Goal: Task Accomplishment & Management: Manage account settings

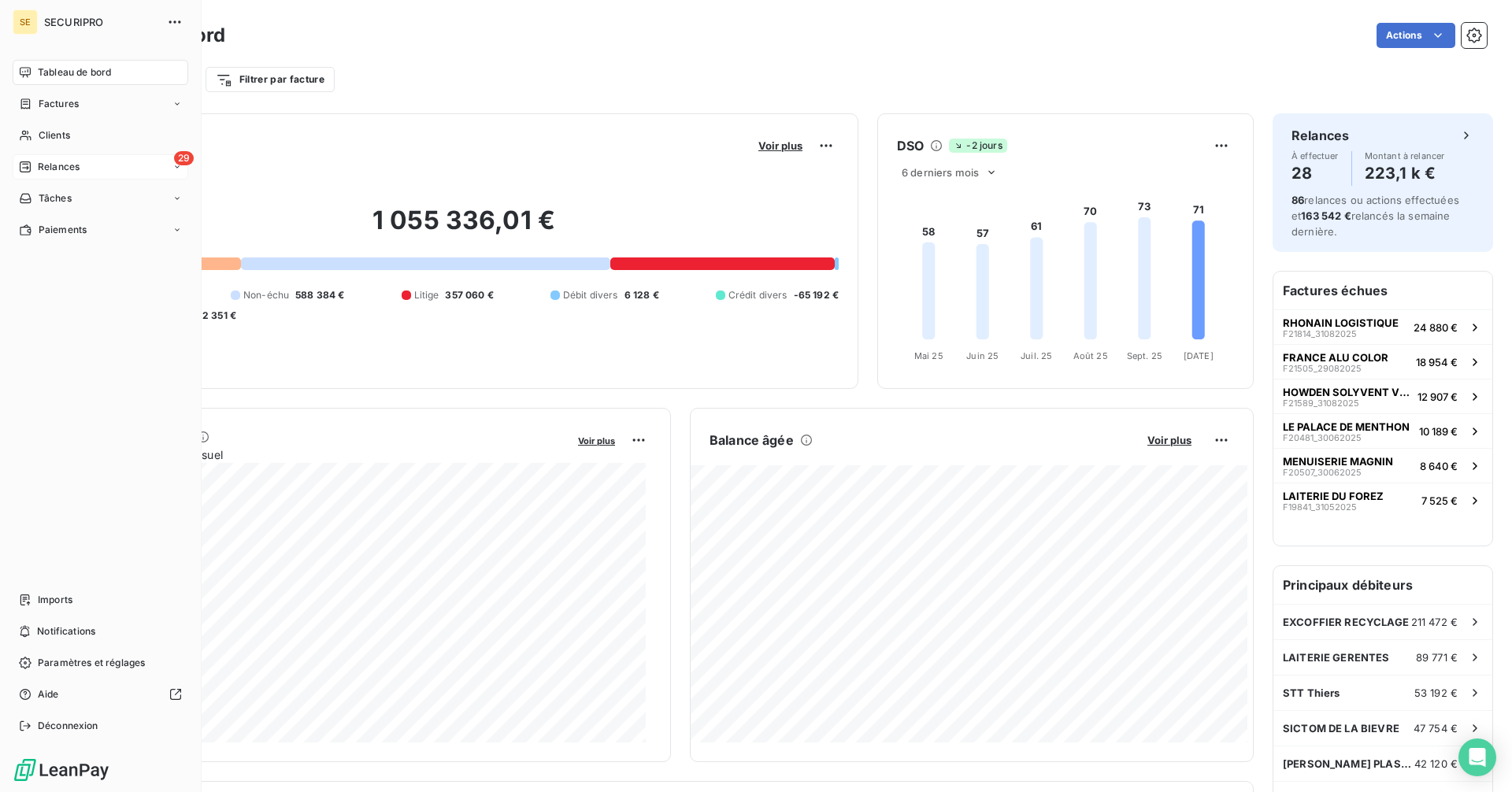
click at [38, 160] on span "Relances" at bounding box center [58, 167] width 42 height 14
click at [38, 199] on span "À effectuer" at bounding box center [63, 198] width 51 height 14
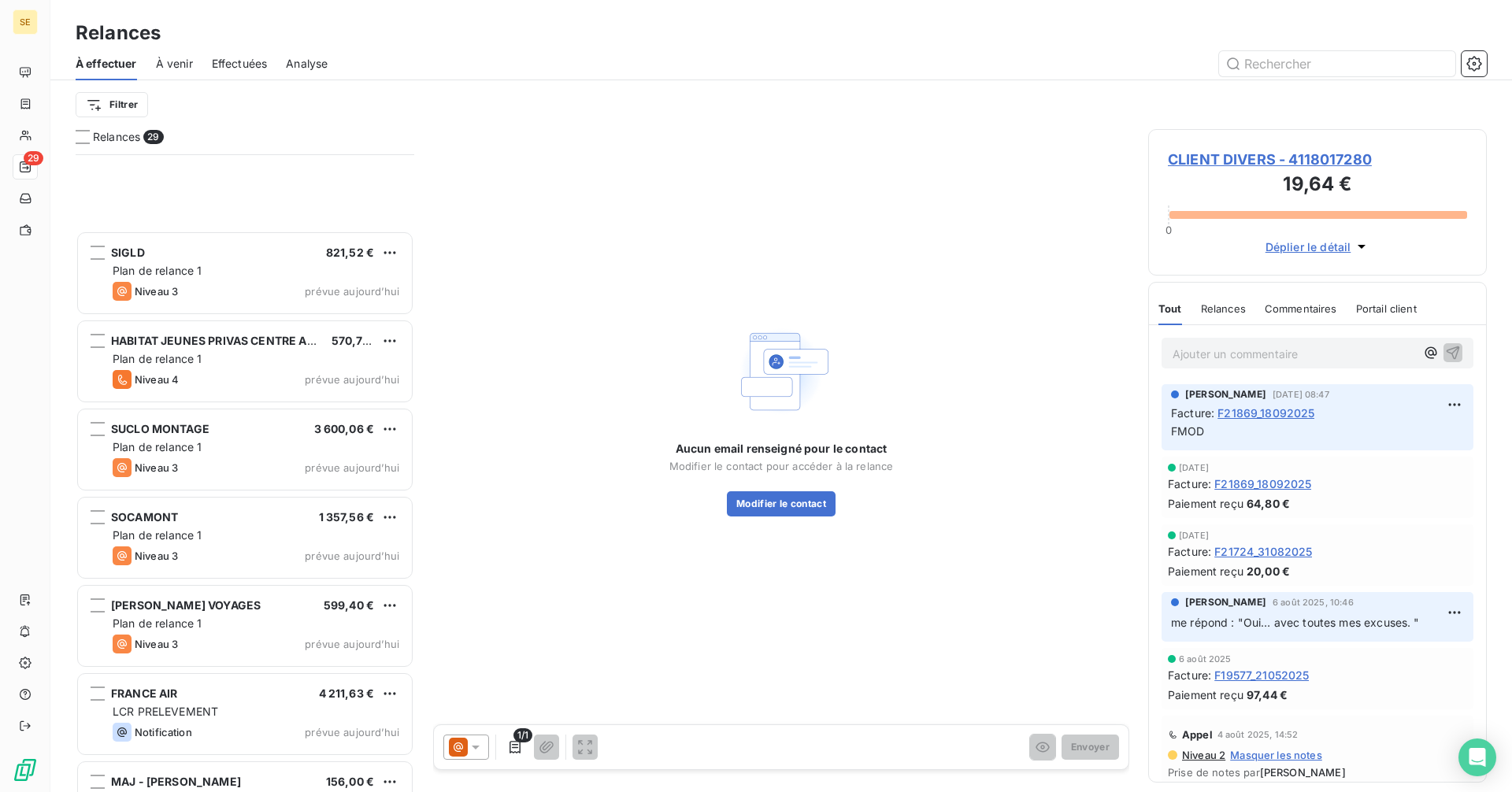
scroll to position [1920, 0]
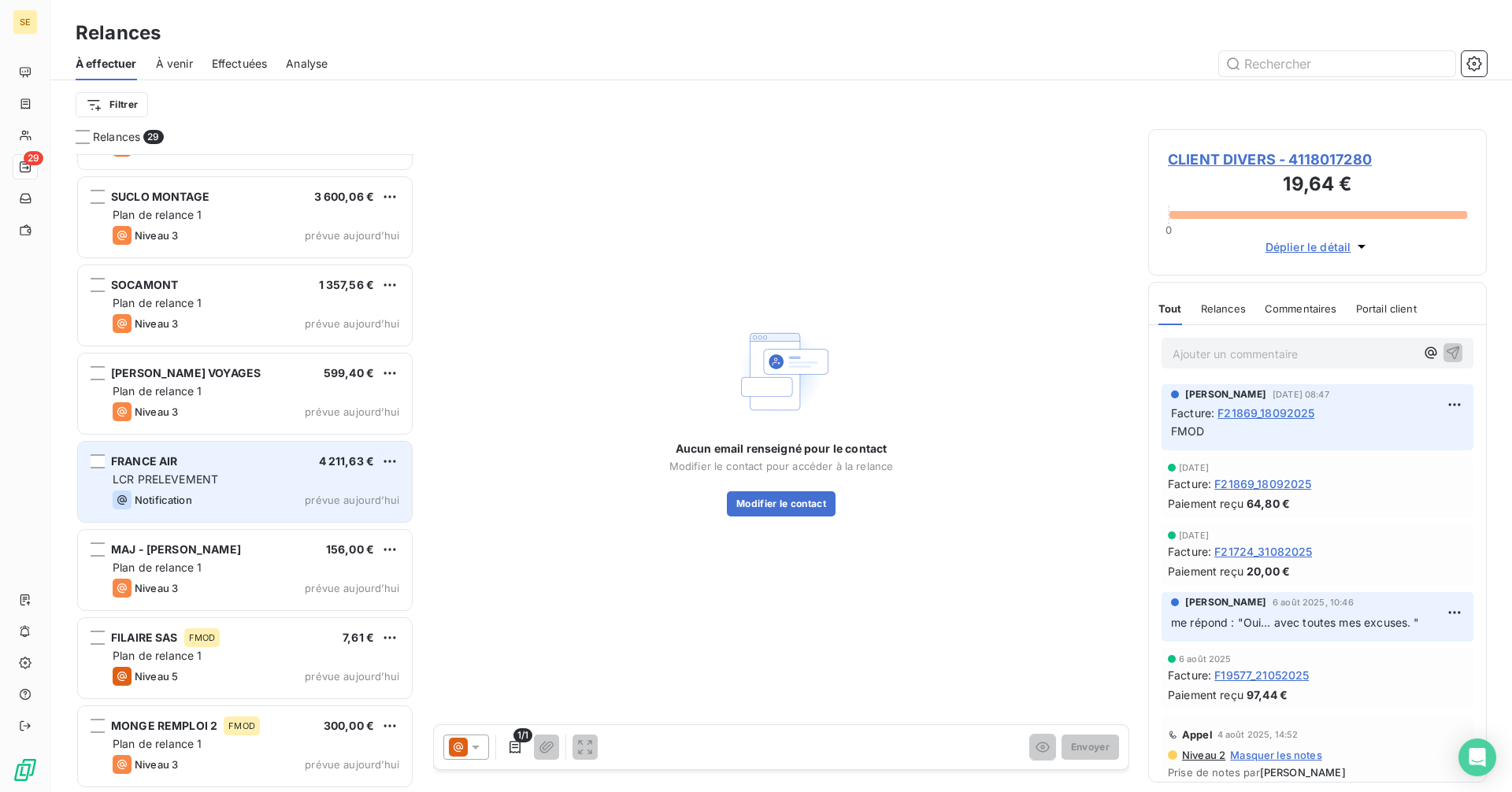
click at [205, 464] on div "FRANCE AIR 4 211,63 €" at bounding box center [256, 461] width 287 height 14
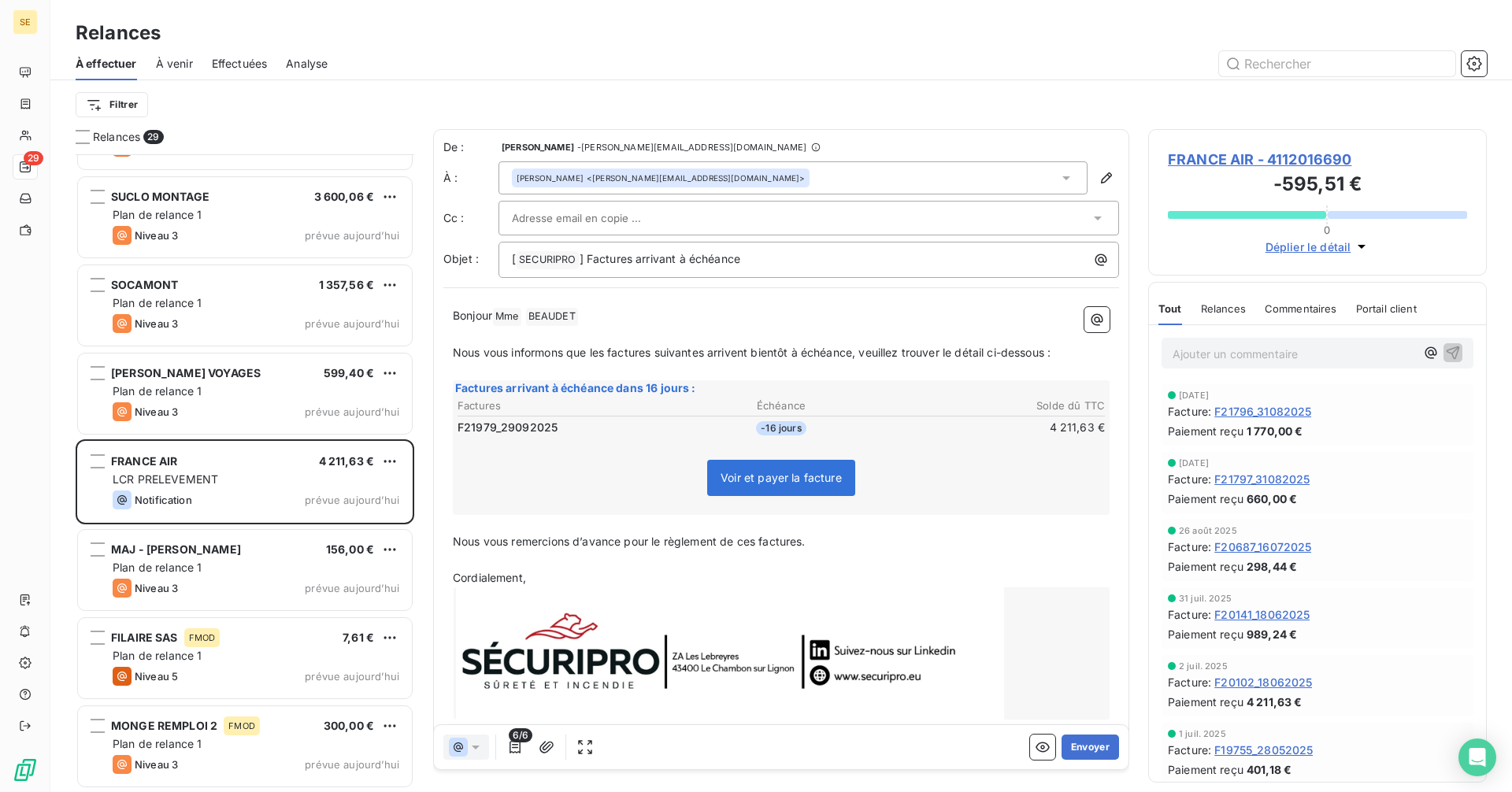
scroll to position [626, 327]
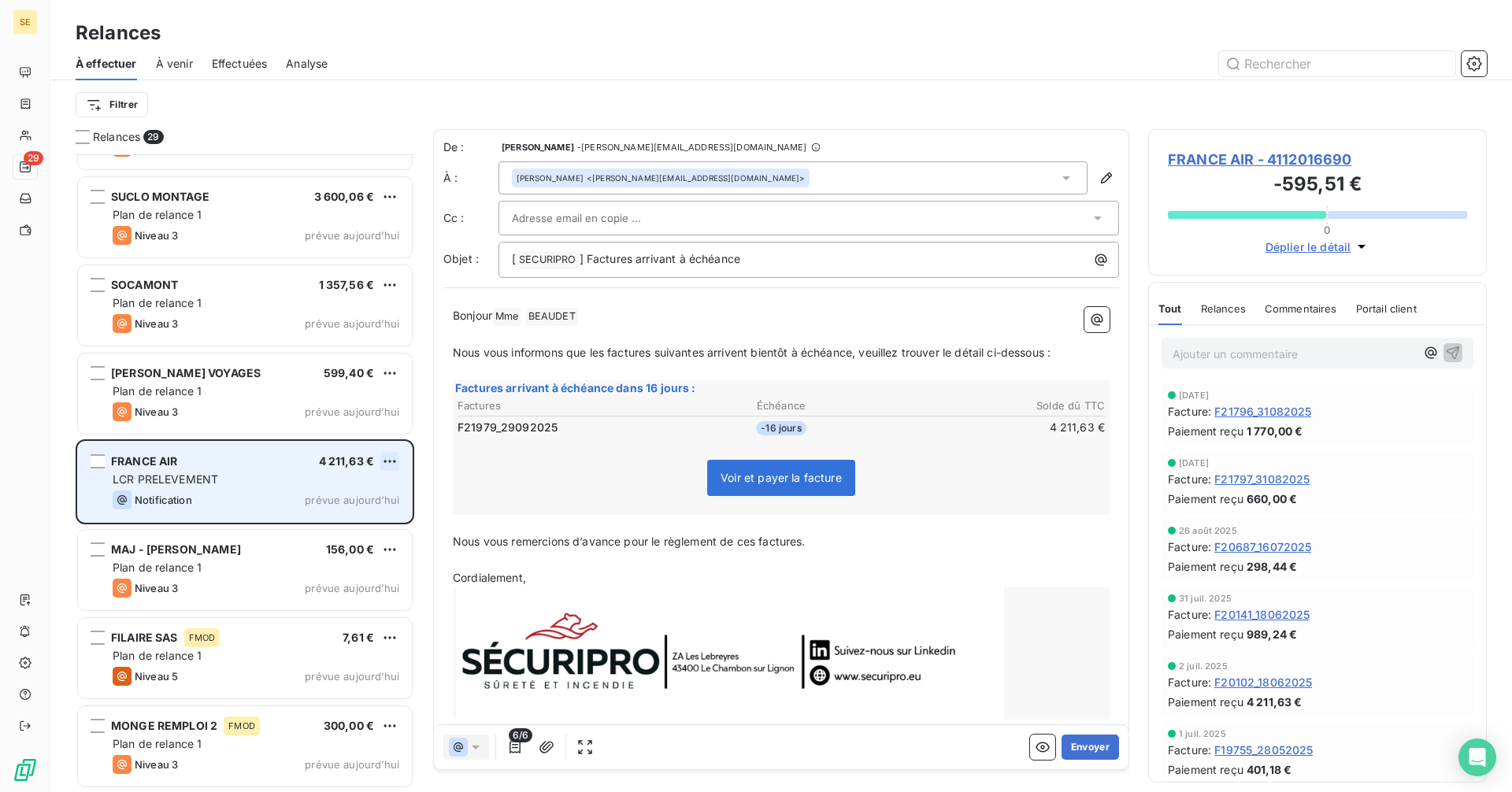
click at [389, 459] on html "SE 29 Relances À effectuer À venir Effectuées Analyse Filtrer Relances 29 SIGLD…" at bounding box center [756, 396] width 1512 height 792
click at [308, 529] on div "Passer cette action" at bounding box center [321, 521] width 141 height 25
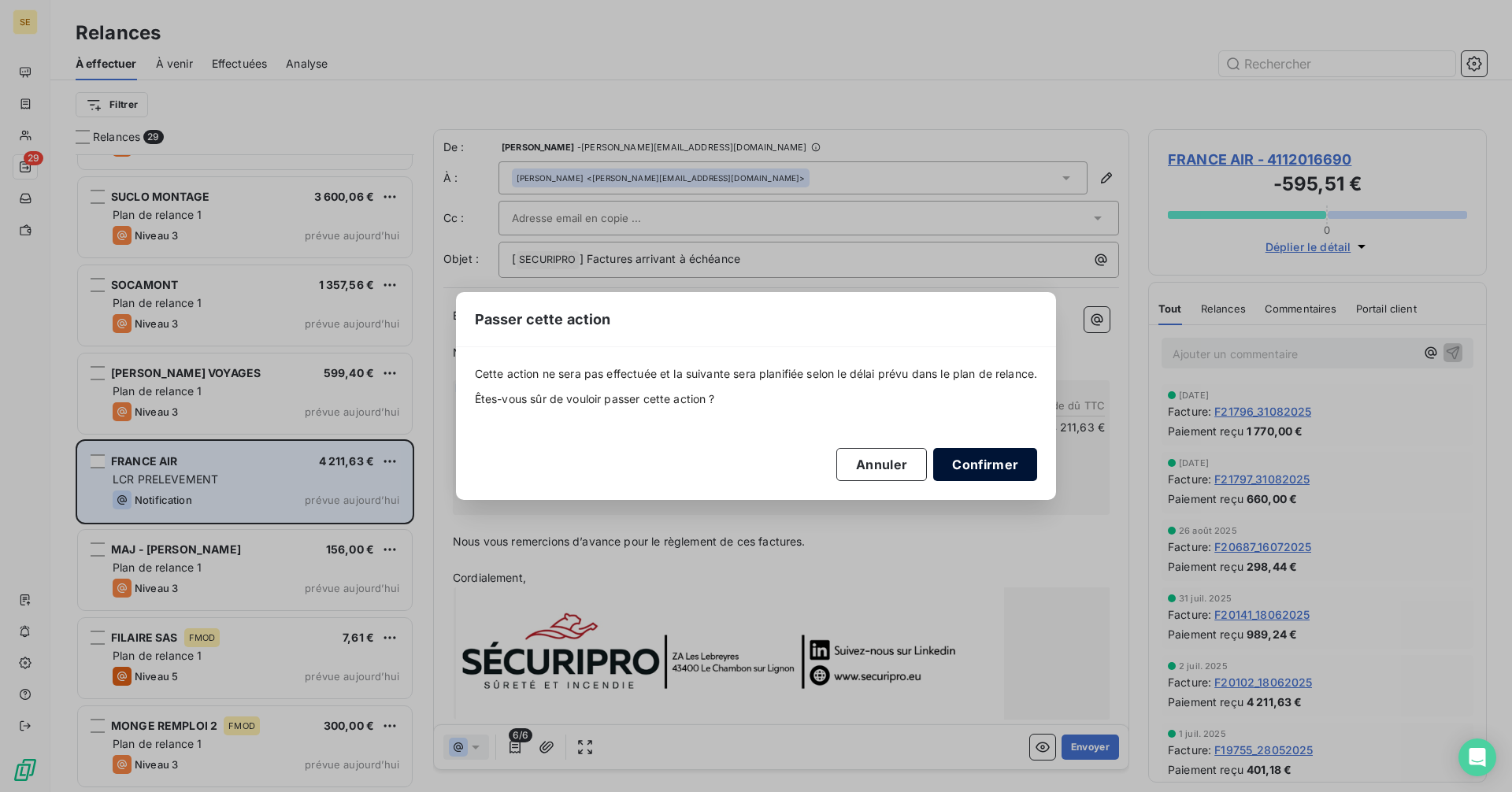
click at [987, 470] on button "Confirmer" at bounding box center [985, 464] width 104 height 33
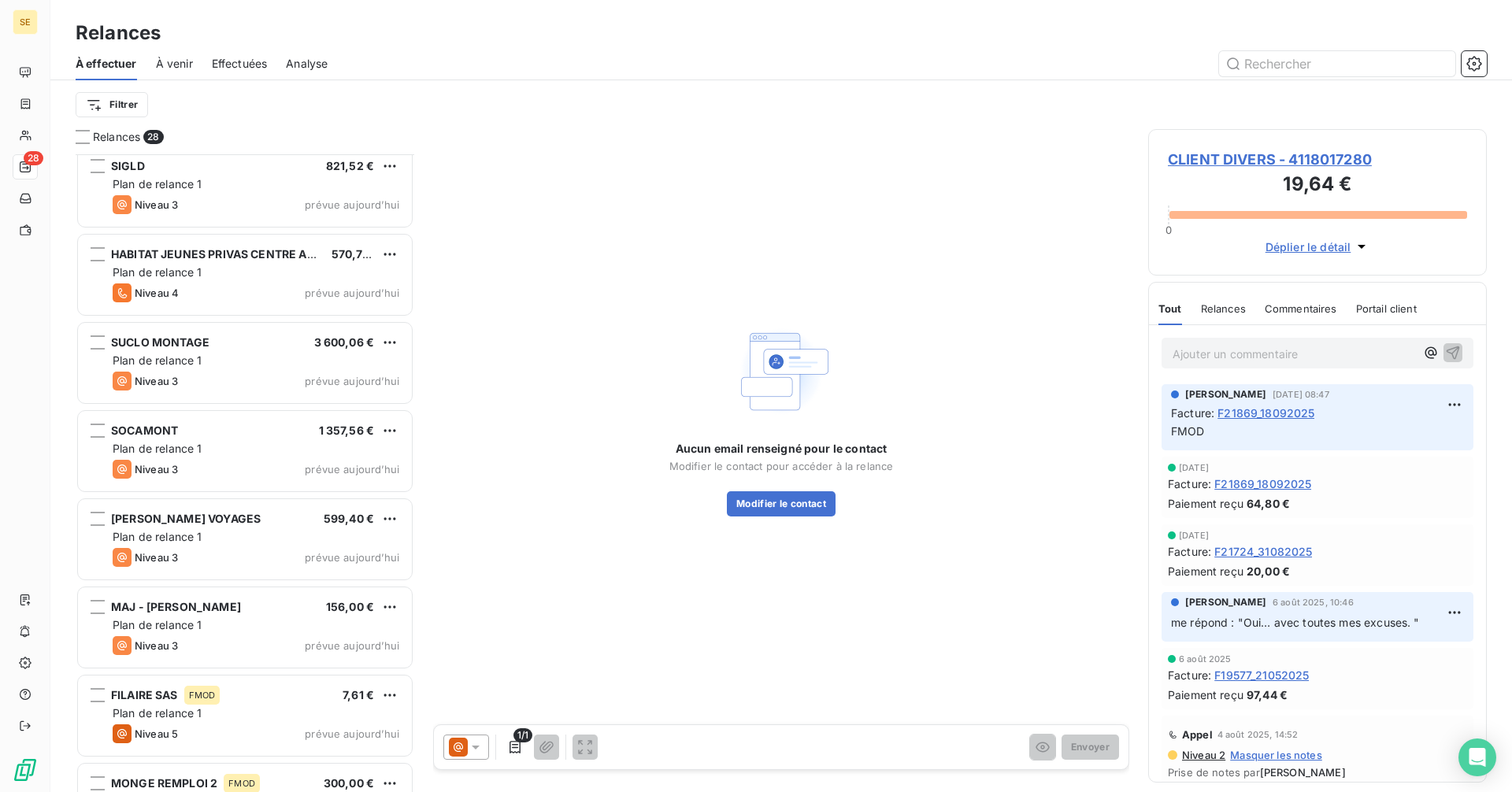
scroll to position [1832, 0]
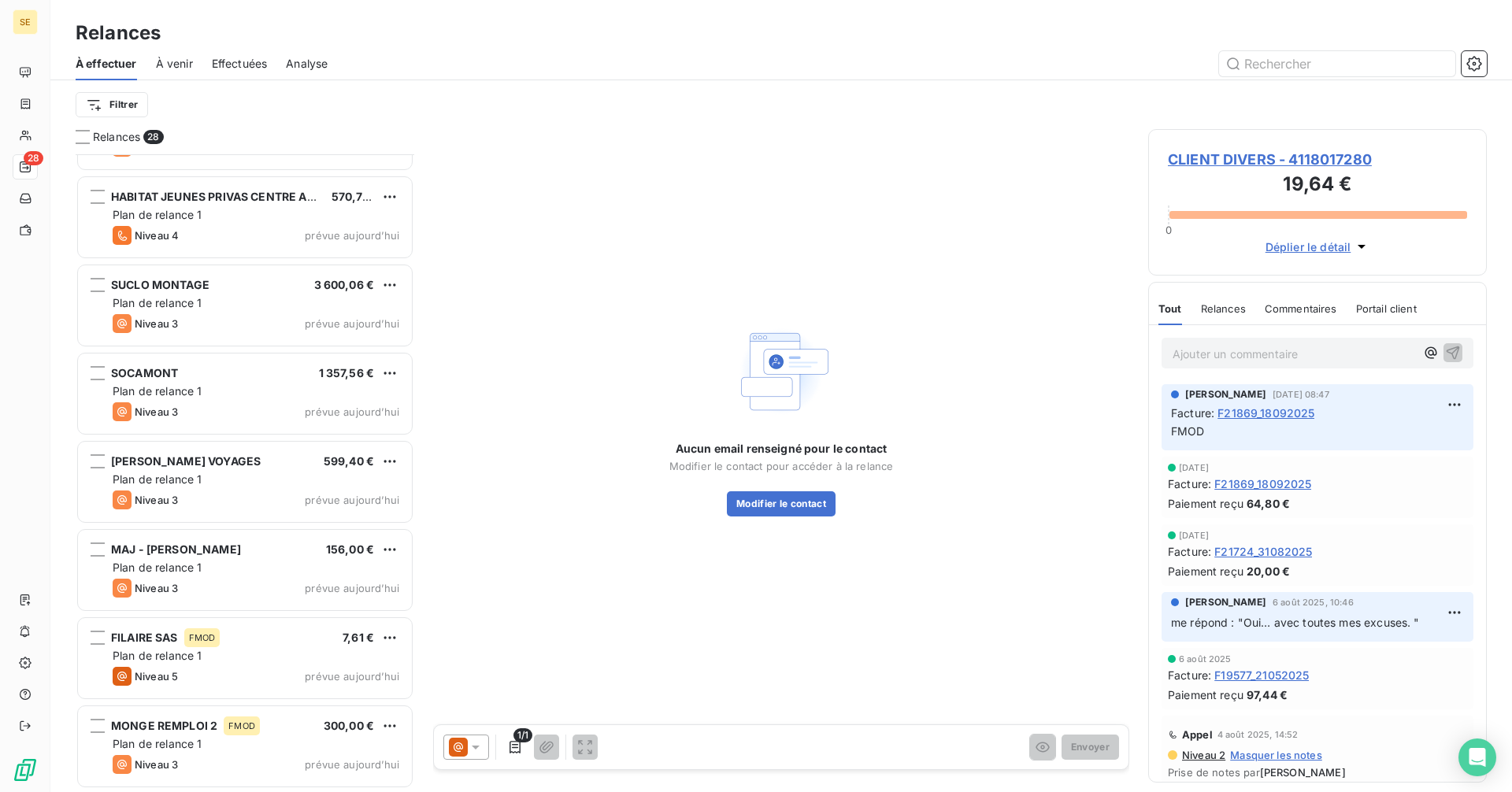
click at [171, 56] on span "À venir" at bounding box center [174, 63] width 37 height 16
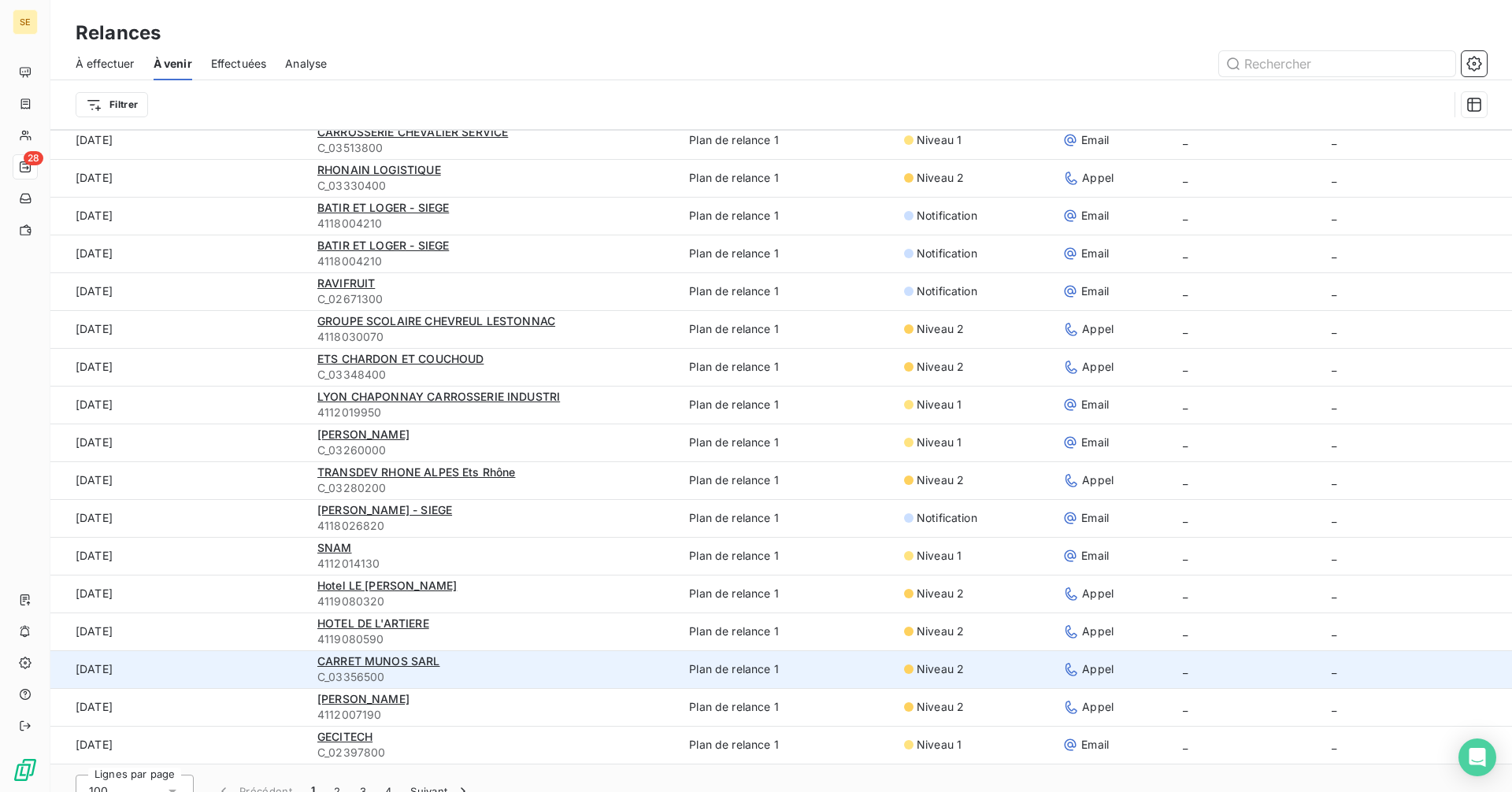
scroll to position [53, 0]
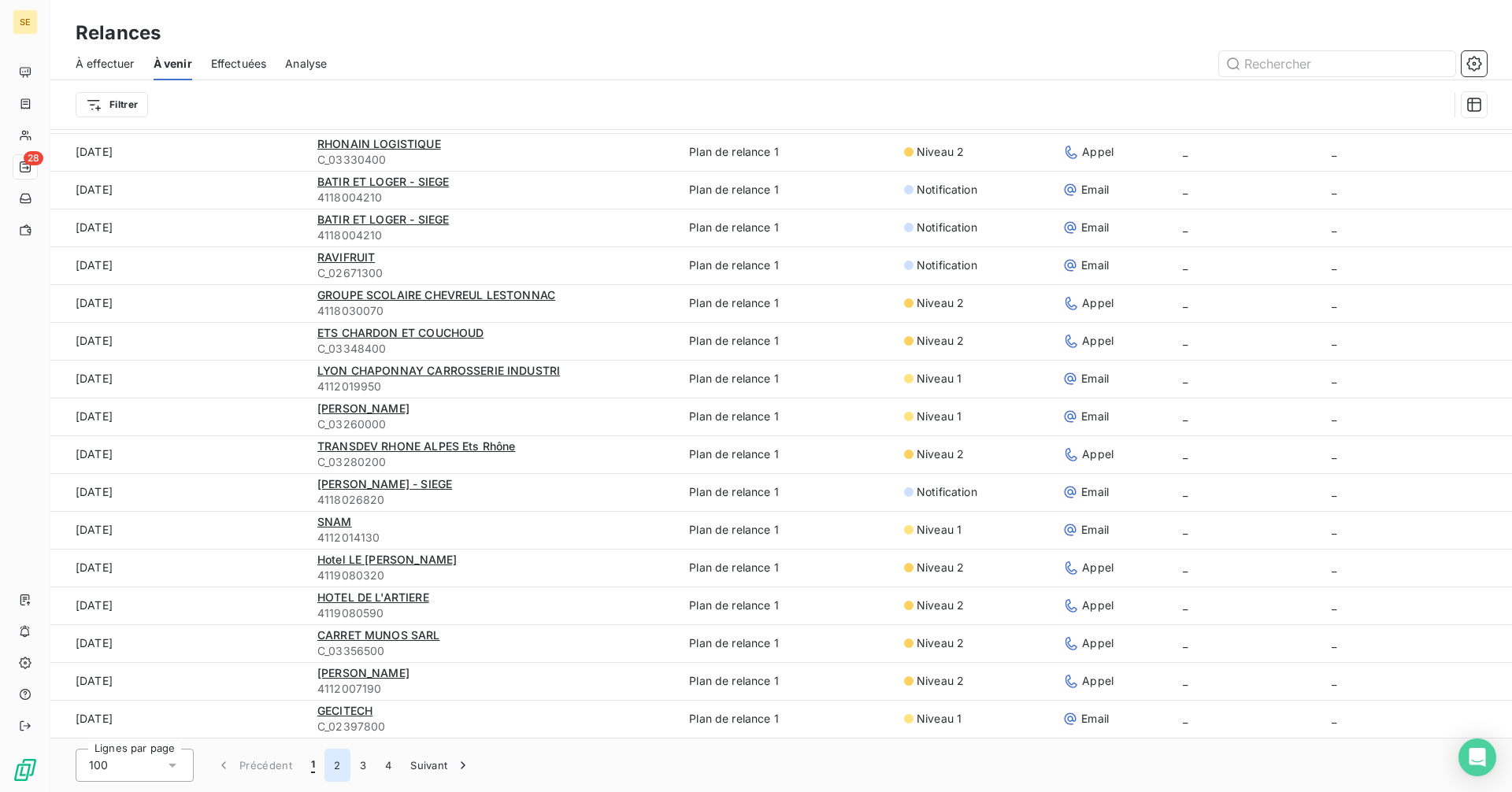
click at [339, 765] on button "2" at bounding box center [337, 765] width 25 height 33
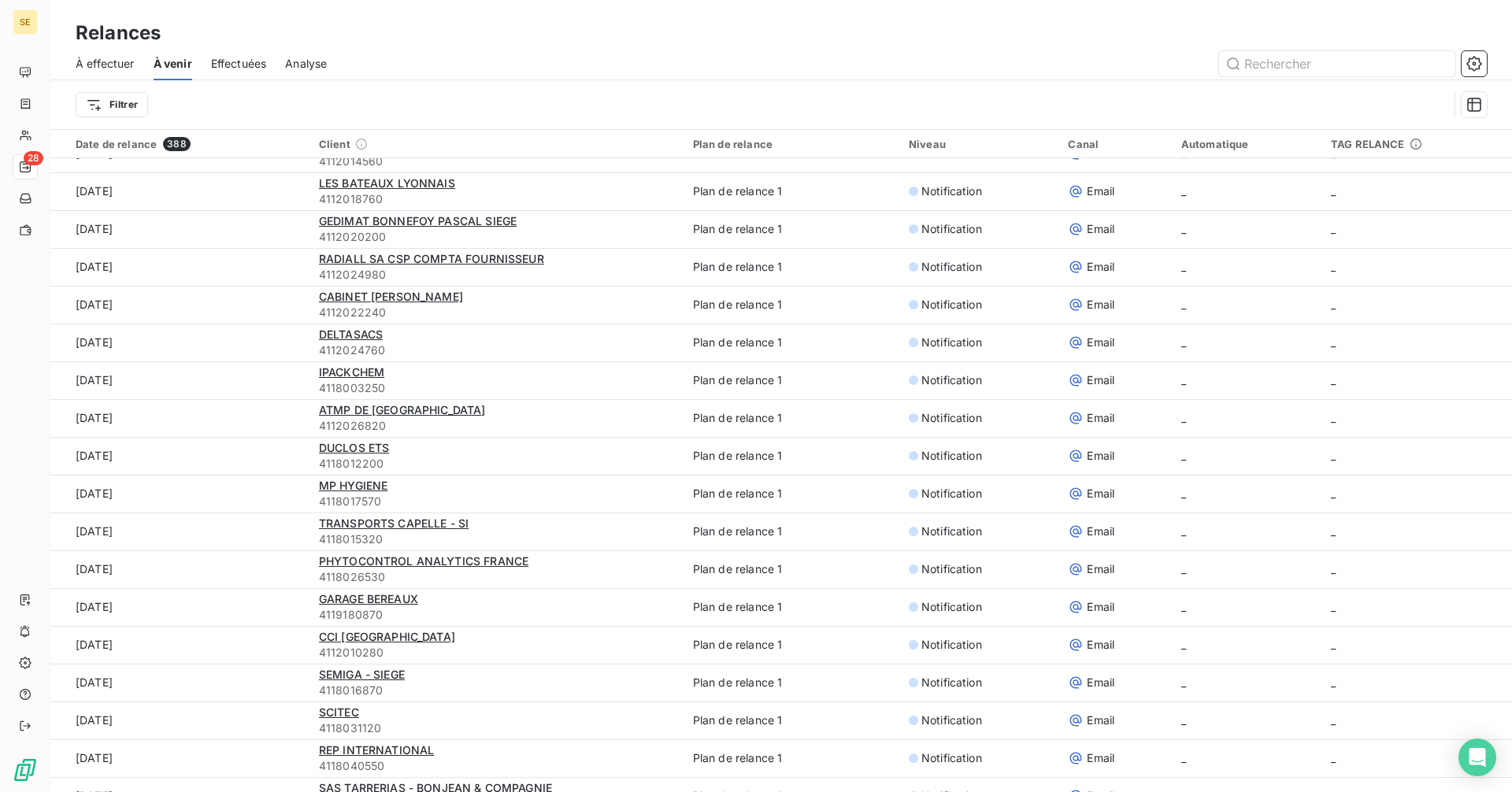
scroll to position [3145, 0]
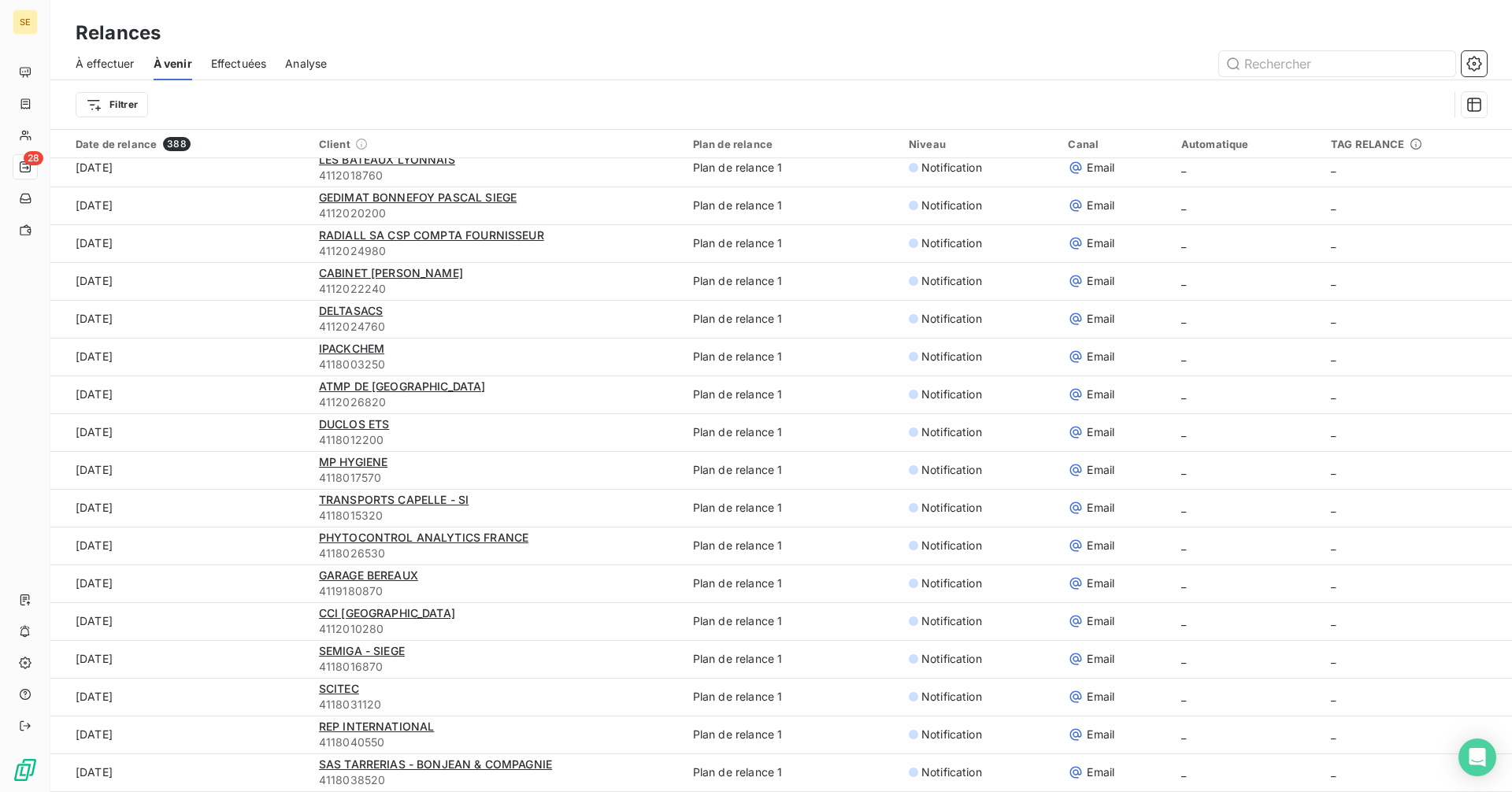
click at [110, 58] on span "À effectuer" at bounding box center [105, 63] width 59 height 16
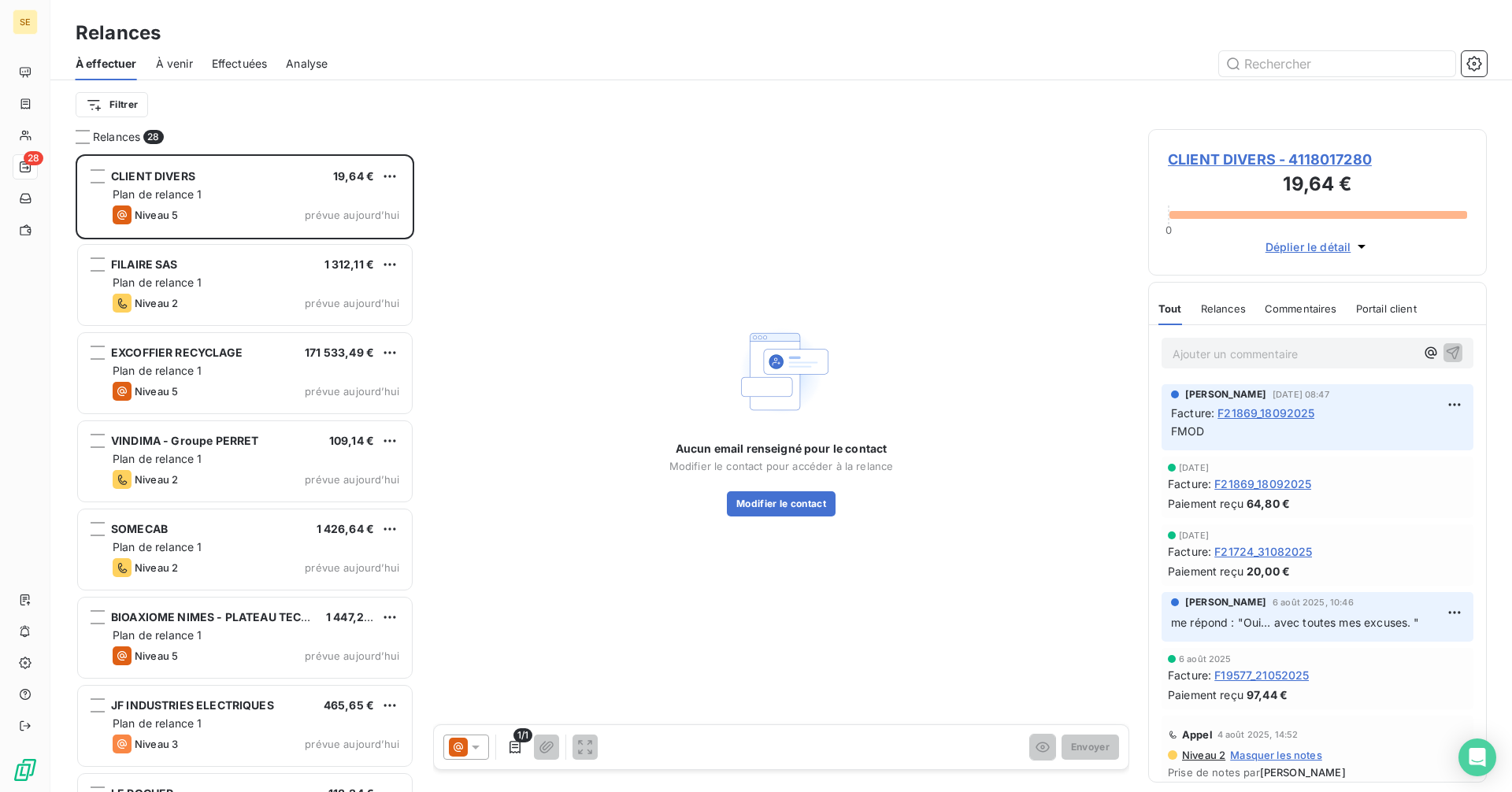
scroll to position [626, 327]
click at [320, 63] on span "Analyse" at bounding box center [307, 63] width 42 height 16
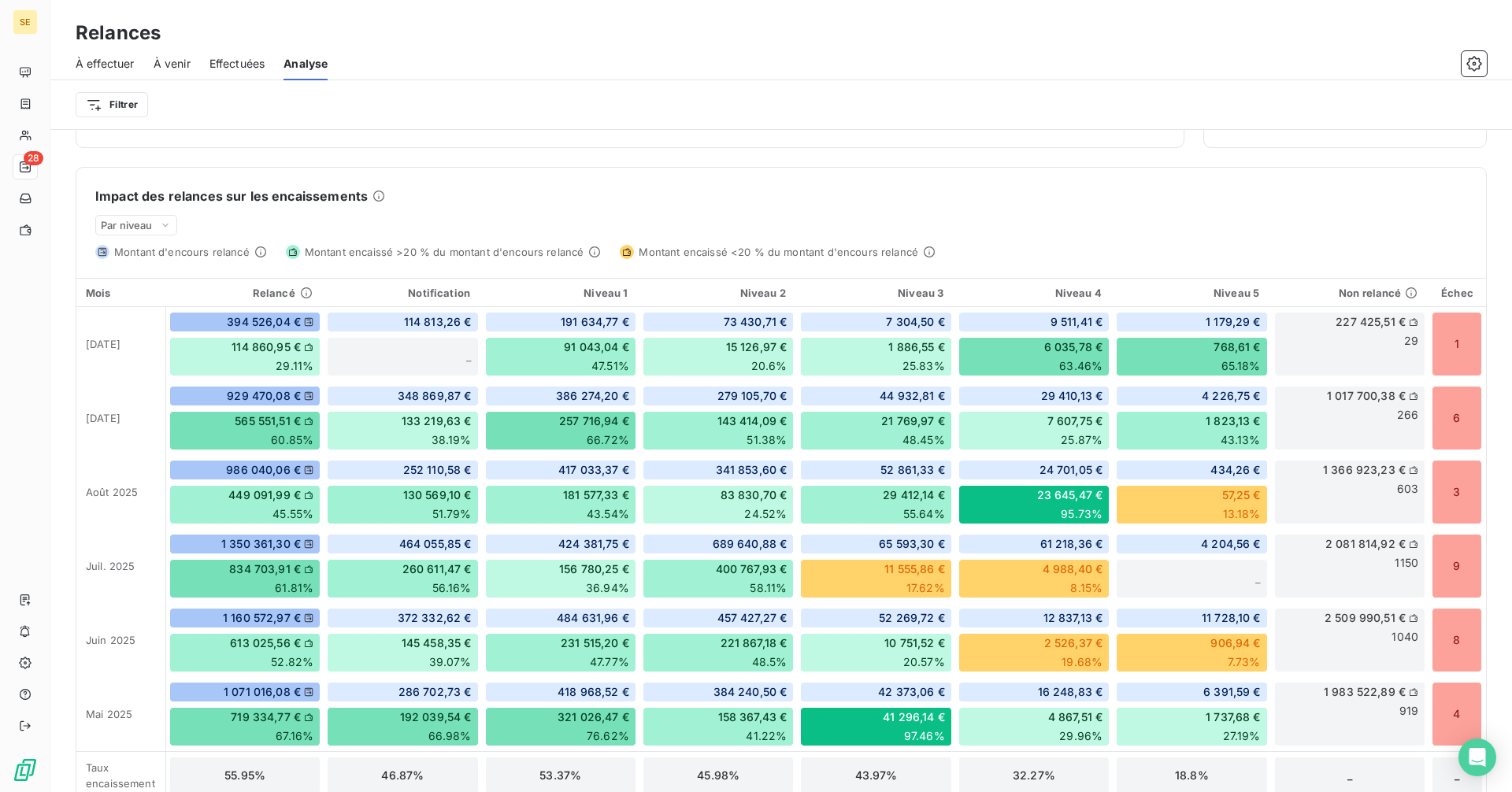
scroll to position [369, 0]
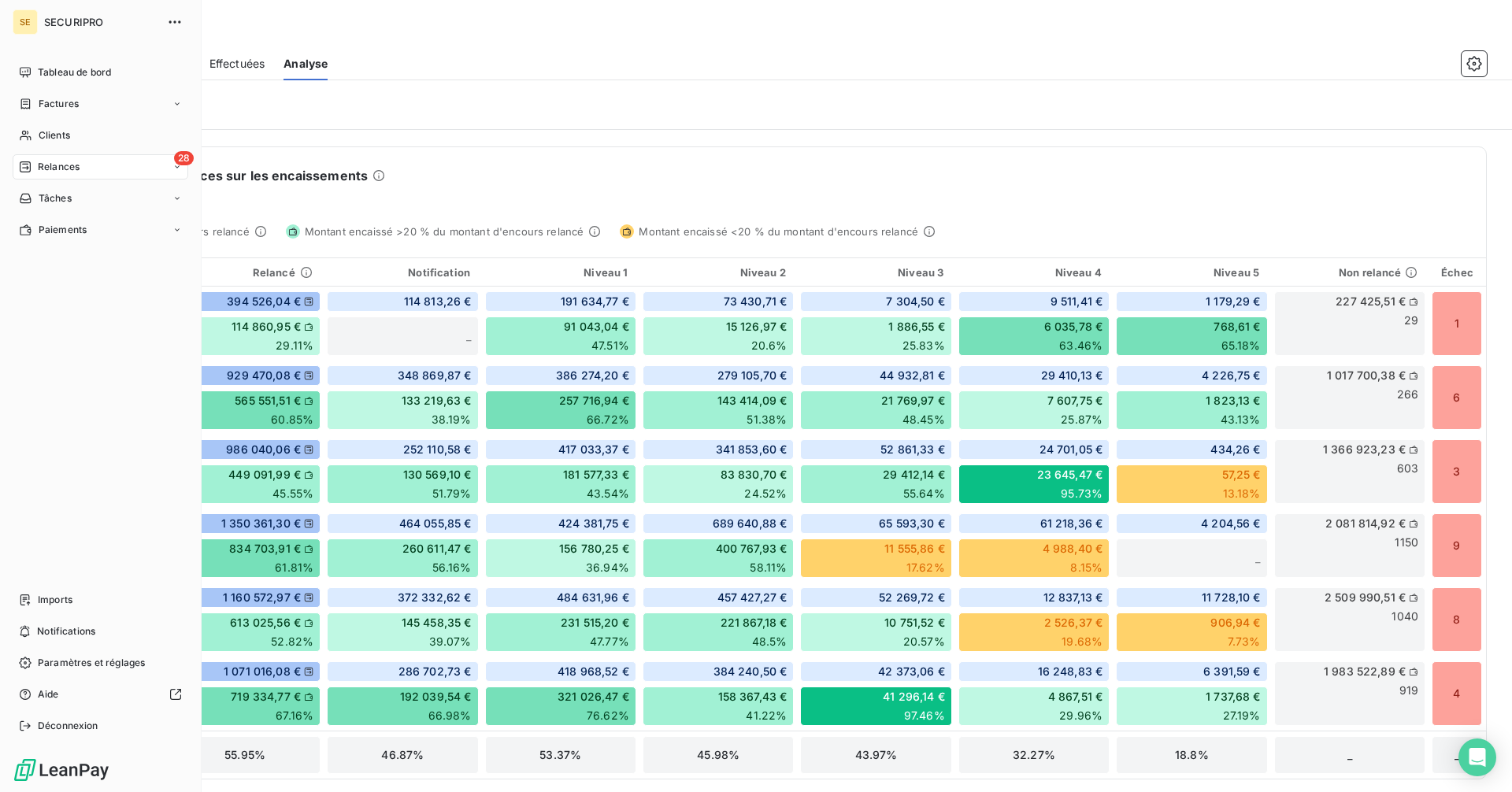
click at [44, 70] on span "Tableau de bord" at bounding box center [74, 72] width 73 height 14
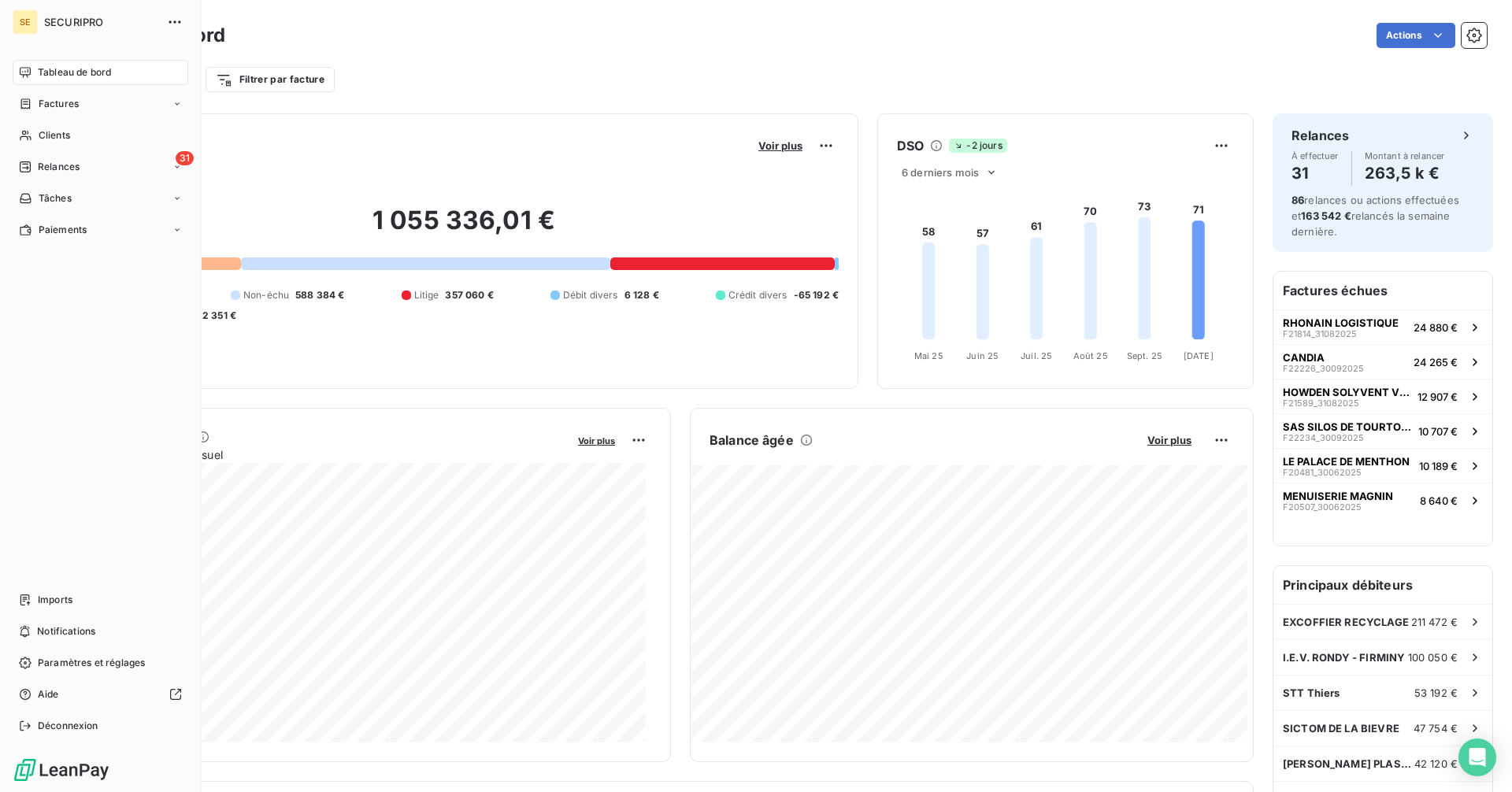
click at [43, 604] on span "Imports" at bounding box center [55, 599] width 35 height 14
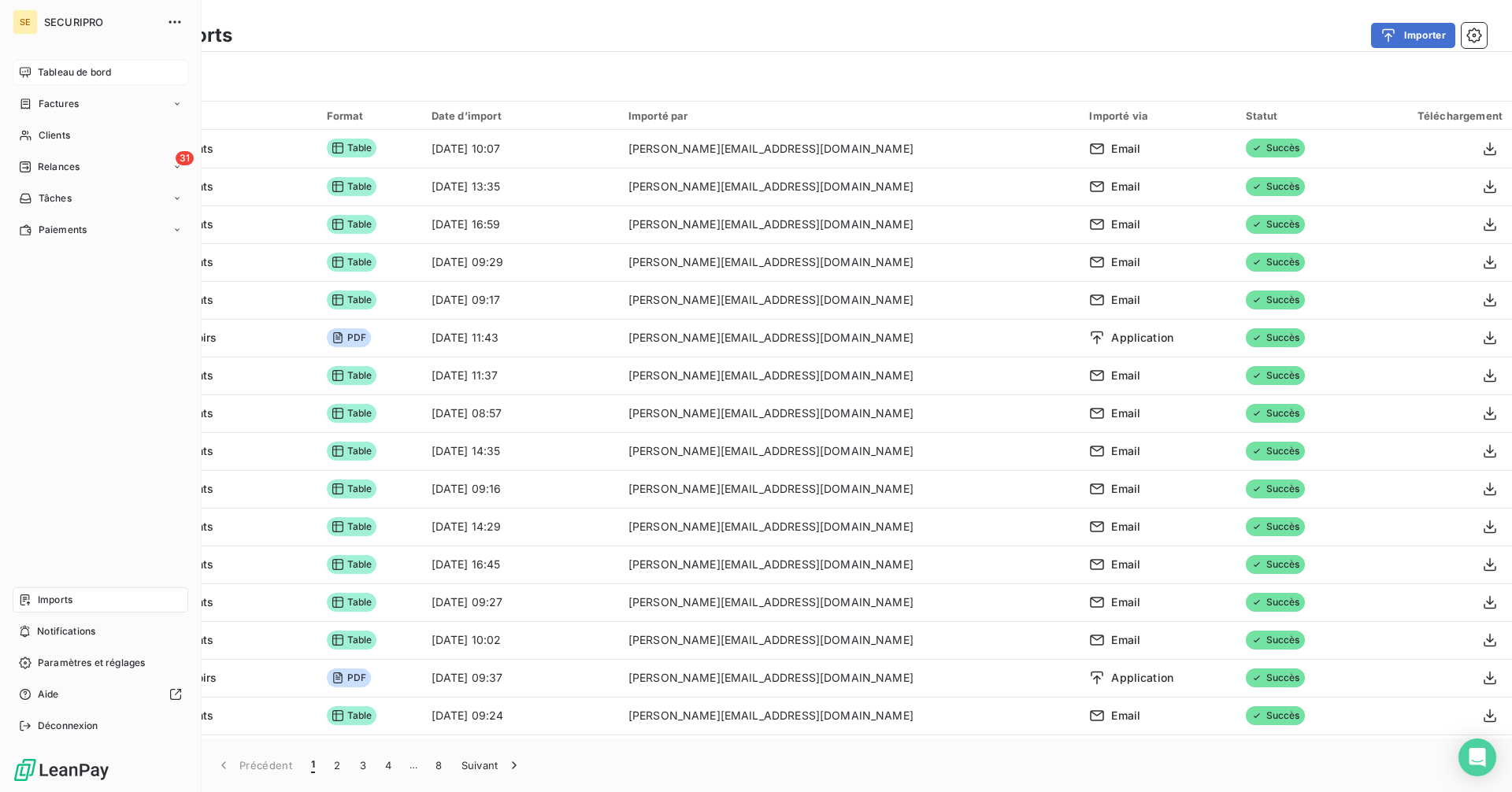
click at [58, 76] on span "Tableau de bord" at bounding box center [74, 72] width 73 height 14
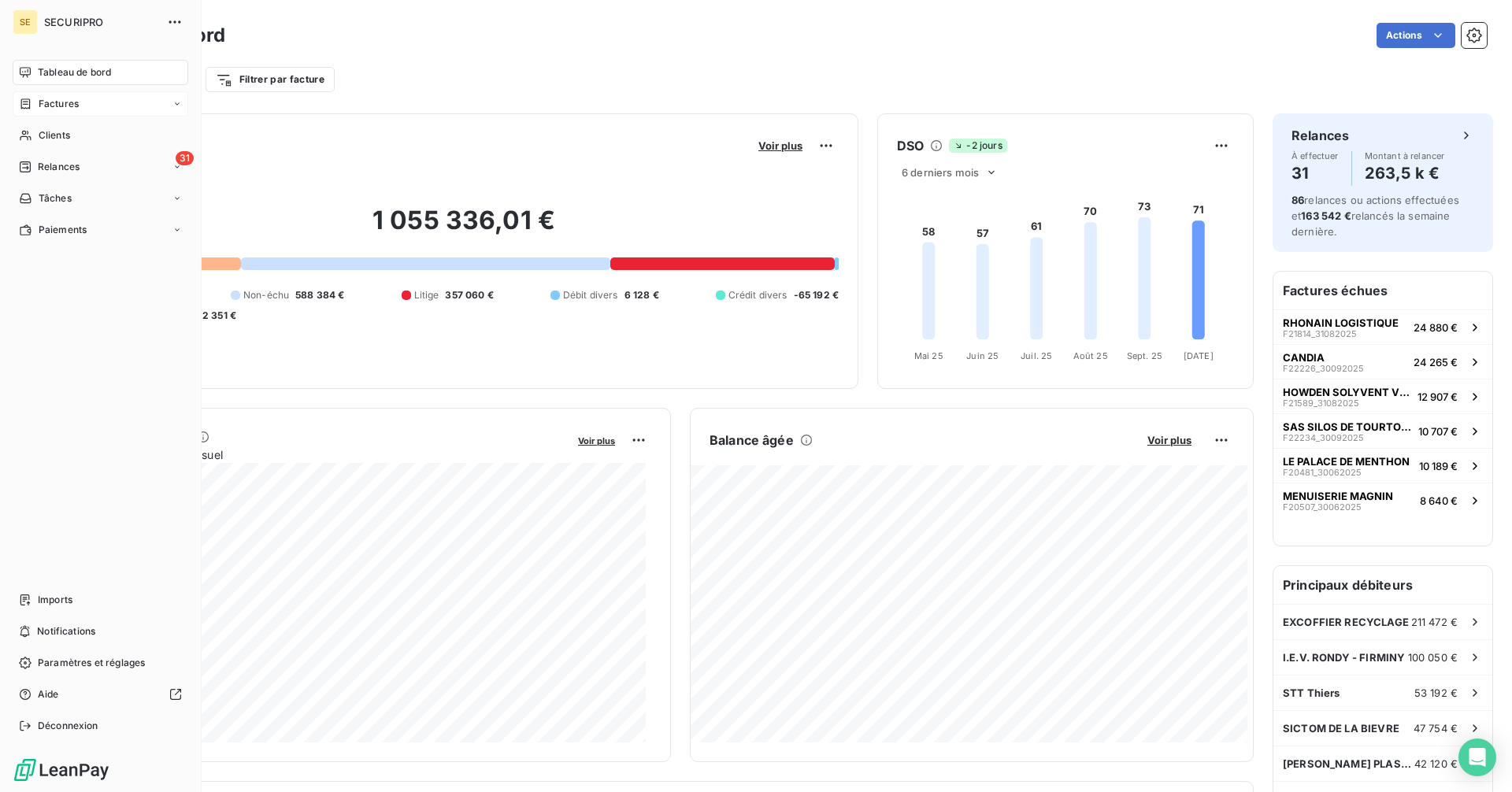
click at [65, 103] on span "Factures" at bounding box center [58, 103] width 40 height 14
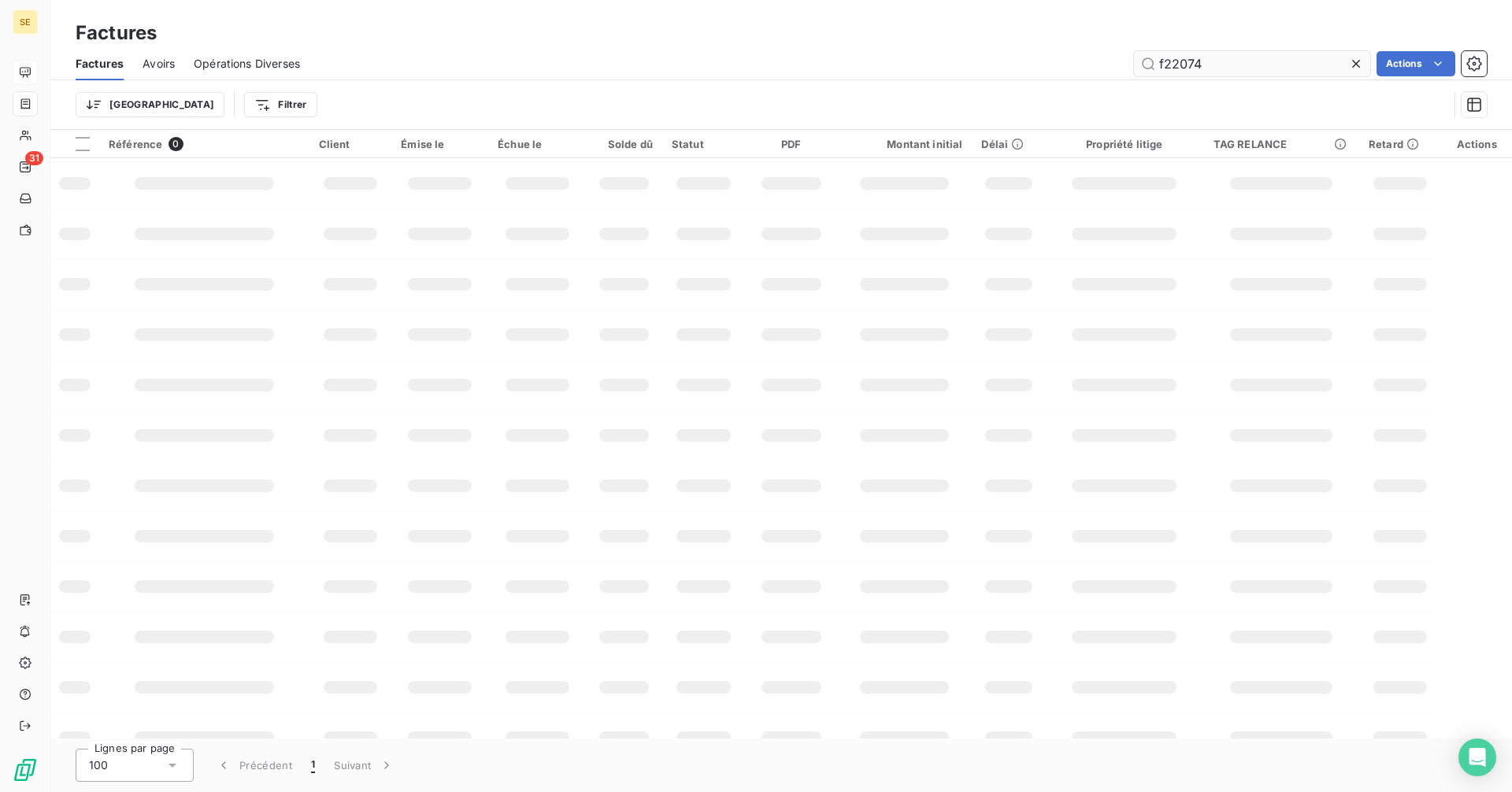
click at [1228, 67] on input "f22074" at bounding box center [1252, 63] width 236 height 25
click at [1202, 58] on input "f22074" at bounding box center [1252, 63] width 236 height 25
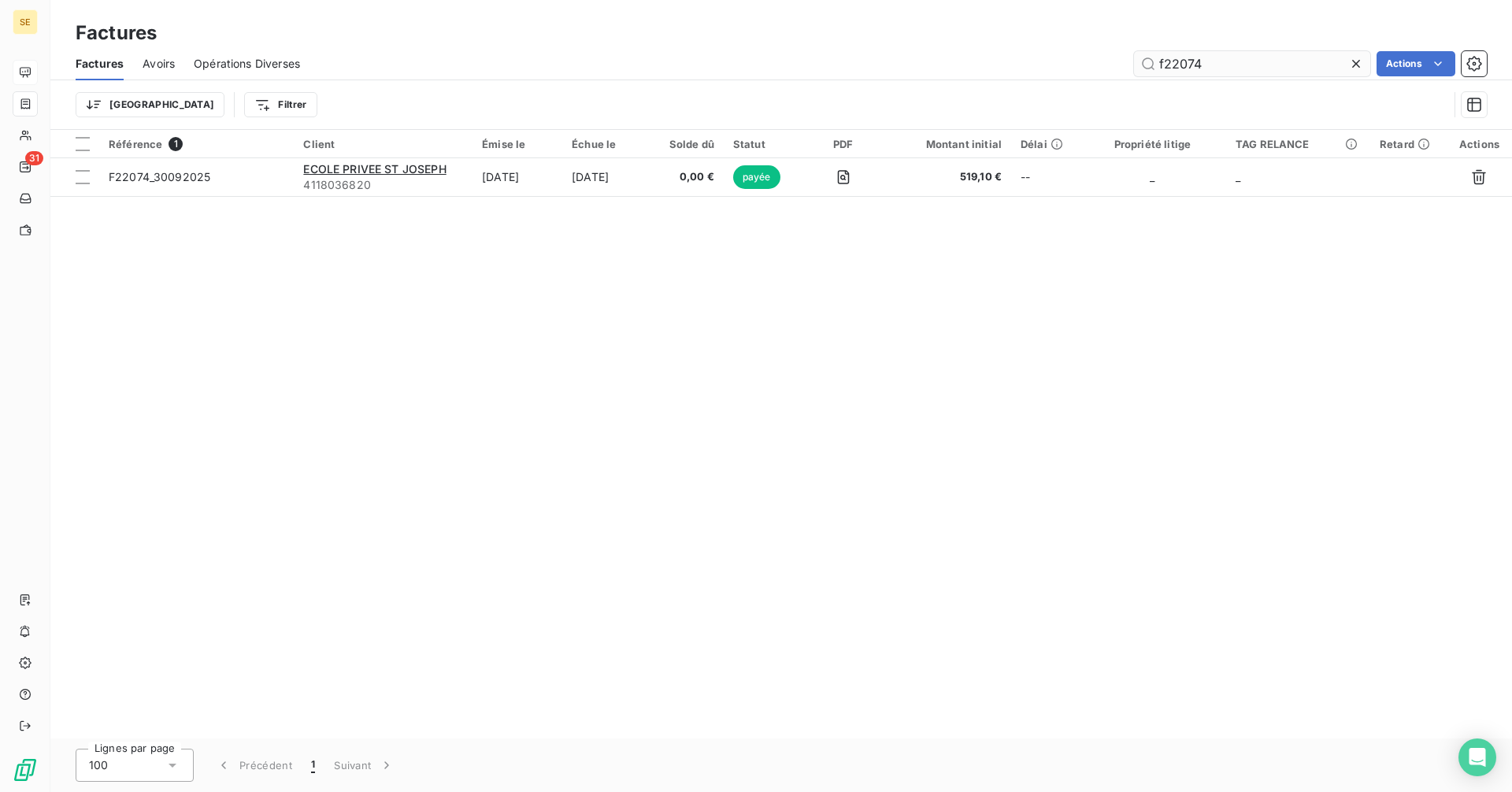
drag, startPoint x: 1228, startPoint y: 71, endPoint x: 1169, endPoint y: 71, distance: 59.0
click at [1169, 71] on input "f22074" at bounding box center [1252, 63] width 236 height 25
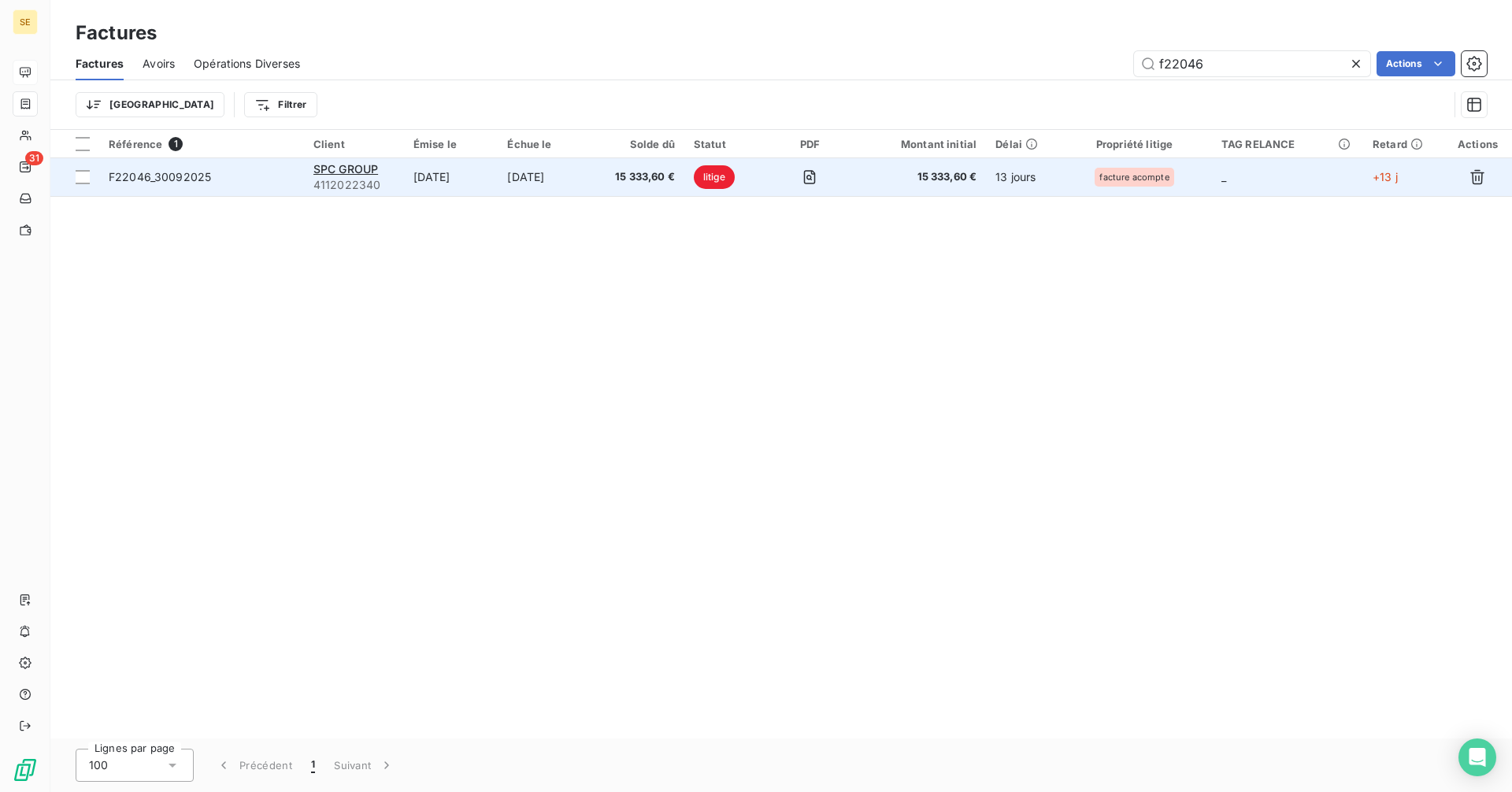
type input "f22046"
click at [640, 182] on span "15 333,60 €" at bounding box center [638, 177] width 73 height 16
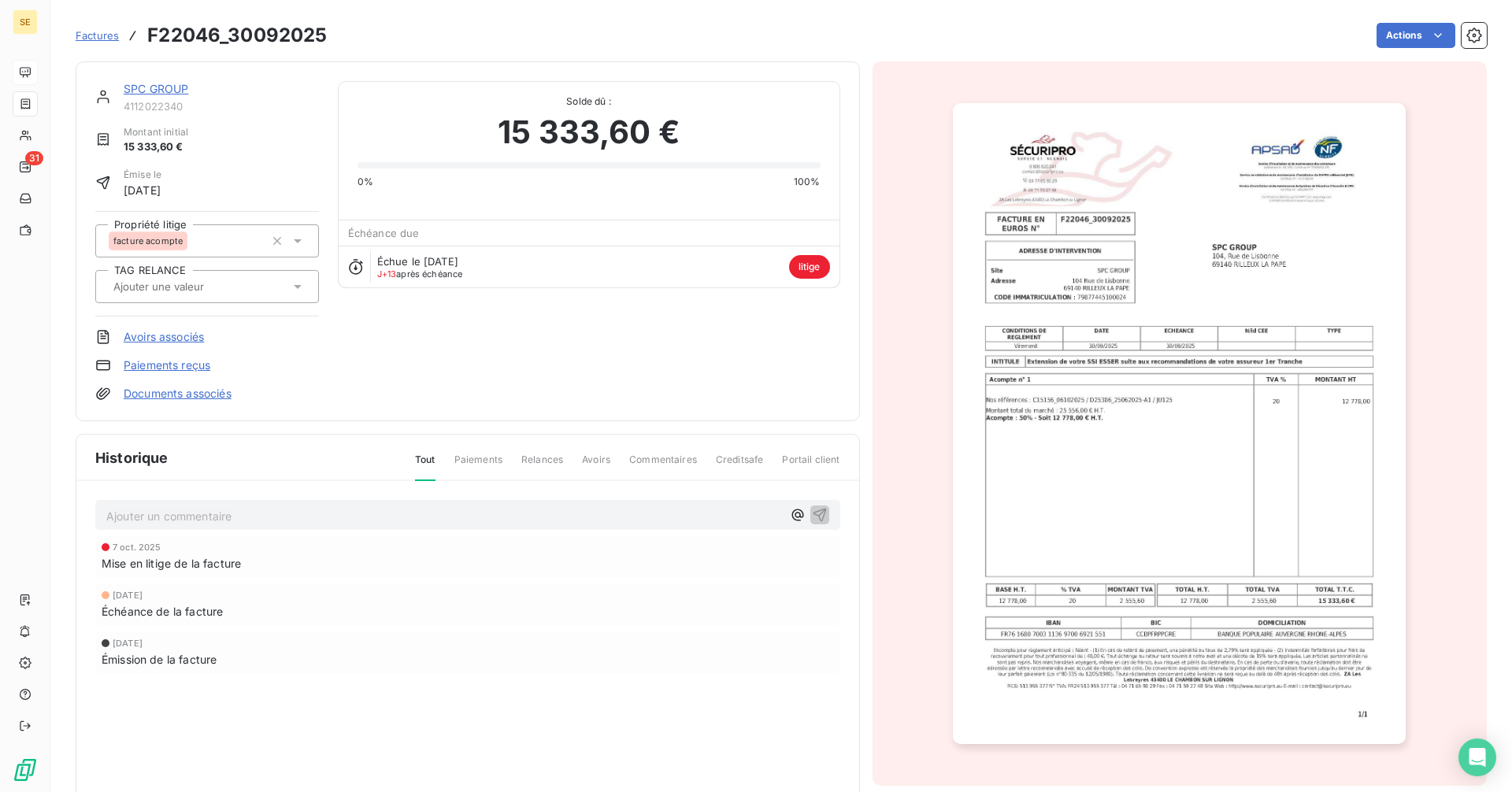
click at [201, 294] on div at bounding box center [198, 286] width 181 height 21
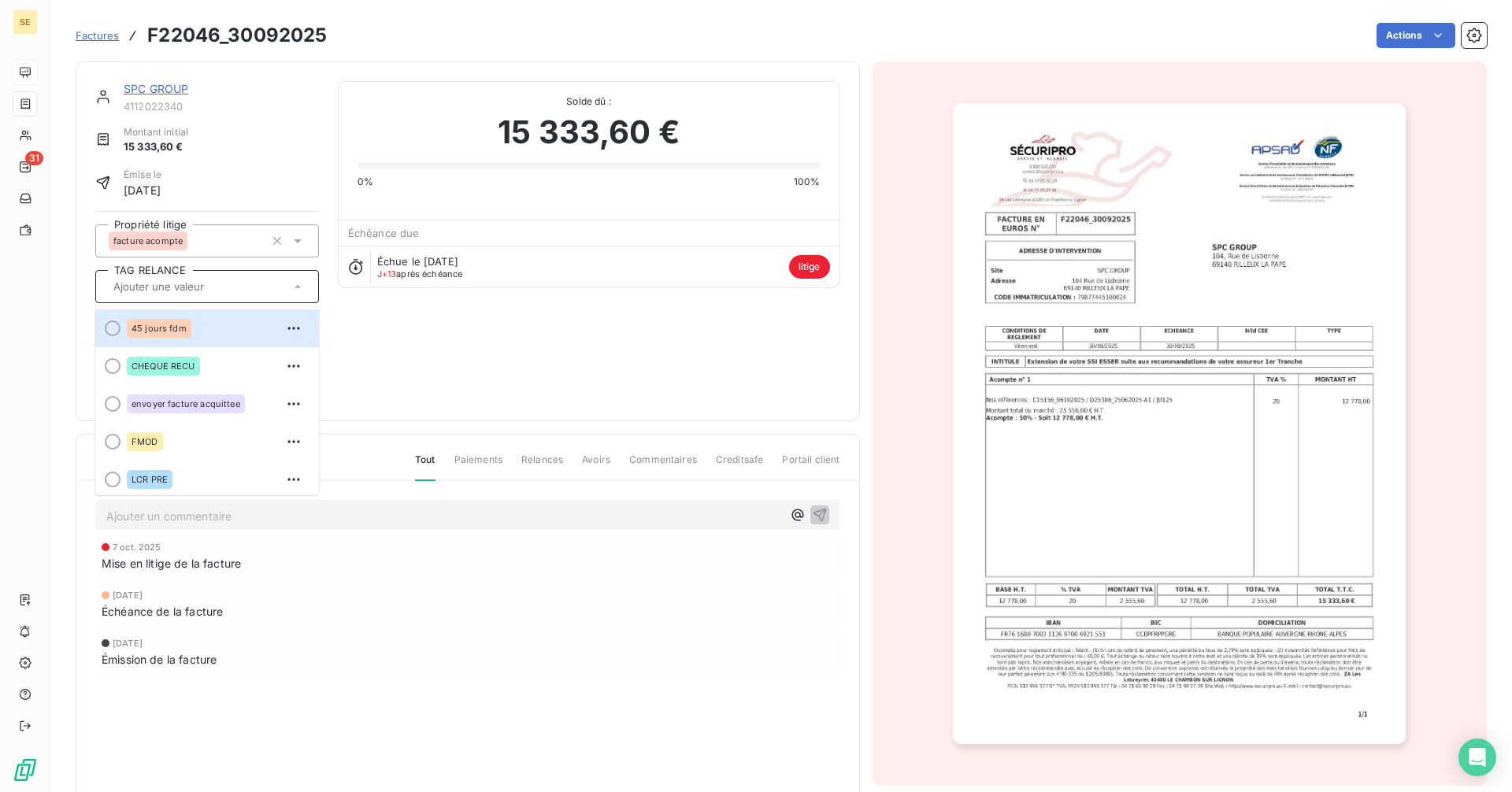
click at [201, 294] on div at bounding box center [198, 286] width 181 height 21
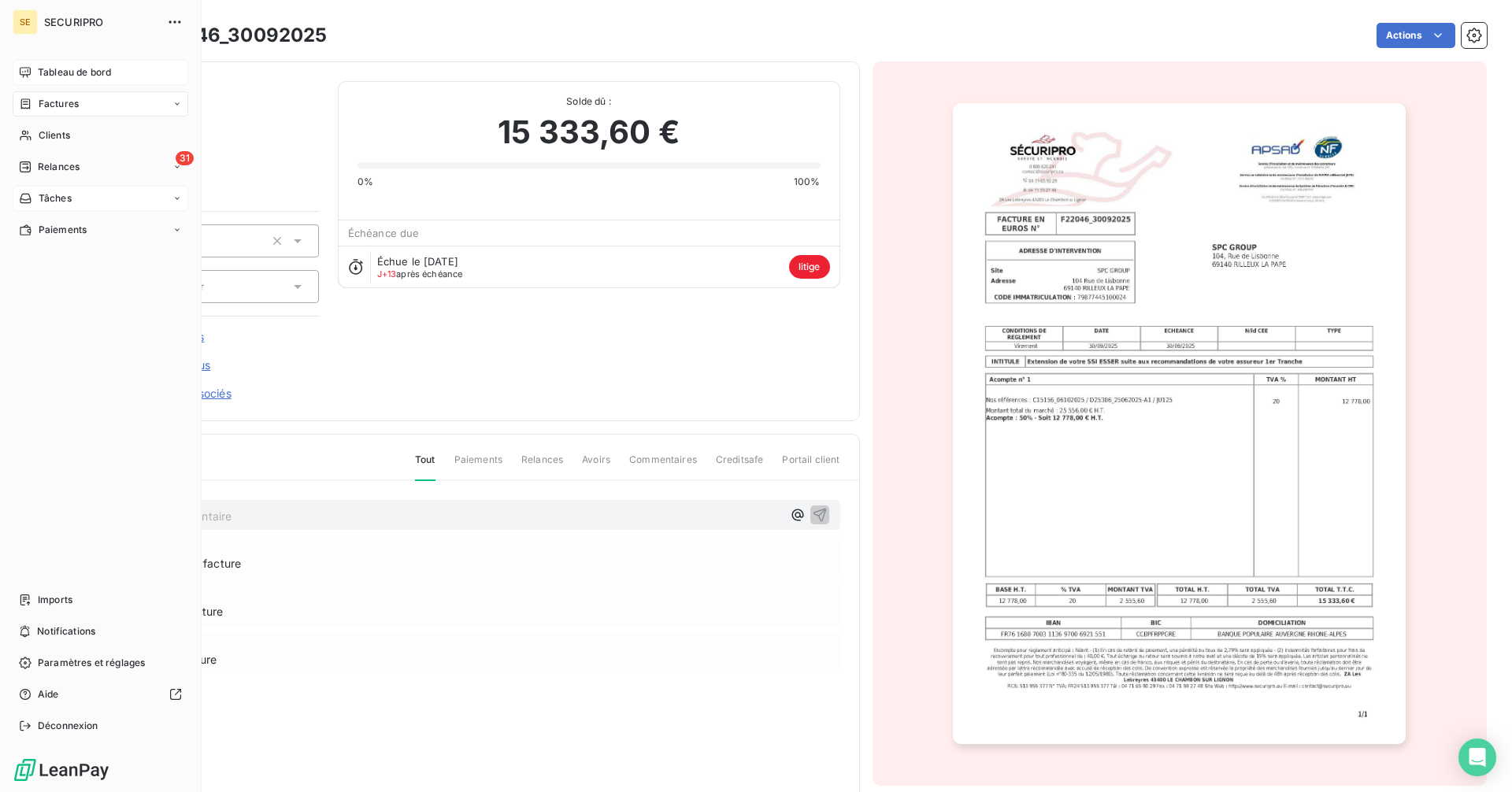
click at [35, 195] on div "Tâches" at bounding box center [45, 198] width 53 height 14
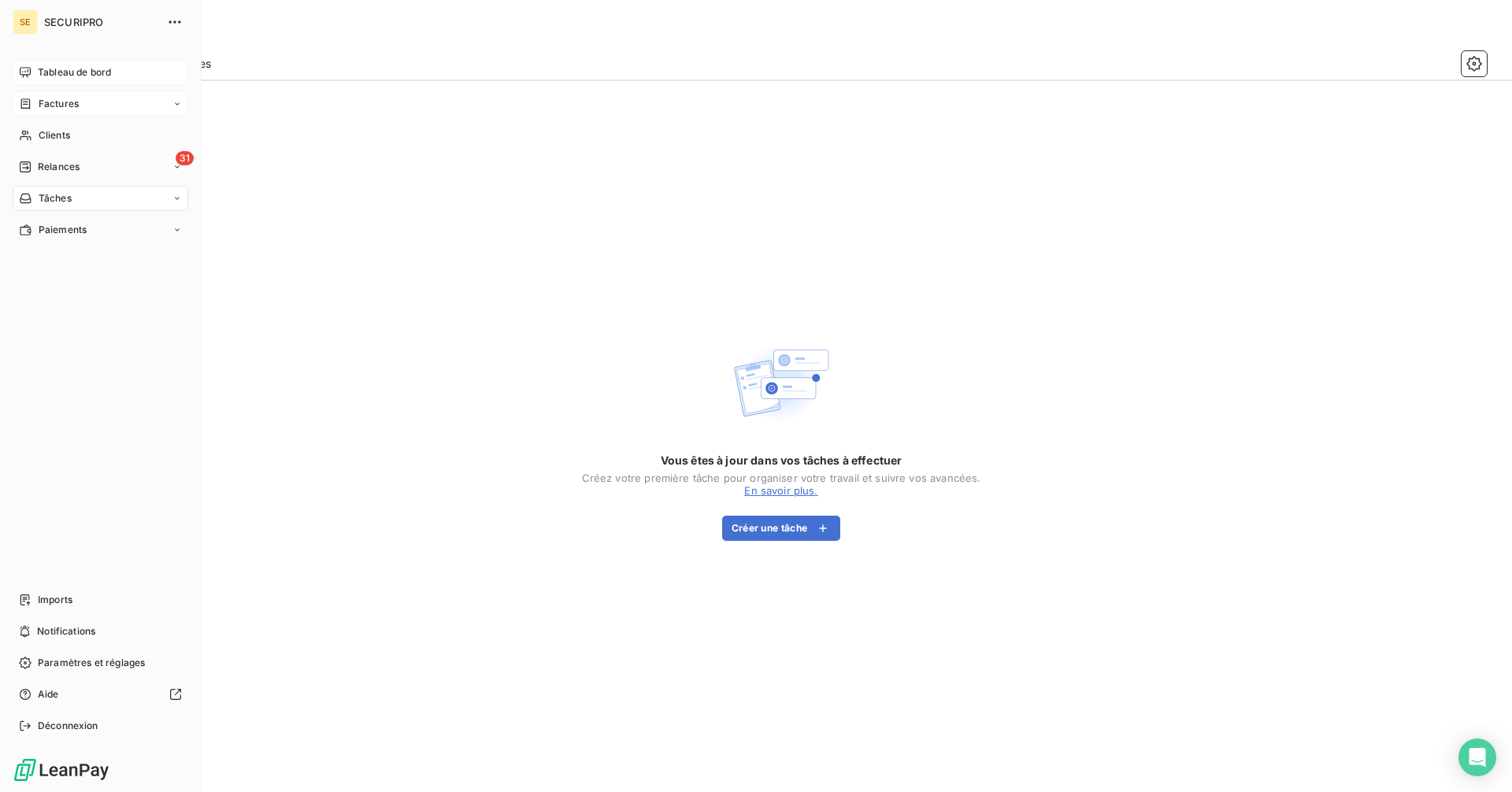
click at [47, 92] on div "Factures" at bounding box center [100, 104] width 176 height 25
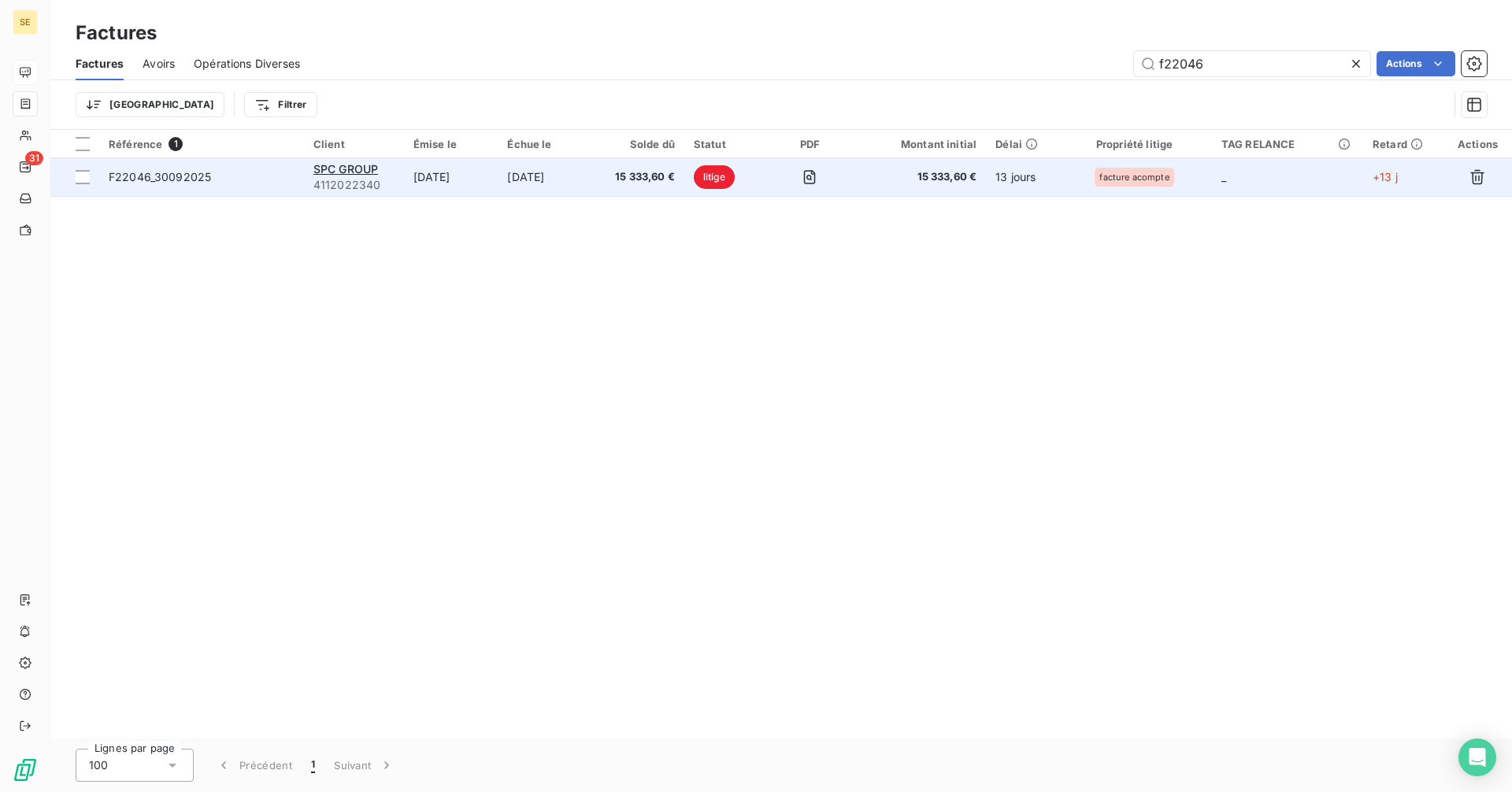
click at [171, 175] on span "F22046_30092025" at bounding box center [159, 177] width 103 height 13
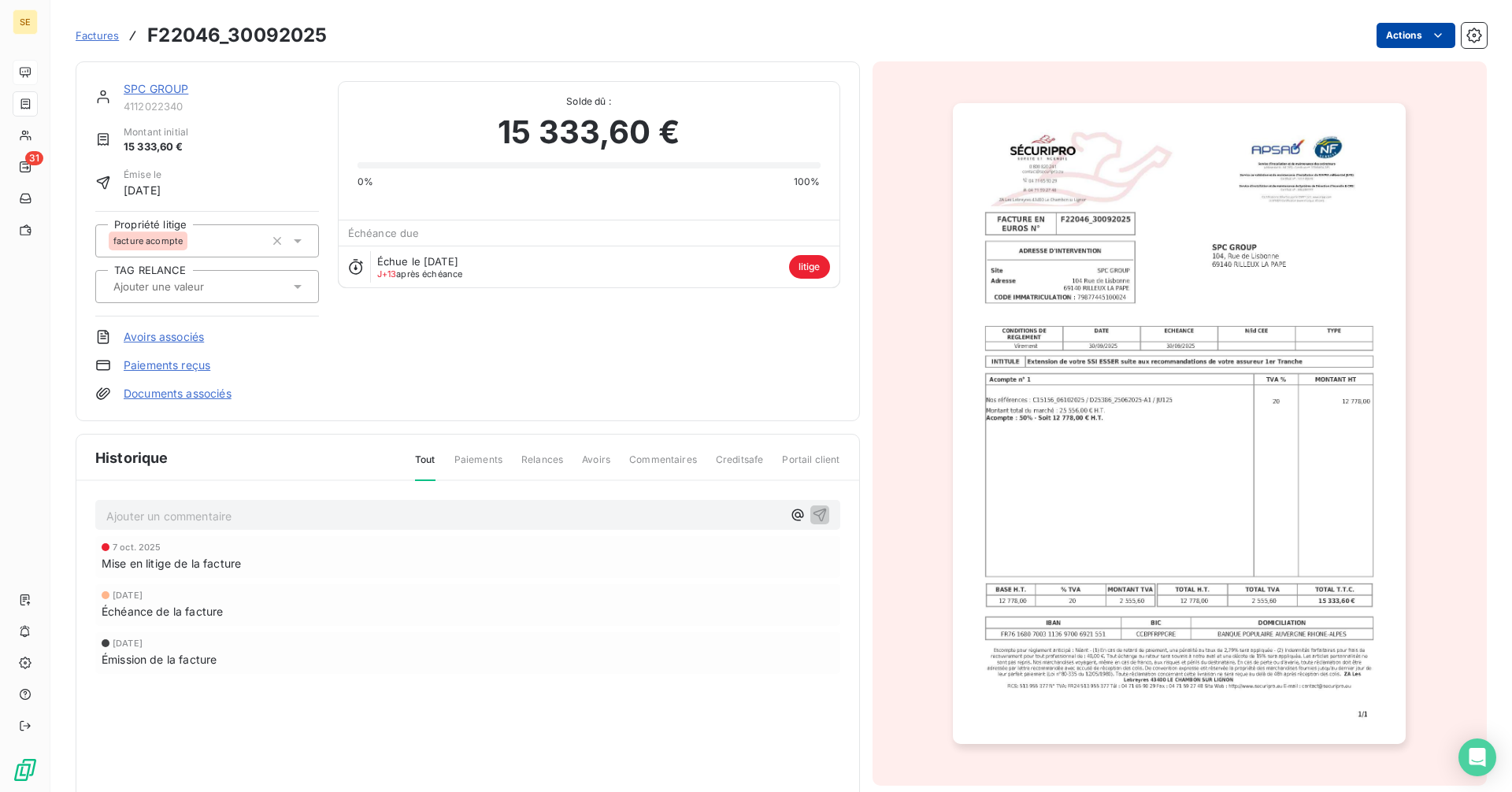
click at [1409, 38] on html "SE 31 Factures F22046_30092025 Actions SPC GROUP 4112022340 Montant initial 15 …" at bounding box center [756, 396] width 1512 height 792
click at [155, 88] on html "SE 31 Factures F22046_30092025 Actions SPC GROUP 4112022340 Montant initial 15 …" at bounding box center [756, 396] width 1512 height 792
click at [176, 80] on div "SPC GROUP 4112022340 Montant initial 15 333,60 € Émise le [DATE] Propriété liti…" at bounding box center [468, 241] width 784 height 359
click at [176, 92] on link "SPC GROUP" at bounding box center [155, 88] width 64 height 13
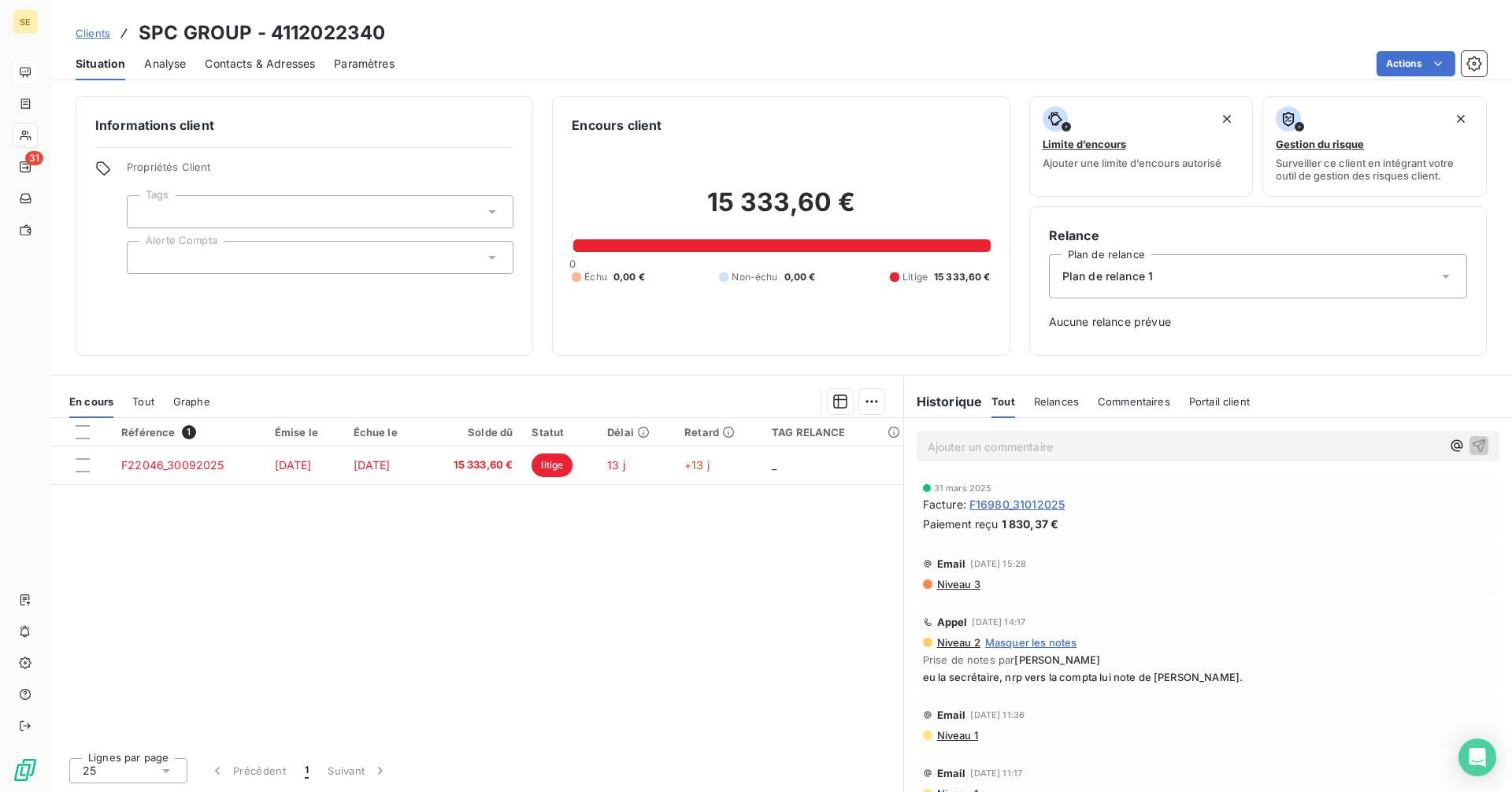
click at [336, 464] on html "SE 31 Clients SPC GROUP - 4112022340 Situation Analyse Contacts & Adresses Para…" at bounding box center [756, 396] width 1512 height 792
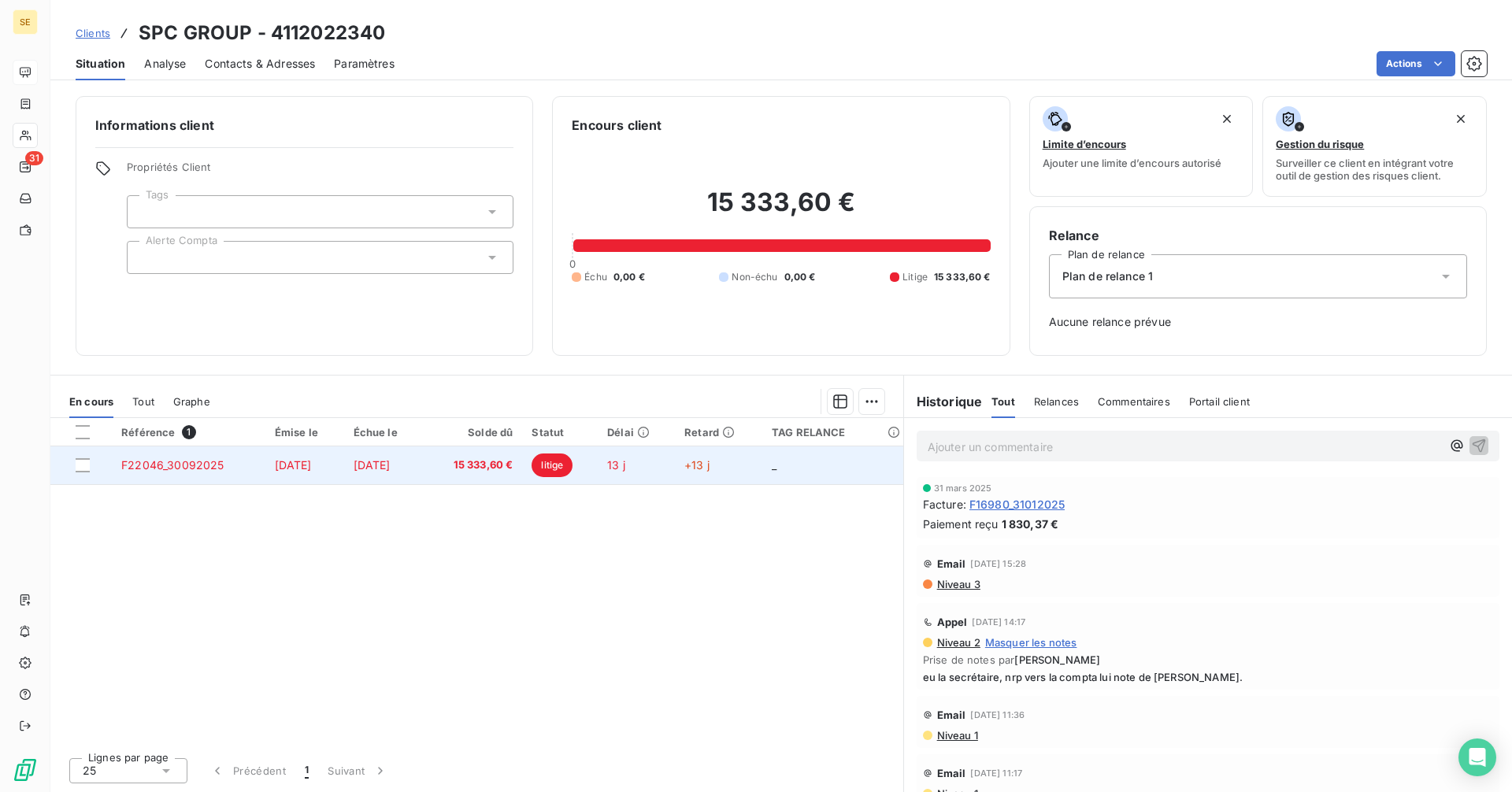
click at [471, 463] on td "15 333,60 €" at bounding box center [473, 464] width 99 height 38
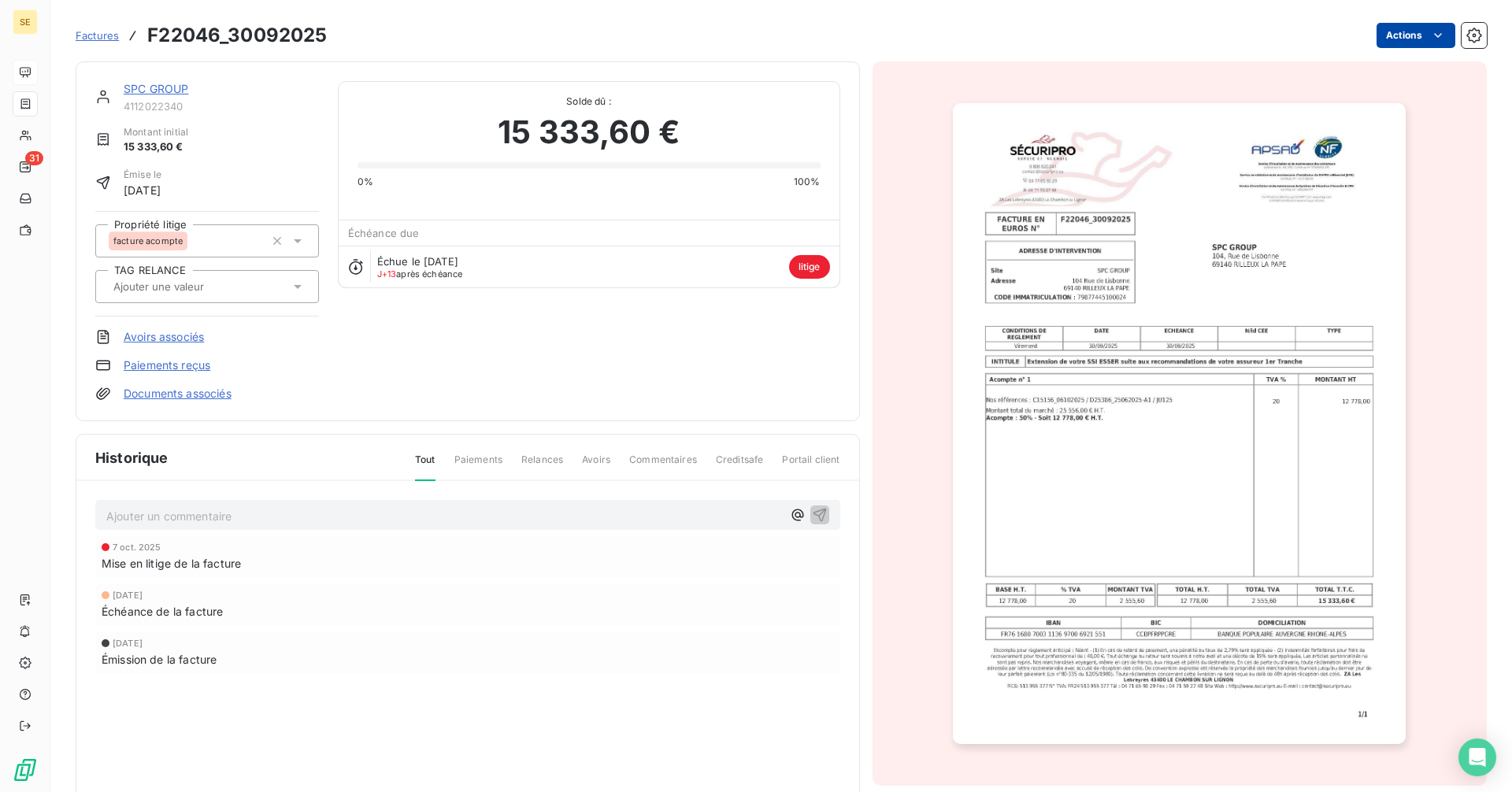
click at [1399, 31] on html "SE 31 Factures F22046_30092025 Actions SPC GROUP 4112022340 Montant initial 15 …" at bounding box center [756, 396] width 1512 height 792
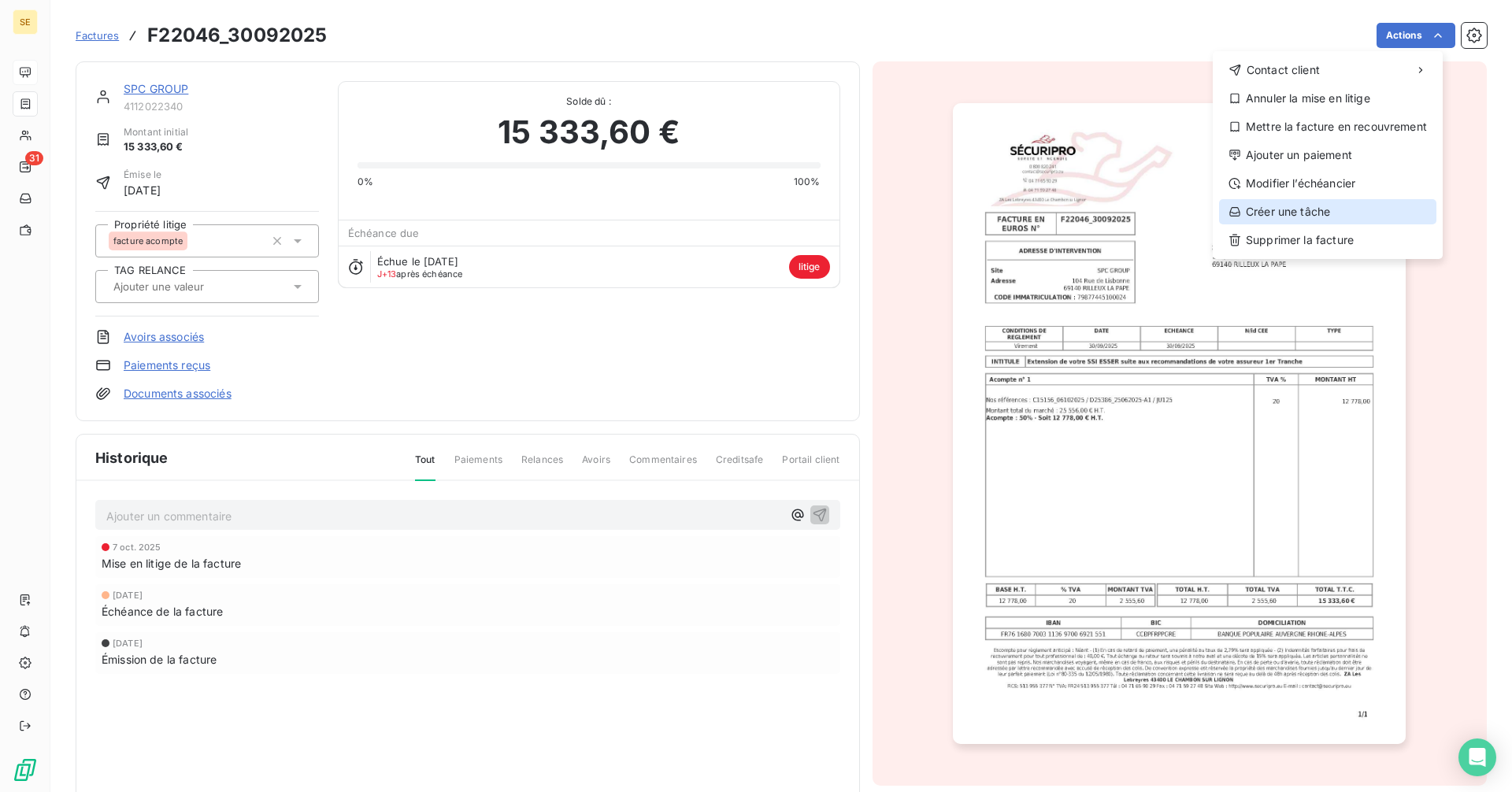
click at [1300, 208] on div "Créer une tâche" at bounding box center [1328, 212] width 218 height 25
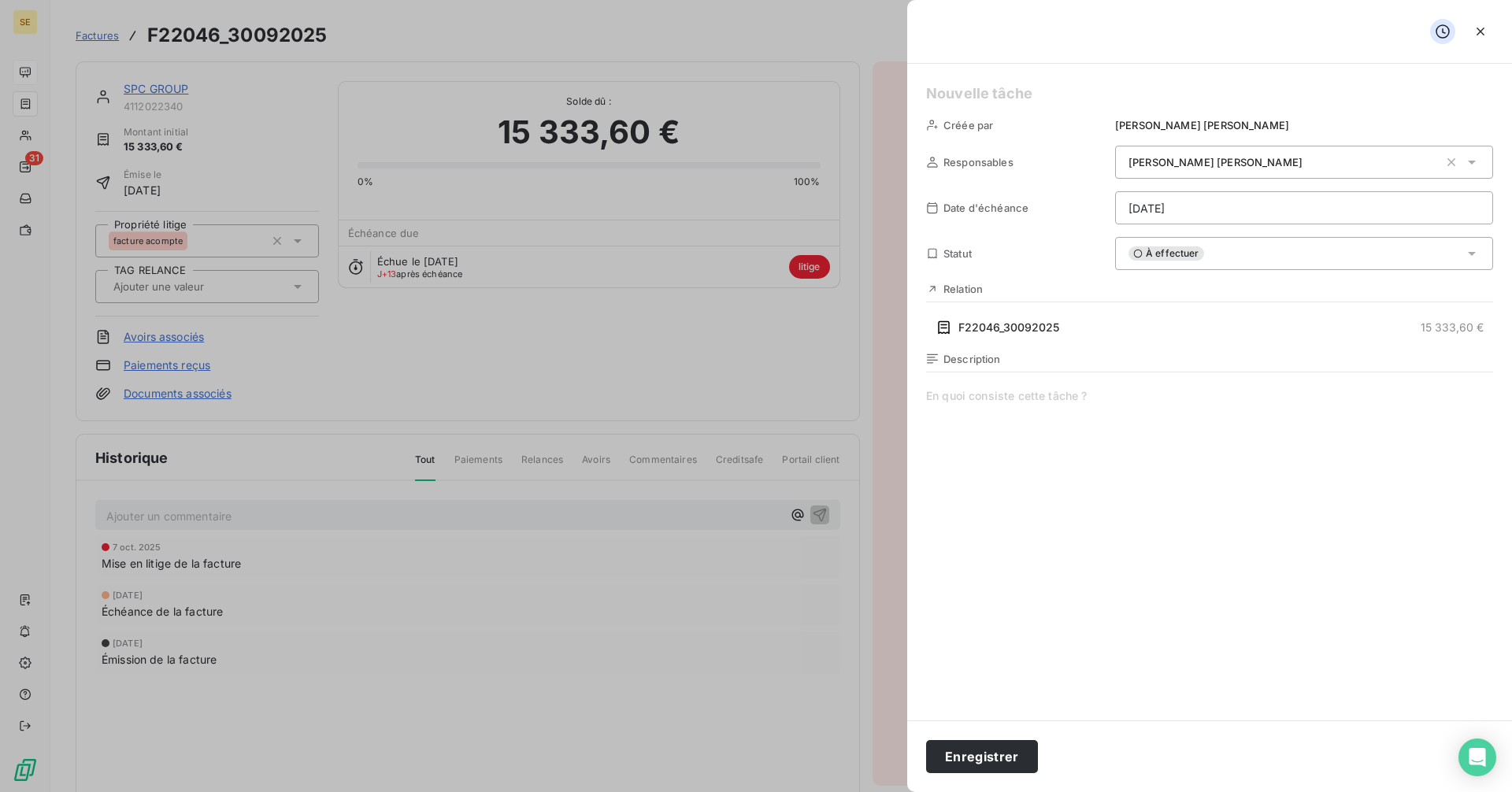
click at [1233, 252] on div "À effectuer" at bounding box center [1304, 253] width 378 height 33
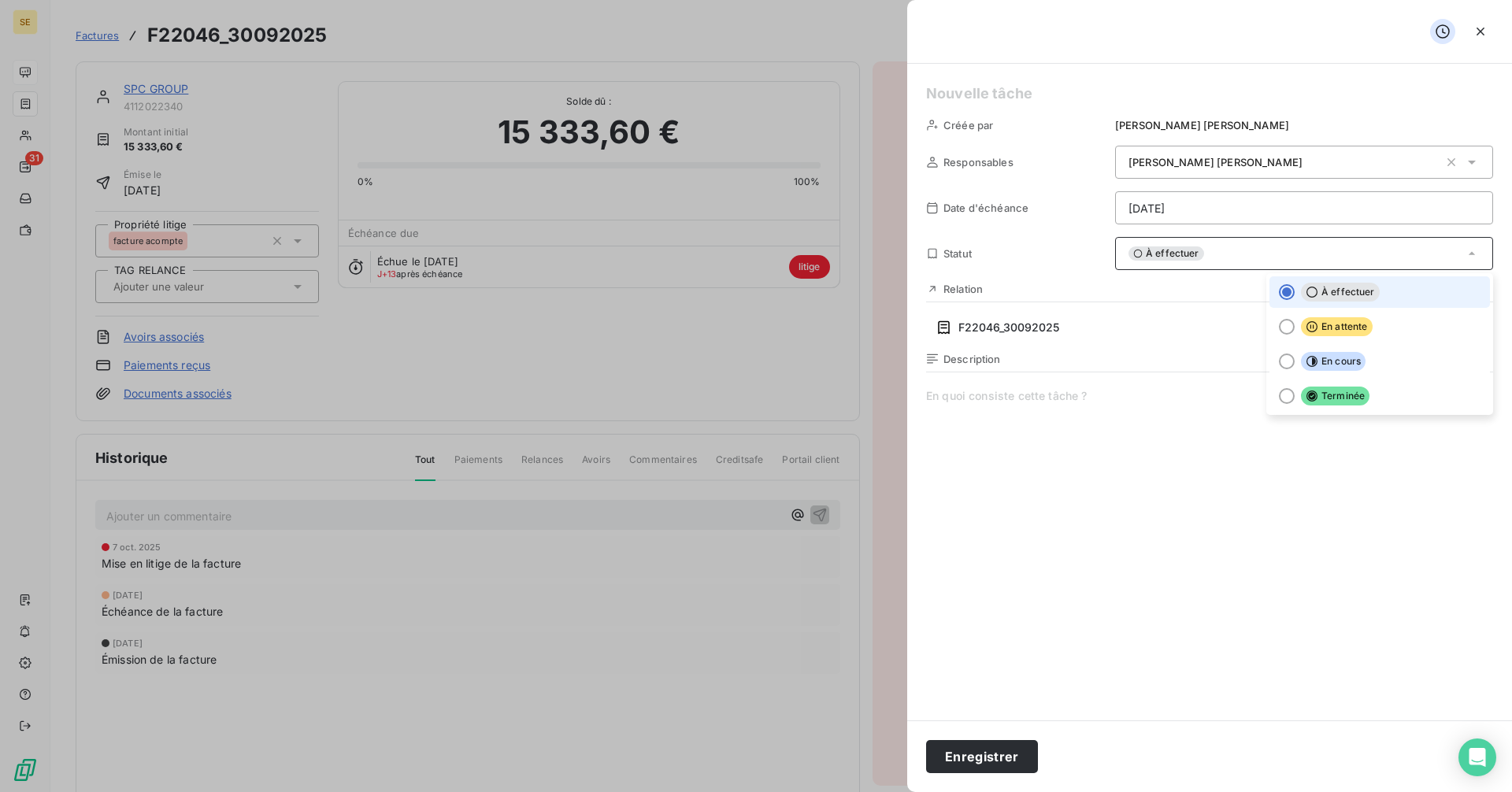
click at [1233, 252] on div "À effectuer" at bounding box center [1304, 253] width 378 height 33
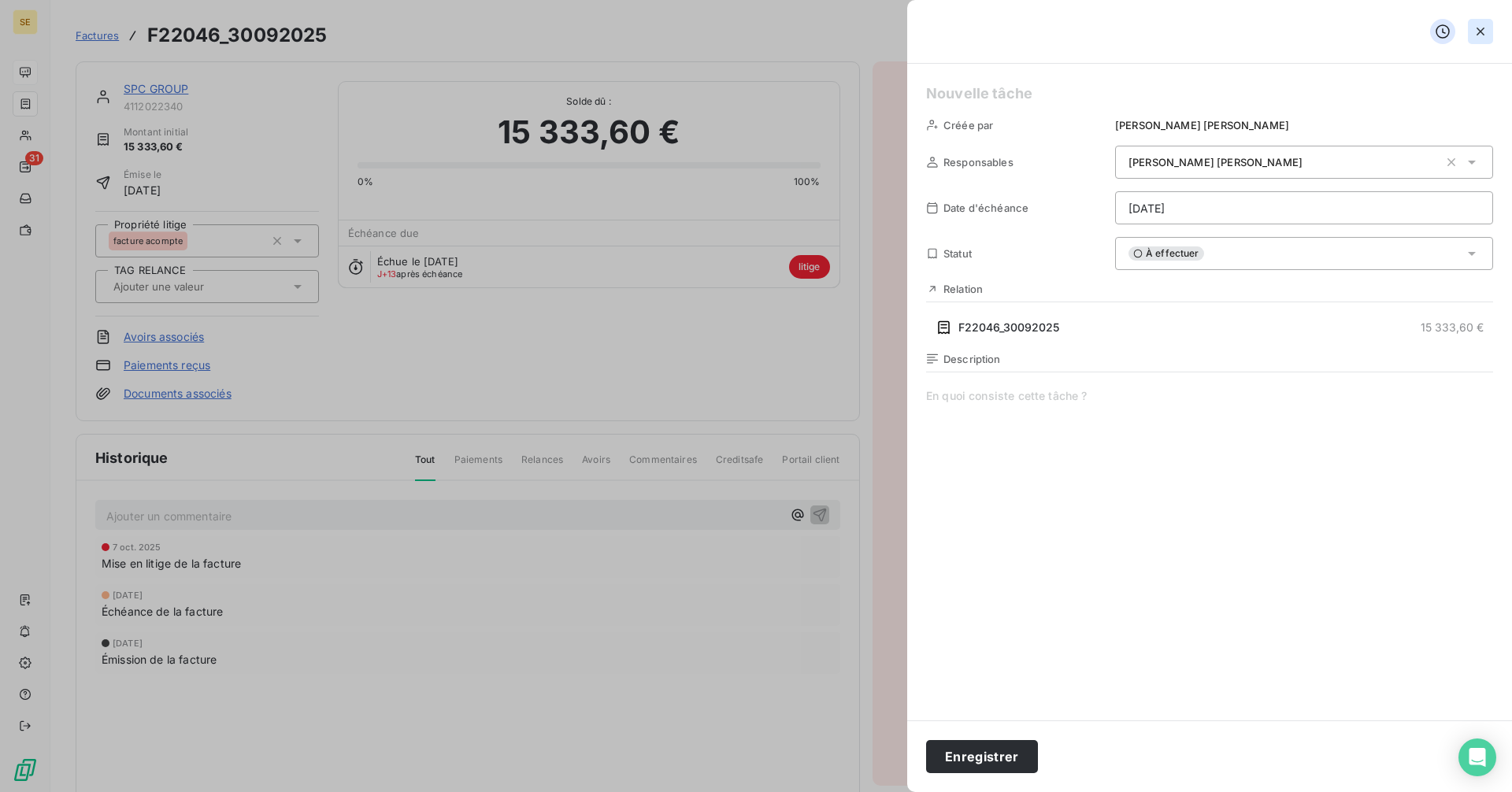
click at [1479, 30] on icon "button" at bounding box center [1479, 31] width 8 height 8
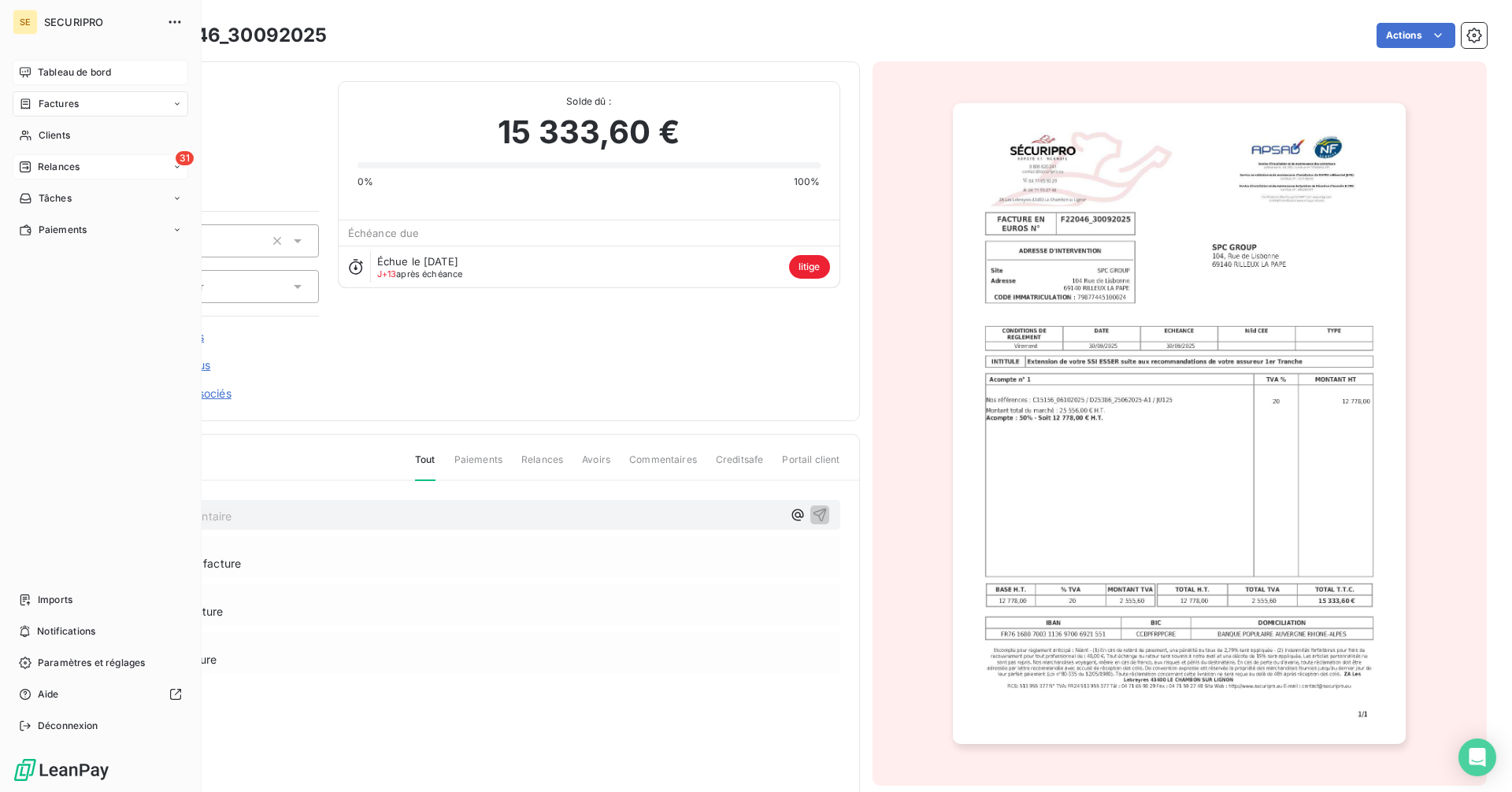
click at [52, 166] on span "Relances" at bounding box center [58, 167] width 42 height 14
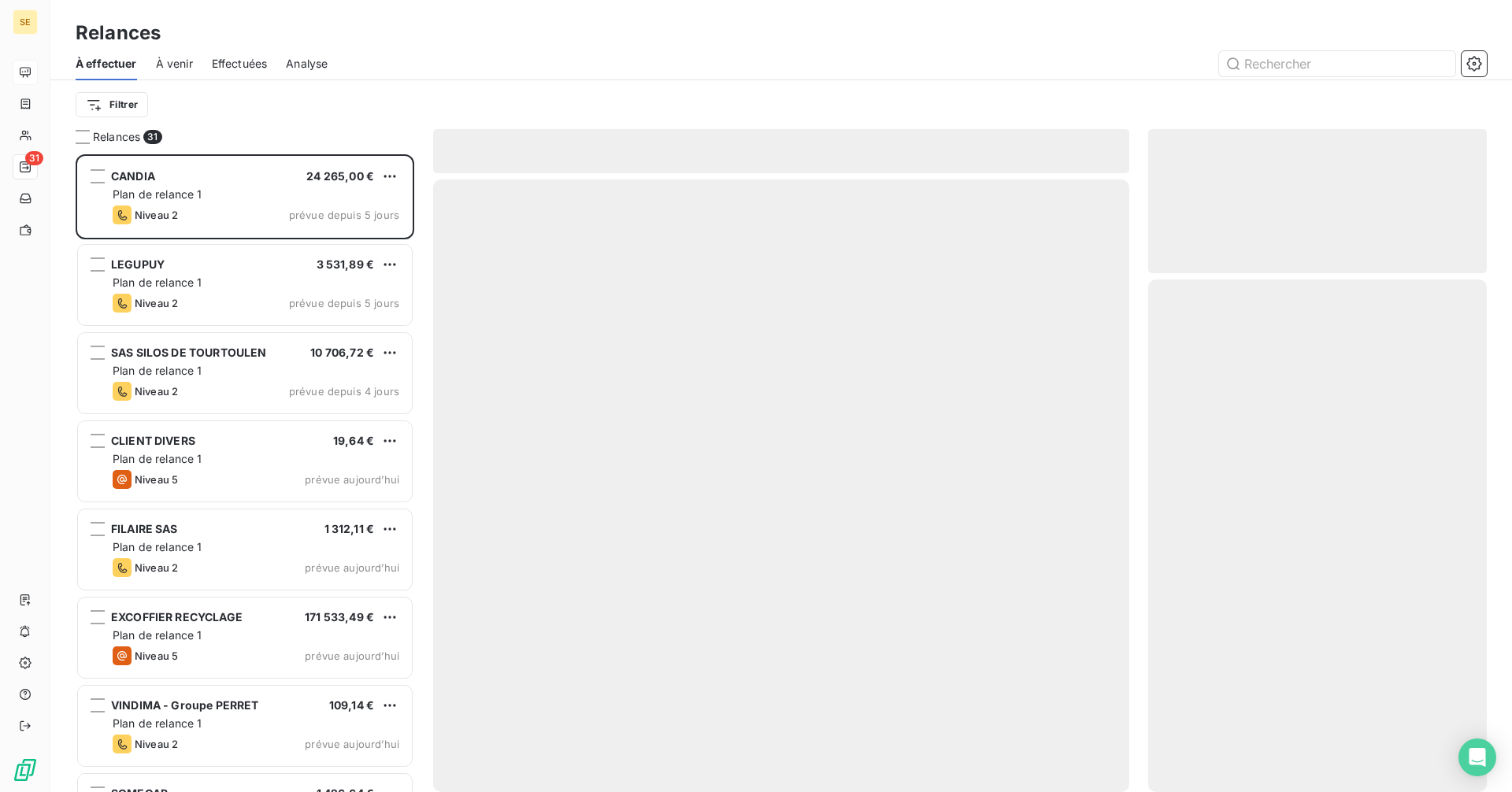
scroll to position [626, 327]
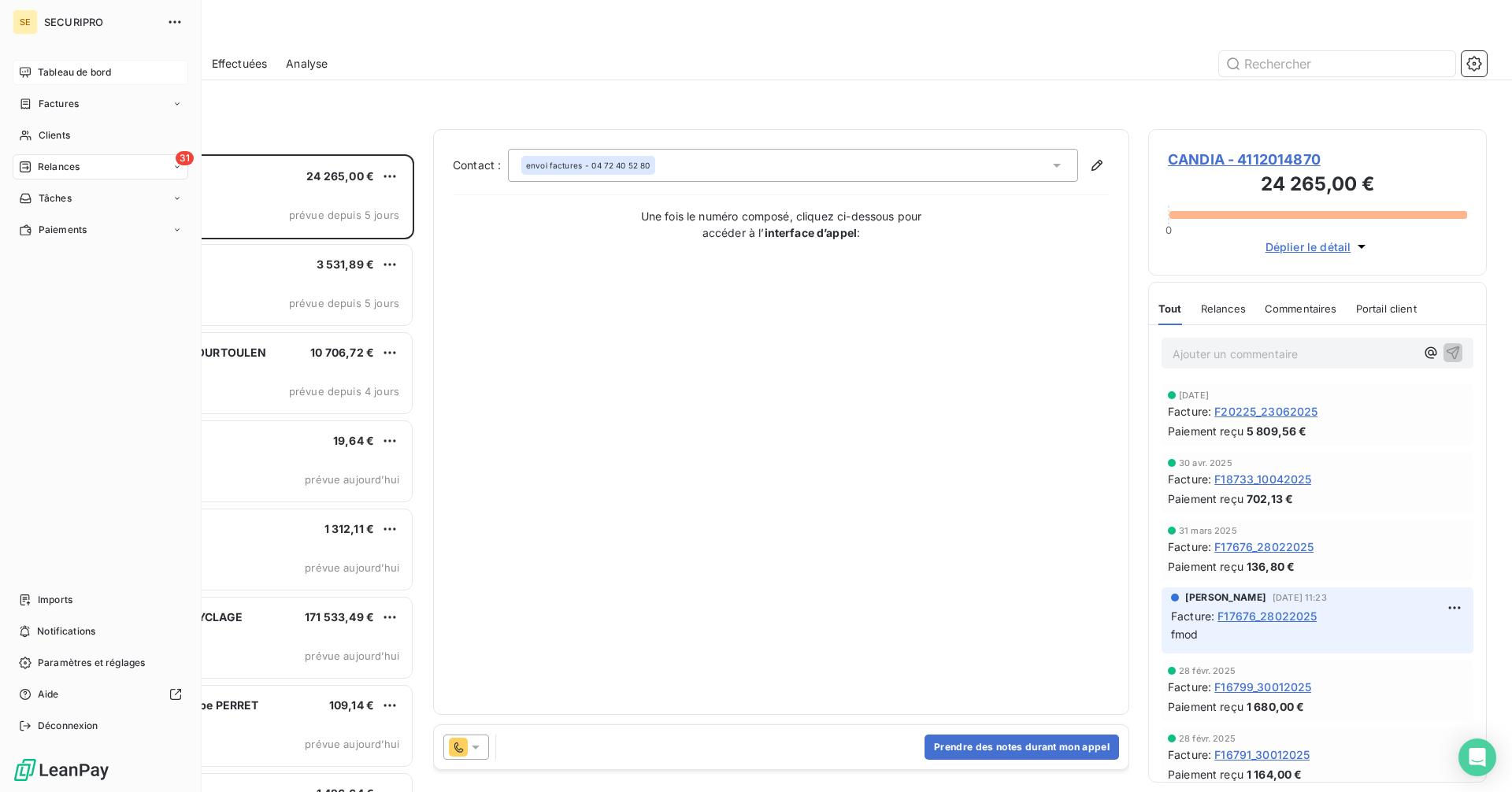
click at [78, 106] on span "Factures" at bounding box center [58, 103] width 40 height 14
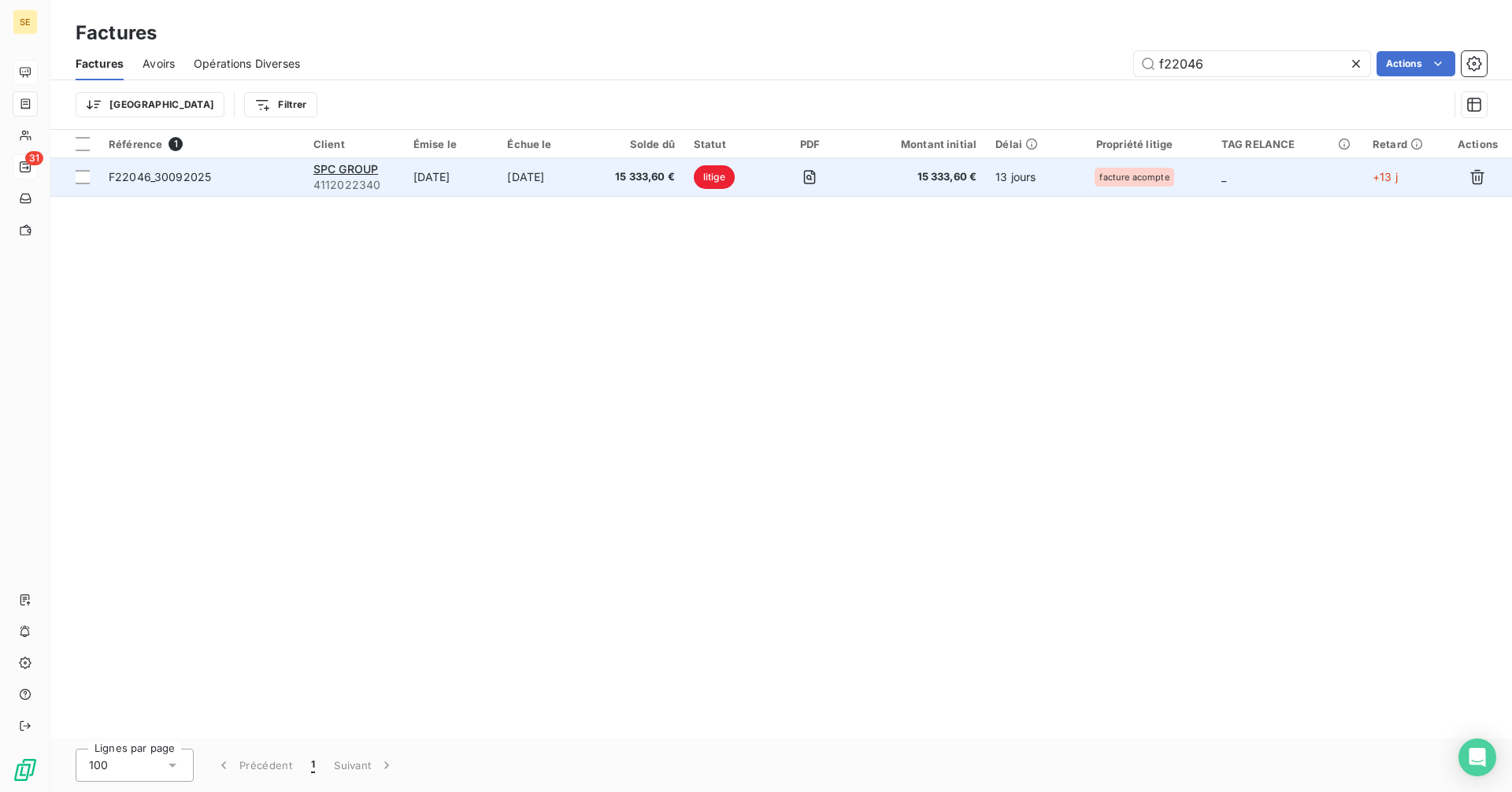
click at [482, 176] on td "[DATE]" at bounding box center [450, 177] width 94 height 38
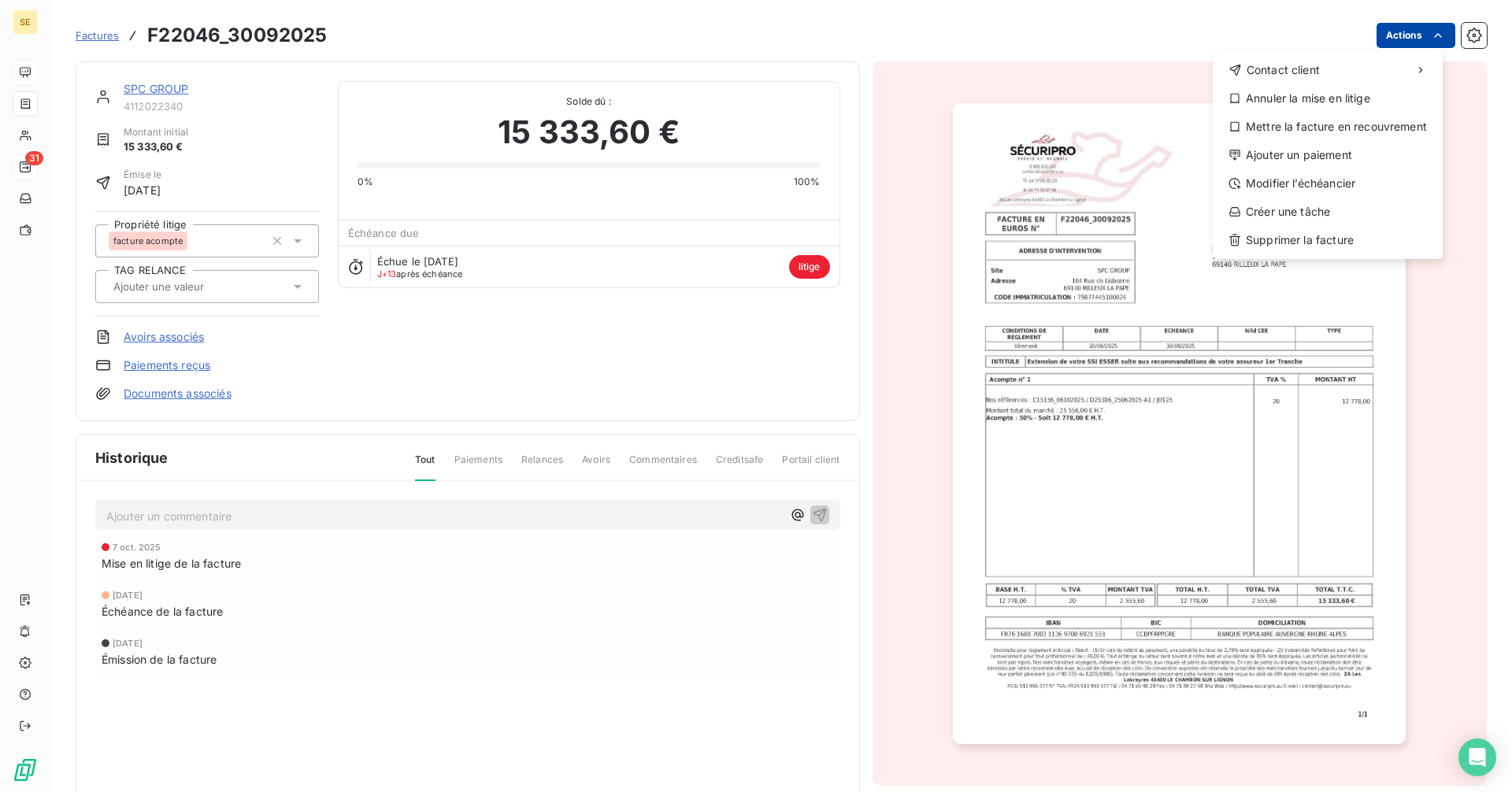
click at [1409, 39] on html "SE 31 Factures F22046_30092025 Actions Contact client Annuler la mise en litige…" at bounding box center [756, 396] width 1512 height 792
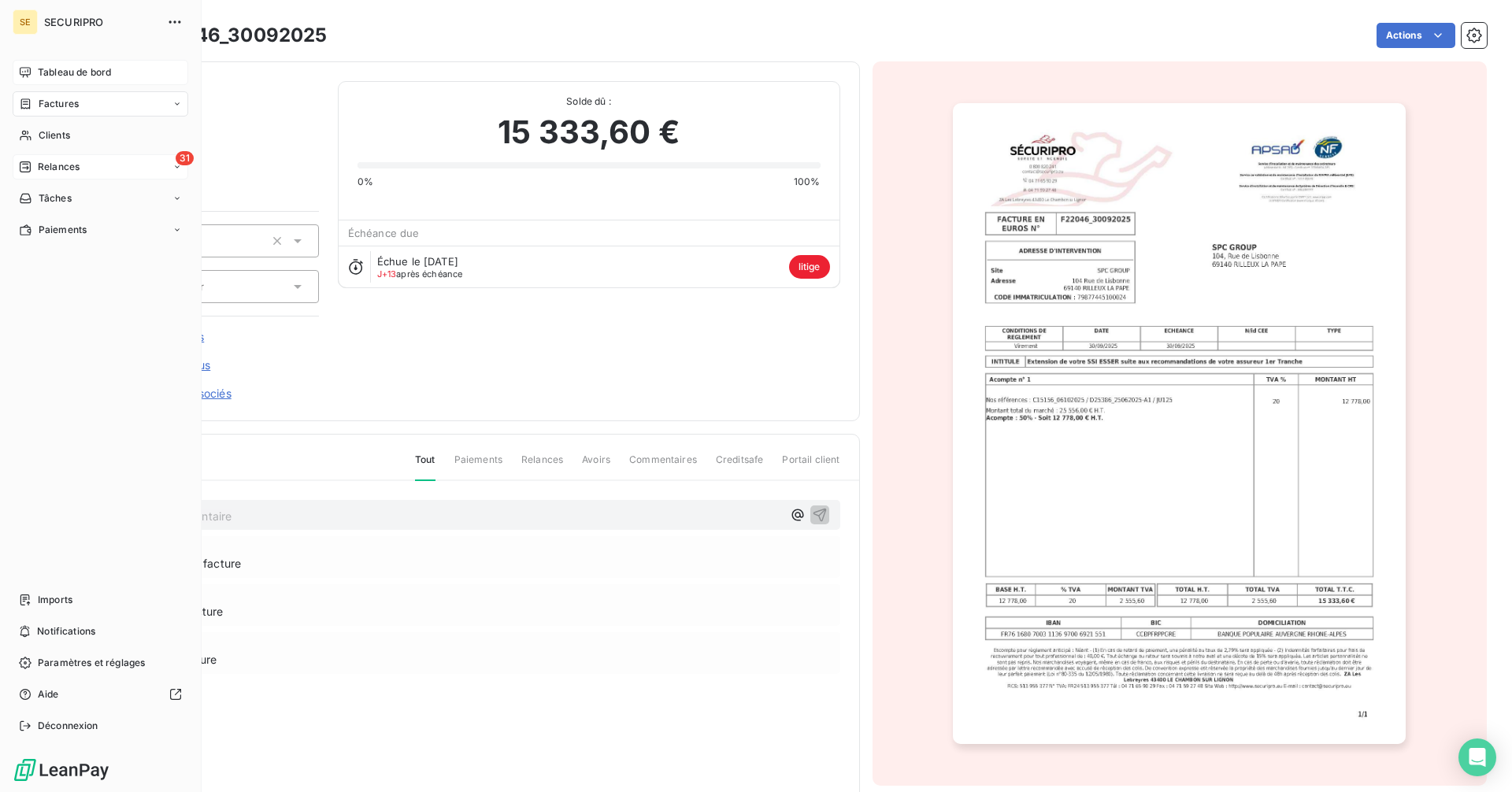
click at [23, 197] on html "SE SECURIPRO Tableau de bord Factures Clients 31 Relances Tâches Paiements Impo…" at bounding box center [756, 396] width 1512 height 792
click at [36, 233] on div "Paiements" at bounding box center [53, 229] width 68 height 14
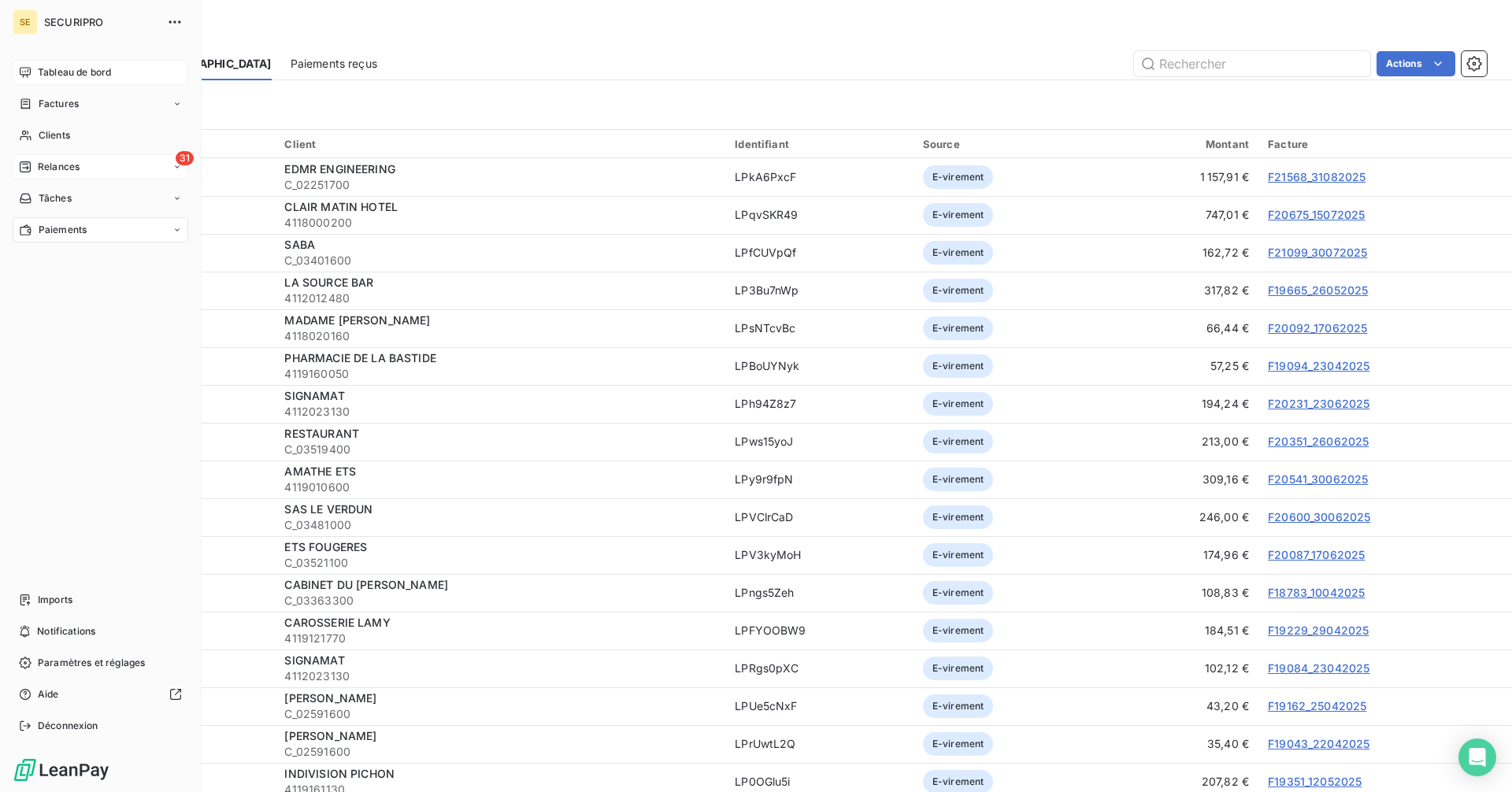
click at [49, 106] on span "Factures" at bounding box center [58, 103] width 40 height 14
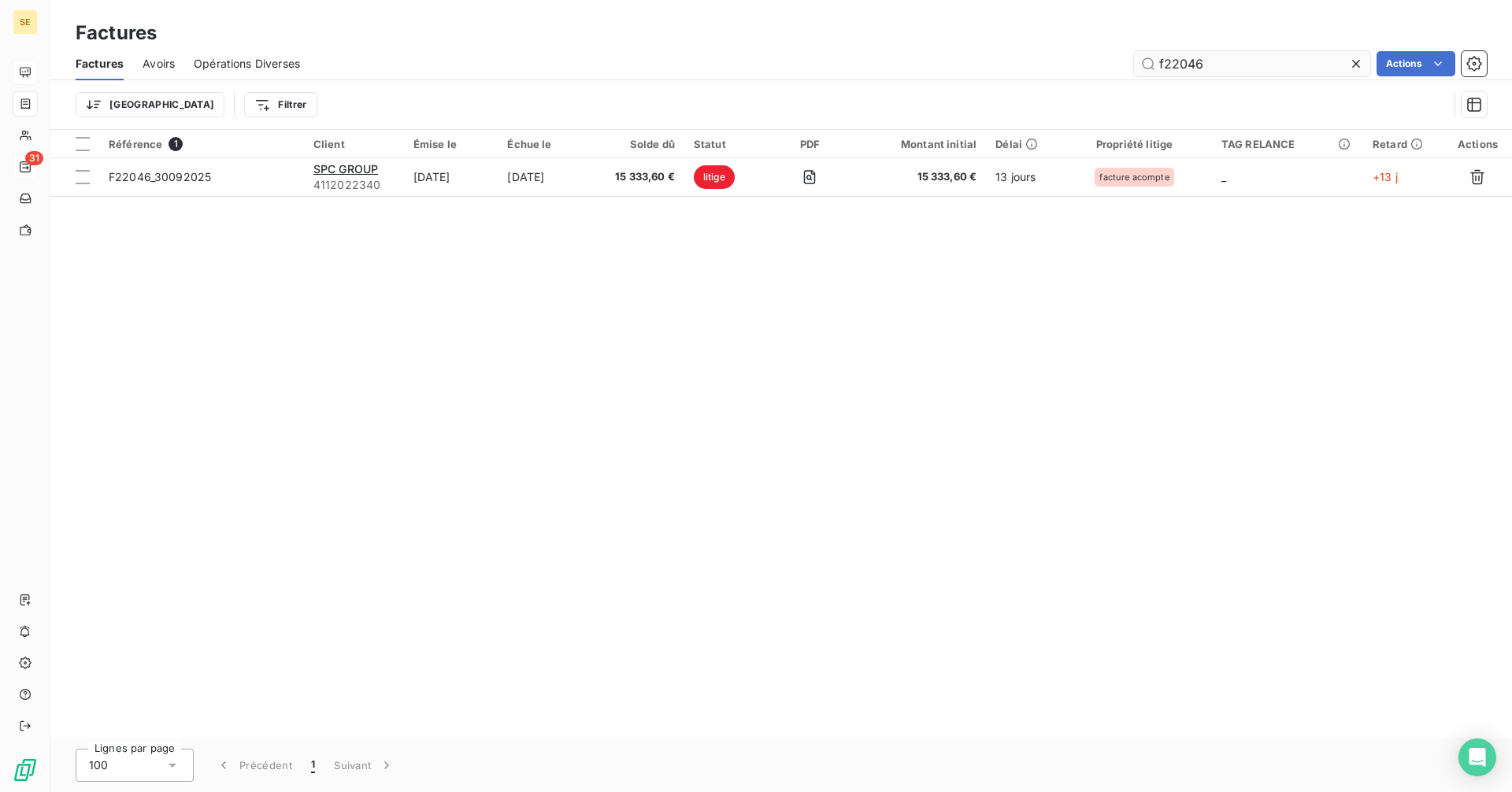
click at [1228, 58] on input "f22046" at bounding box center [1252, 63] width 236 height 25
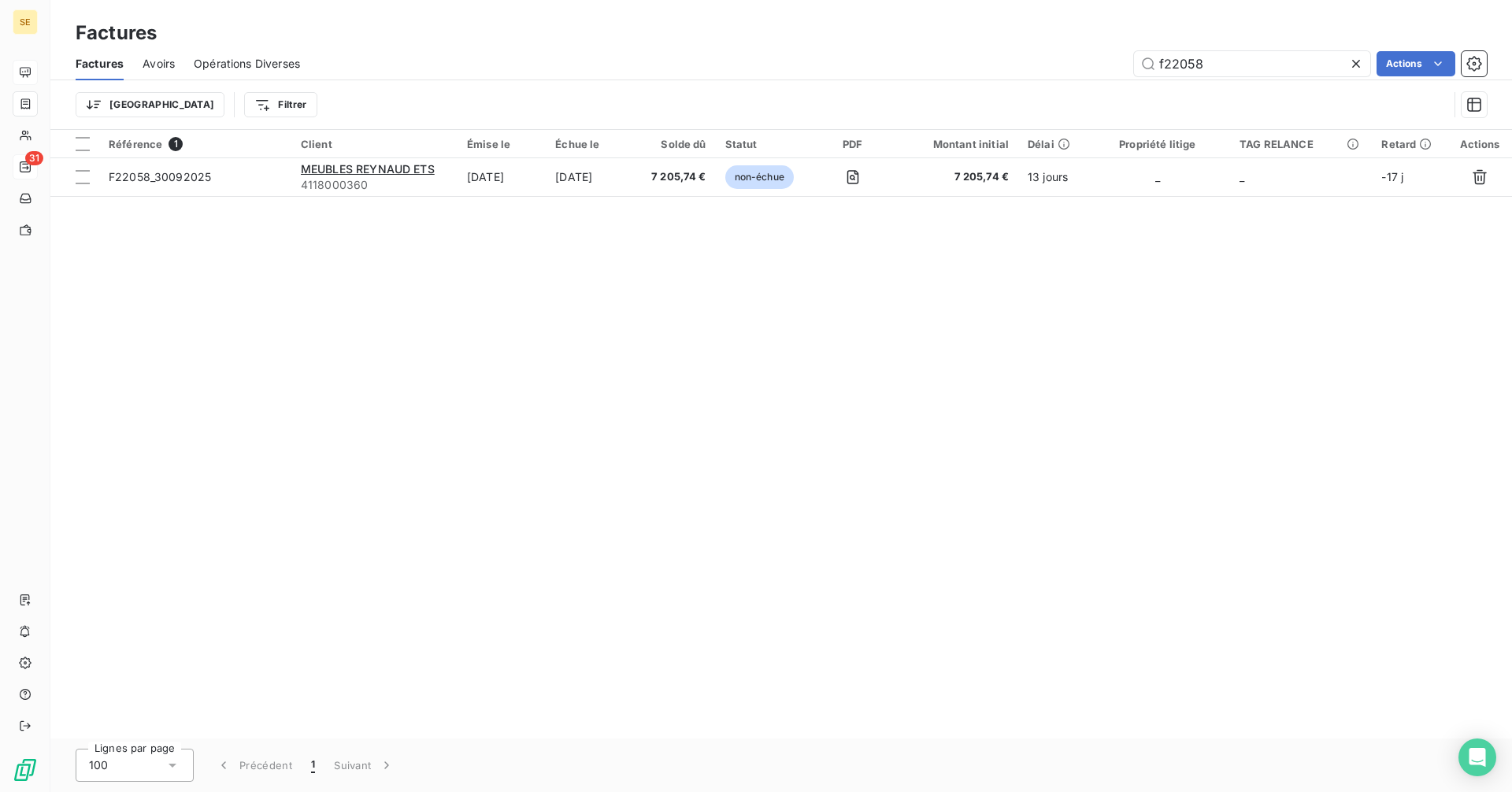
type input "f22058"
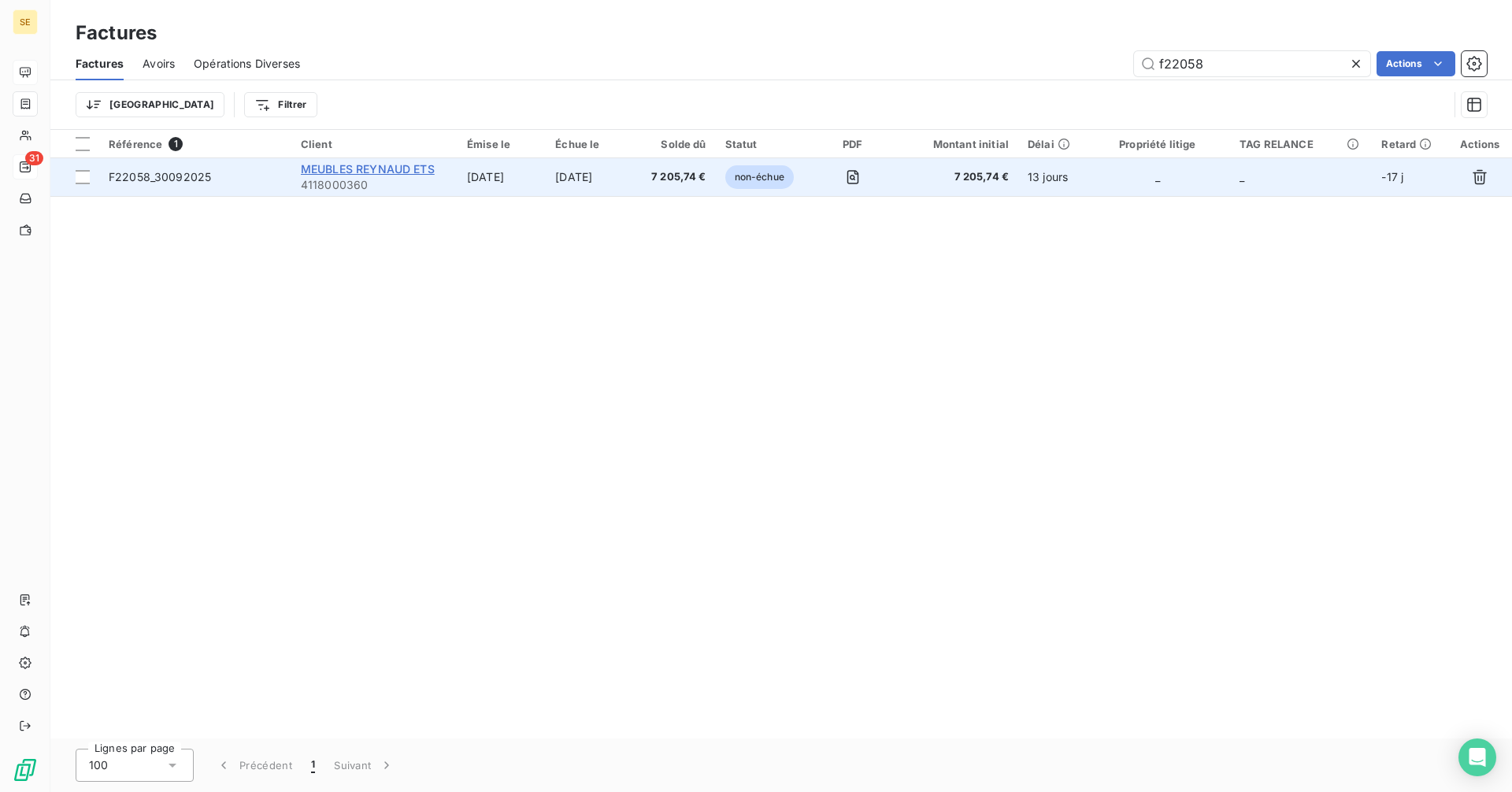
click at [382, 166] on span "MEUBLES REYNAUD ETS" at bounding box center [368, 168] width 134 height 13
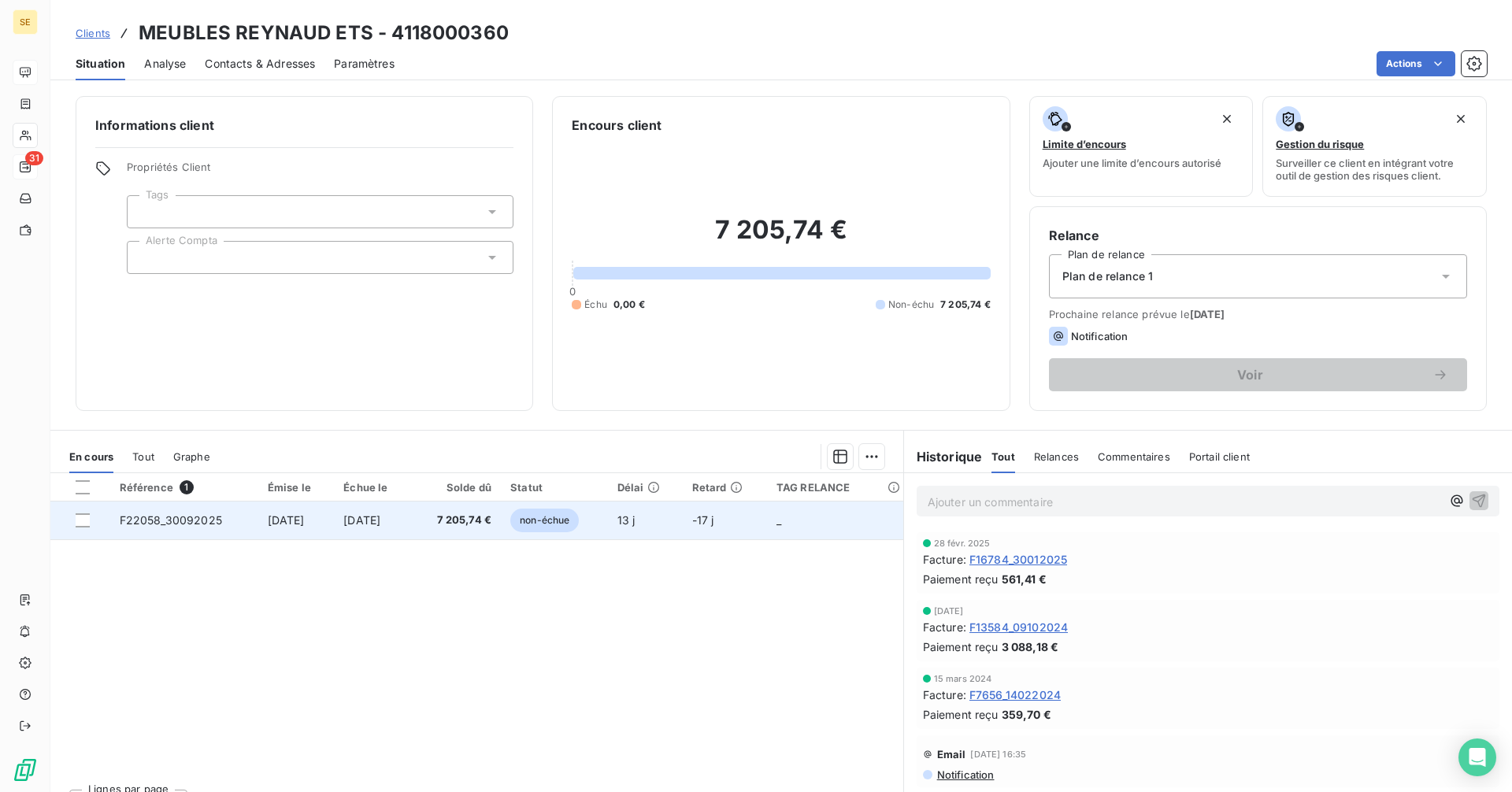
click at [304, 521] on span "[DATE]" at bounding box center [286, 520] width 37 height 13
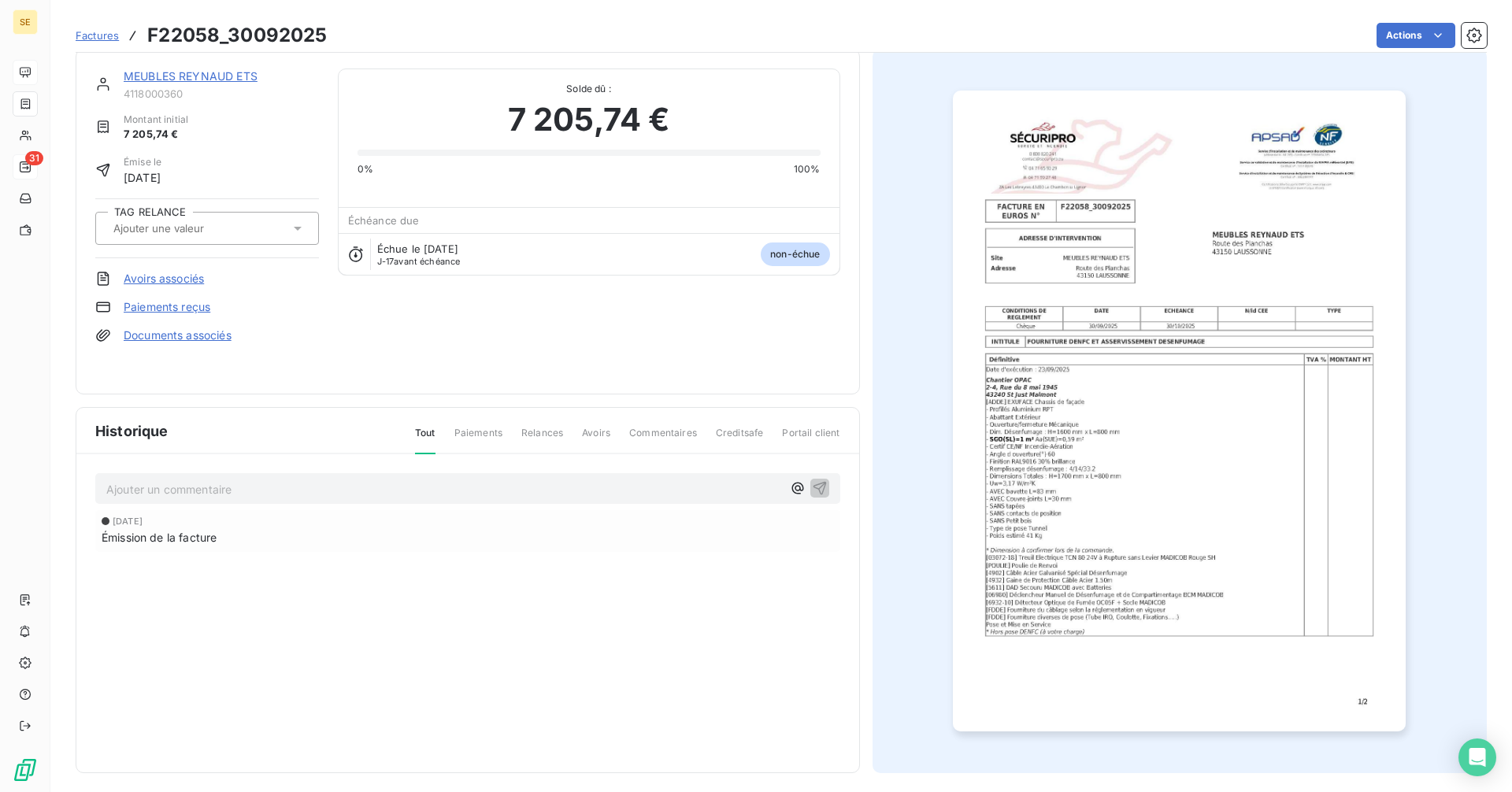
scroll to position [20, 0]
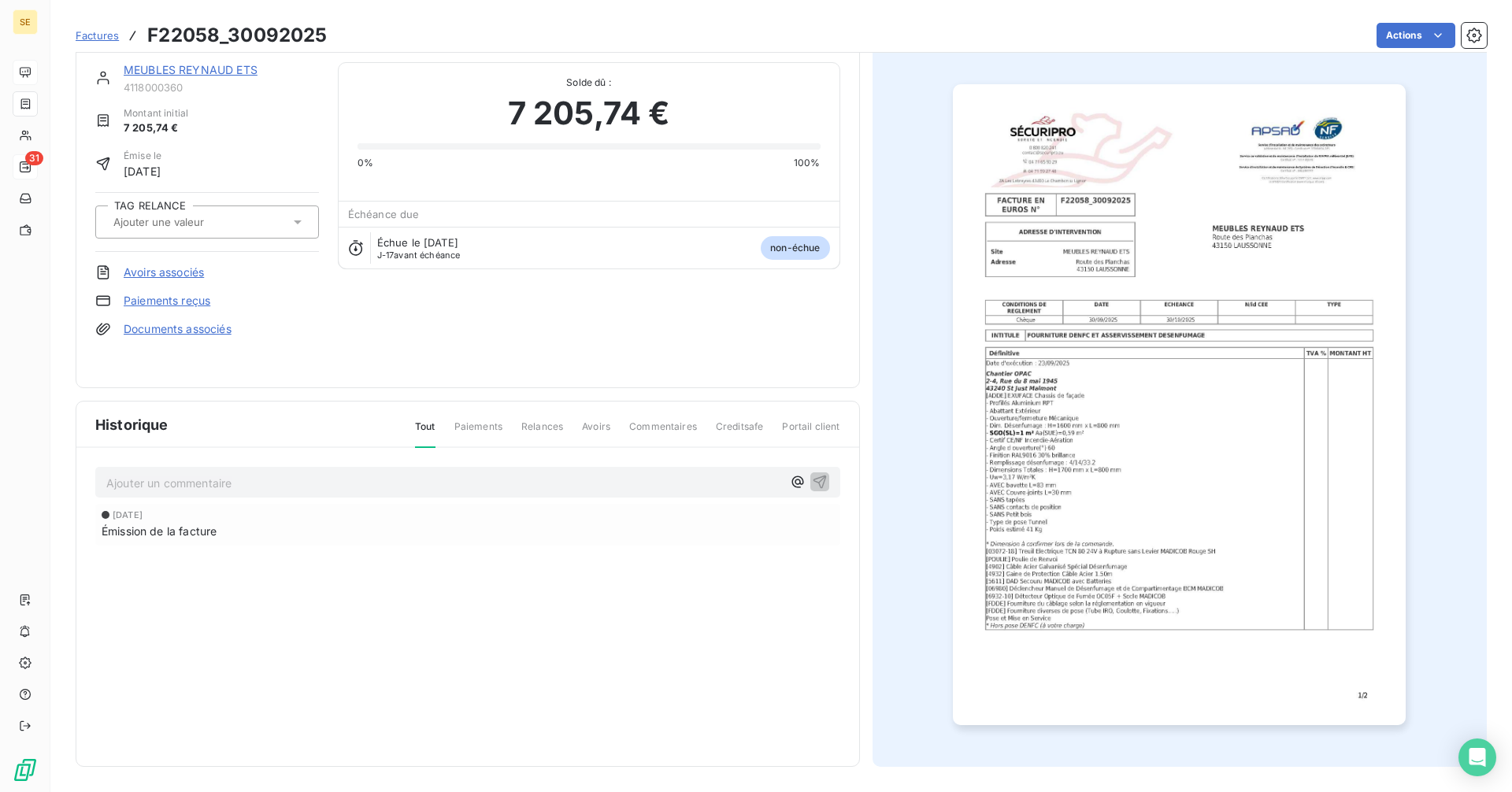
click at [173, 66] on link "MEUBLES REYNAUD ETS" at bounding box center [190, 70] width 134 height 13
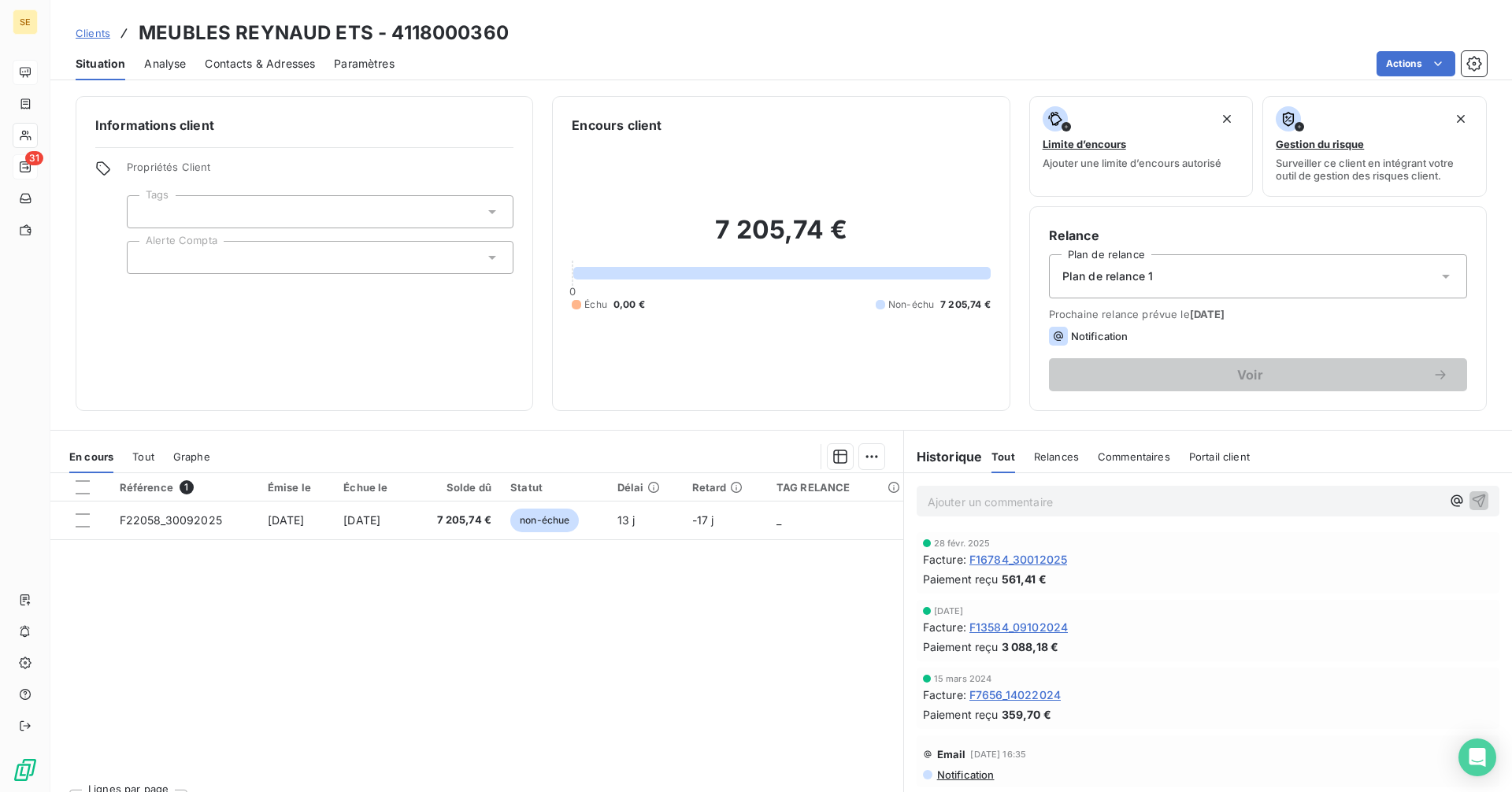
click at [140, 452] on span "Tout" at bounding box center [143, 456] width 22 height 13
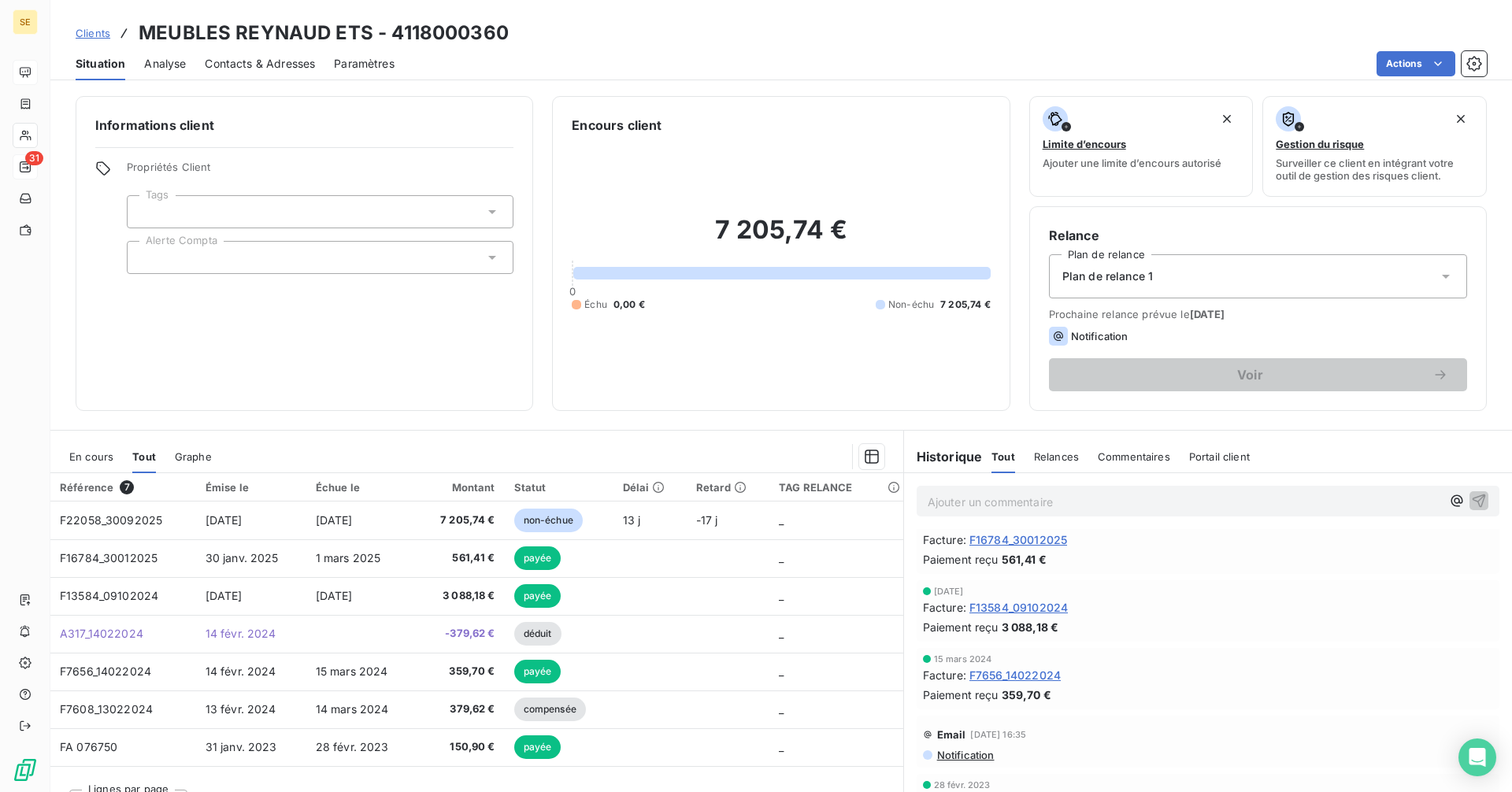
scroll to position [35, 0]
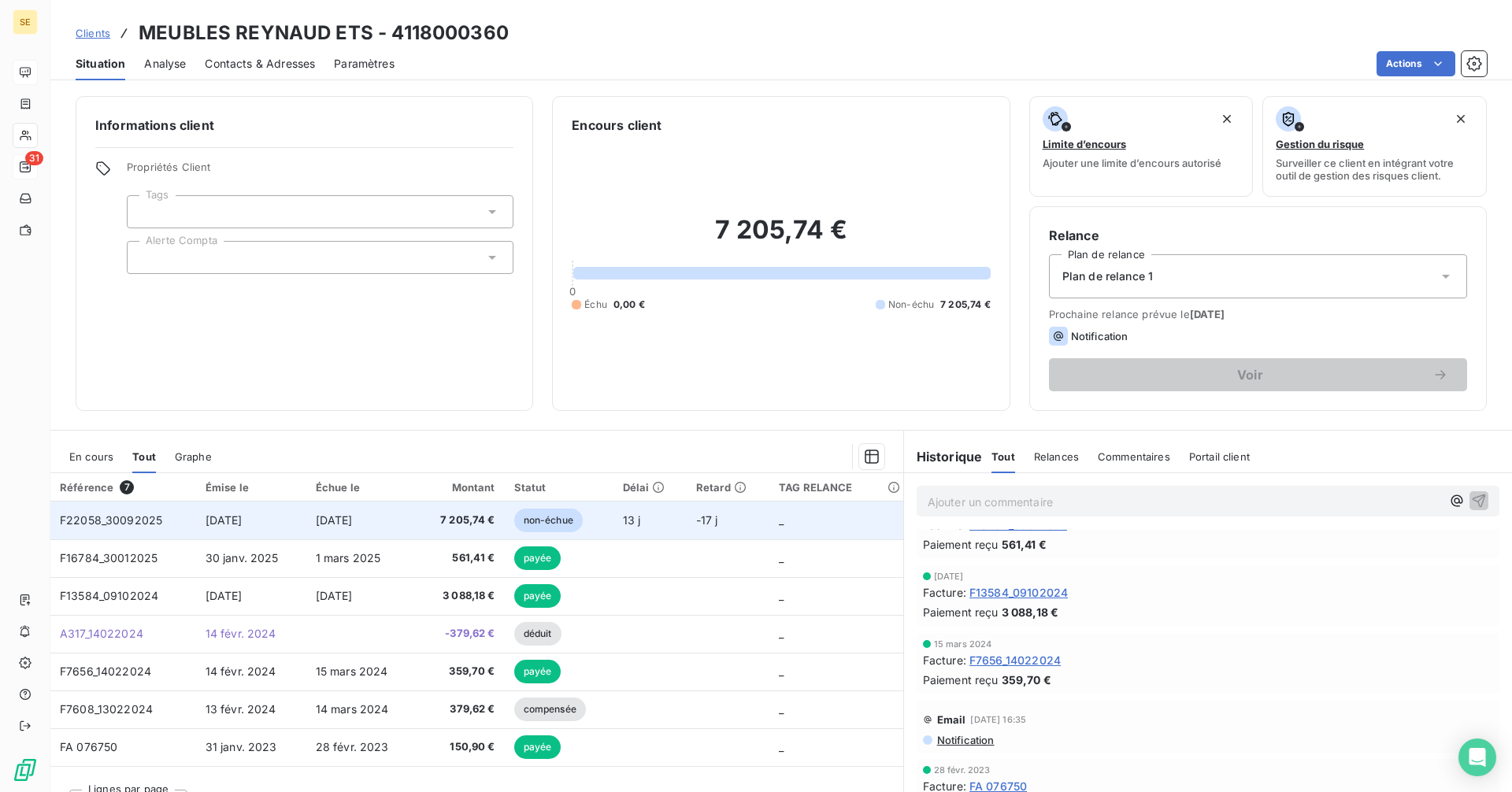
click at [435, 524] on span "7 205,74 €" at bounding box center [460, 520] width 69 height 16
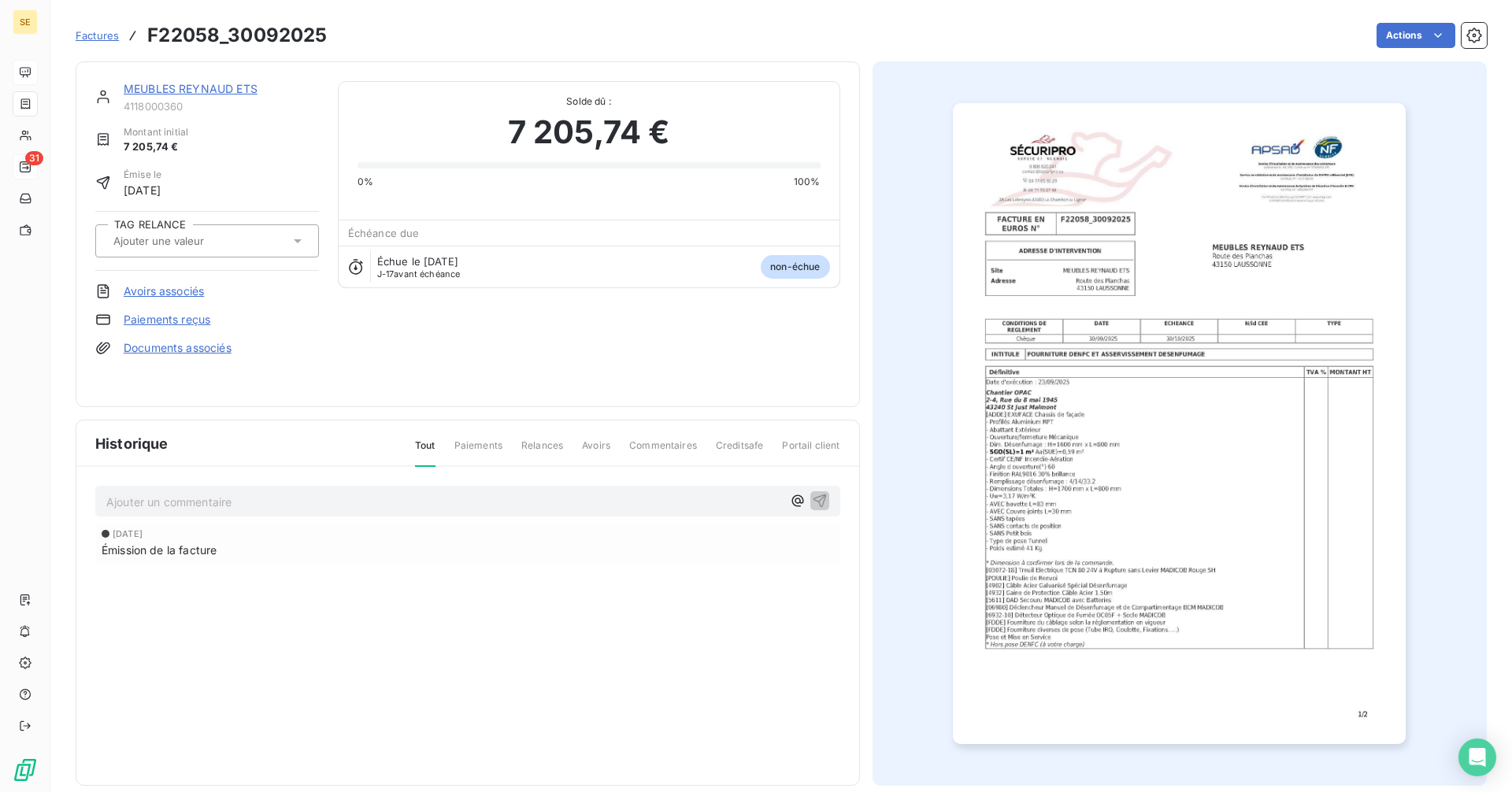
click at [1111, 383] on img "button" at bounding box center [1178, 424] width 453 height 641
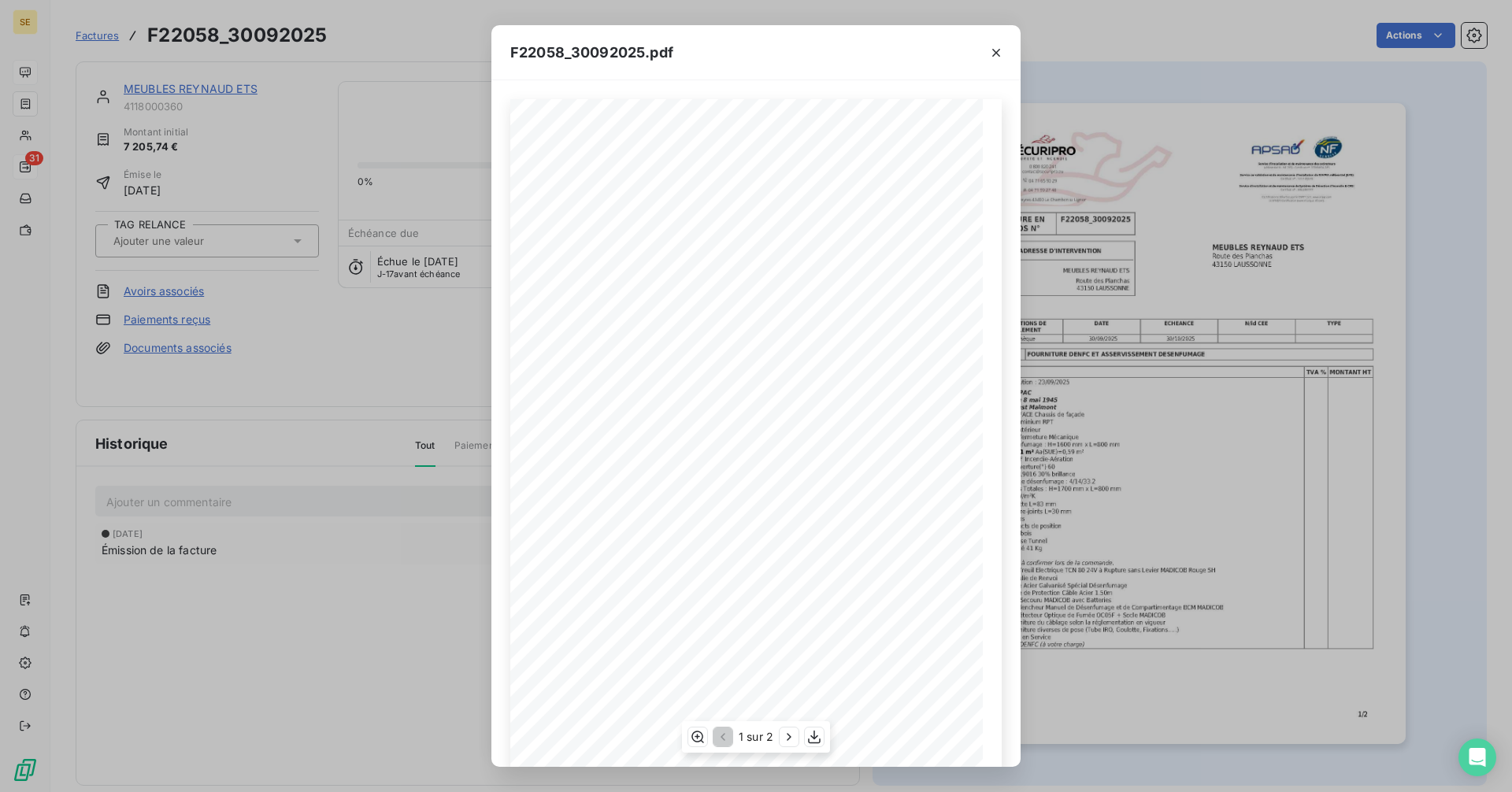
scroll to position [19, 0]
click at [790, 737] on icon "button" at bounding box center [788, 736] width 4 height 7
click at [990, 48] on icon "button" at bounding box center [996, 53] width 16 height 16
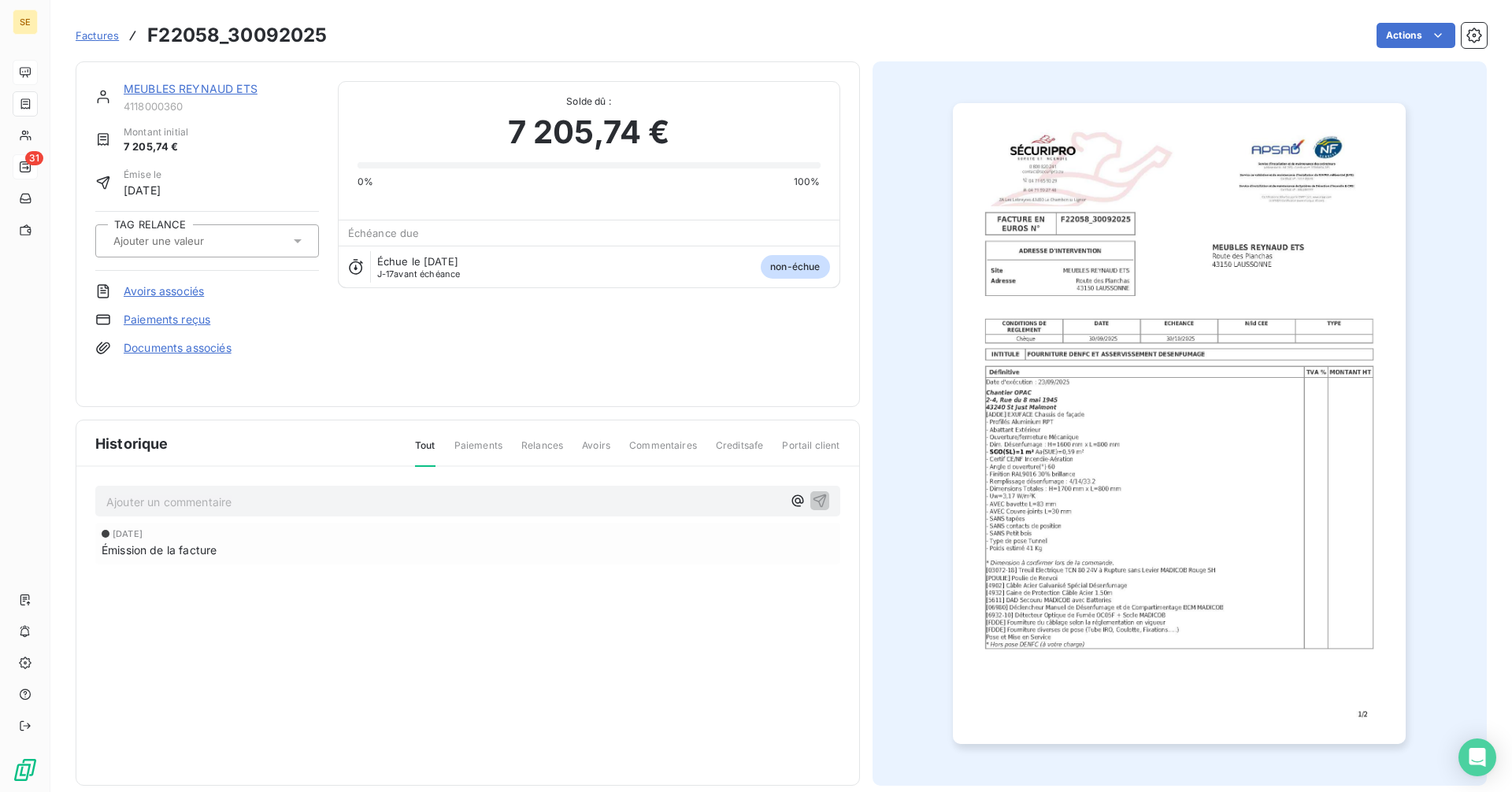
click at [186, 89] on link "MEUBLES REYNAUD ETS" at bounding box center [190, 88] width 134 height 13
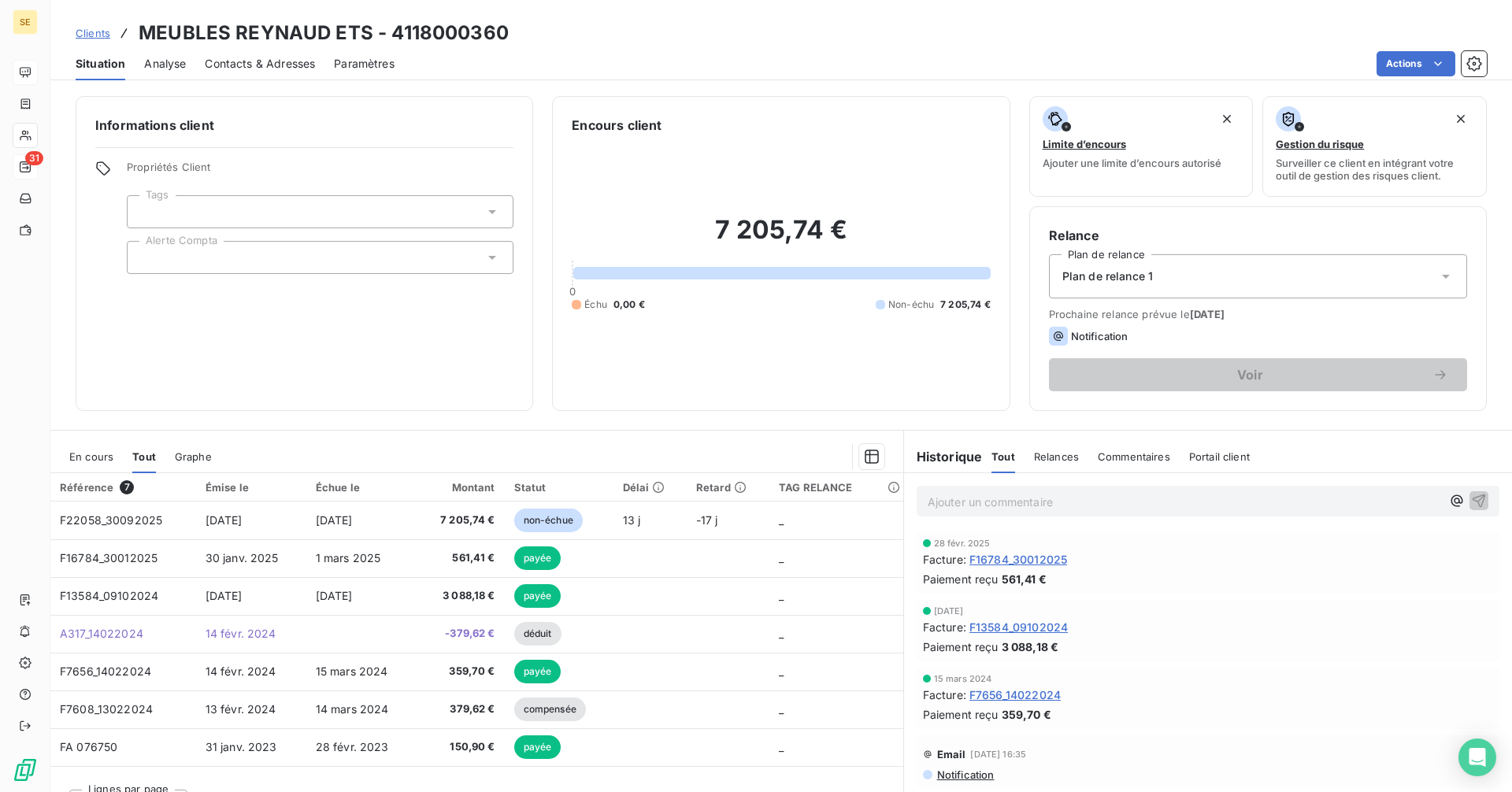
click at [96, 33] on span "Clients" at bounding box center [93, 33] width 35 height 13
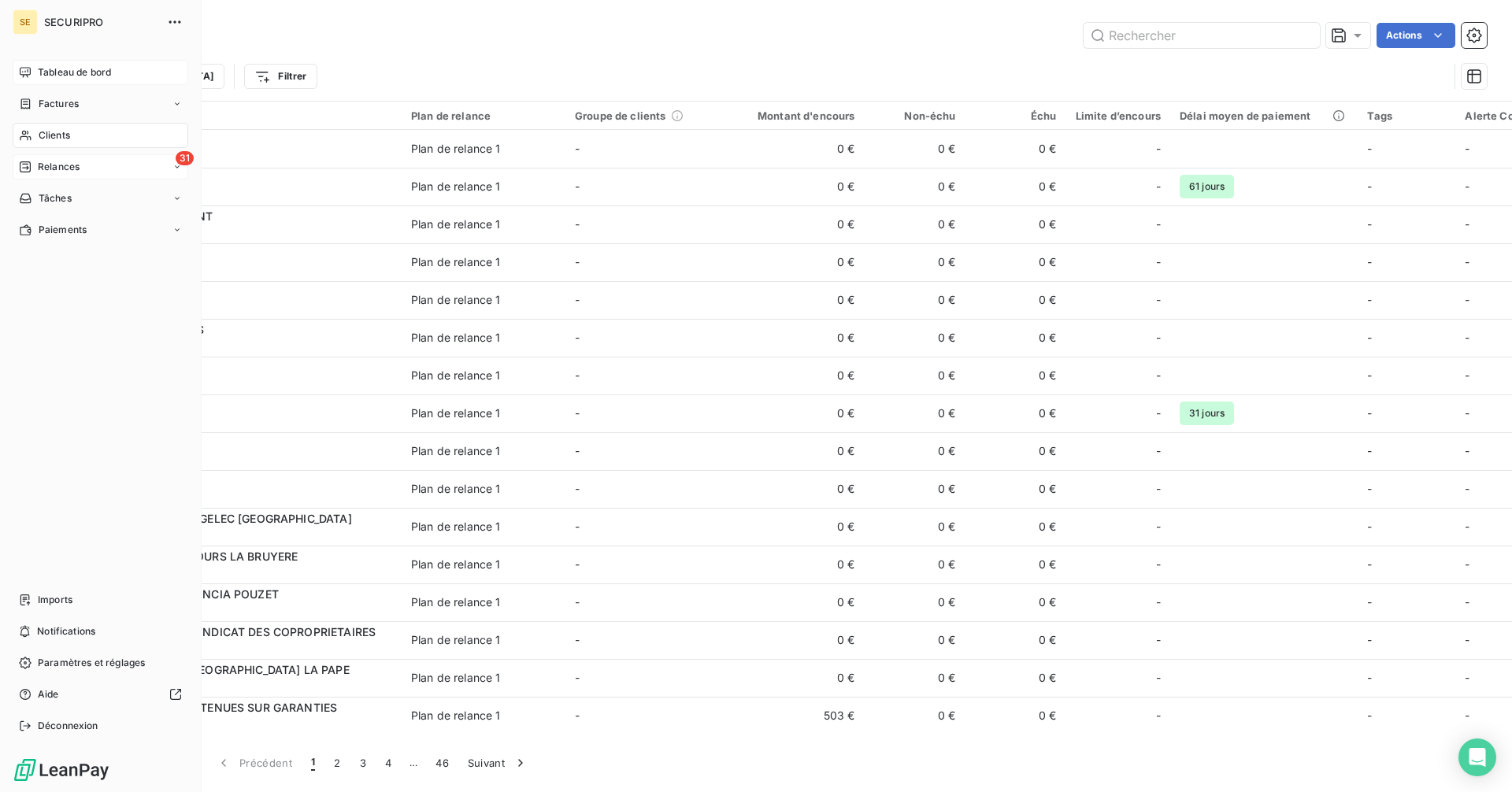
click at [53, 79] on div "Tableau de bord" at bounding box center [100, 73] width 176 height 25
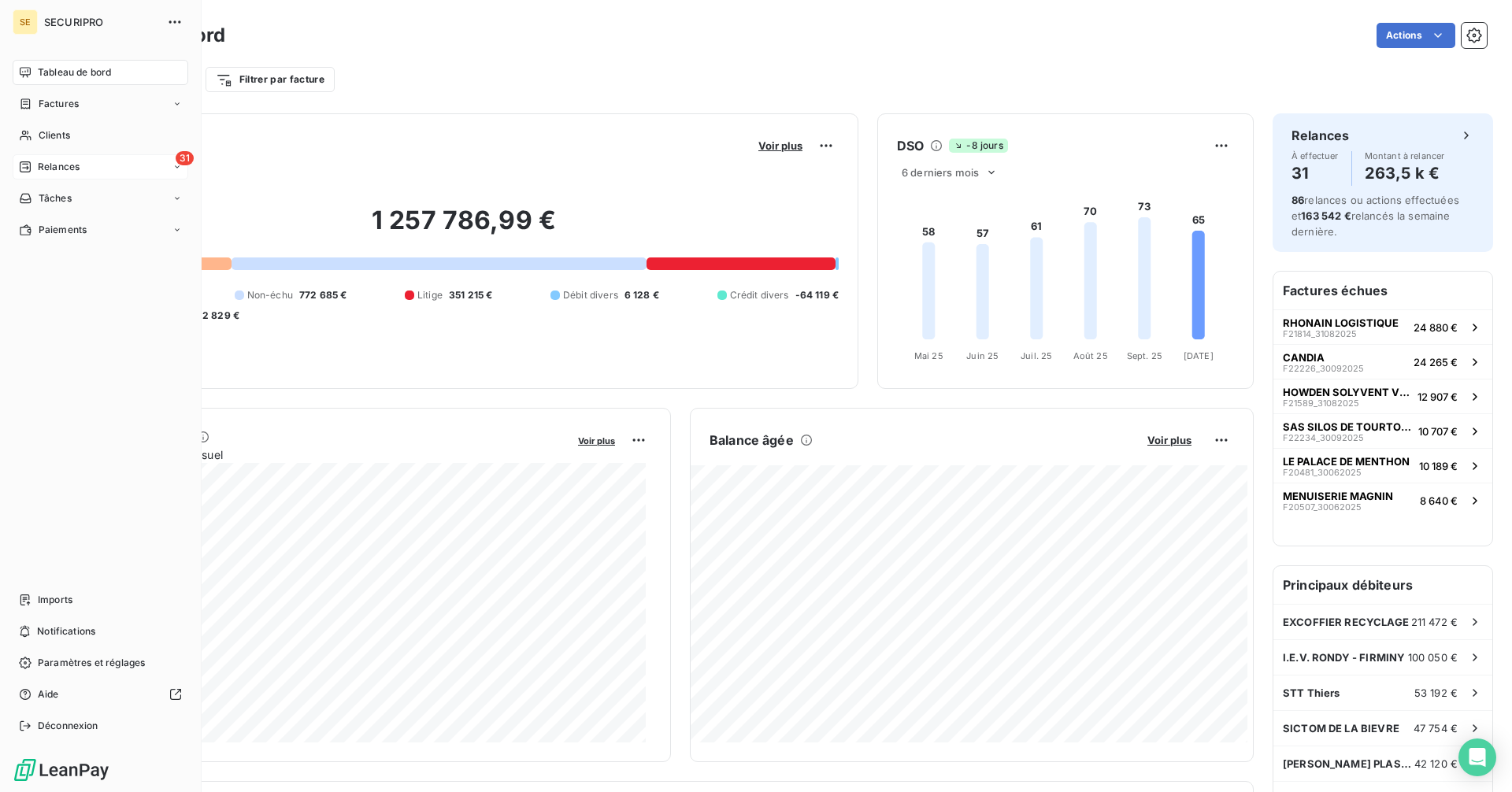
click at [50, 107] on span "Factures" at bounding box center [58, 103] width 40 height 14
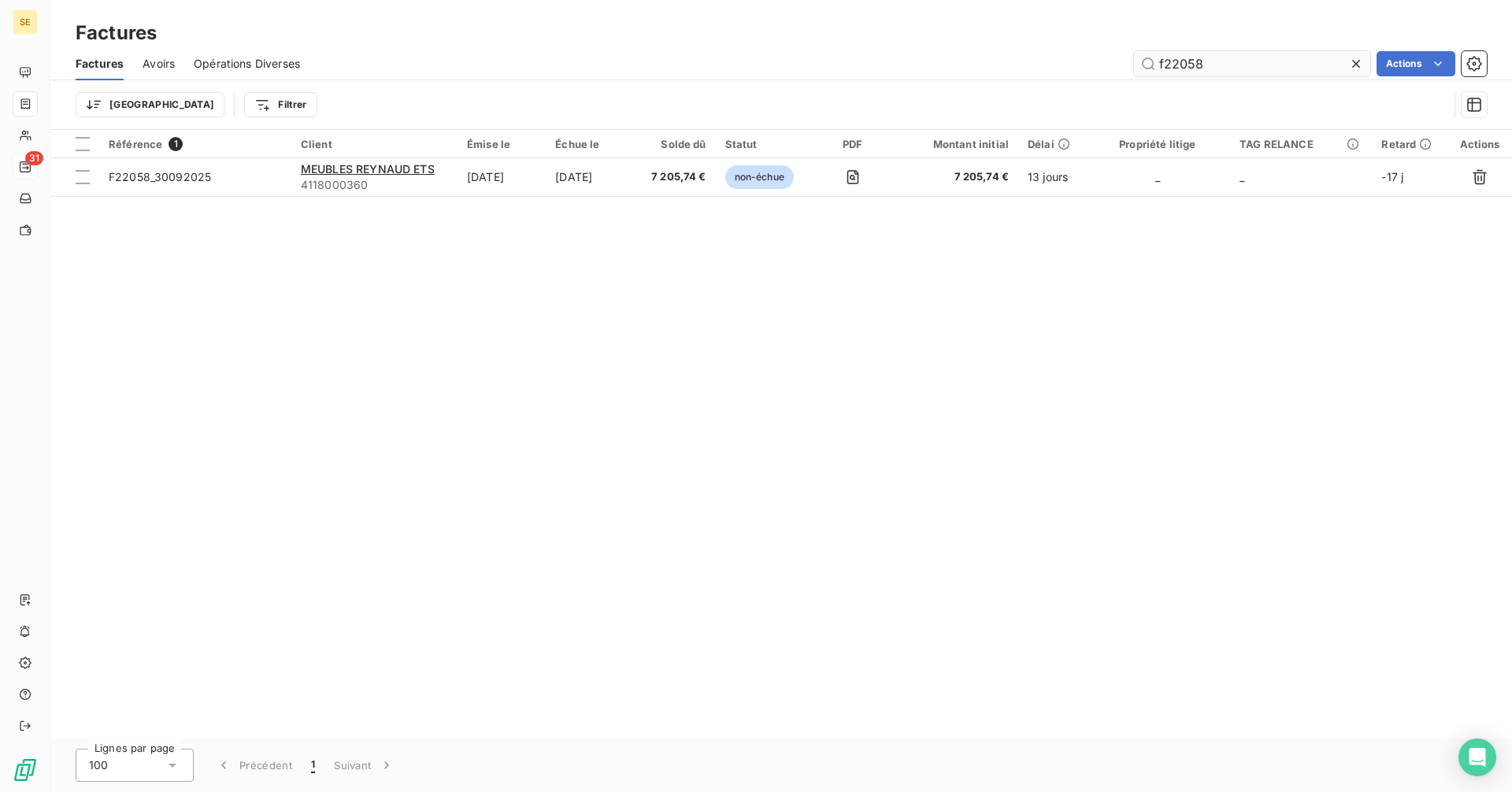
click at [1248, 66] on input "f22058" at bounding box center [1252, 63] width 236 height 25
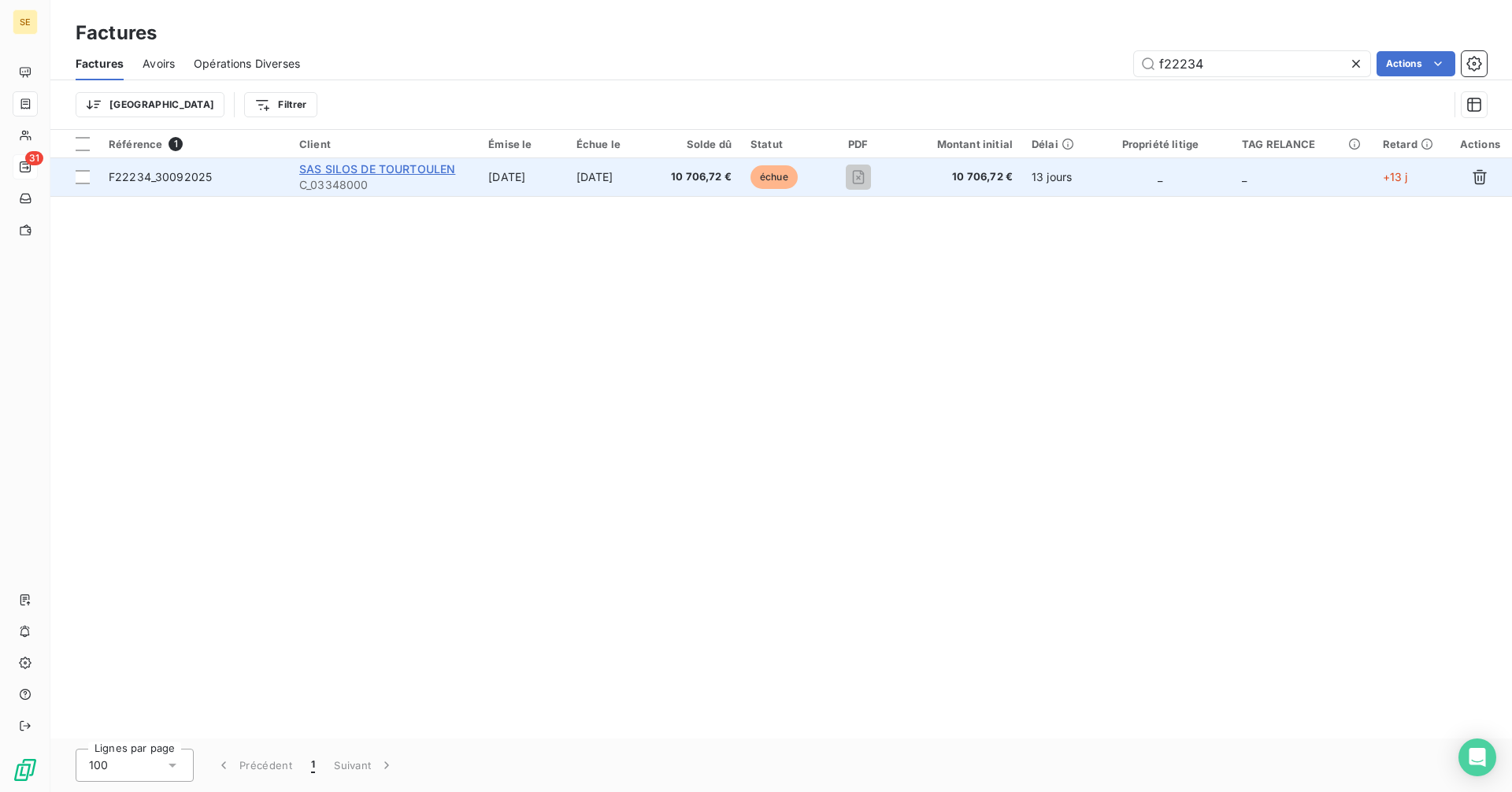
type input "f22234"
click at [424, 173] on span "SAS SILOS DE TOURTOULEN" at bounding box center [377, 168] width 156 height 13
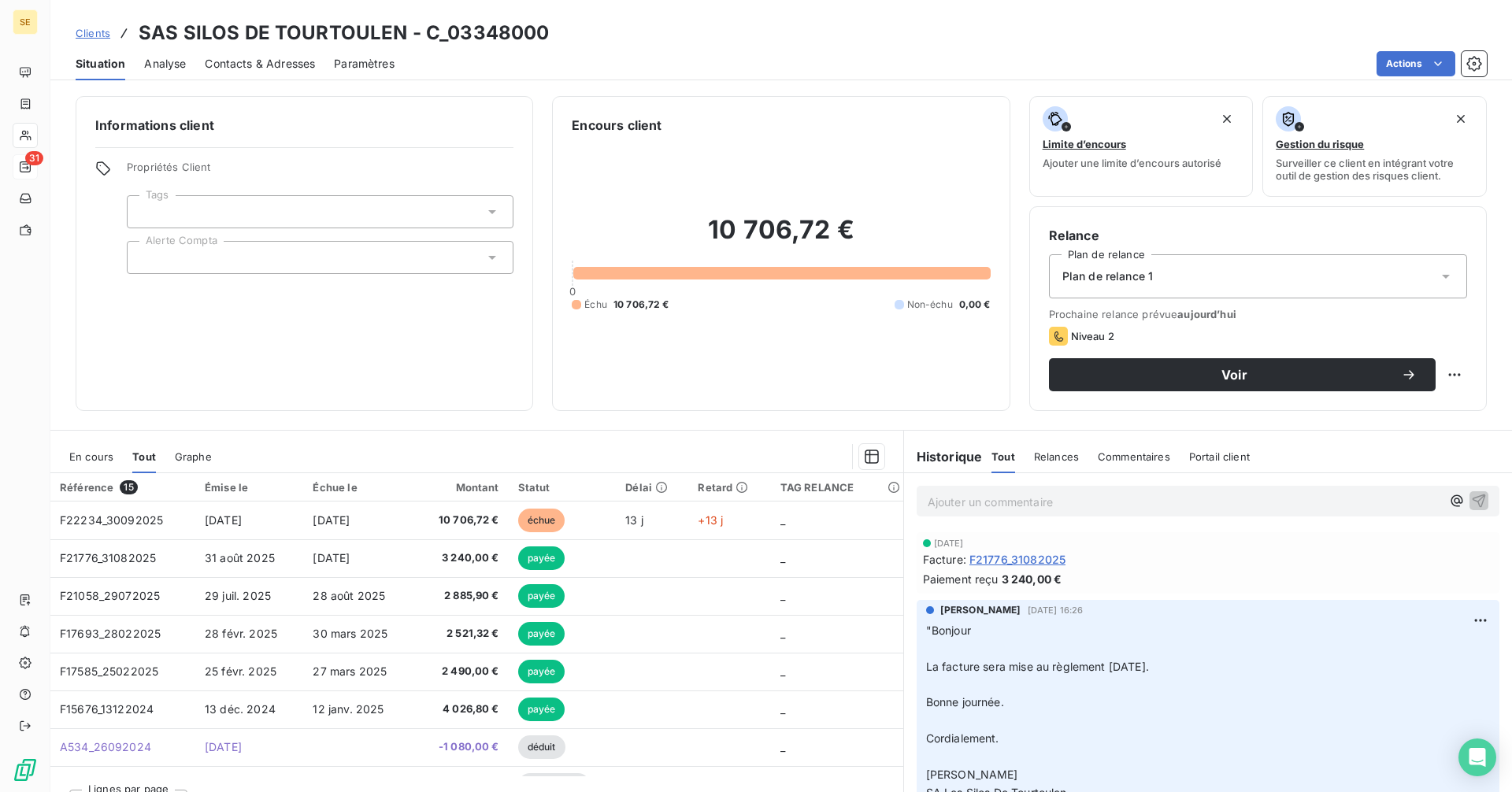
click at [231, 251] on div at bounding box center [320, 258] width 387 height 33
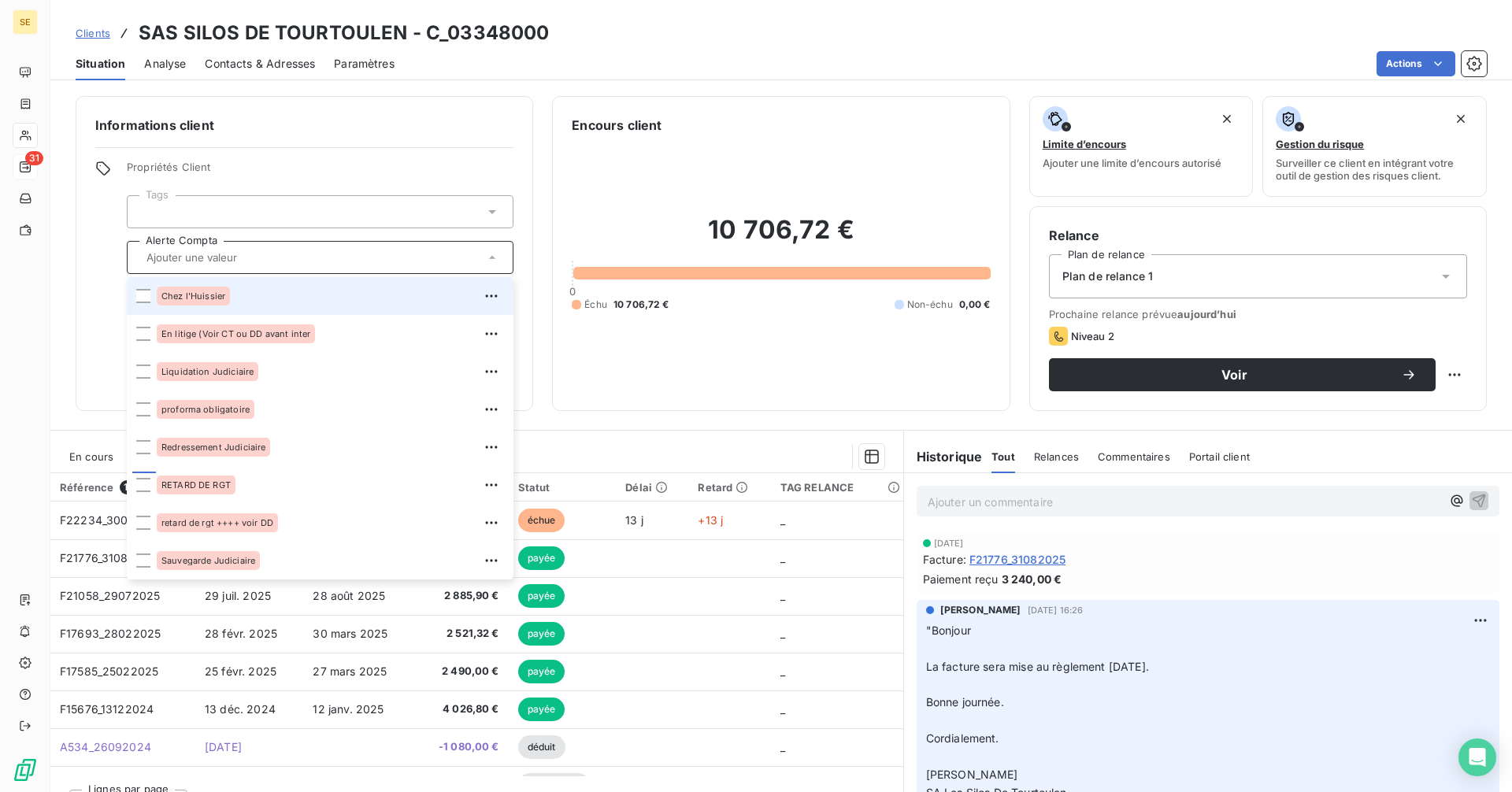
click at [353, 148] on div "Informations client Propriétés Client Tags Alerte Compta Chez l'Huissier En lit…" at bounding box center [304, 253] width 458 height 315
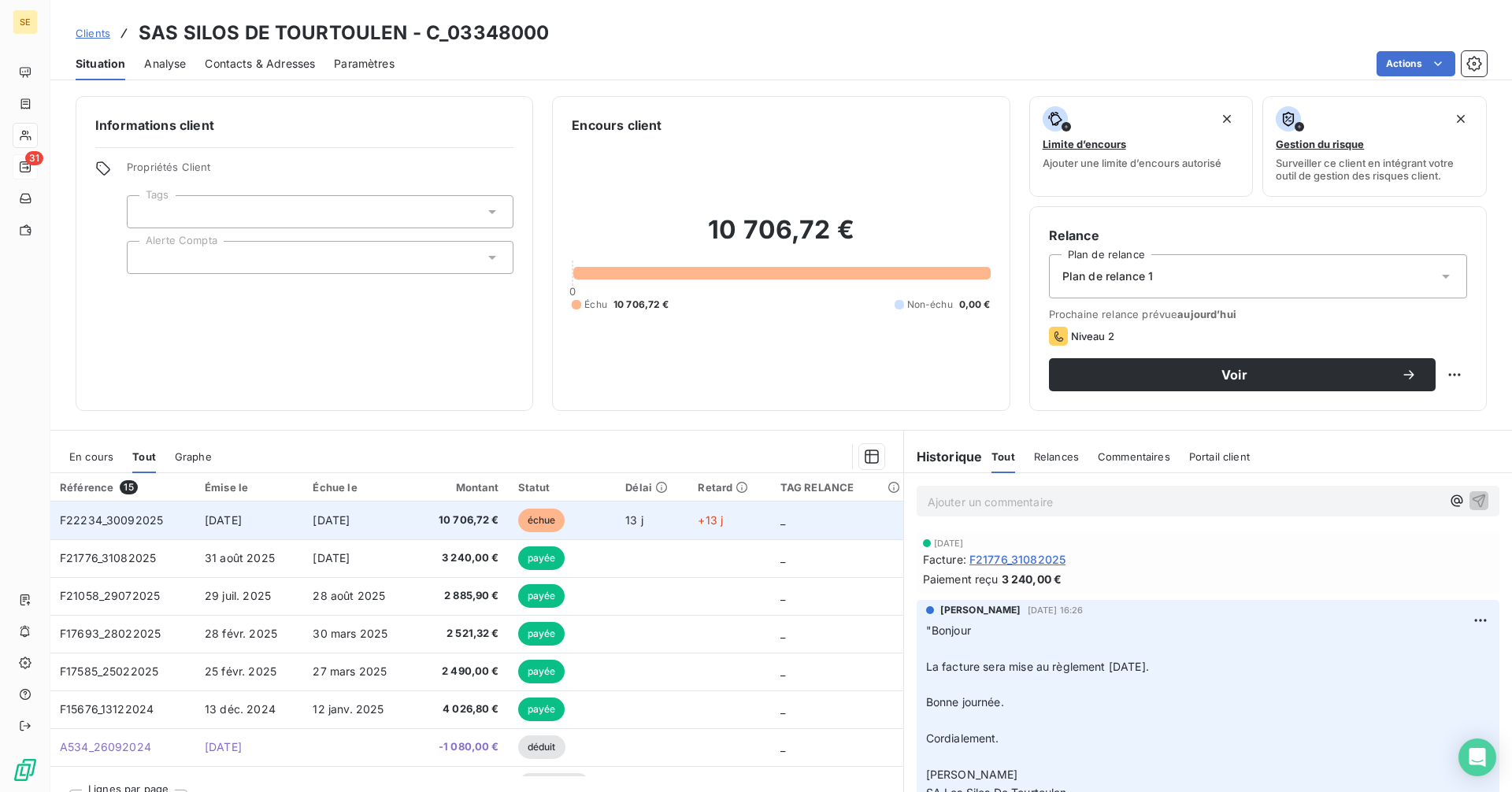
click at [424, 525] on span "10 706,72 €" at bounding box center [461, 520] width 75 height 16
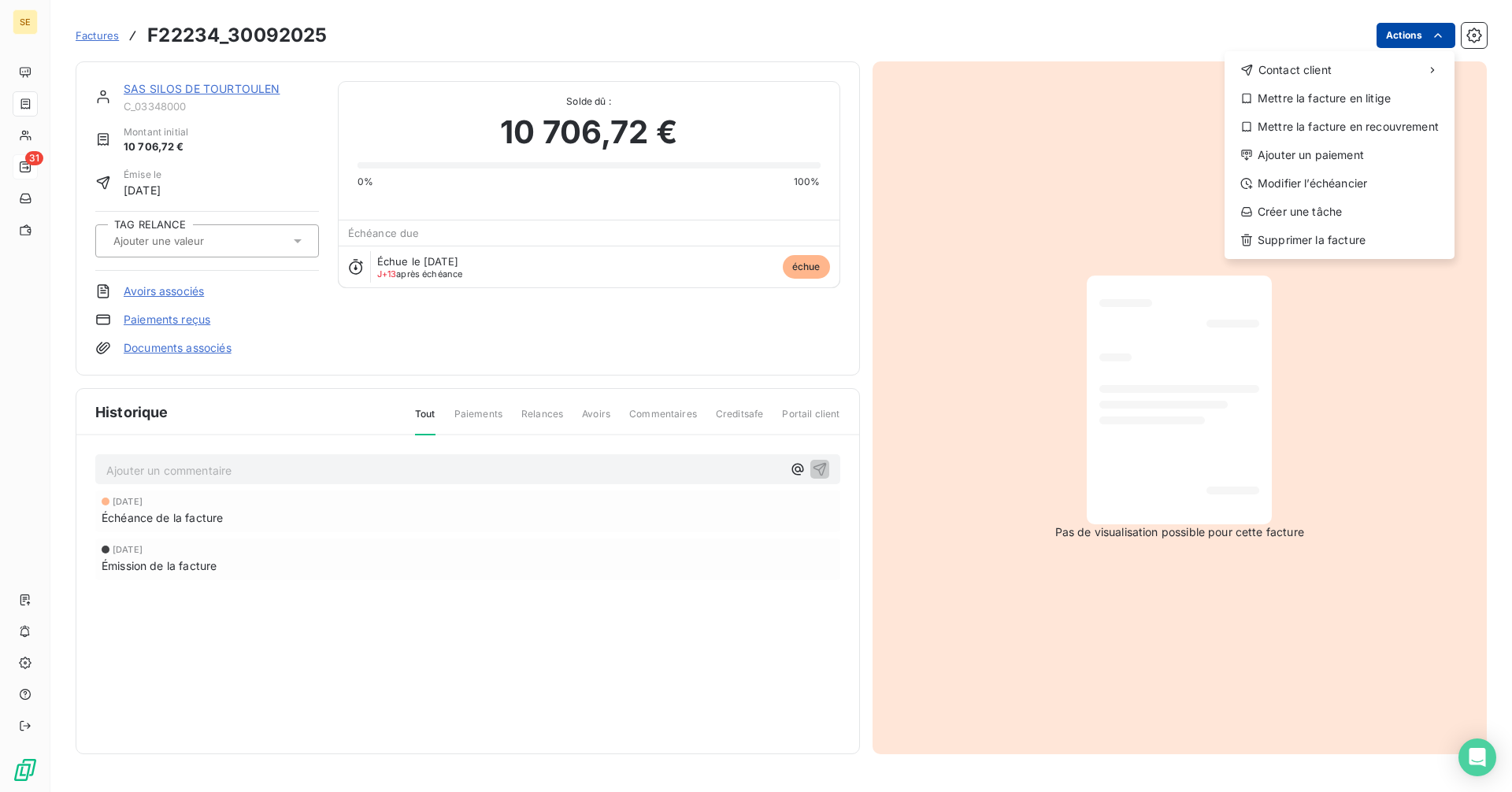
click at [1411, 38] on html "SE 31 Factures F22234_30092025 Actions Contact client Mettre la facture en liti…" at bounding box center [756, 396] width 1512 height 792
click at [1306, 105] on div "Mettre la facture en litige" at bounding box center [1339, 98] width 218 height 25
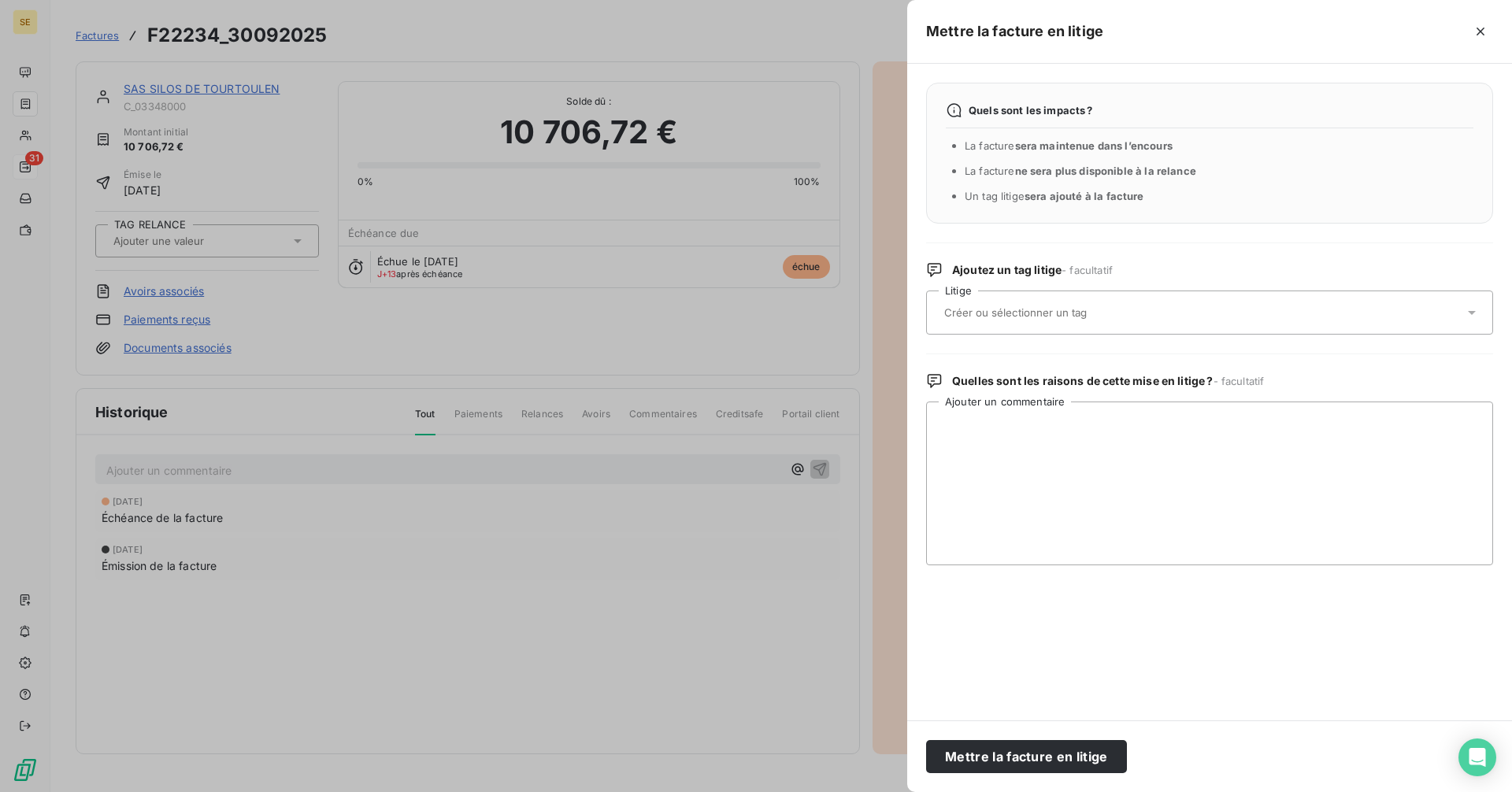
click at [1012, 318] on input "text" at bounding box center [1057, 312] width 229 height 14
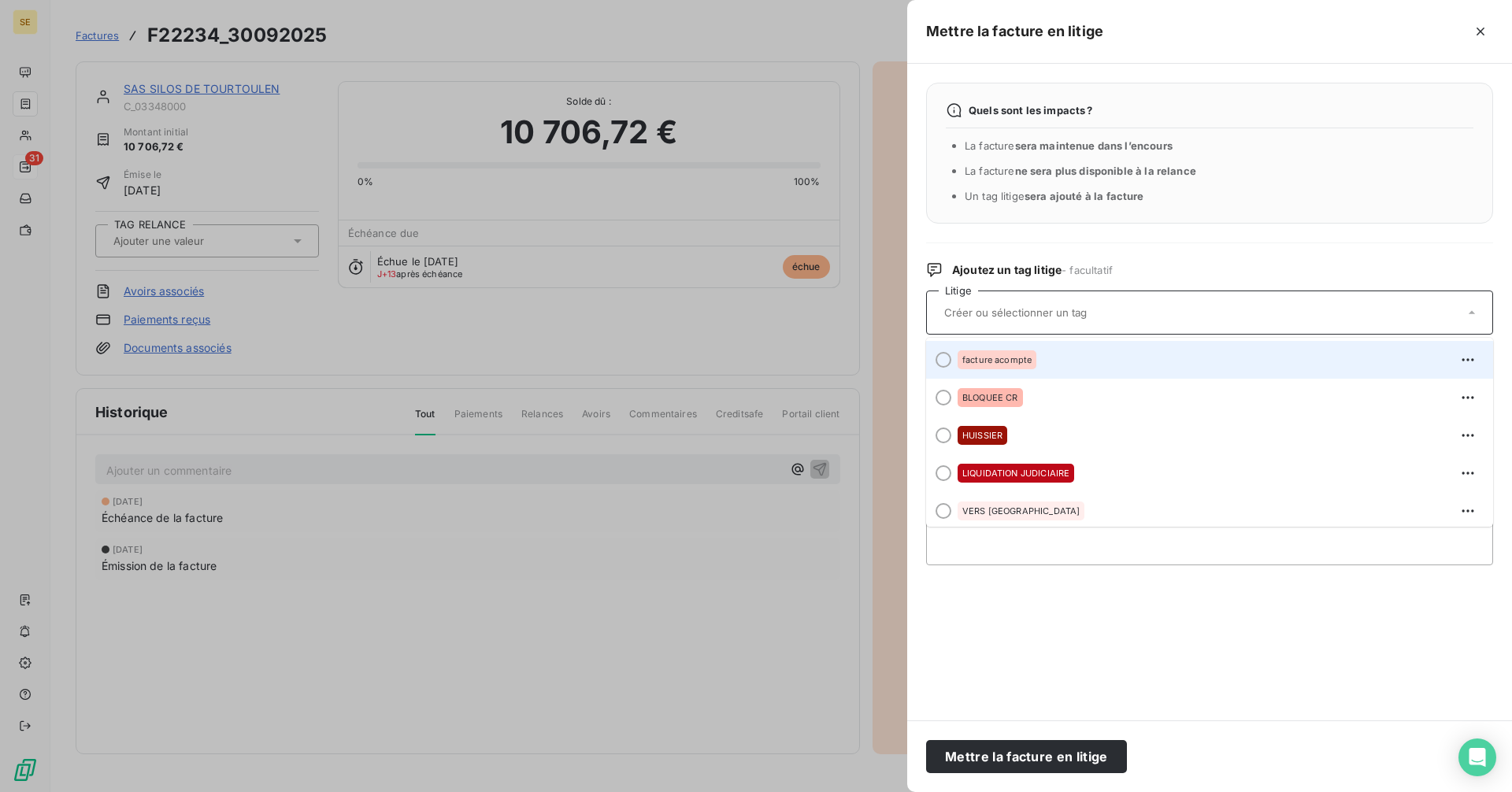
click at [940, 356] on div at bounding box center [943, 359] width 16 height 16
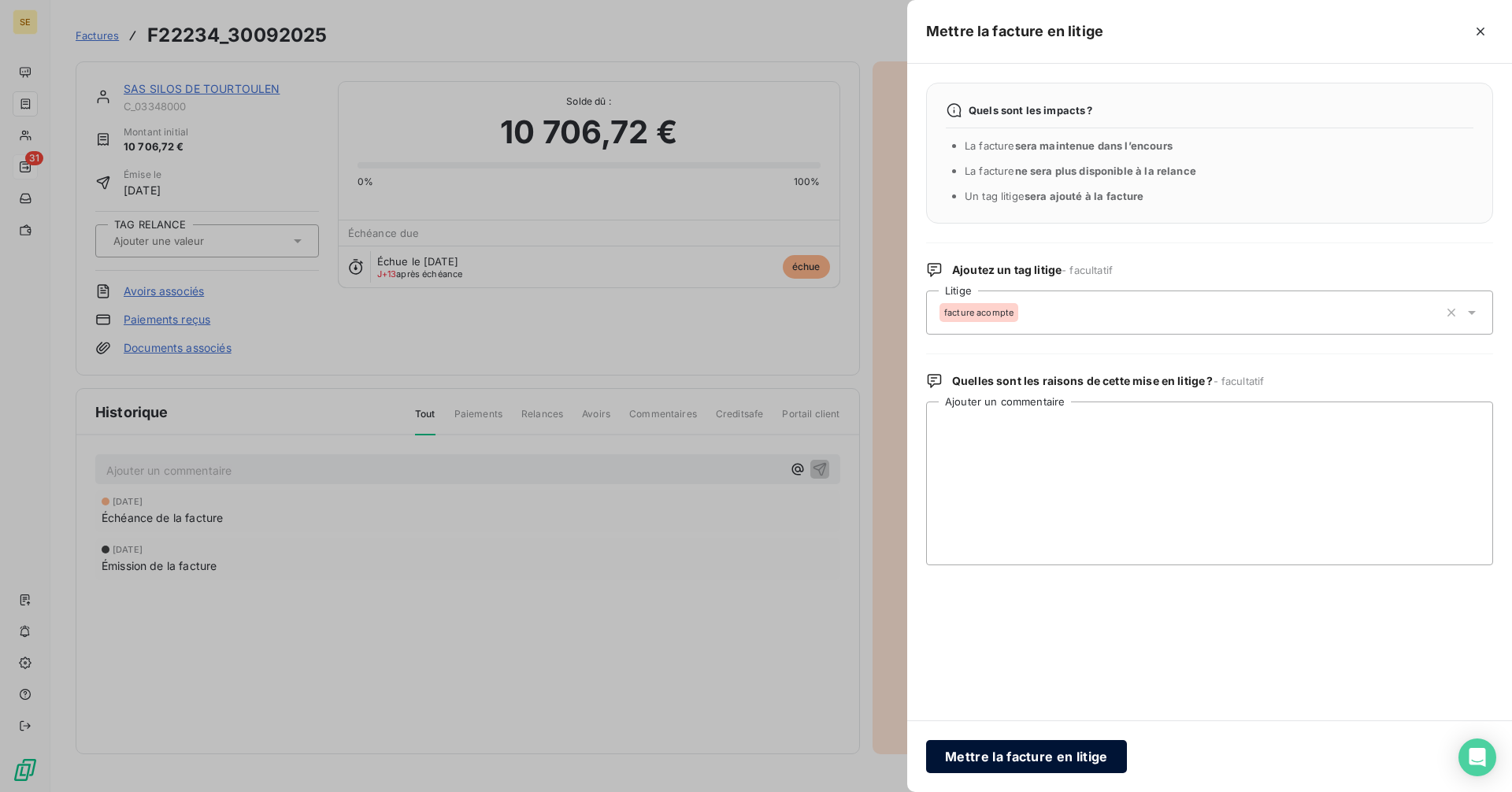
click at [1054, 760] on button "Mettre la facture en litige" at bounding box center [1026, 757] width 201 height 33
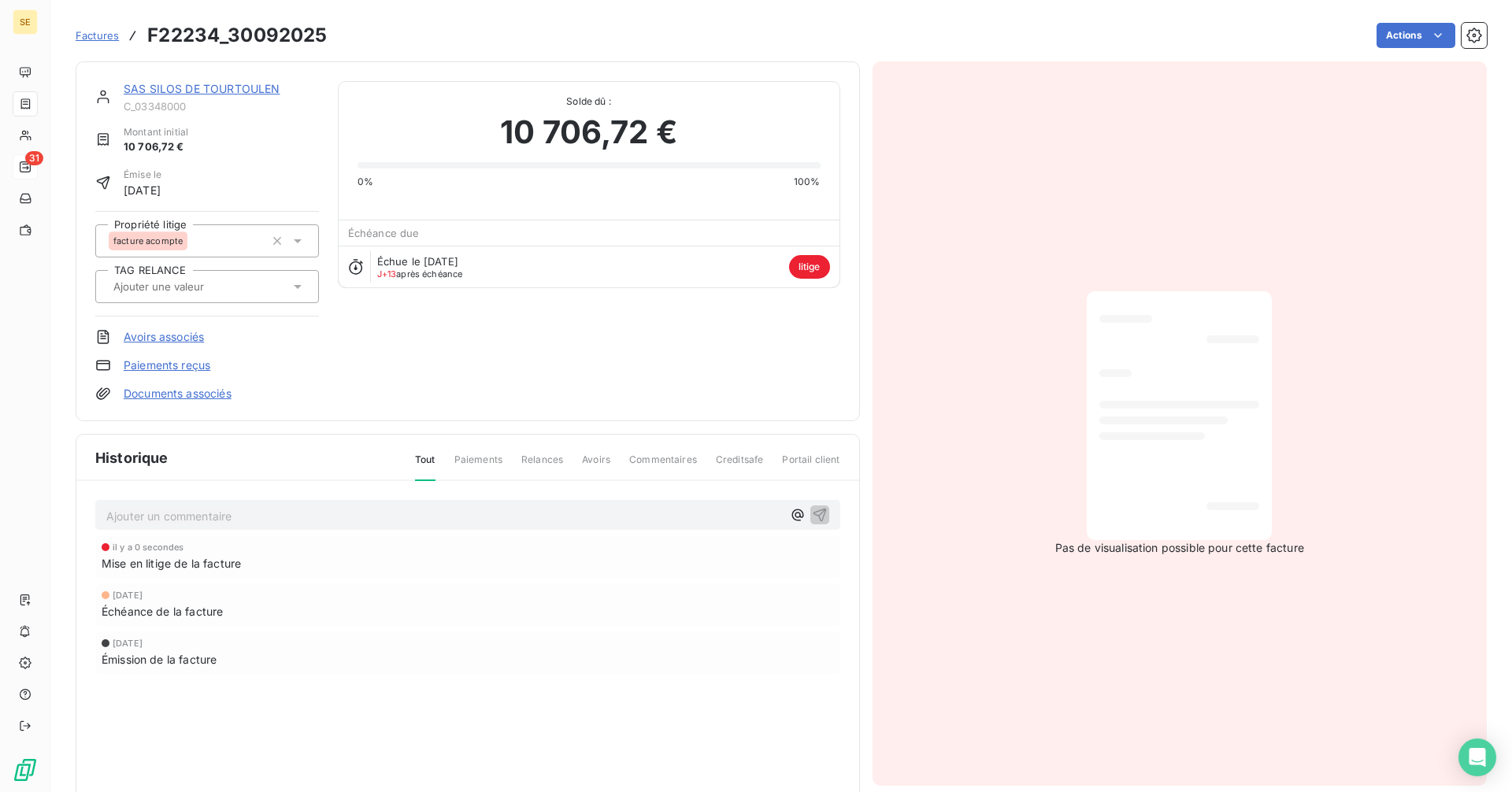
click at [105, 33] on span "Factures" at bounding box center [98, 35] width 43 height 13
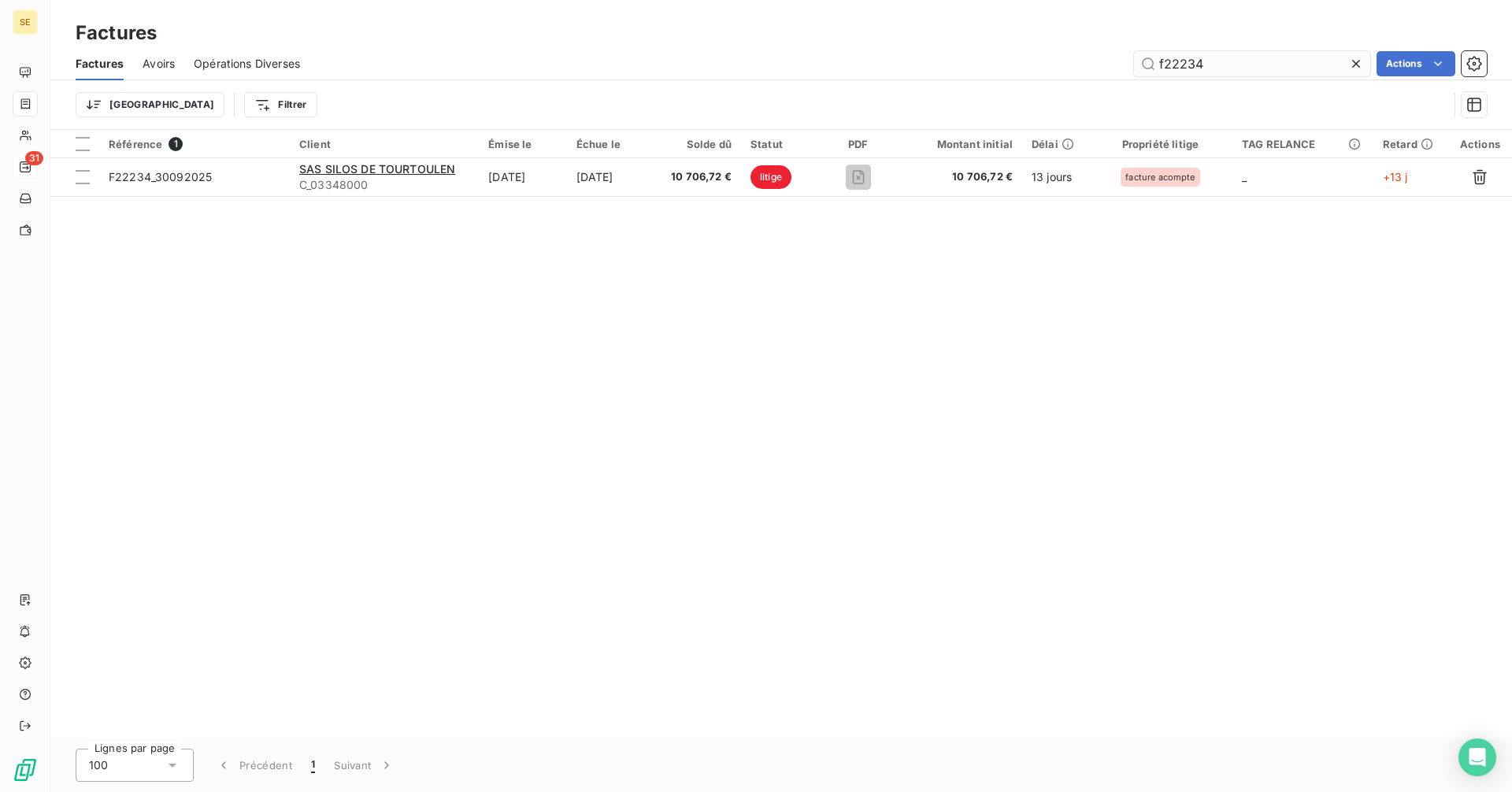
click at [1248, 60] on input "f22234" at bounding box center [1252, 63] width 236 height 25
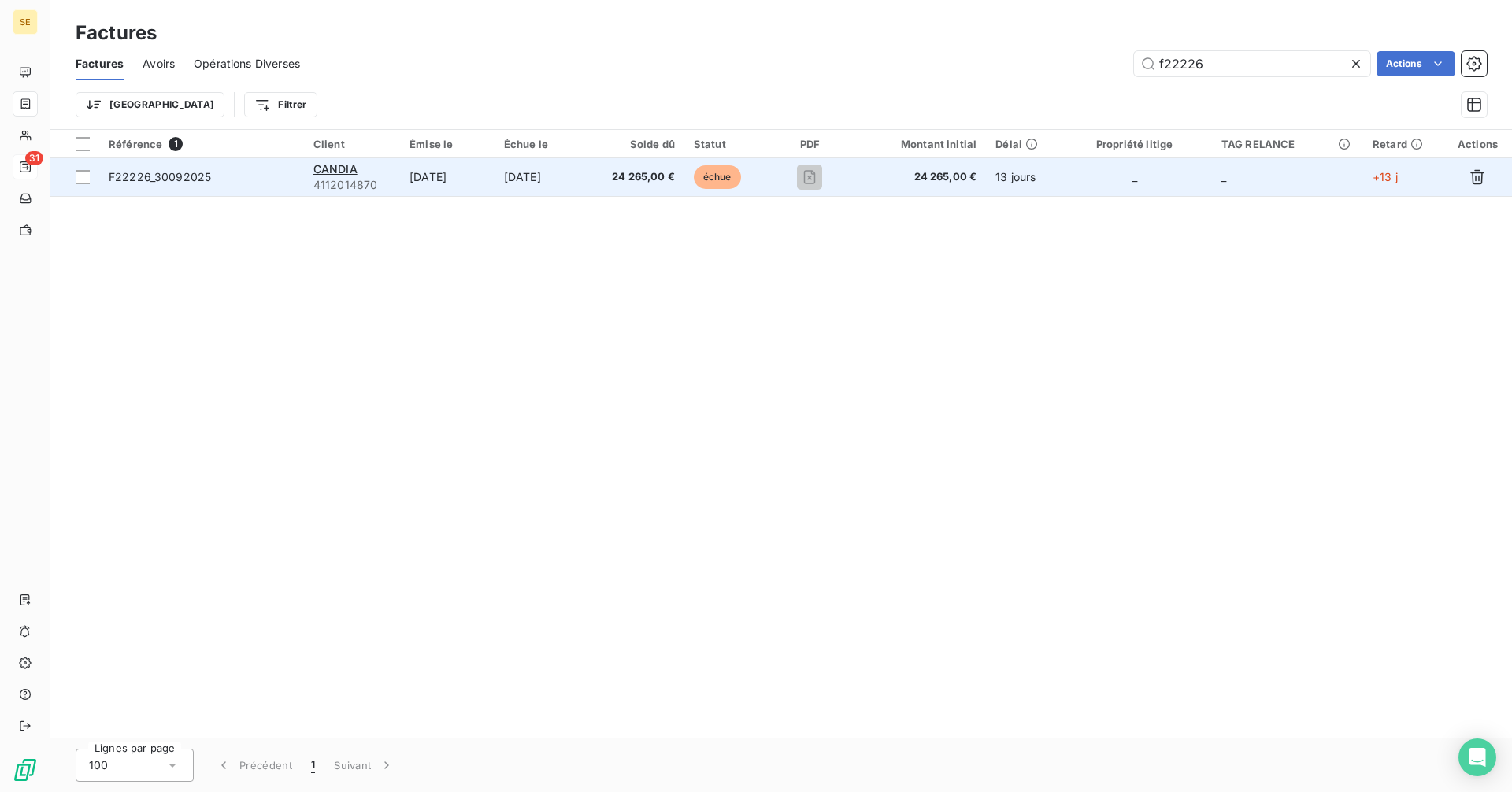
type input "f22226"
click at [169, 179] on span "F22226_30092025" at bounding box center [159, 177] width 103 height 13
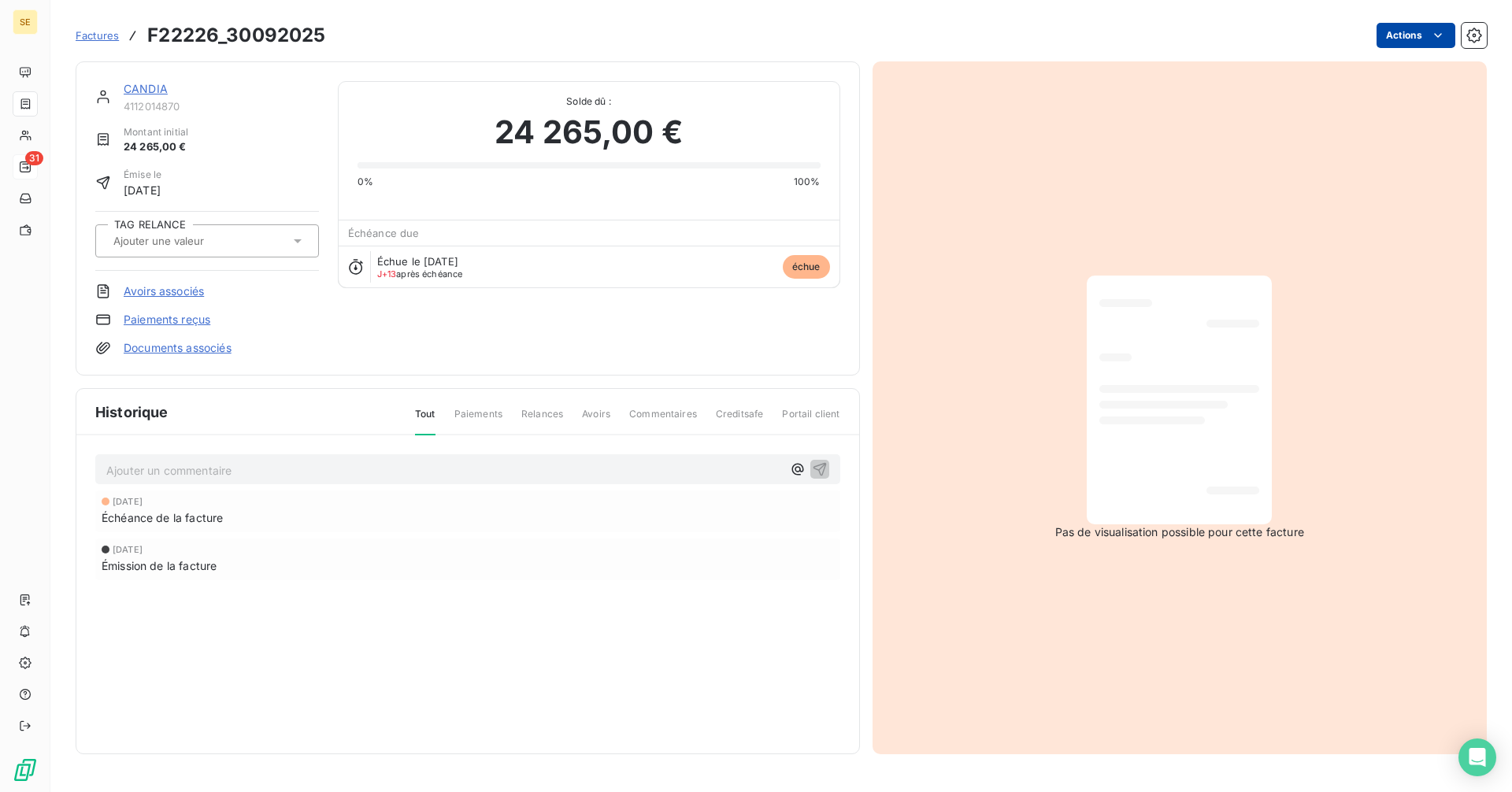
click at [1394, 41] on html "SE 31 Factures F22226_30092025 Actions CANDIA 4112014870 Montant initial 24 265…" at bounding box center [756, 396] width 1512 height 792
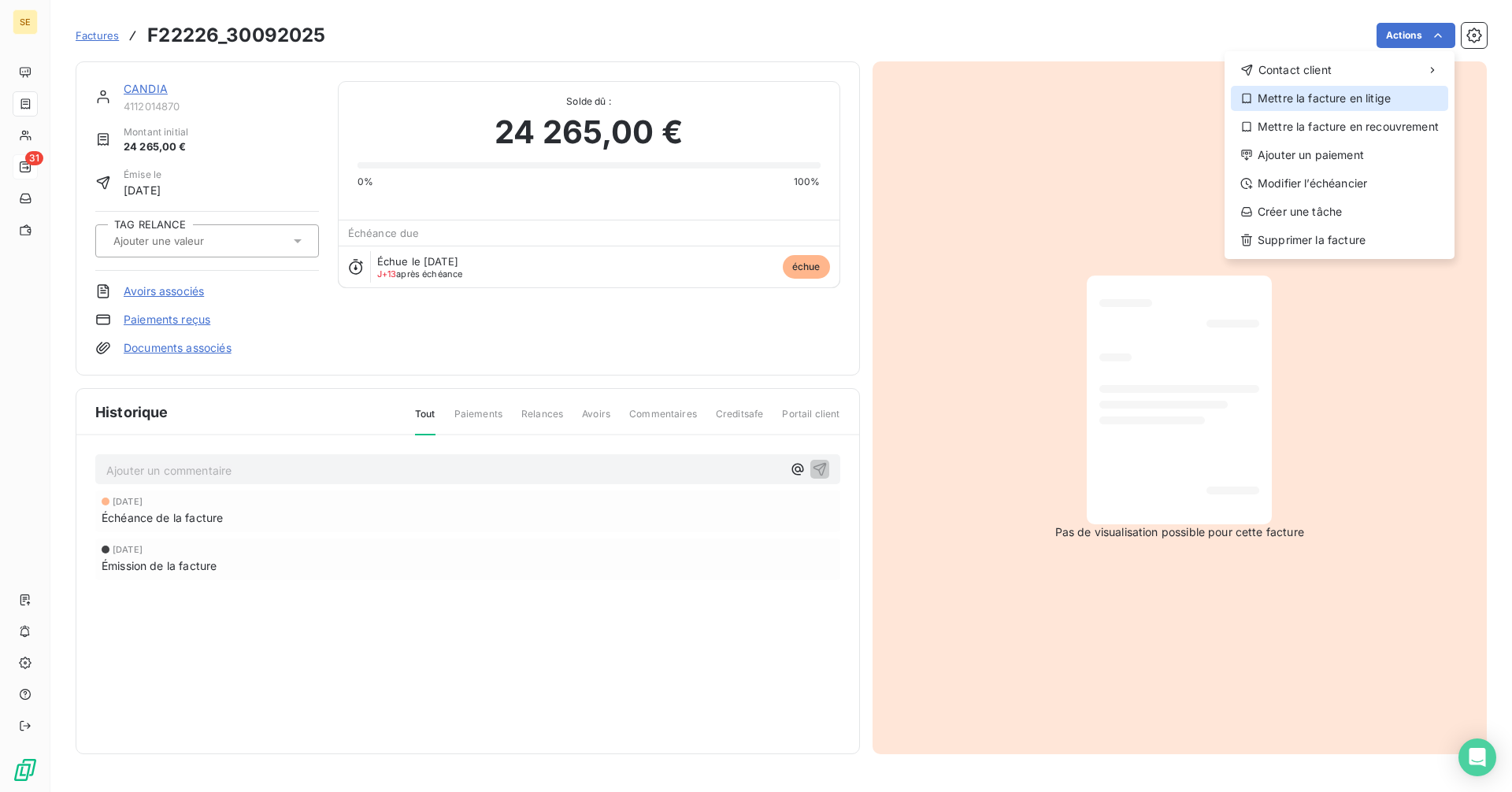
click at [1319, 101] on div "Mettre la facture en litige" at bounding box center [1339, 98] width 218 height 25
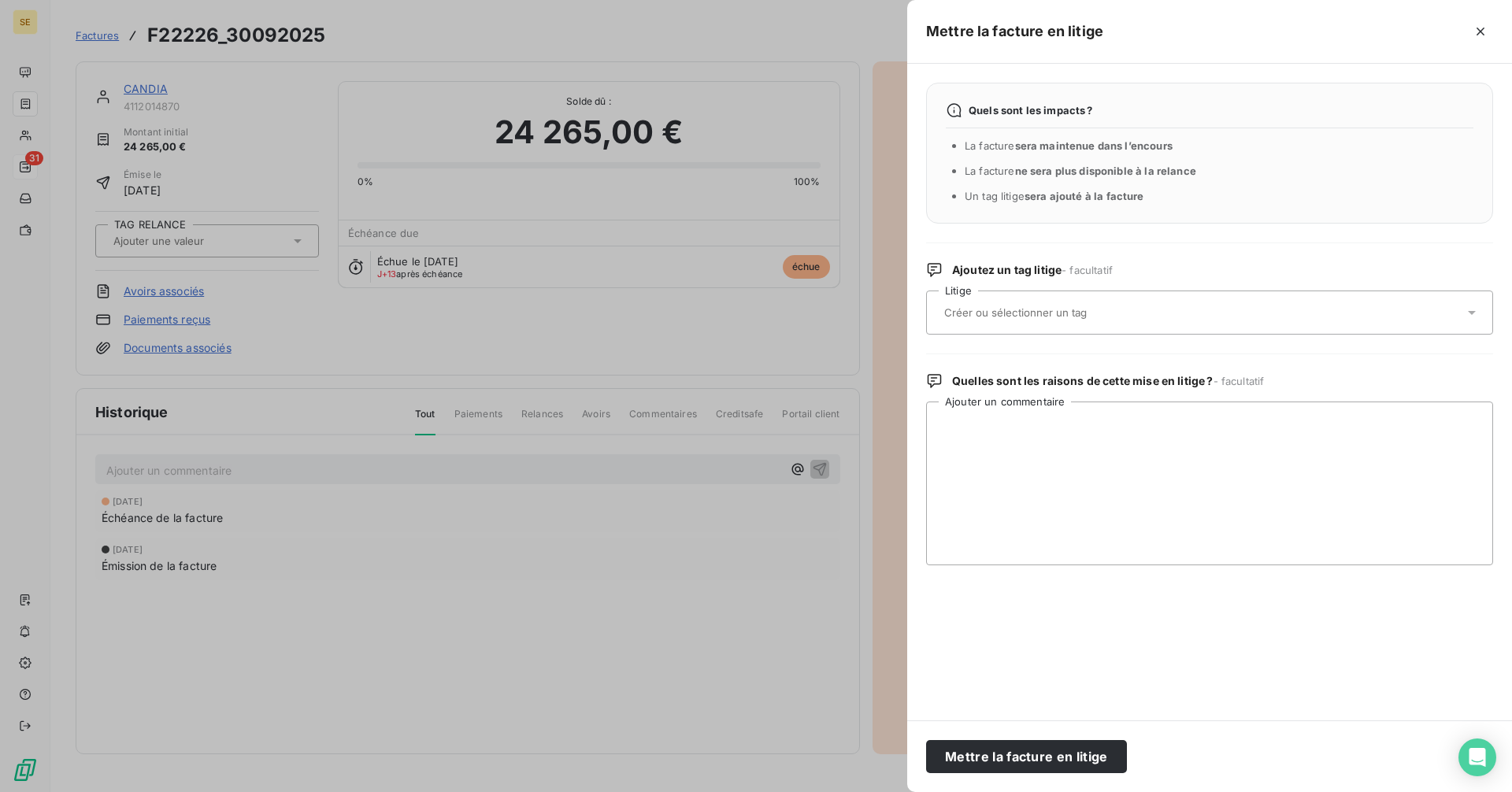
click at [972, 312] on input "text" at bounding box center [1057, 312] width 229 height 14
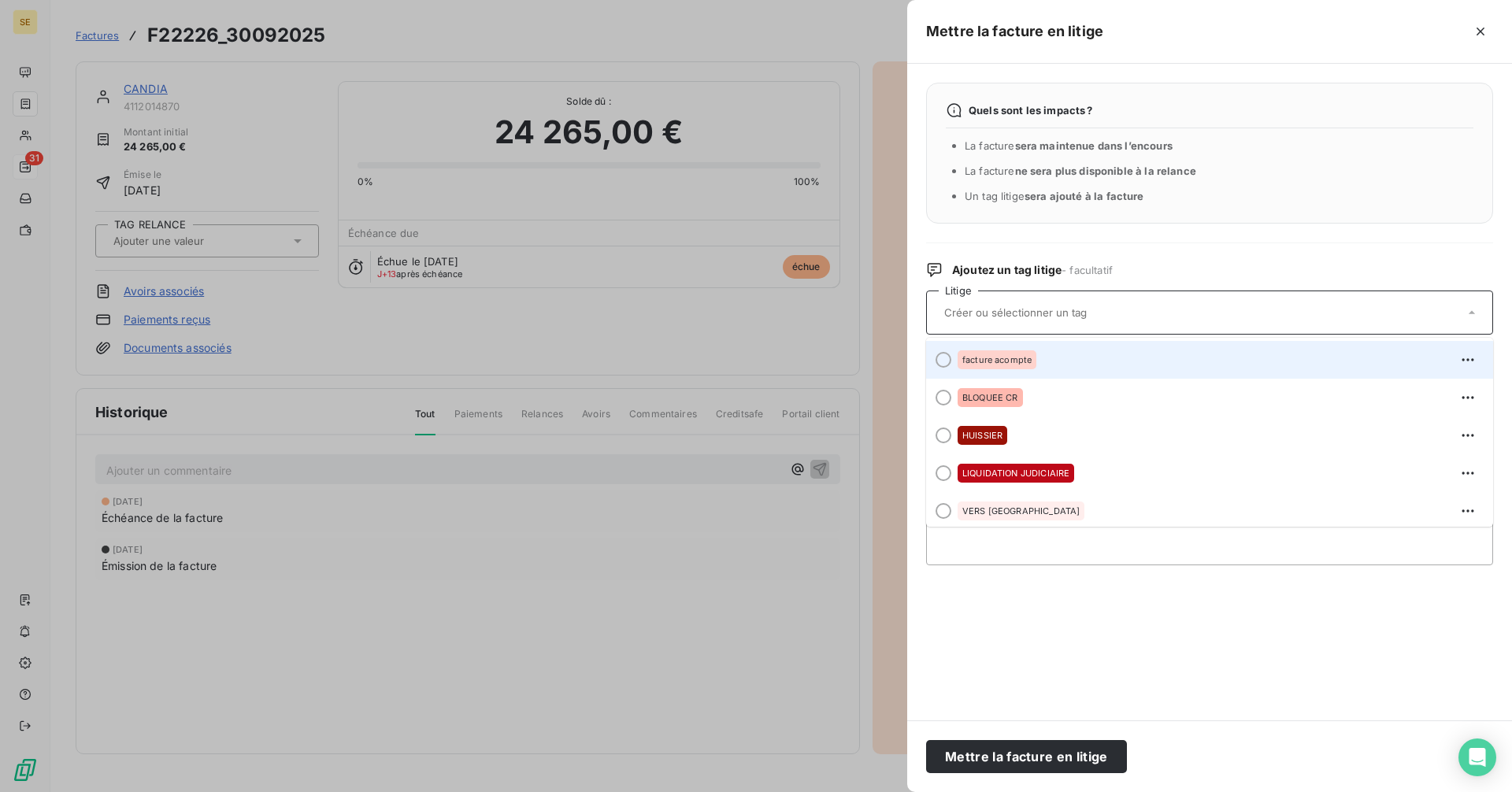
click at [977, 353] on div "facture acompte" at bounding box center [997, 359] width 78 height 19
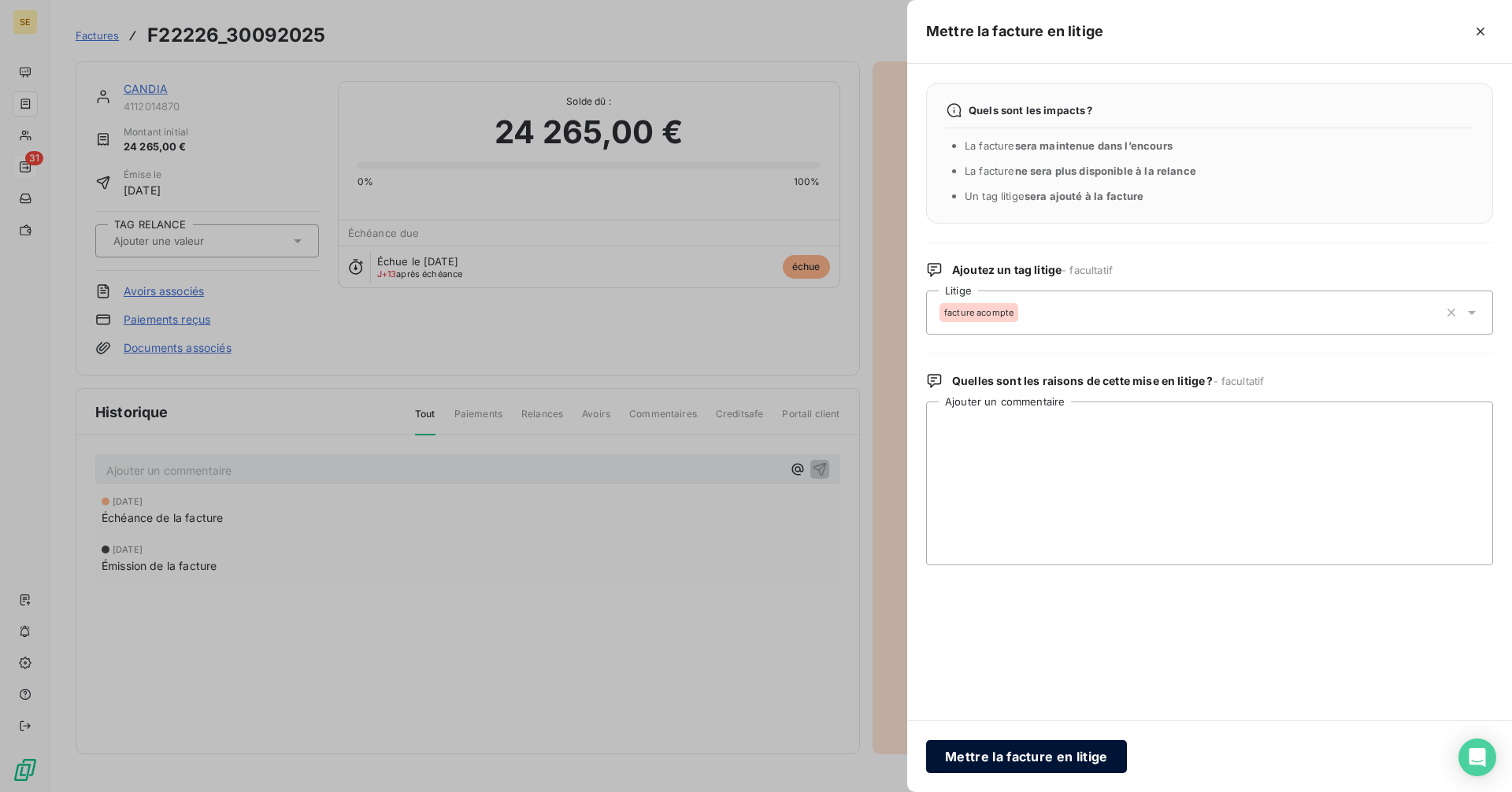
click at [1035, 759] on button "Mettre la facture en litige" at bounding box center [1026, 757] width 201 height 33
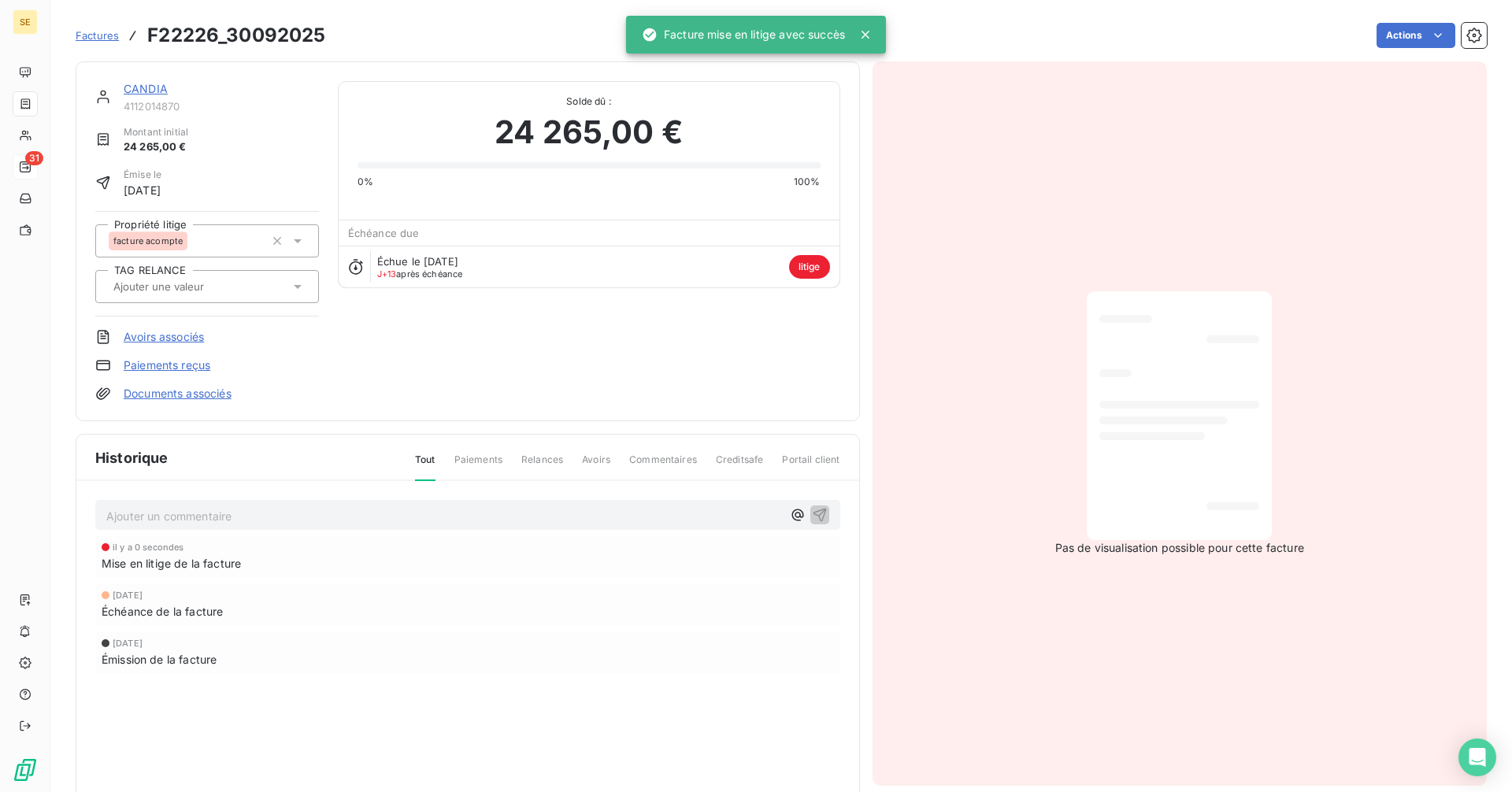
click at [92, 36] on span "Factures" at bounding box center [98, 35] width 43 height 13
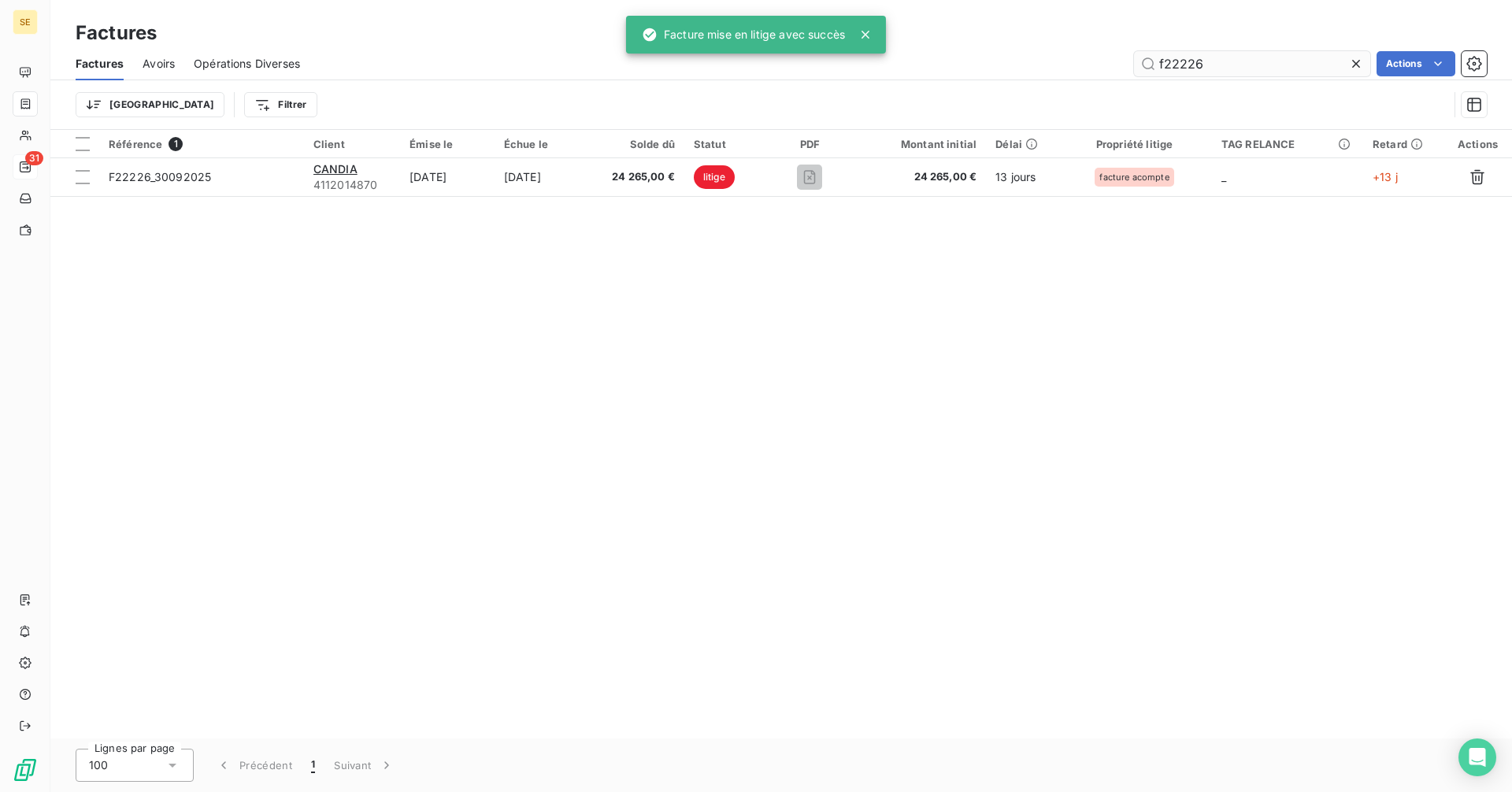
click at [1224, 63] on input "f22226" at bounding box center [1252, 63] width 236 height 25
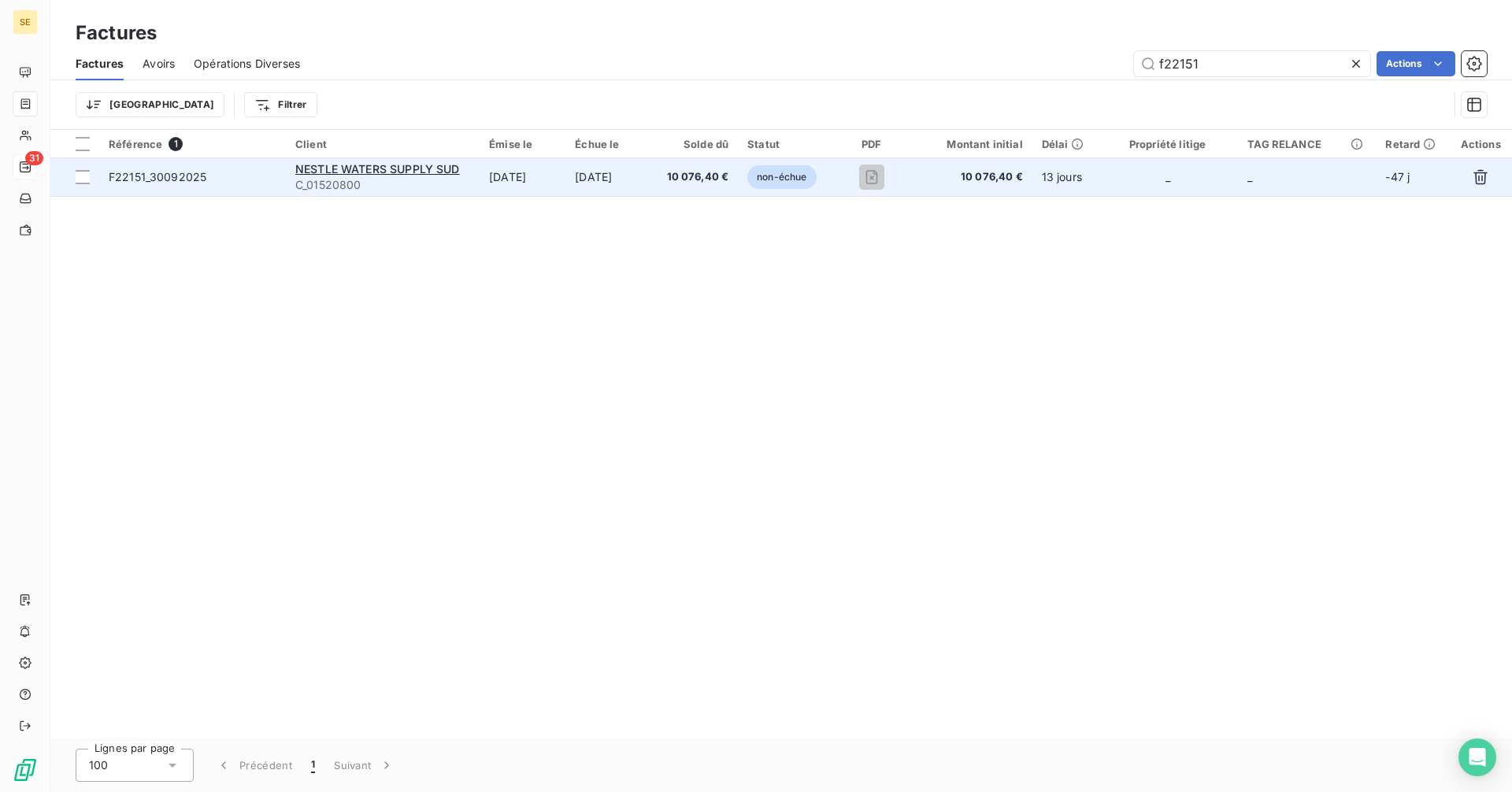
type input "f22151"
click at [139, 178] on span "F22151_30092025" at bounding box center [157, 177] width 98 height 13
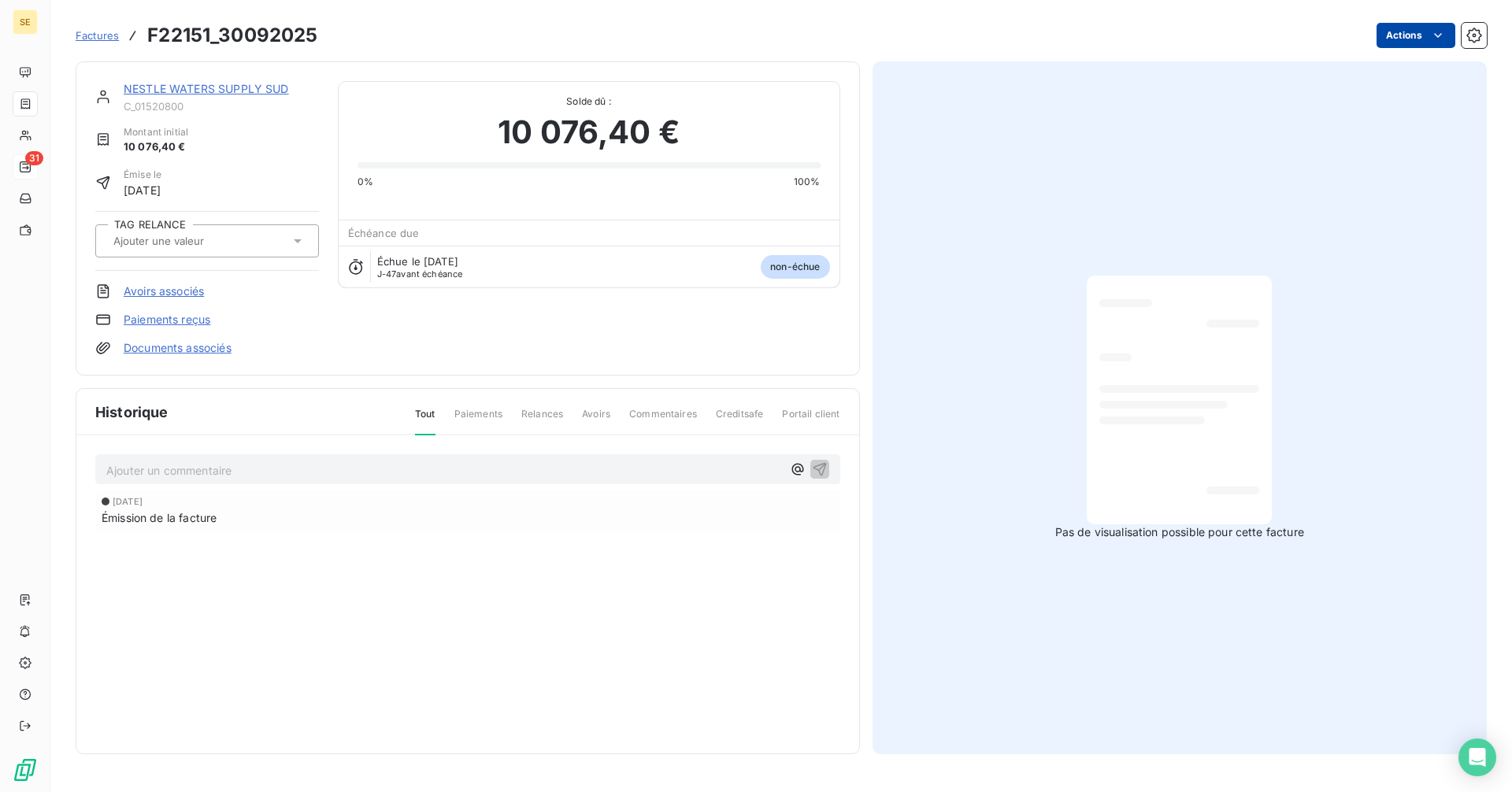
click at [1394, 35] on html "SE 31 Factures F22151_30092025 Actions NESTLE WATERS SUPPLY SUD C_01520800 Mont…" at bounding box center [756, 396] width 1512 height 792
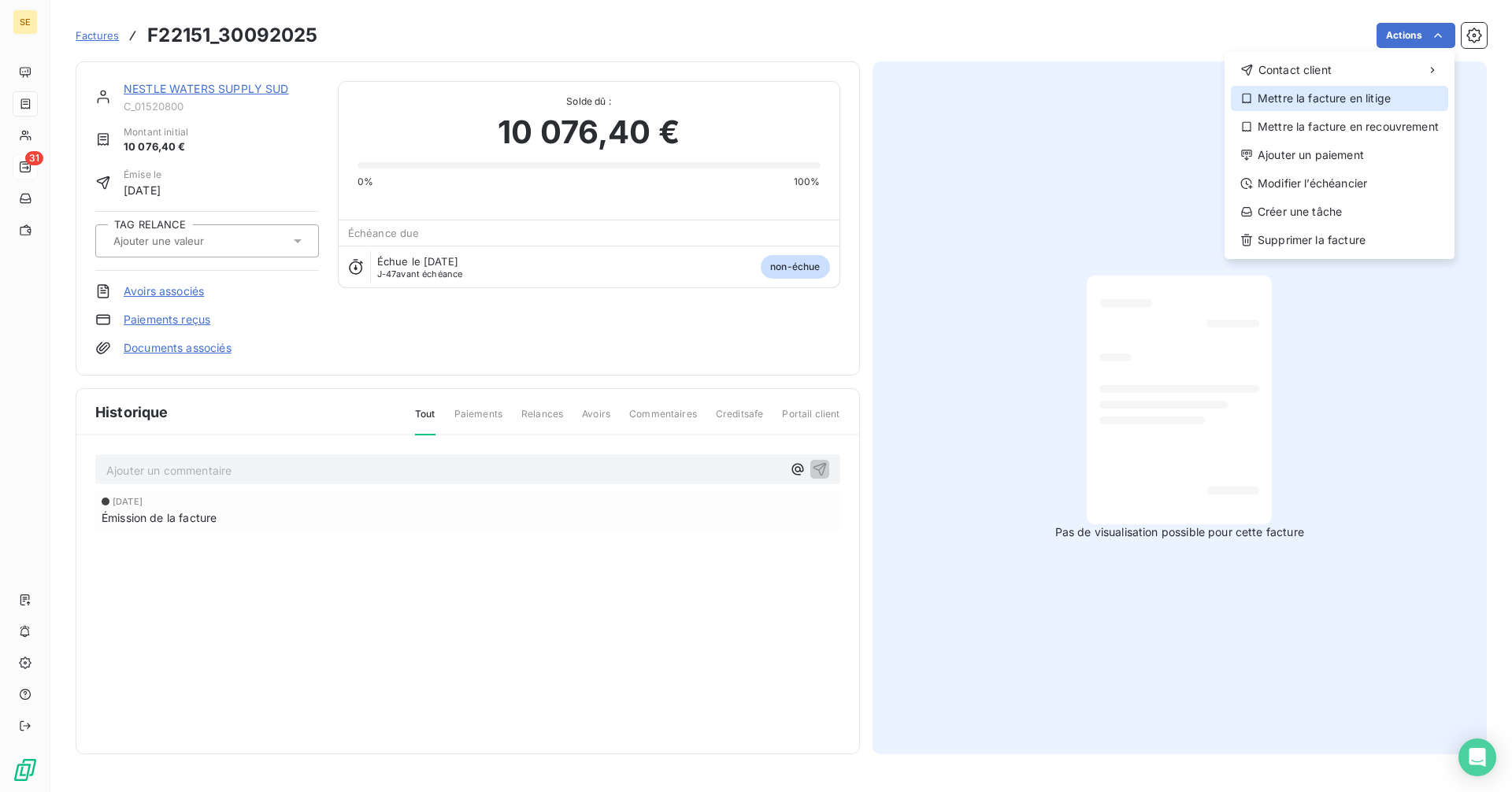
click at [1278, 96] on div "Mettre la facture en litige" at bounding box center [1339, 98] width 218 height 25
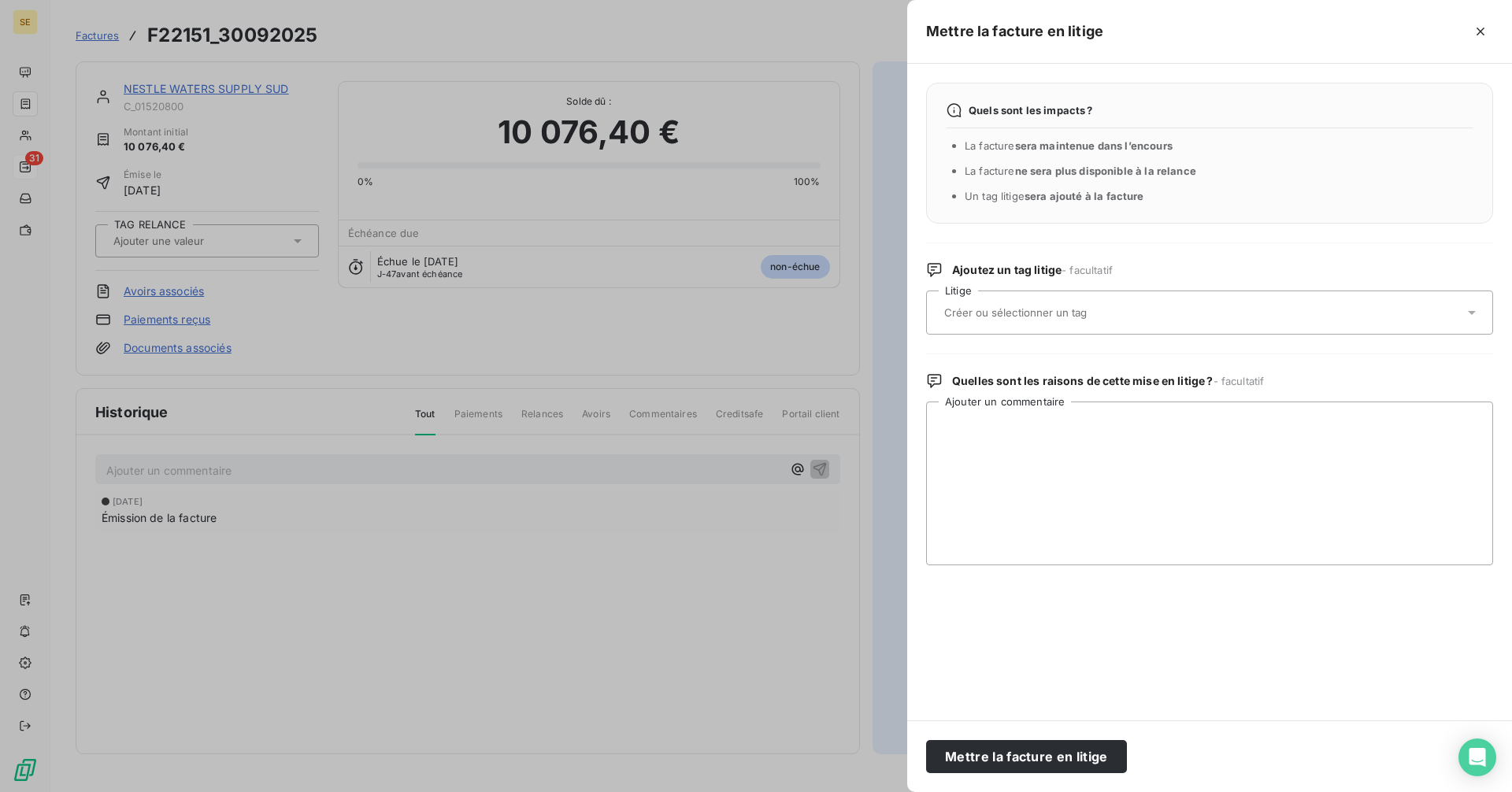
click at [987, 318] on input "text" at bounding box center [1057, 312] width 229 height 14
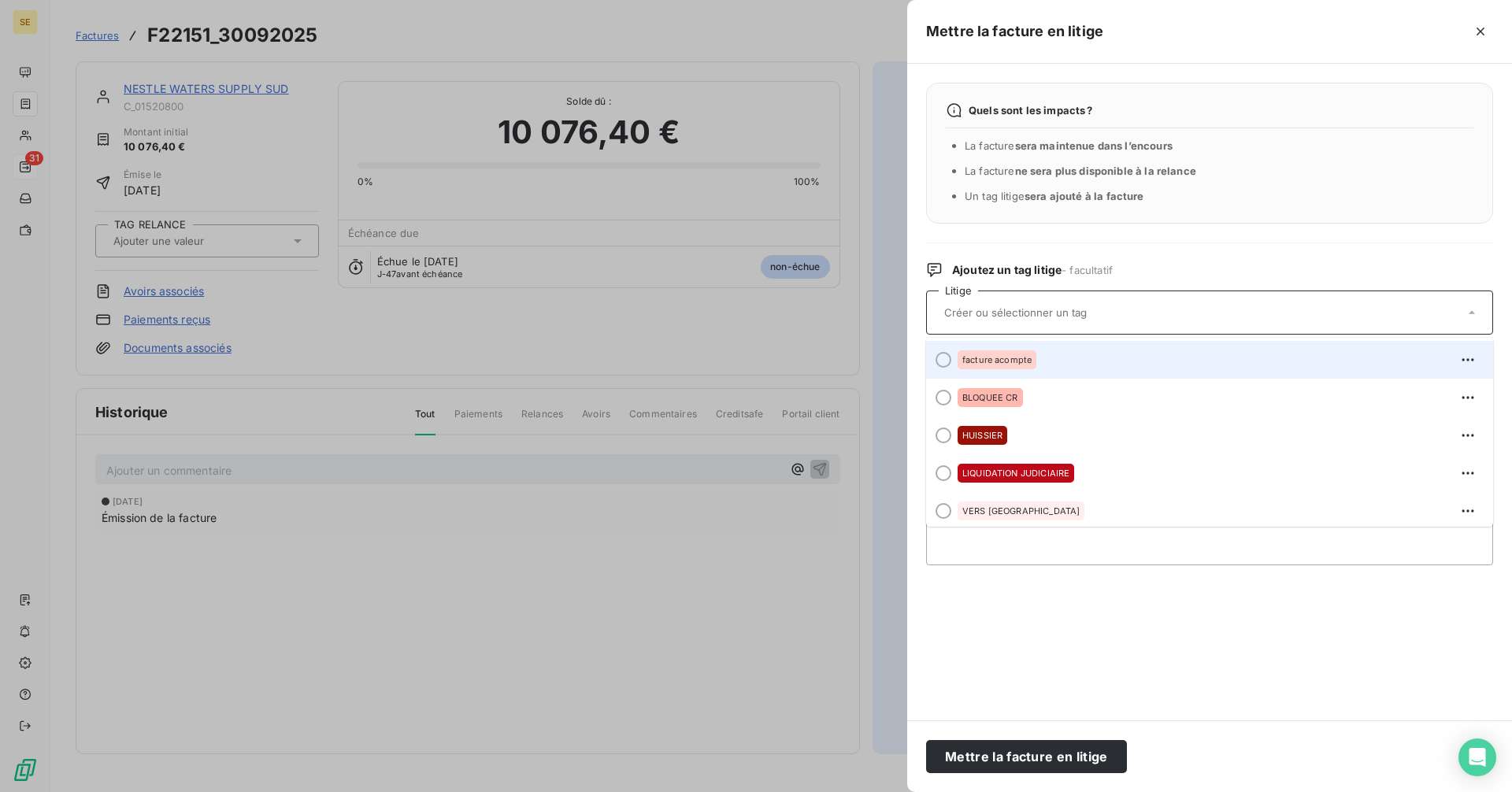
click at [947, 362] on div at bounding box center [943, 359] width 16 height 16
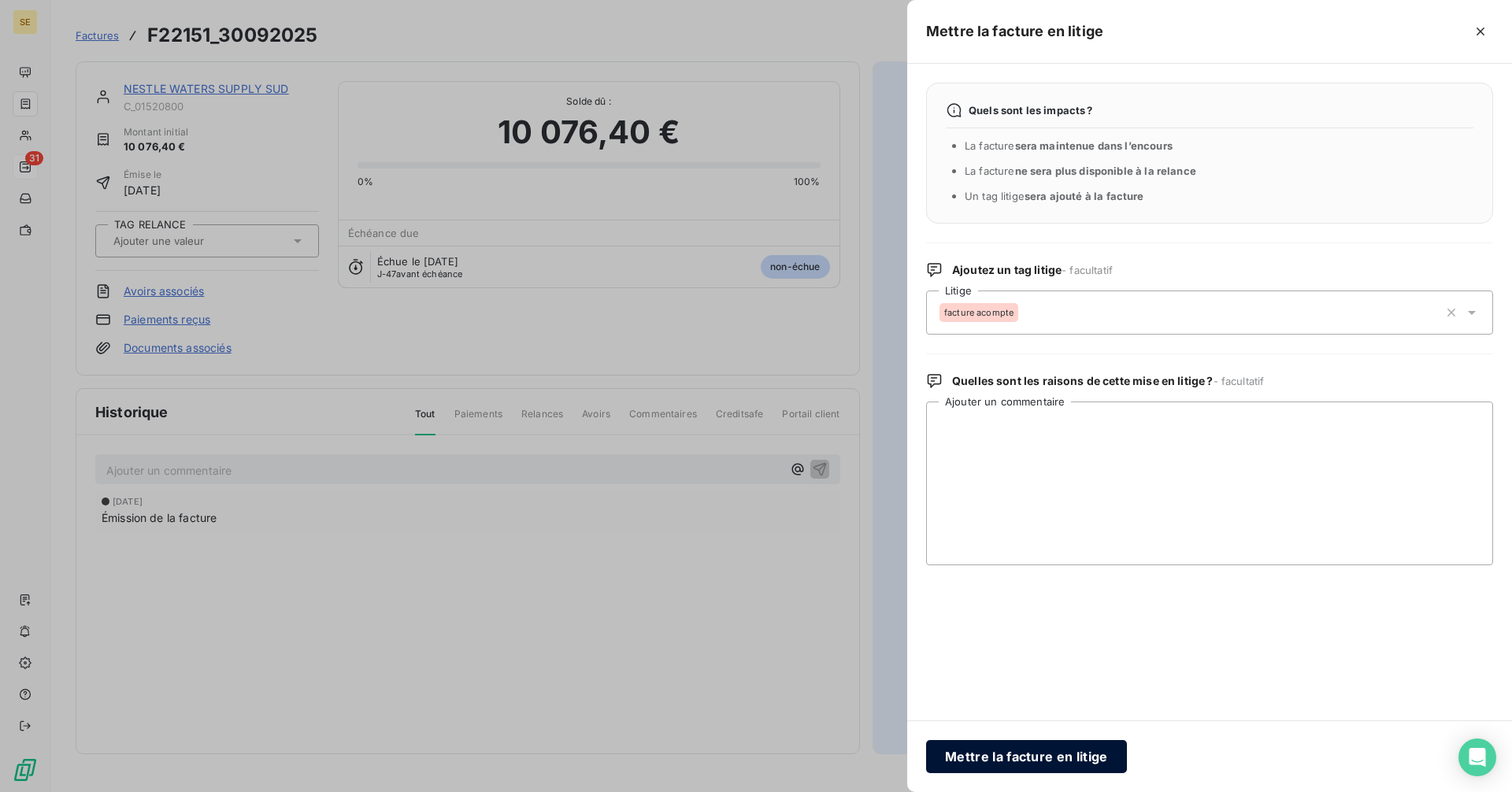
click at [1024, 760] on button "Mettre la facture en litige" at bounding box center [1026, 757] width 201 height 33
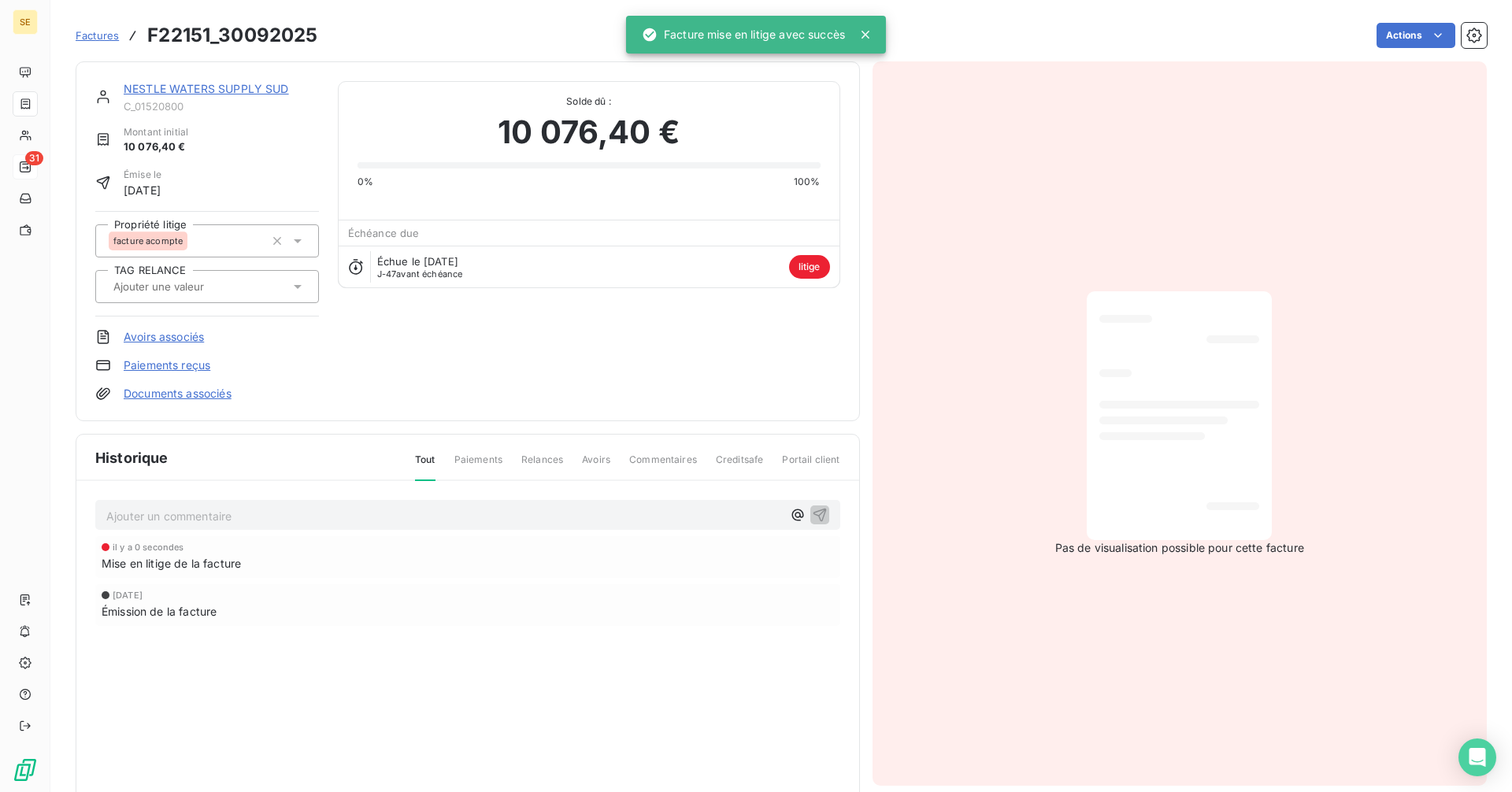
click at [102, 33] on span "Factures" at bounding box center [98, 35] width 43 height 13
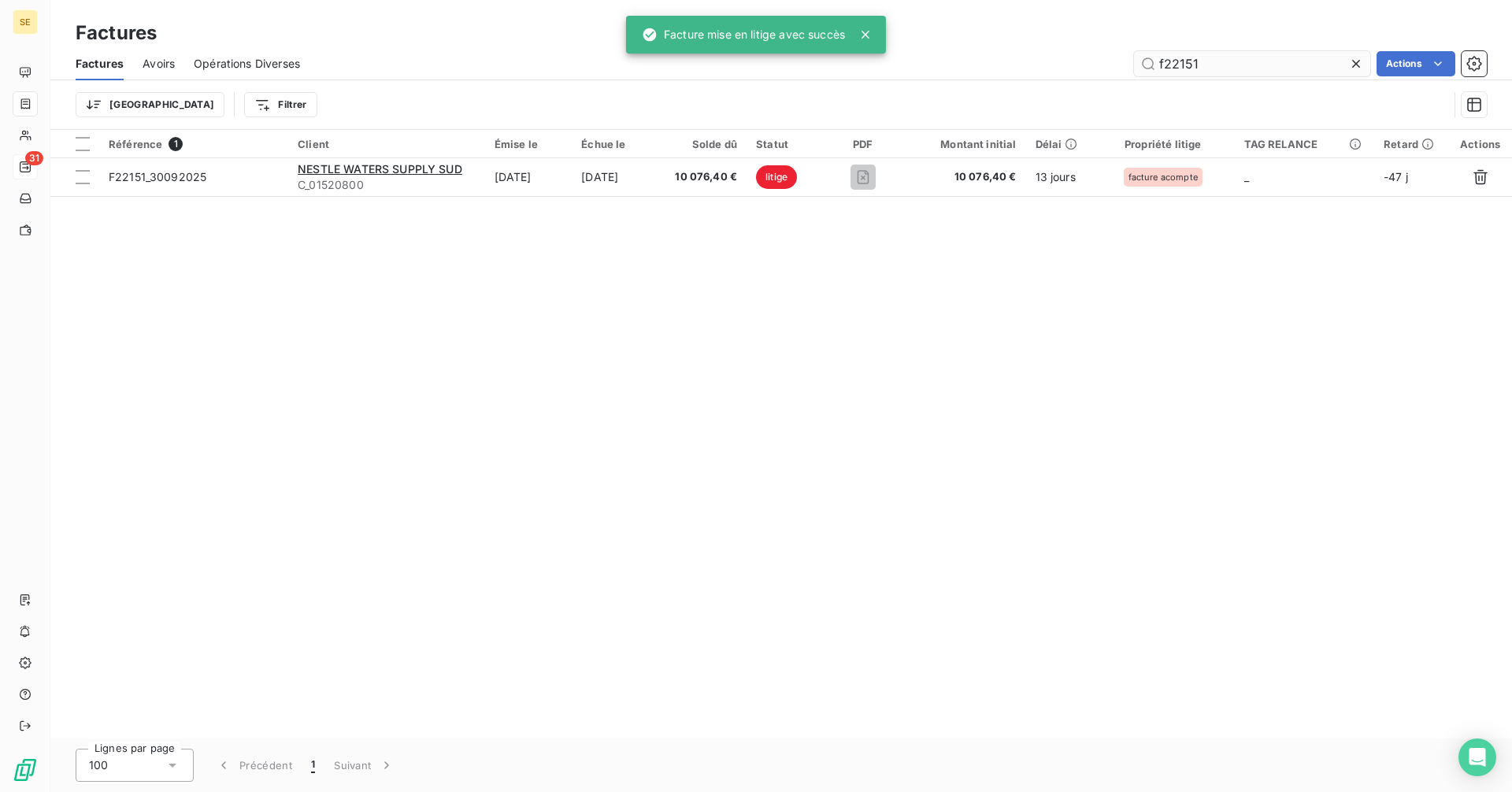
click at [1212, 65] on input "f22151" at bounding box center [1252, 63] width 236 height 25
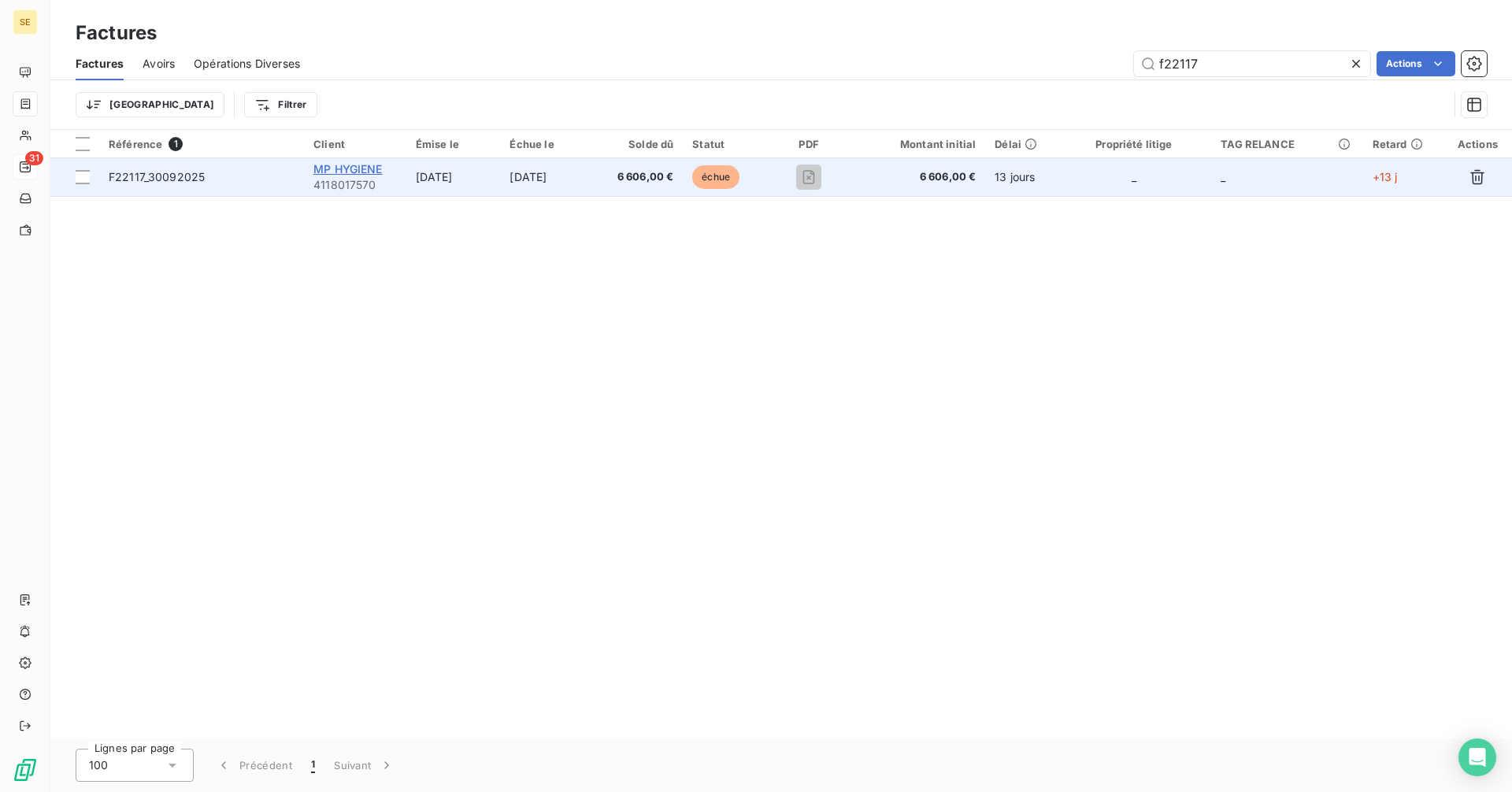
type input "f22117"
click at [352, 168] on span "MP HYGIENE" at bounding box center [348, 168] width 69 height 13
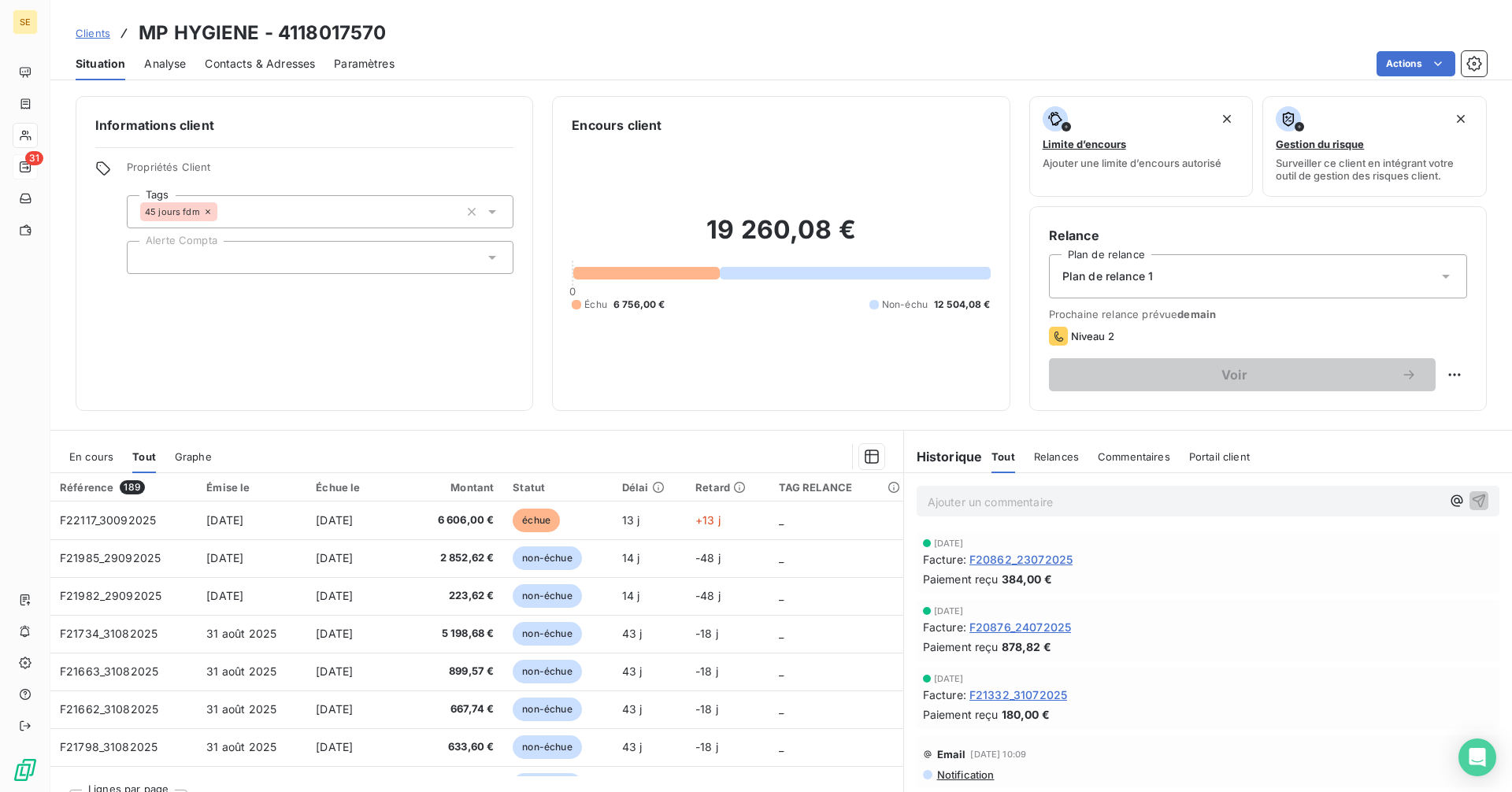
click at [167, 417] on div "Informations client Propriétés Client Tags 45 jours fdm Alerte Compta Encours c…" at bounding box center [781, 439] width 1461 height 705
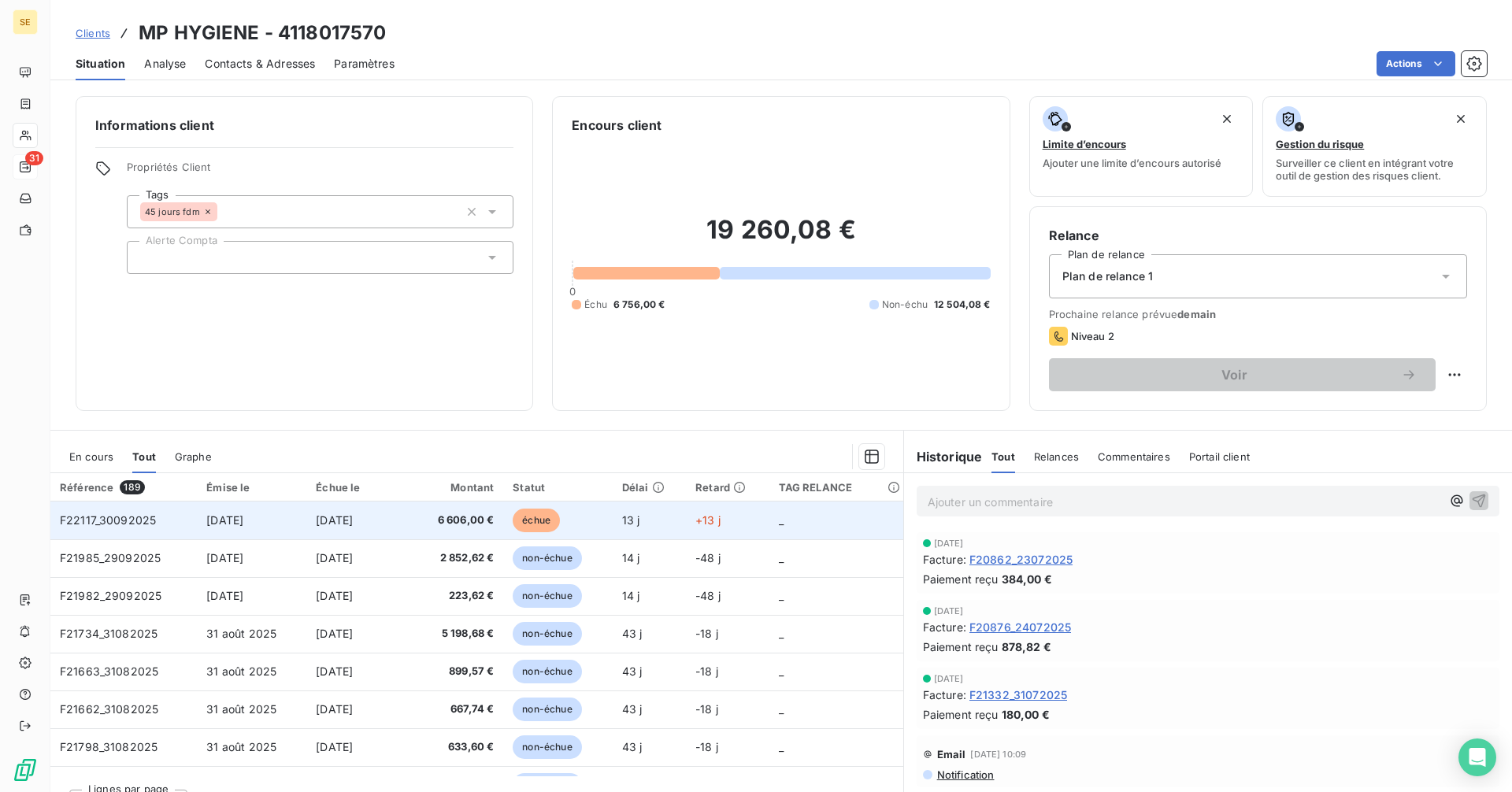
click at [108, 523] on span "F22117_30092025" at bounding box center [108, 520] width 96 height 13
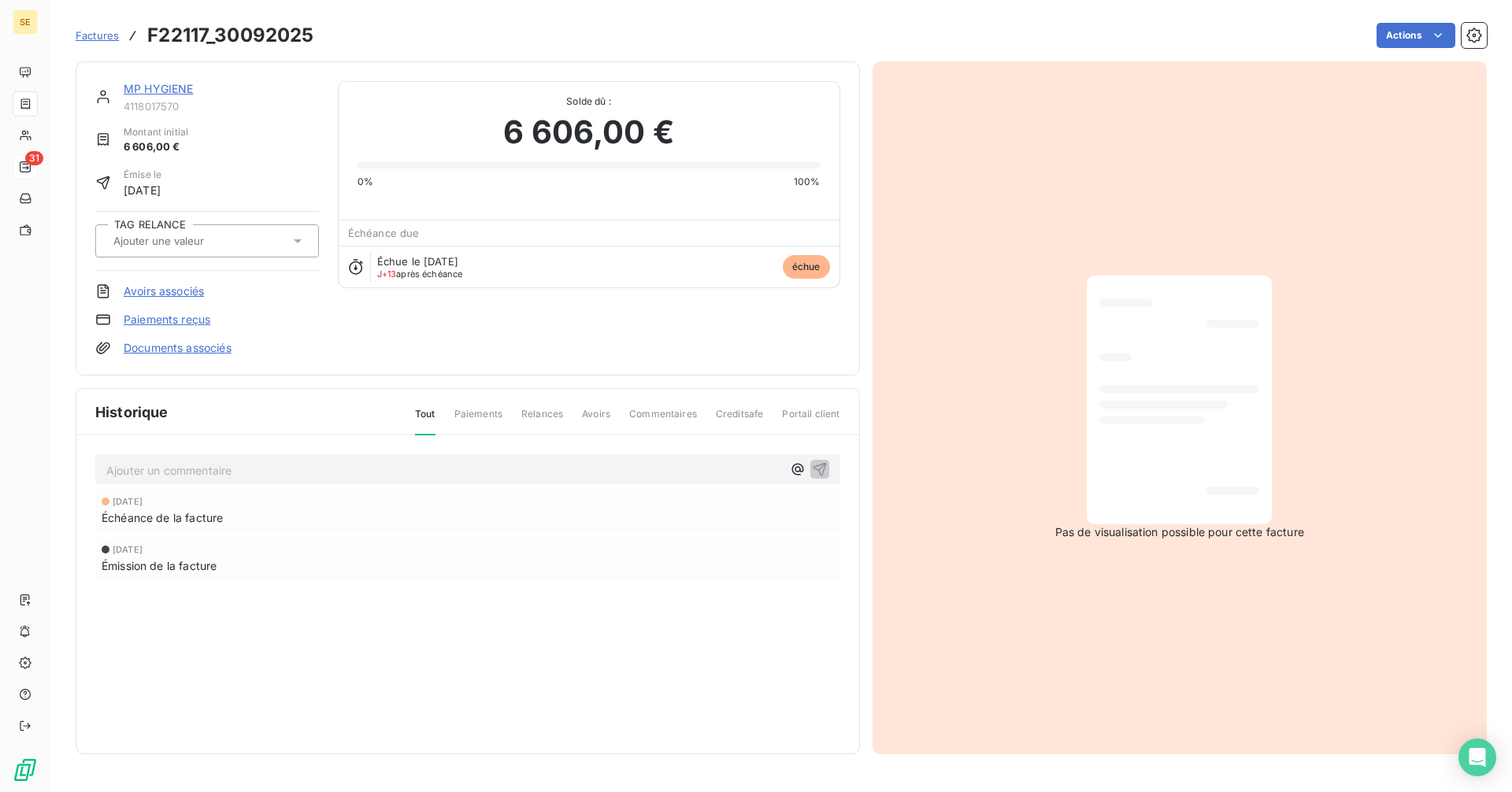
click at [218, 243] on input "text" at bounding box center [191, 240] width 158 height 14
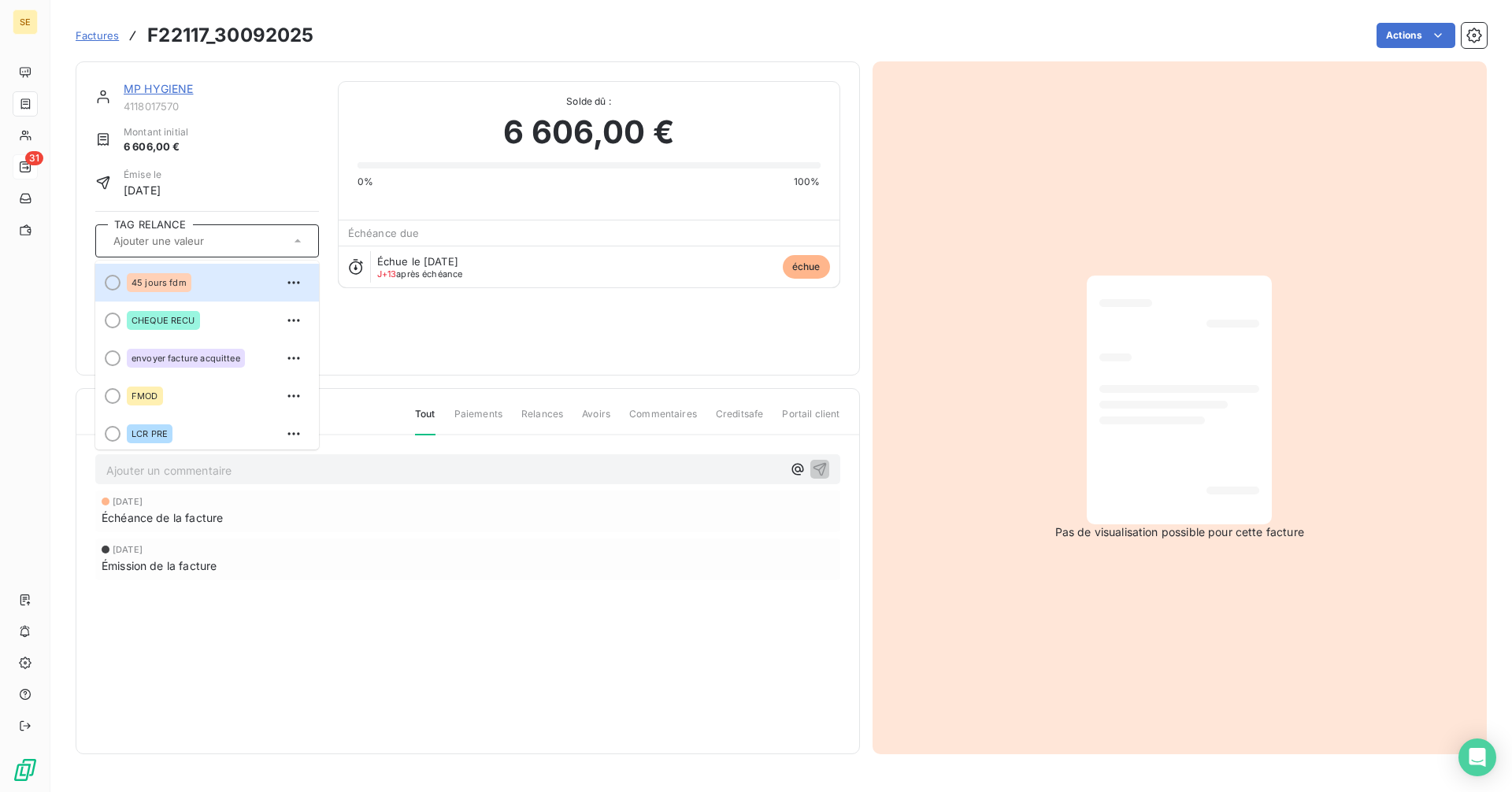
click at [225, 242] on input "text" at bounding box center [191, 240] width 158 height 14
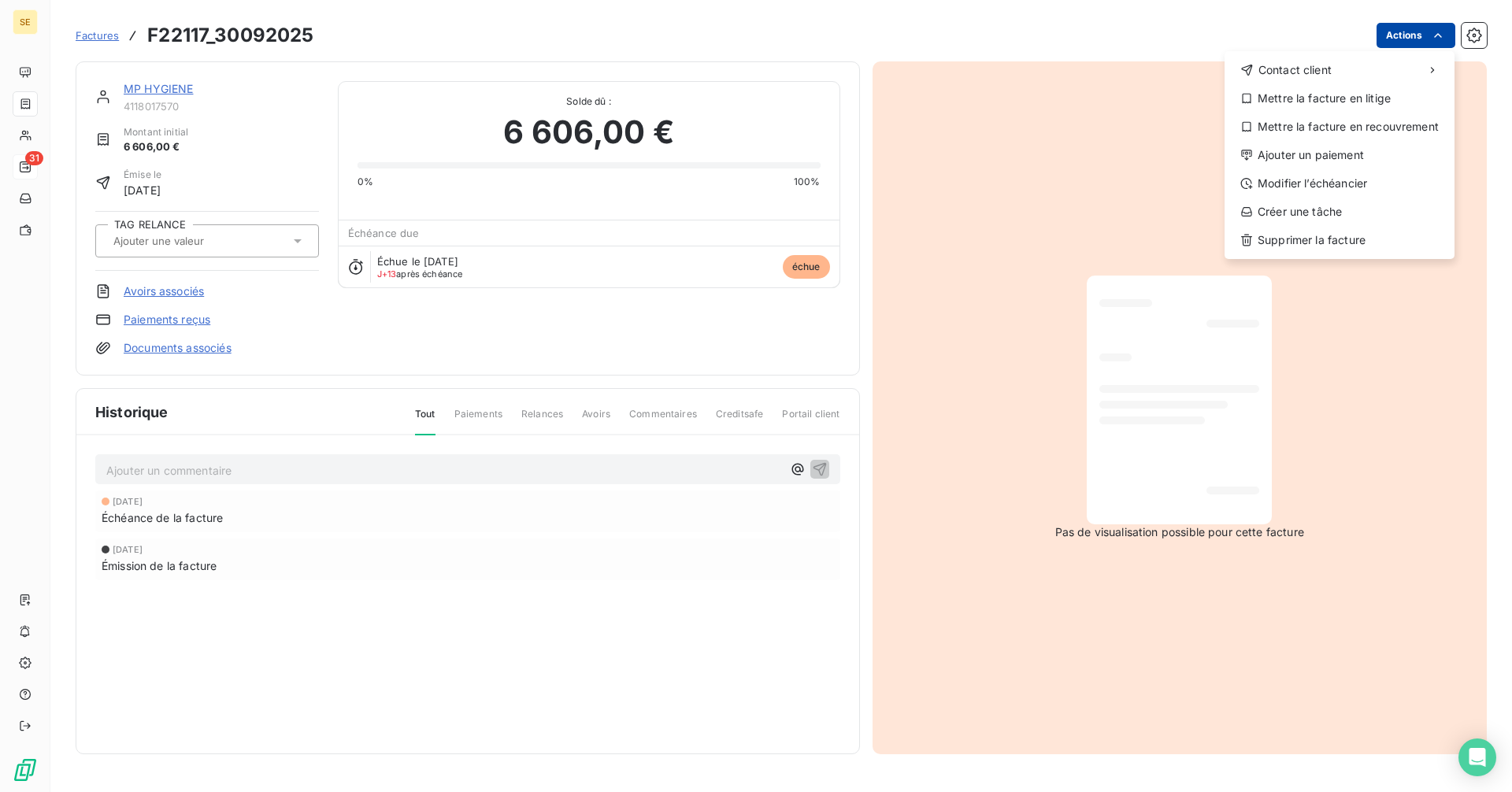
click at [1410, 29] on html "SE 31 Factures F22117_30092025 Actions Contact client Mettre la facture en liti…" at bounding box center [756, 396] width 1512 height 792
click at [1288, 98] on div "Mettre la facture en litige" at bounding box center [1339, 98] width 218 height 25
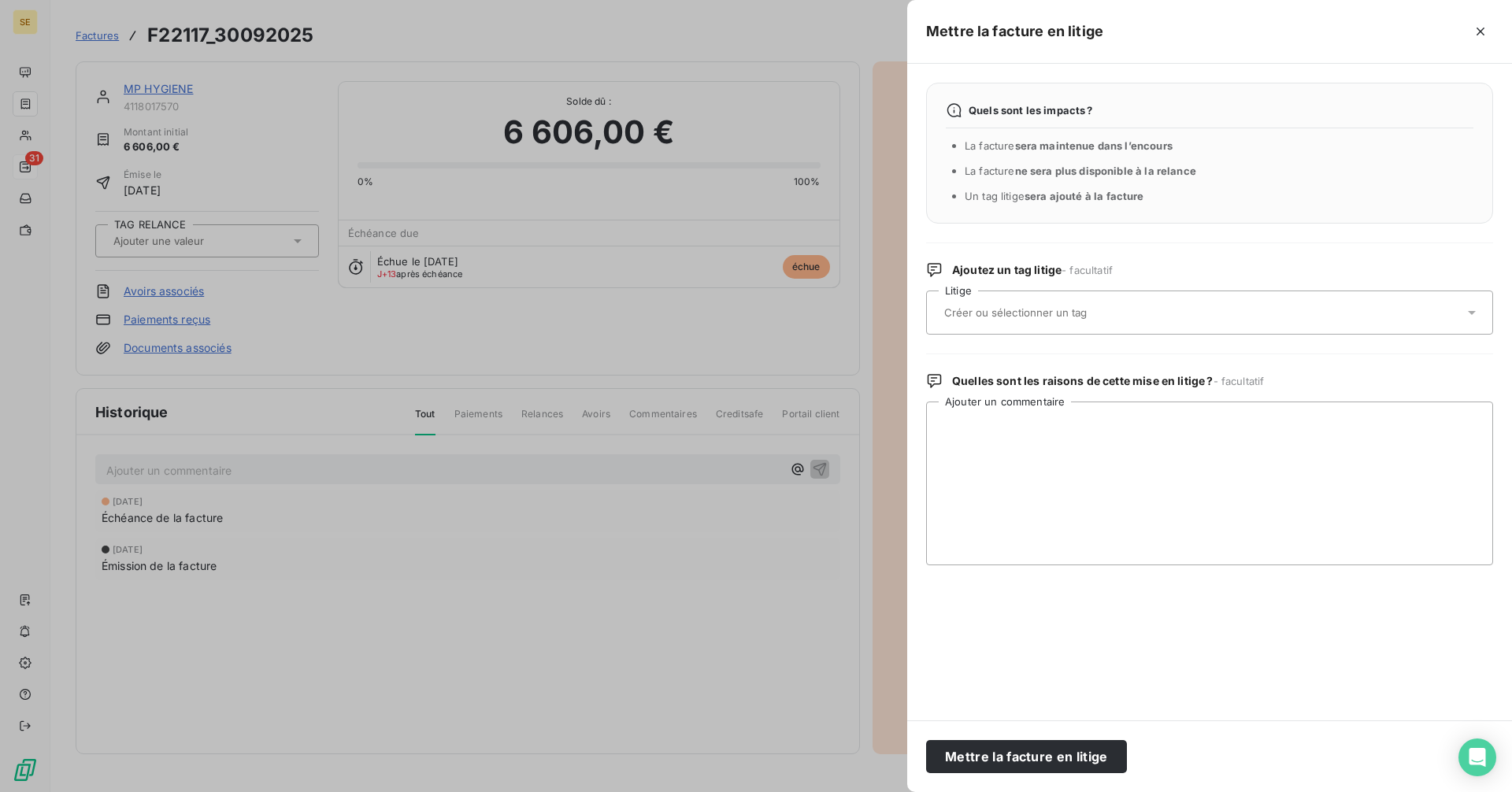
click at [1027, 313] on input "text" at bounding box center [1057, 312] width 229 height 14
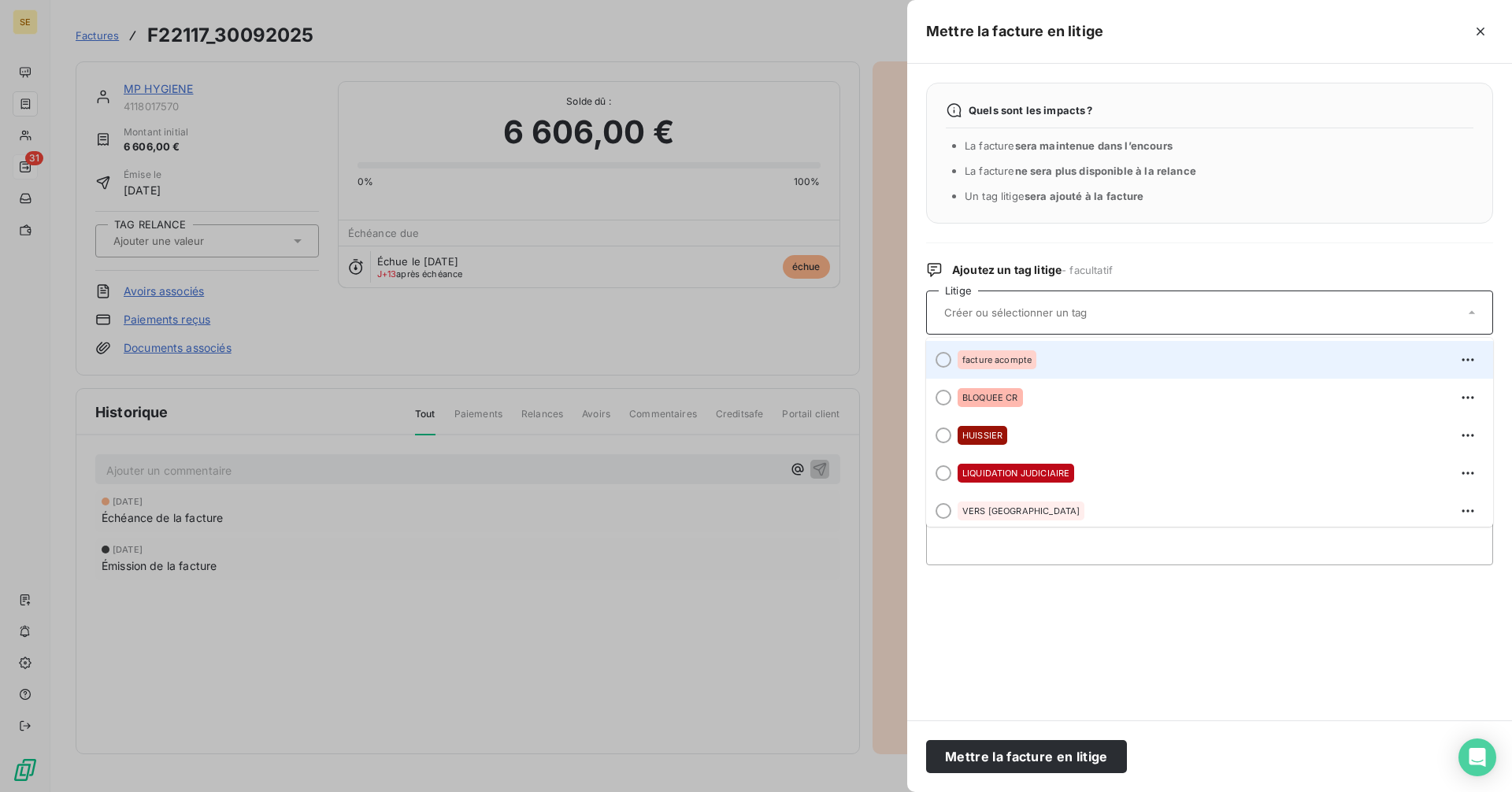
click at [947, 362] on div at bounding box center [943, 359] width 16 height 16
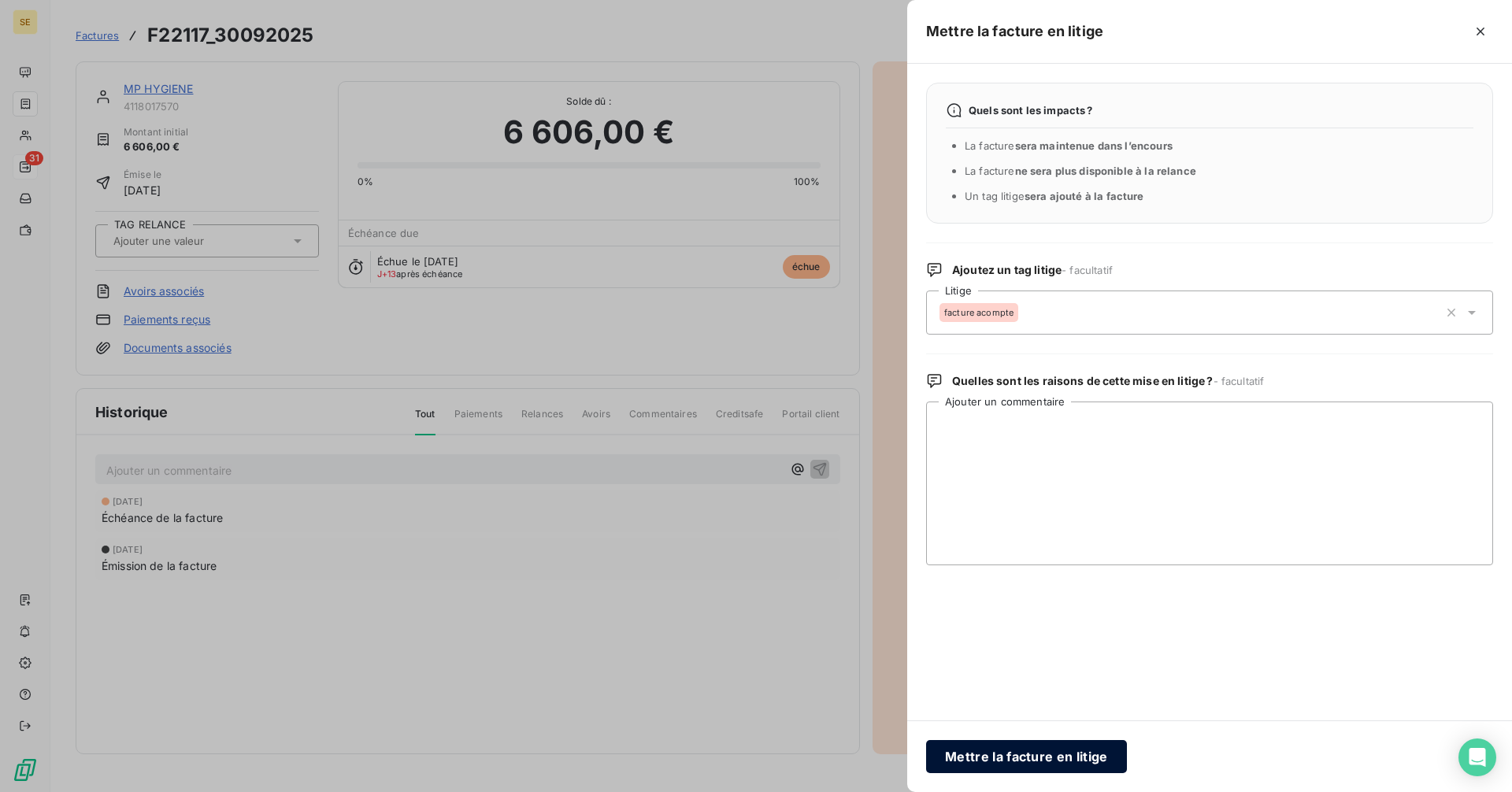
click at [1093, 755] on button "Mettre la facture en litige" at bounding box center [1026, 757] width 201 height 33
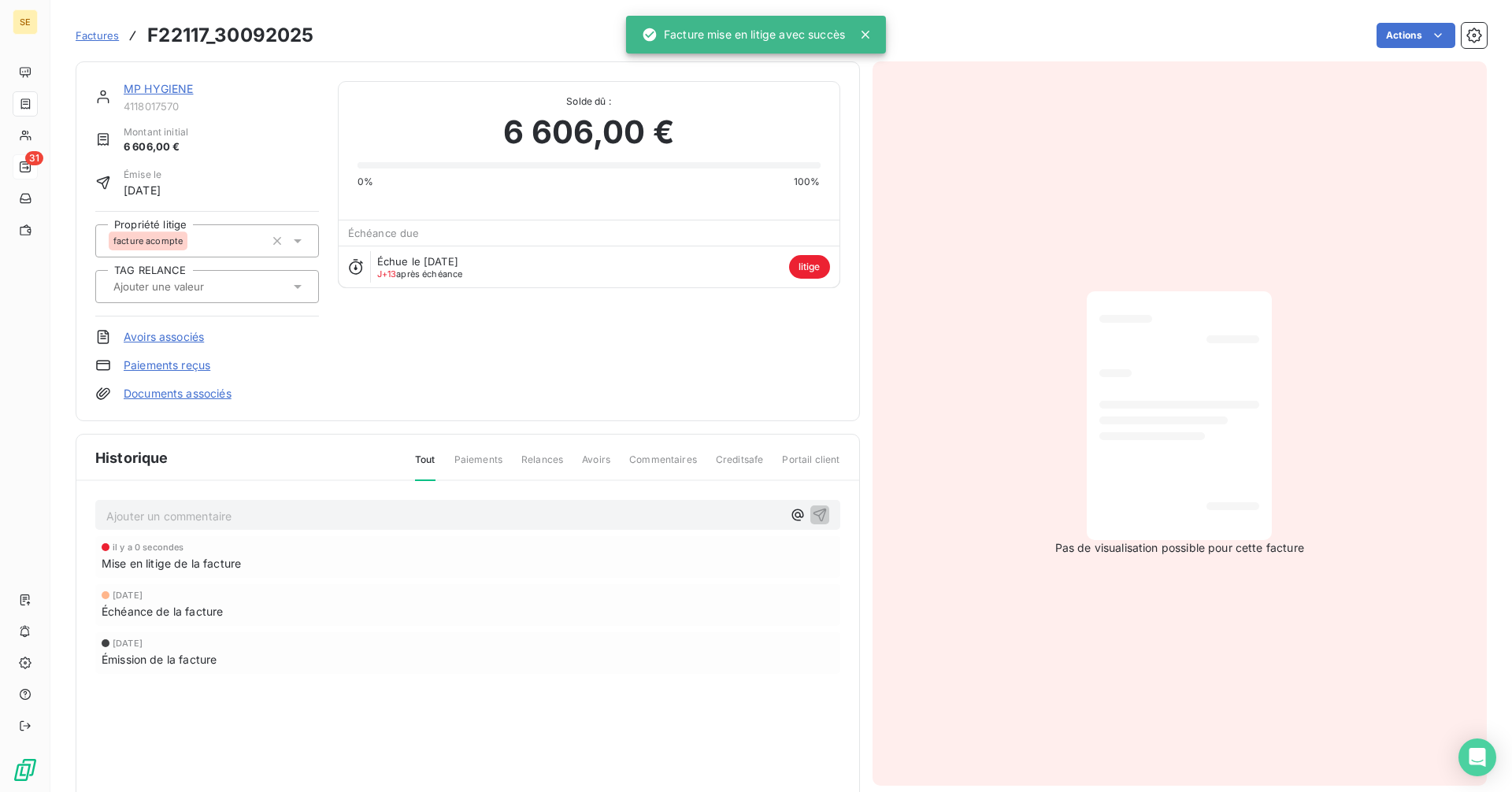
click at [95, 29] on span "Factures" at bounding box center [98, 35] width 43 height 13
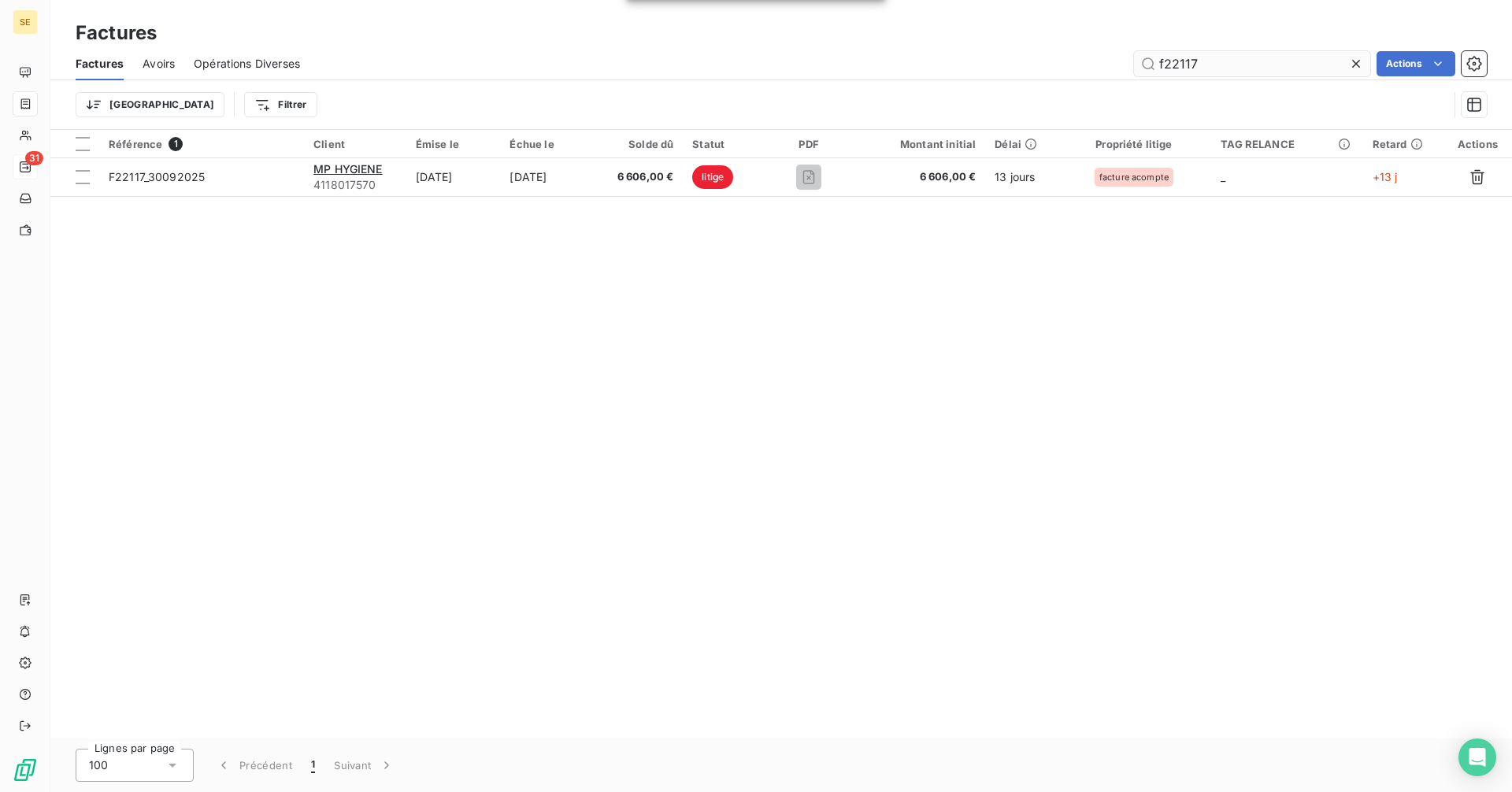
click at [1215, 63] on input "f22117" at bounding box center [1252, 63] width 236 height 25
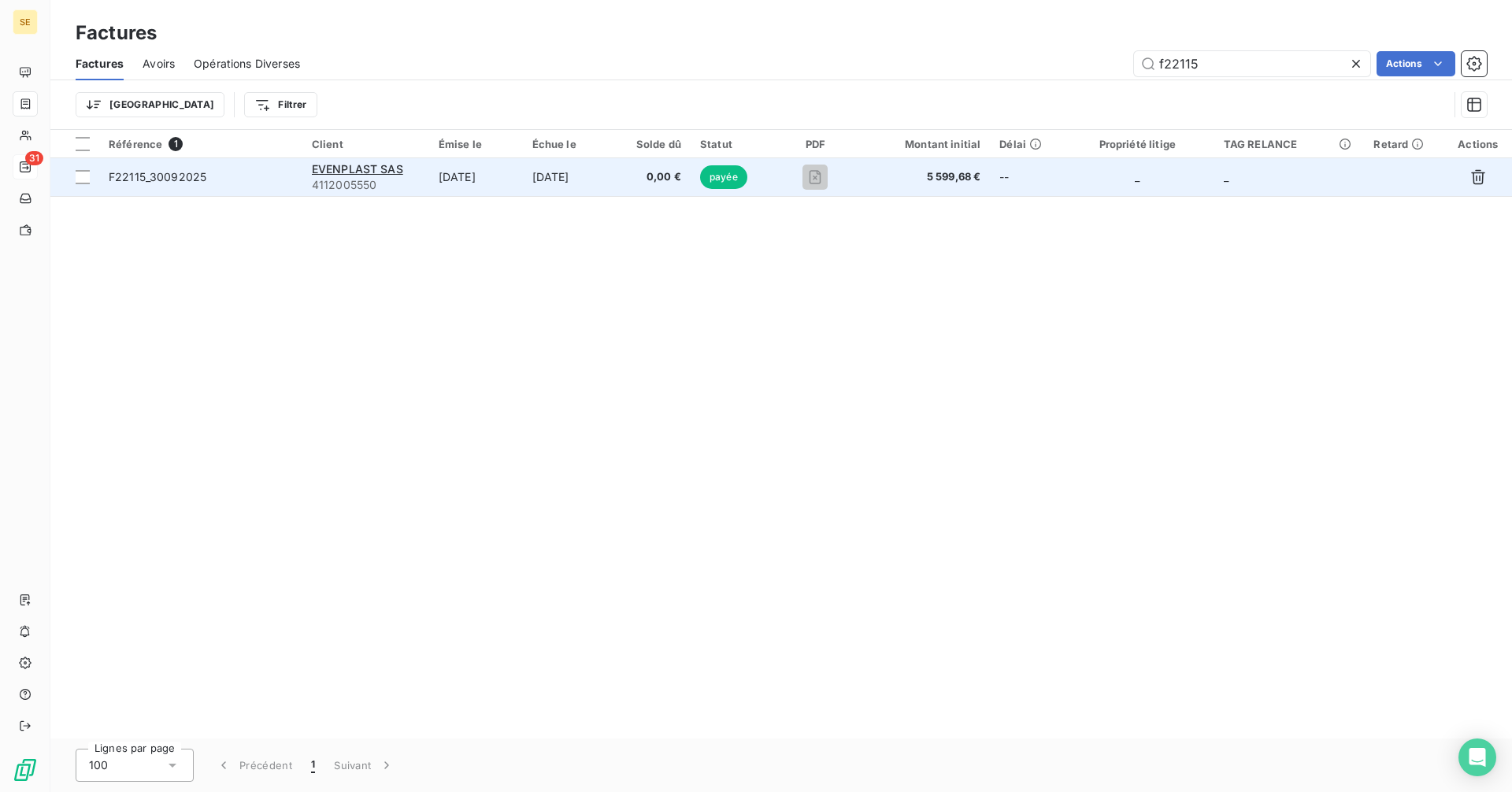
type input "f22115"
click at [201, 174] on span "F22115_30092025" at bounding box center [157, 177] width 98 height 13
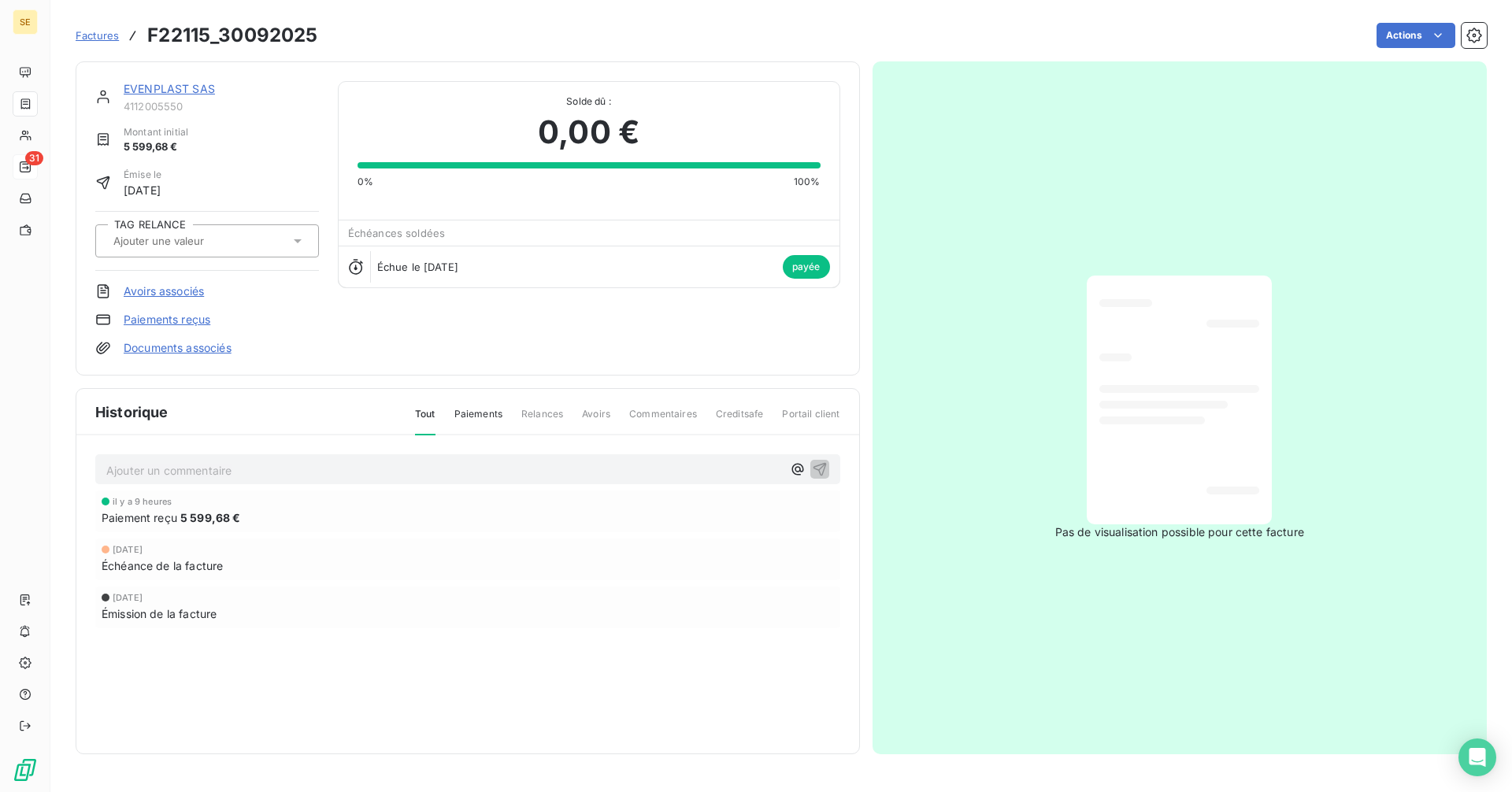
click at [209, 469] on p "Ajouter un commentaire ﻿" at bounding box center [444, 470] width 676 height 20
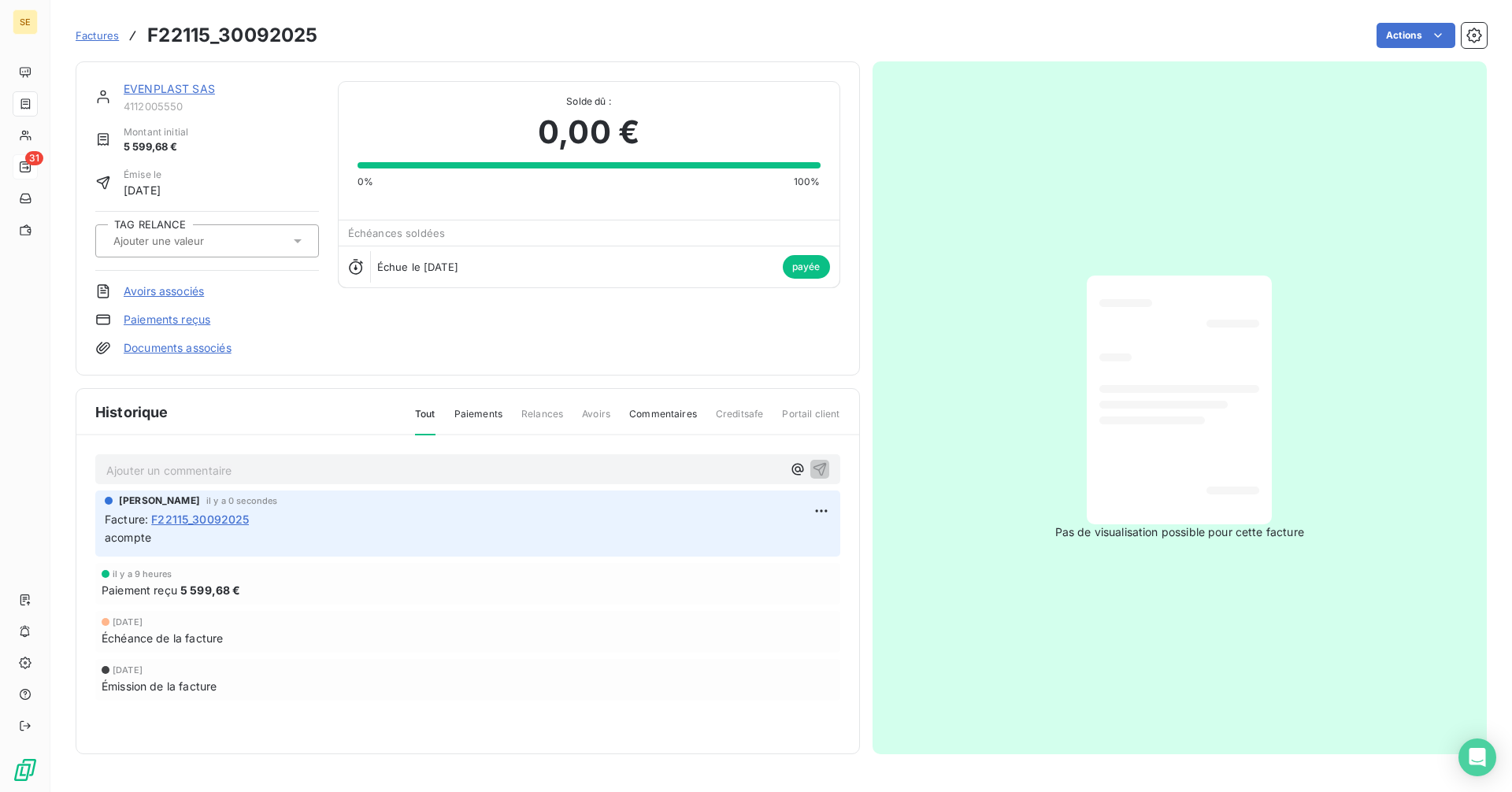
click at [108, 35] on span "Factures" at bounding box center [98, 35] width 43 height 13
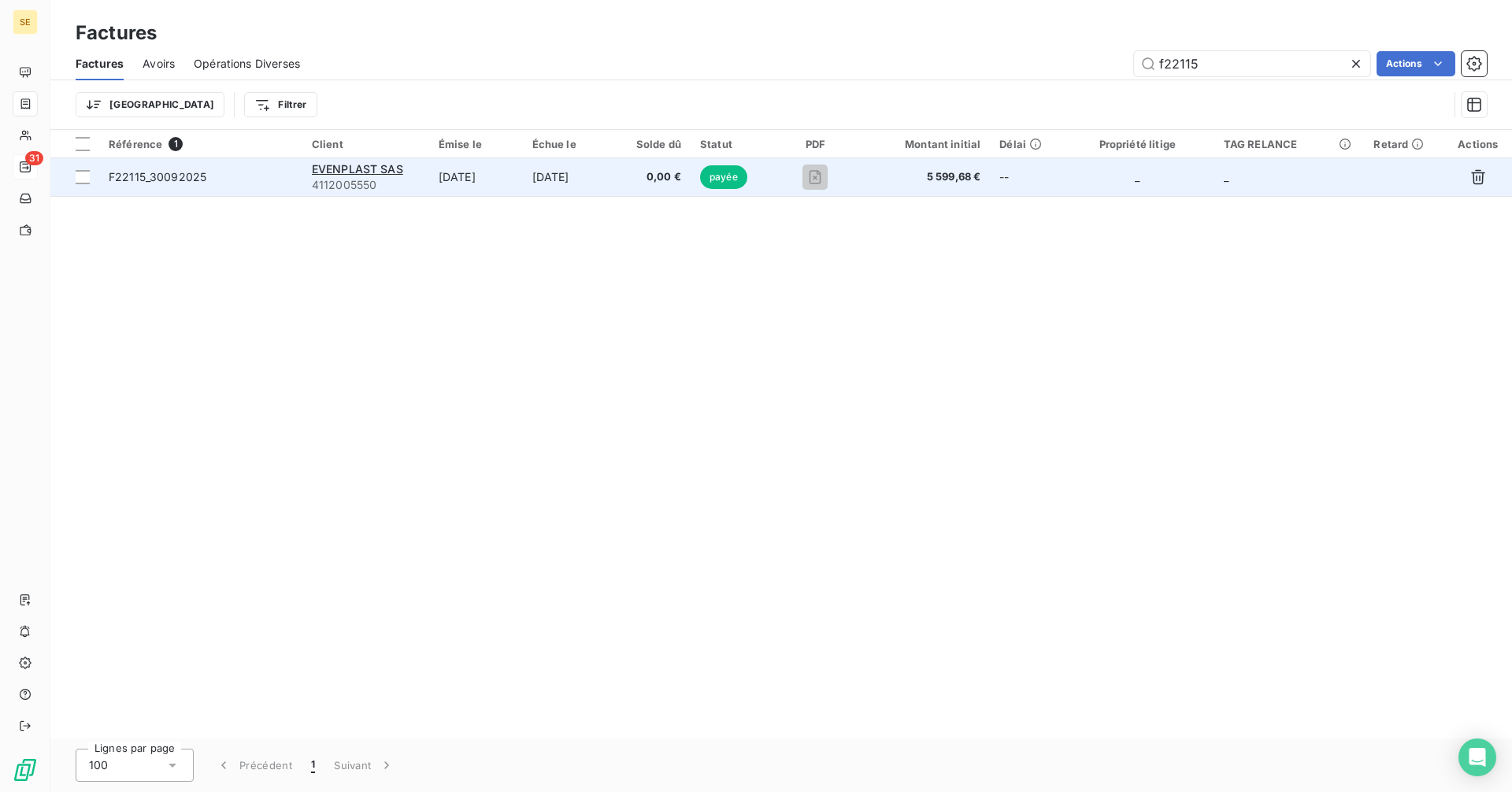
click at [543, 183] on td "[DATE]" at bounding box center [570, 177] width 94 height 38
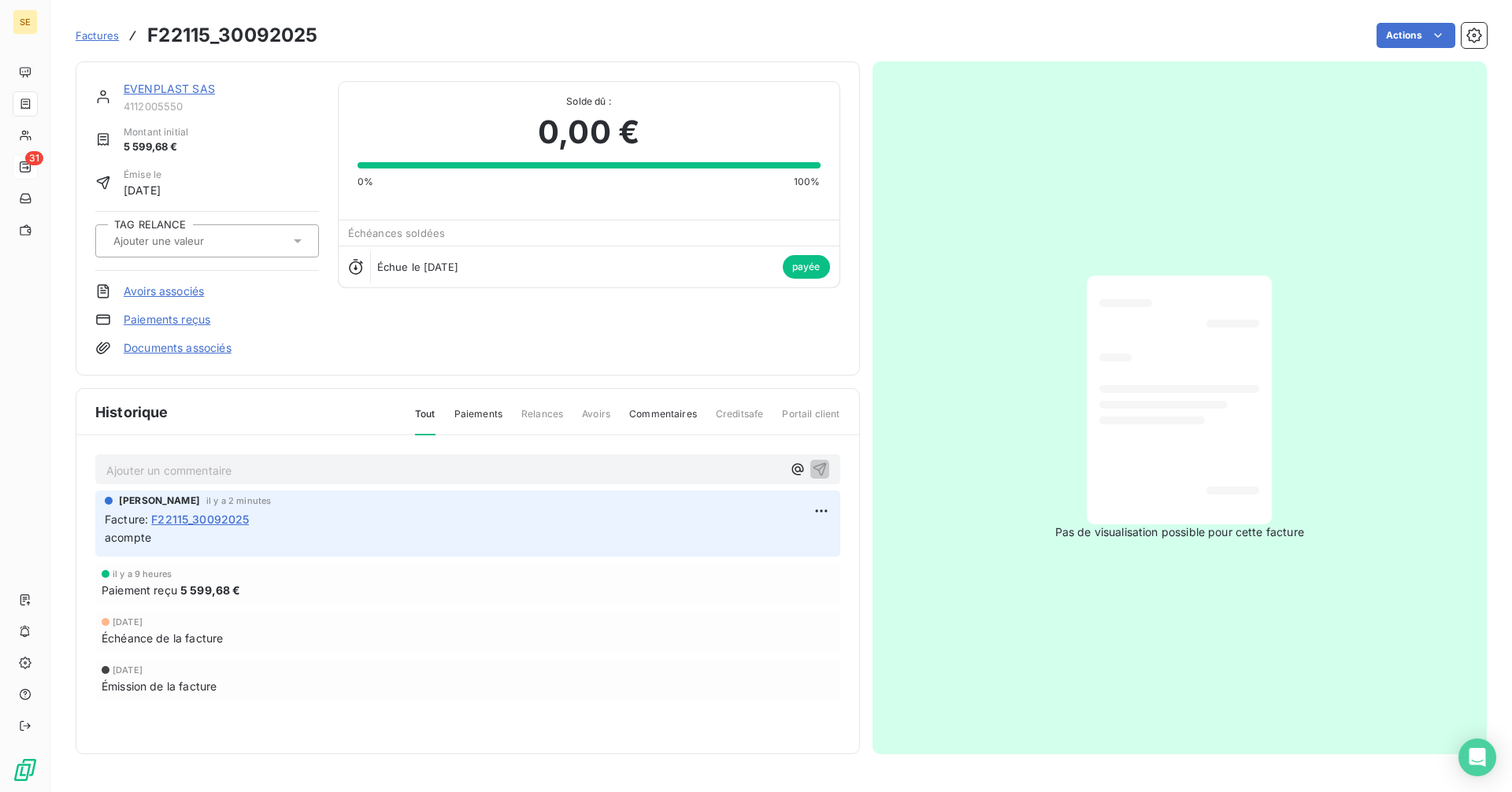
click at [93, 36] on span "Factures" at bounding box center [98, 35] width 43 height 13
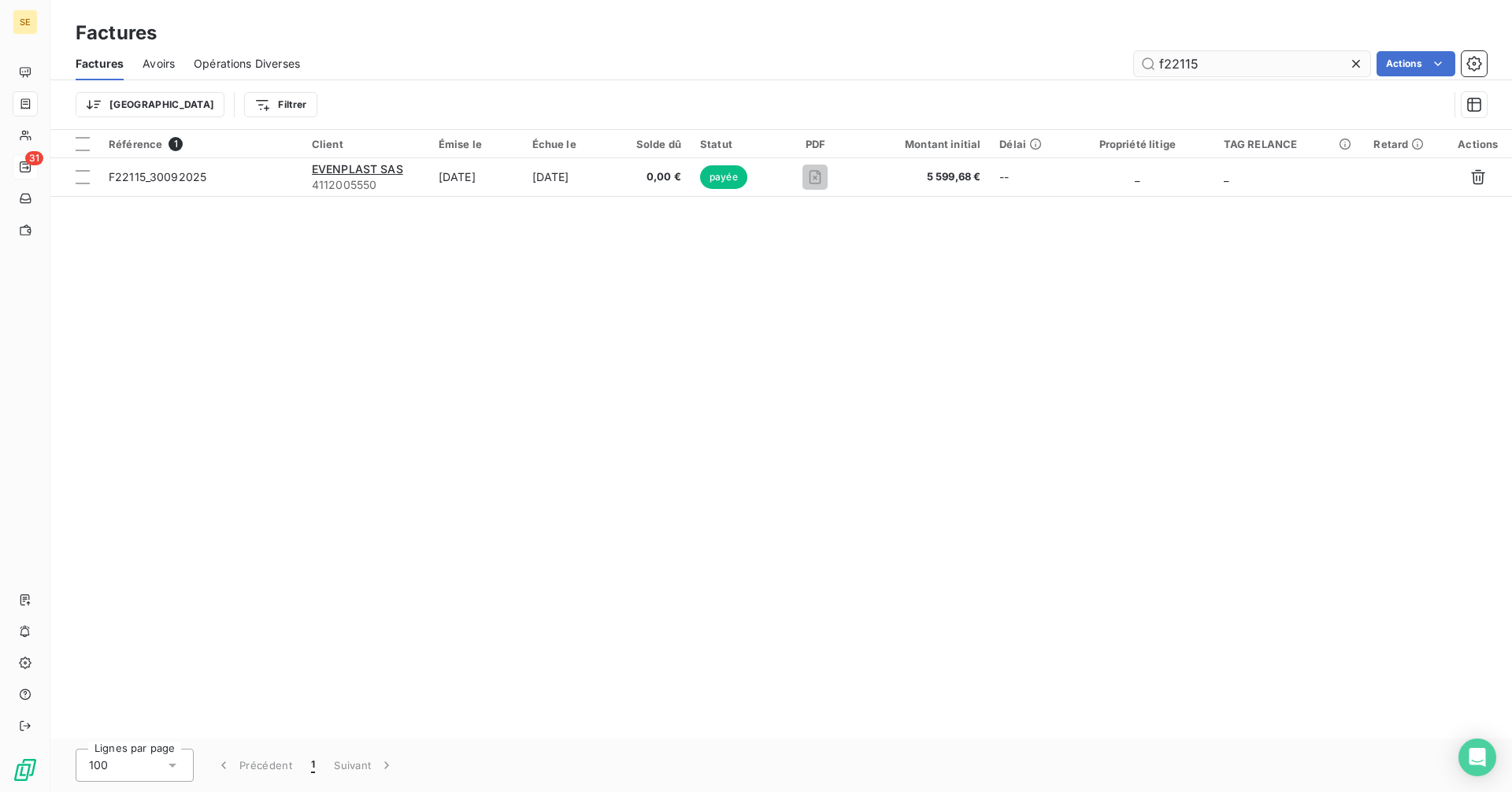
click at [1246, 67] on input "f22115" at bounding box center [1252, 63] width 236 height 25
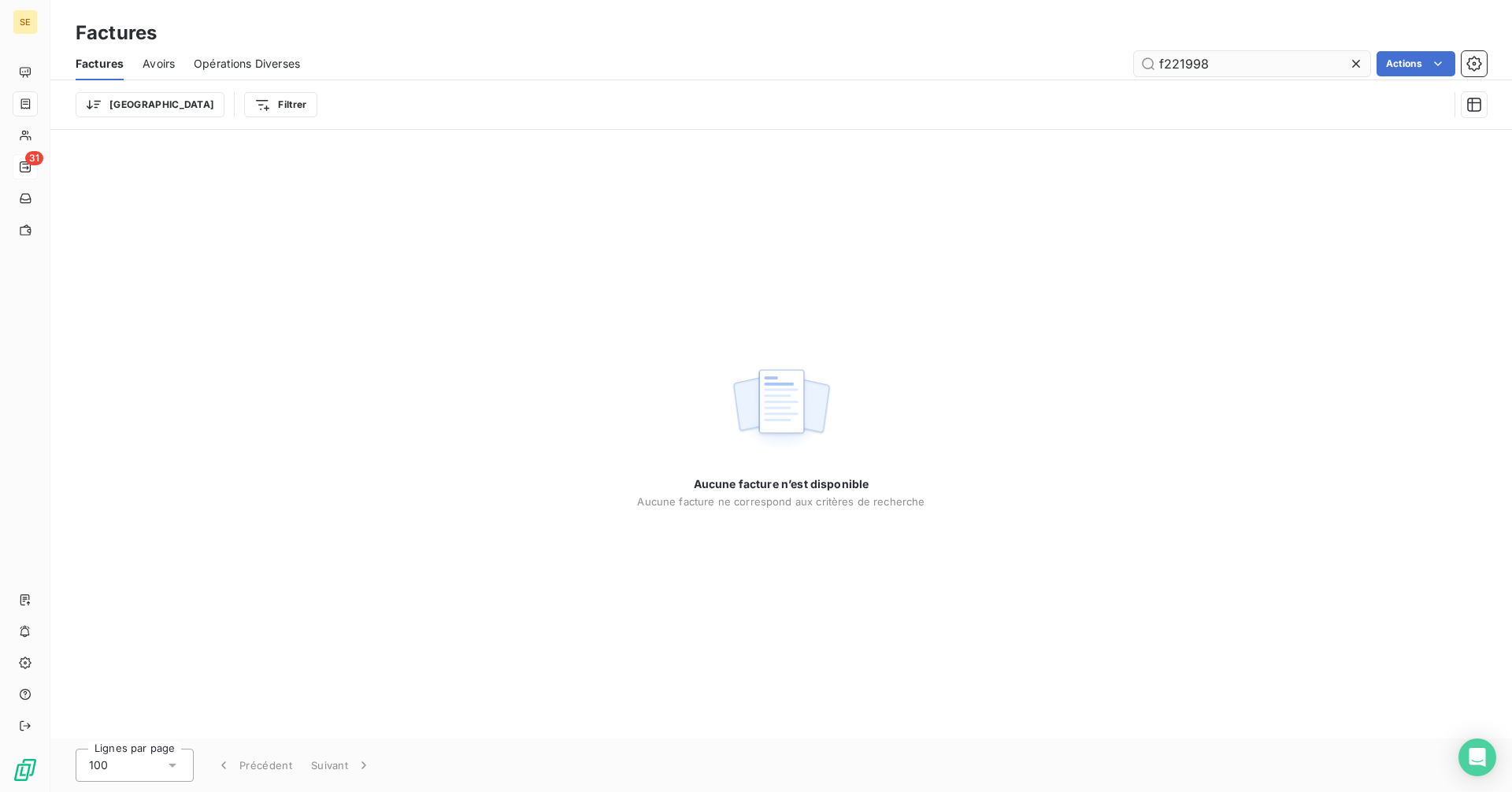
click at [1175, 62] on input "f221998" at bounding box center [1252, 63] width 236 height 25
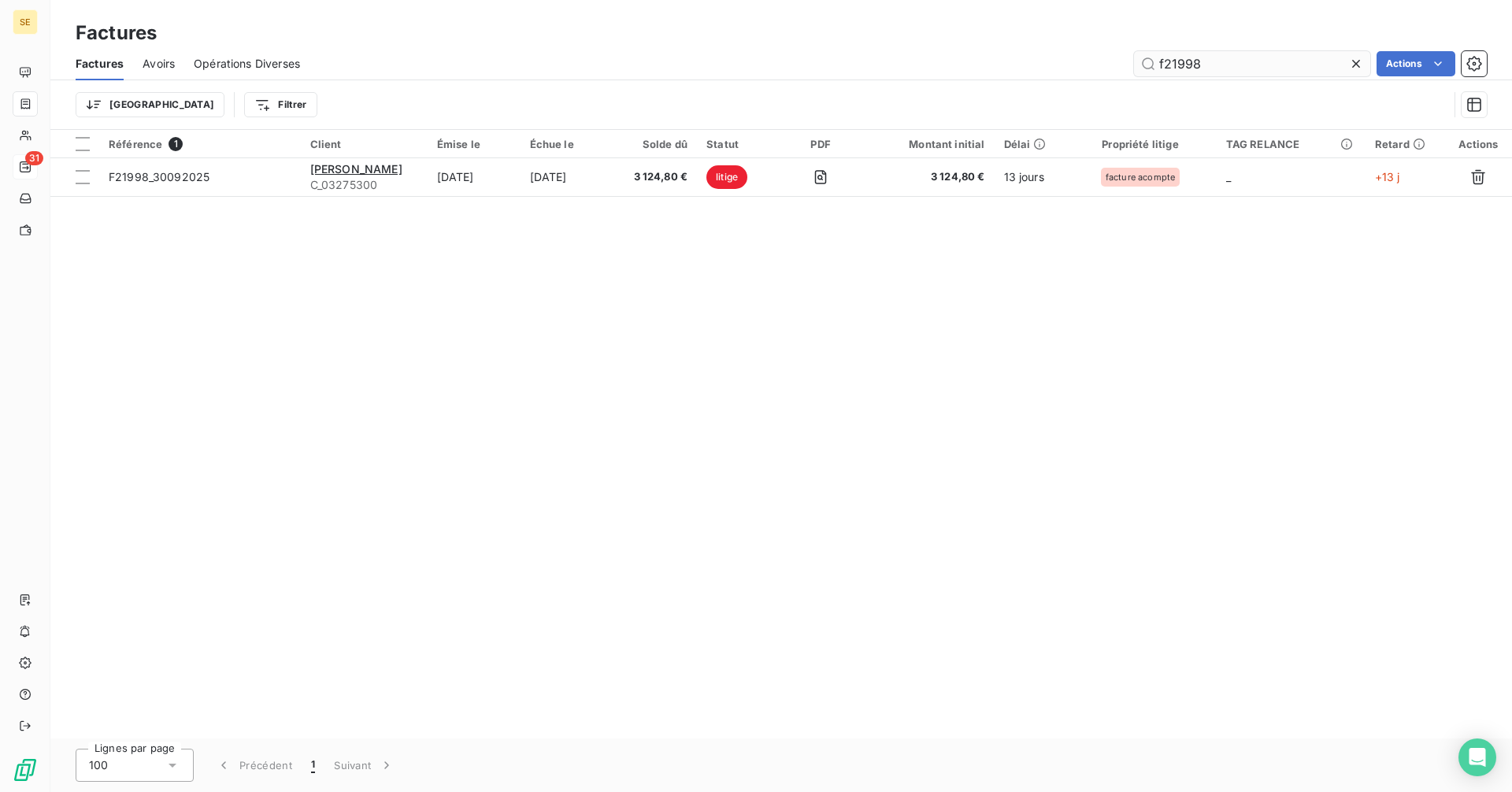
click at [1232, 60] on input "f21998" at bounding box center [1252, 63] width 236 height 25
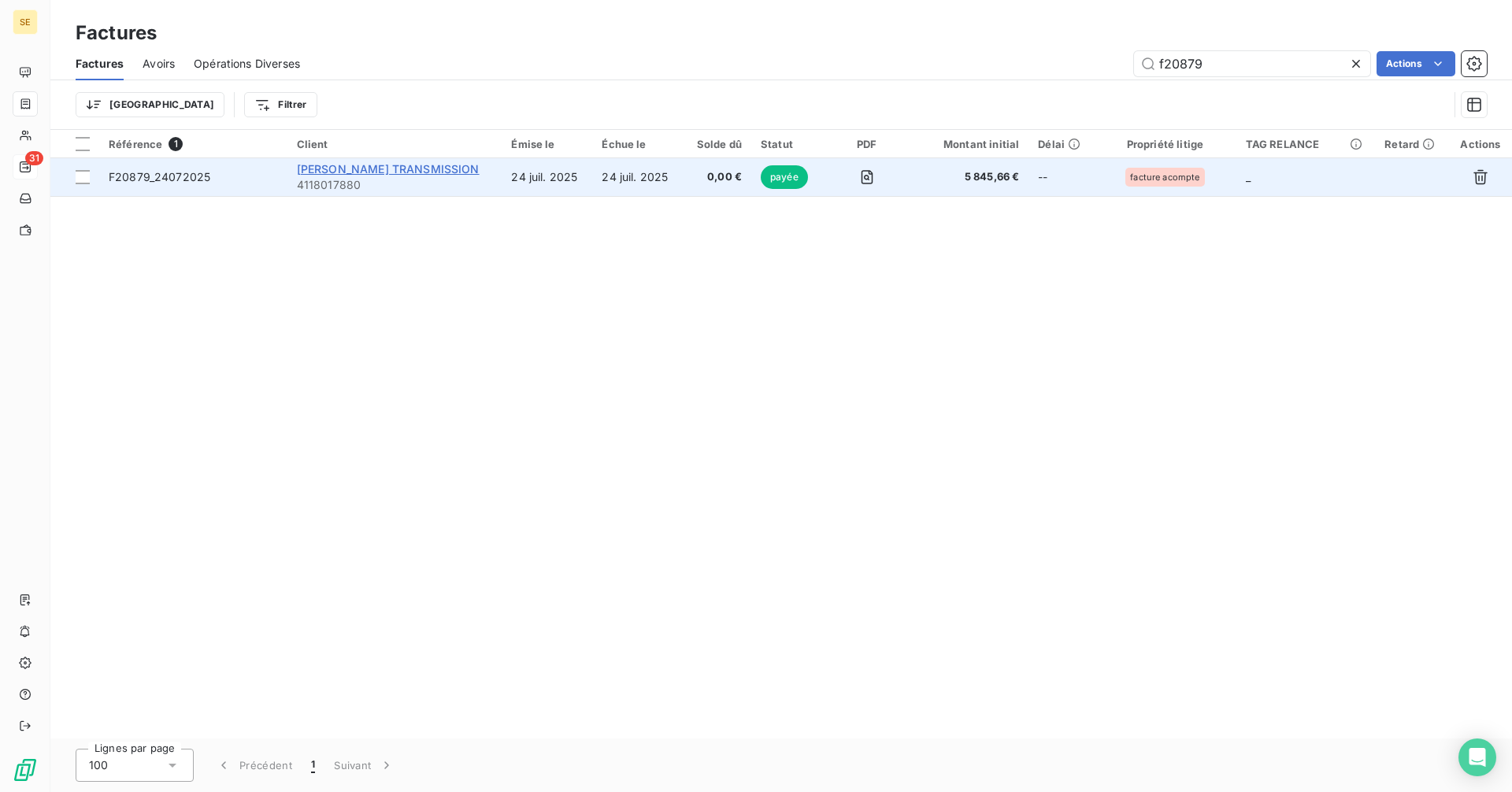
type input "f20879"
click at [475, 175] on span "[PERSON_NAME] TRANSMISSION" at bounding box center [388, 168] width 183 height 13
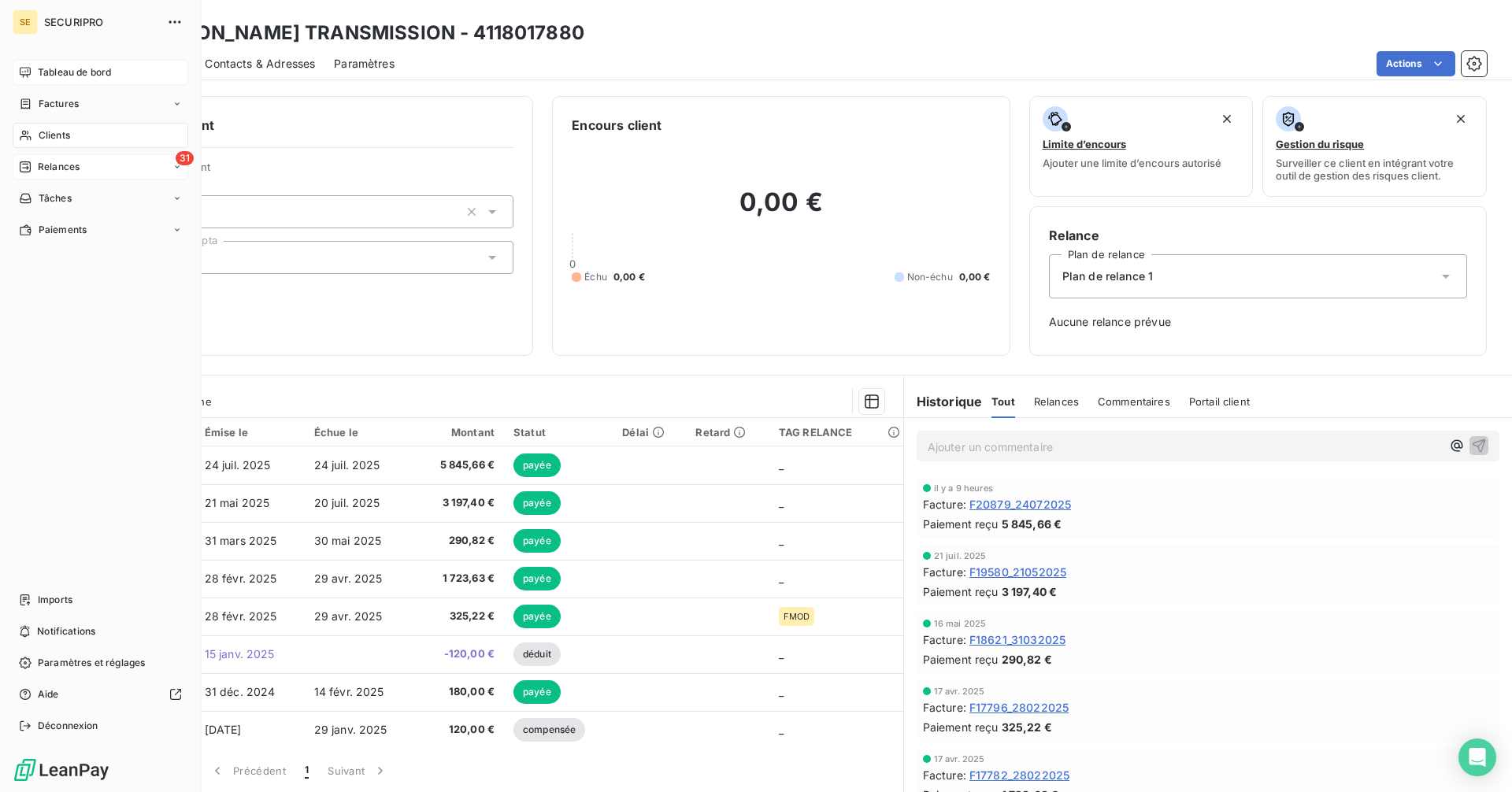
click at [43, 74] on span "Tableau de bord" at bounding box center [74, 72] width 73 height 14
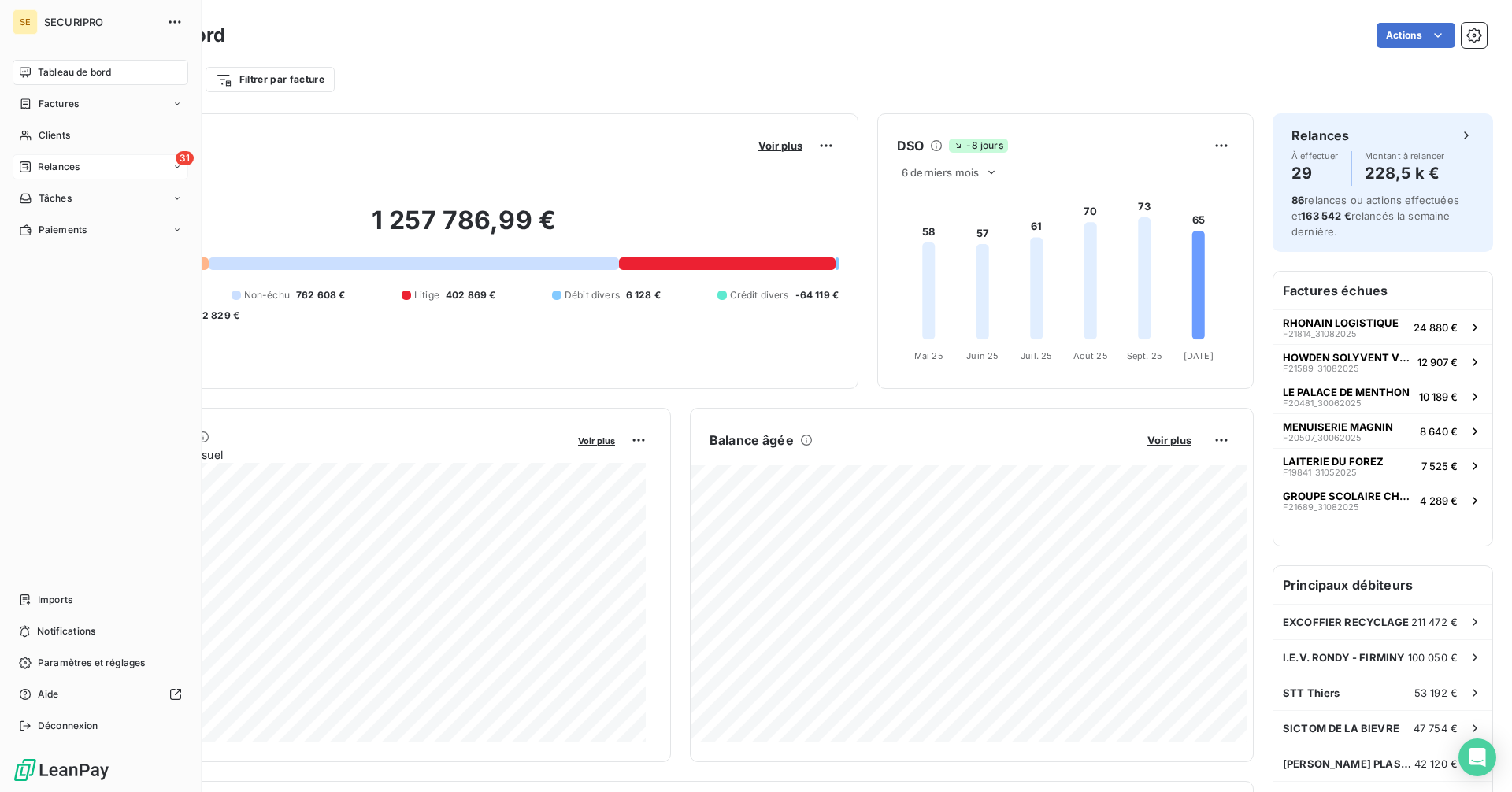
click at [31, 165] on icon at bounding box center [25, 167] width 11 height 11
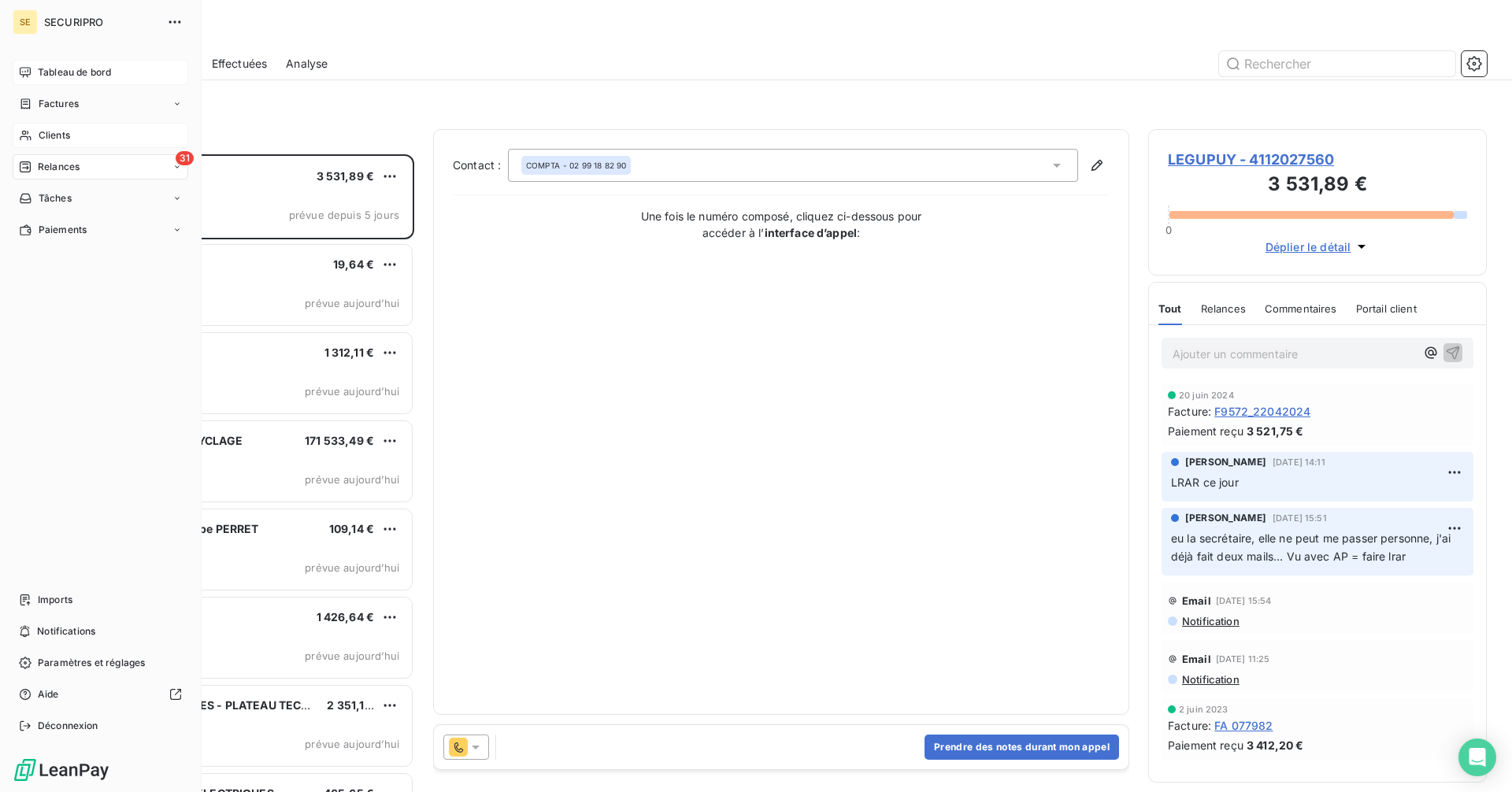
click at [70, 135] on span "Clients" at bounding box center [54, 135] width 32 height 14
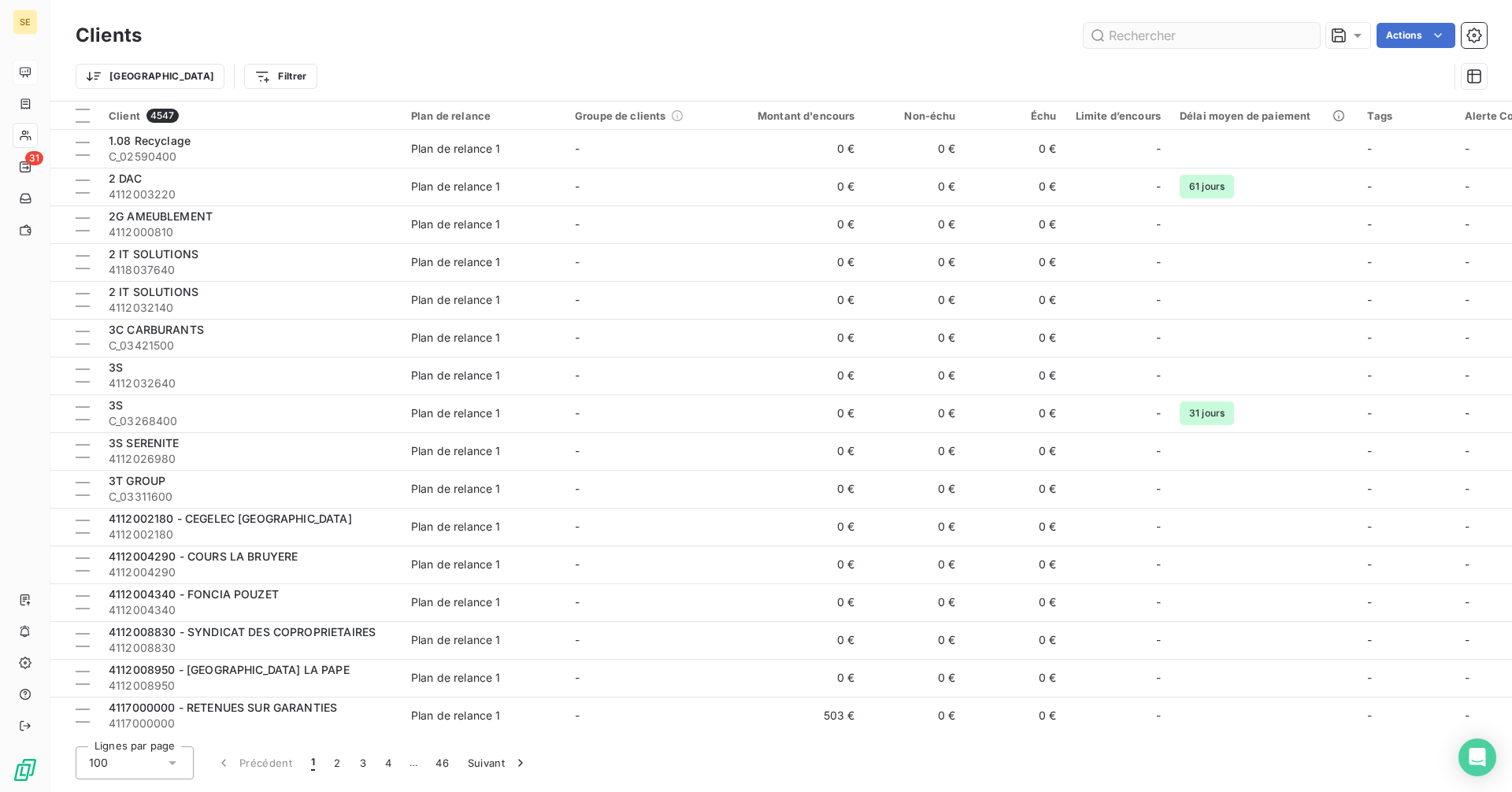
click at [1186, 41] on input "text" at bounding box center [1201, 35] width 236 height 25
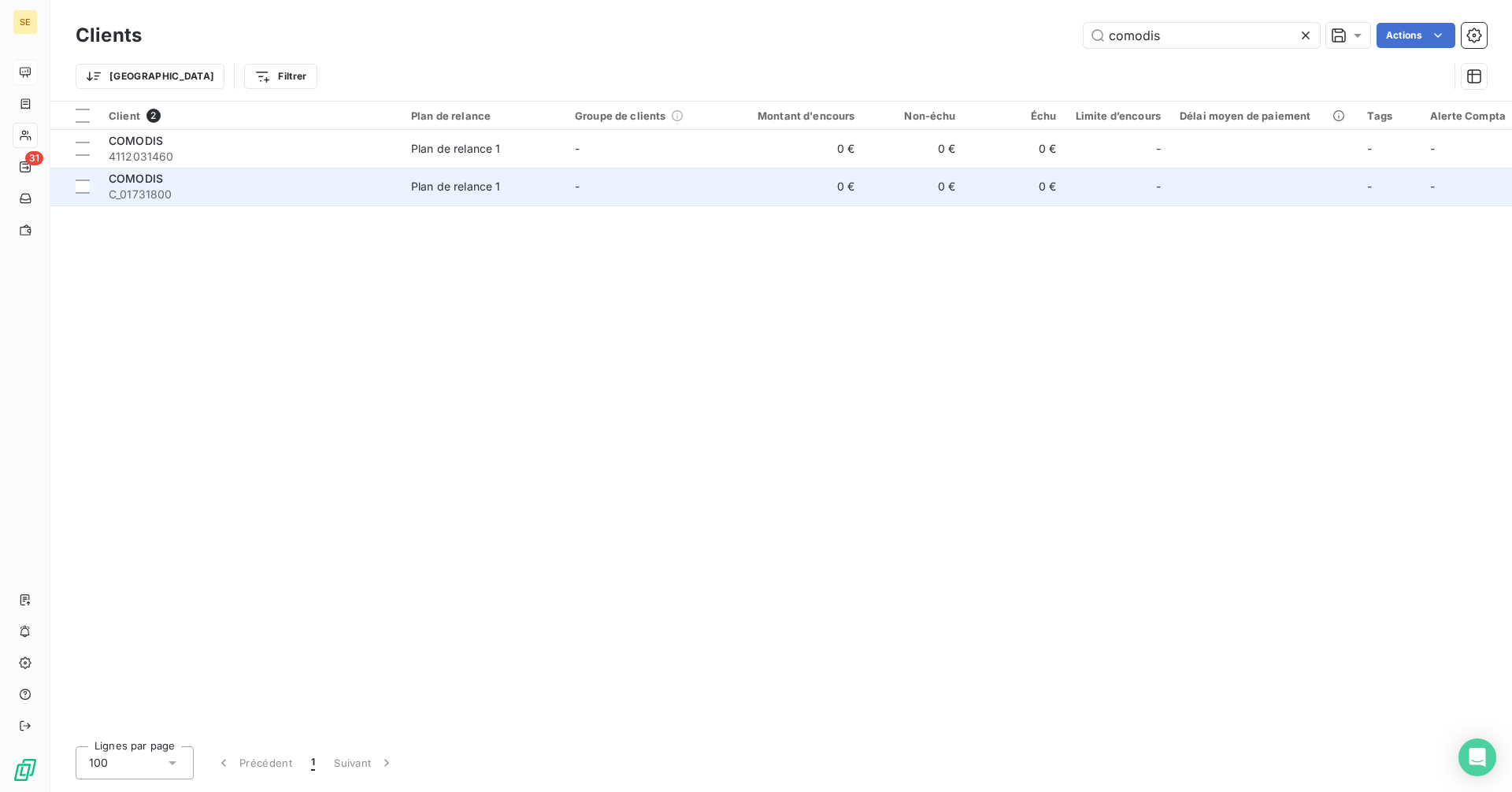
type input "comodis"
click at [213, 194] on span "C_01731800" at bounding box center [250, 194] width 284 height 16
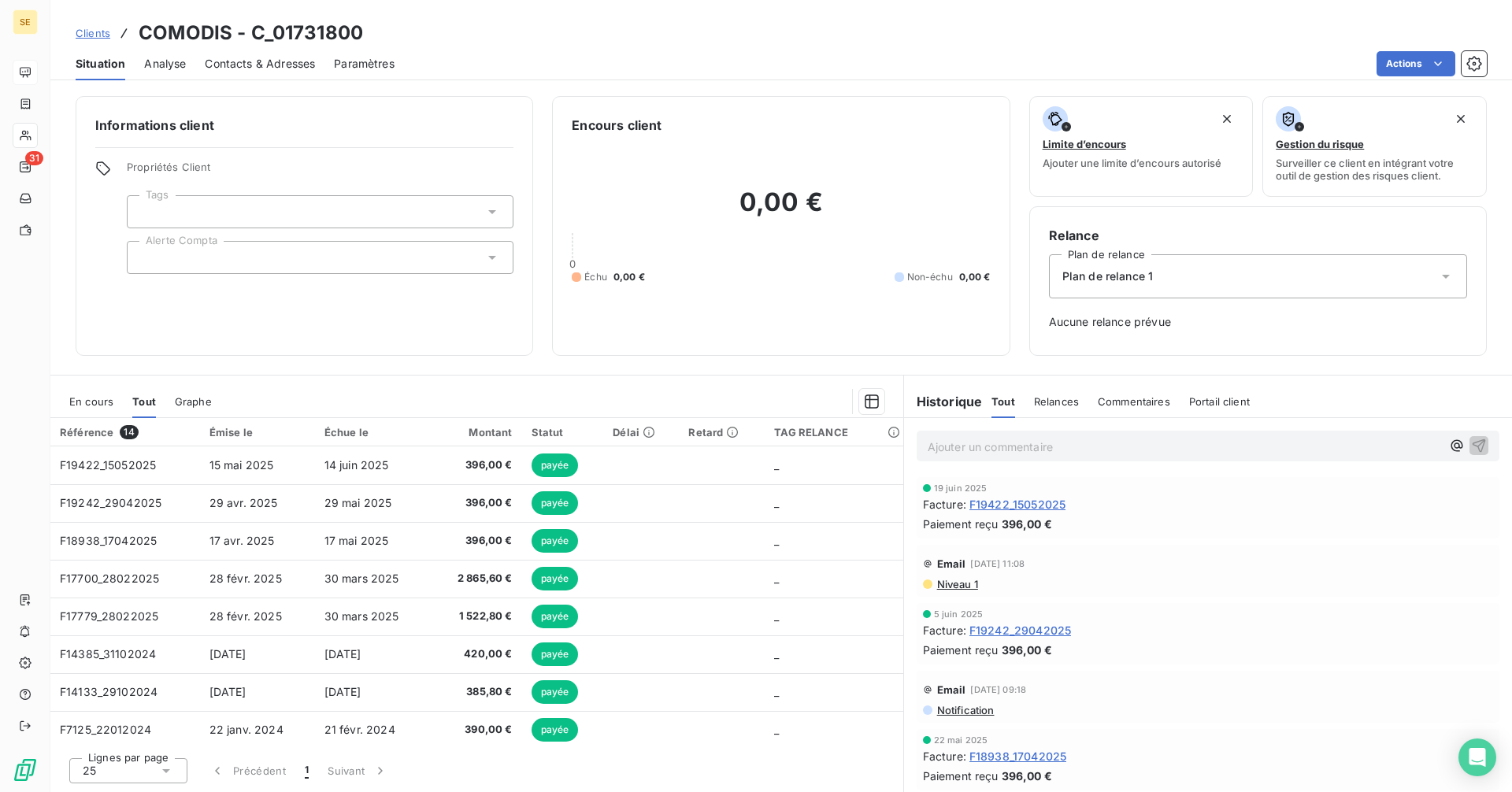
click at [1037, 502] on span "F19422_15052025" at bounding box center [1017, 504] width 96 height 17
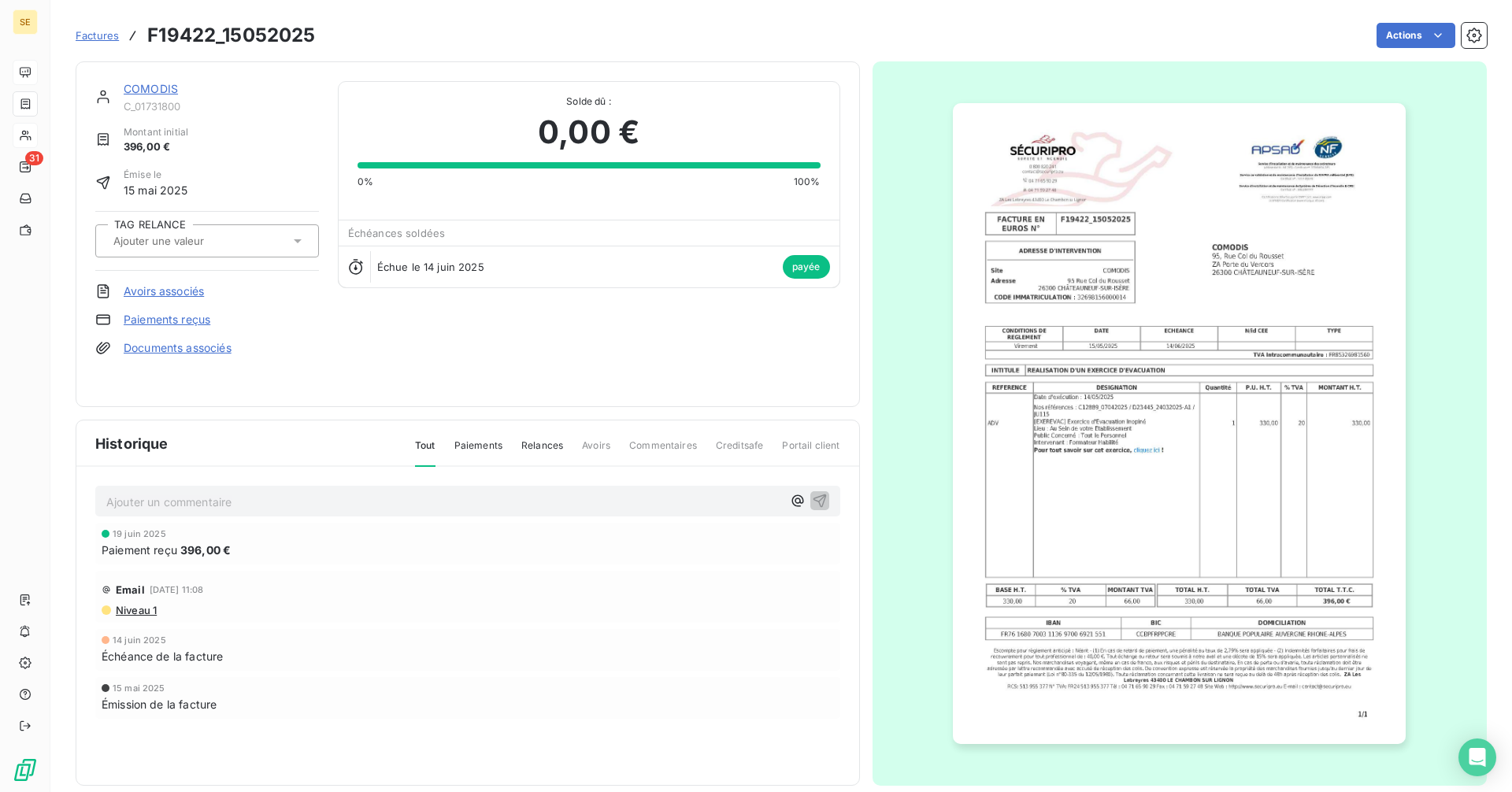
click at [158, 88] on link "COMODIS" at bounding box center [150, 88] width 54 height 13
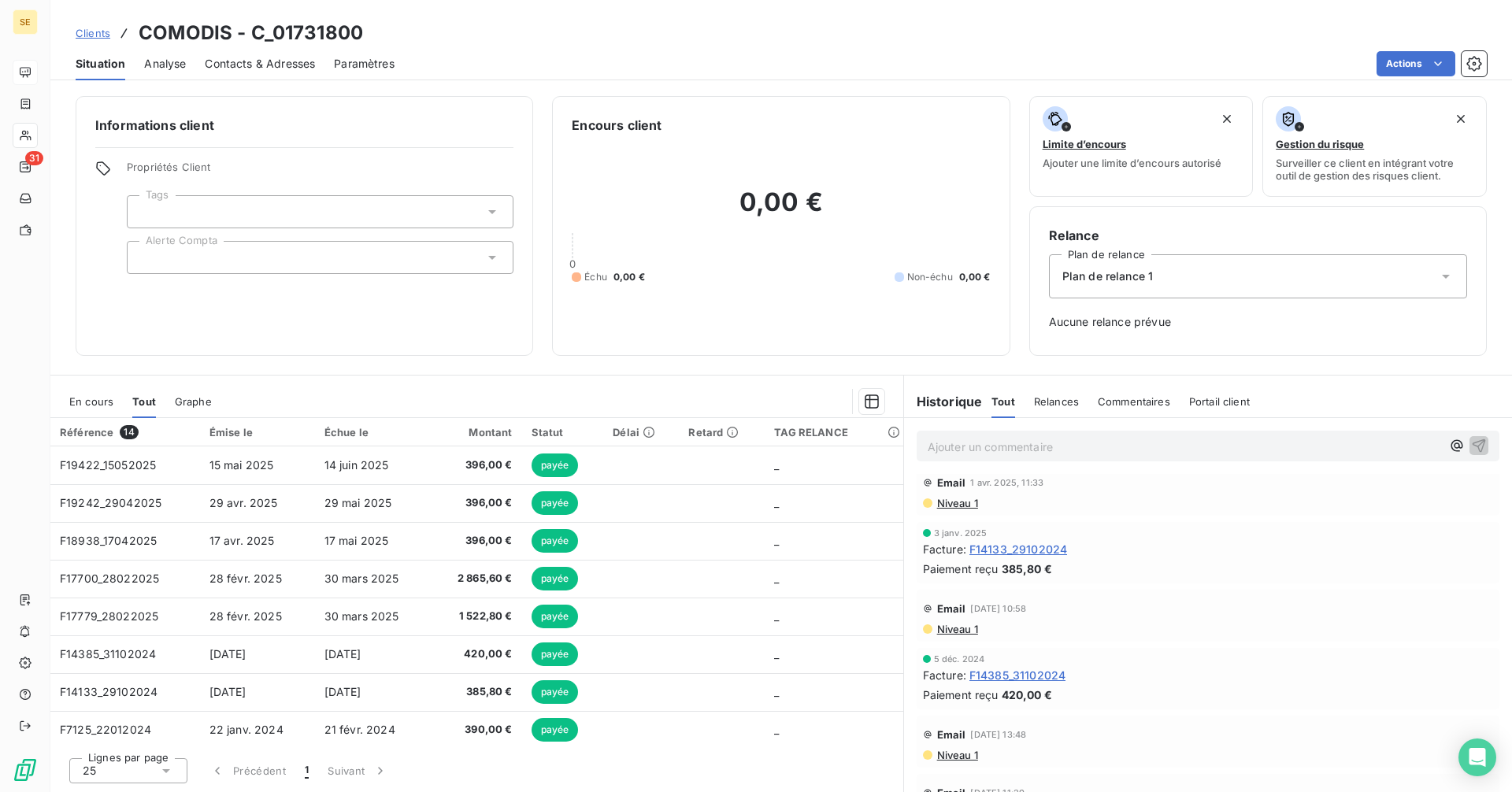
scroll to position [945, 0]
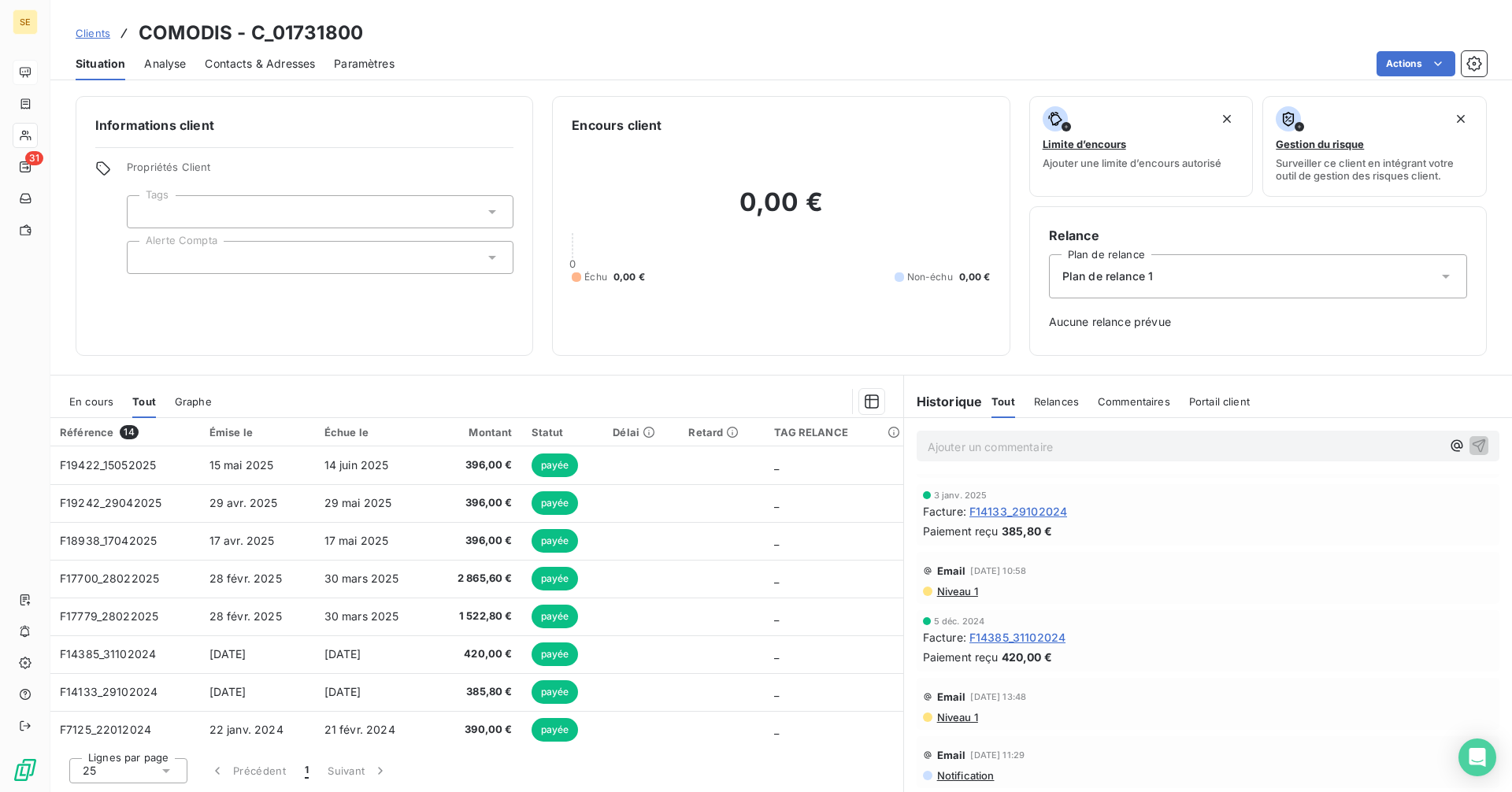
click at [1014, 632] on span "F14385_31102024" at bounding box center [1017, 637] width 96 height 17
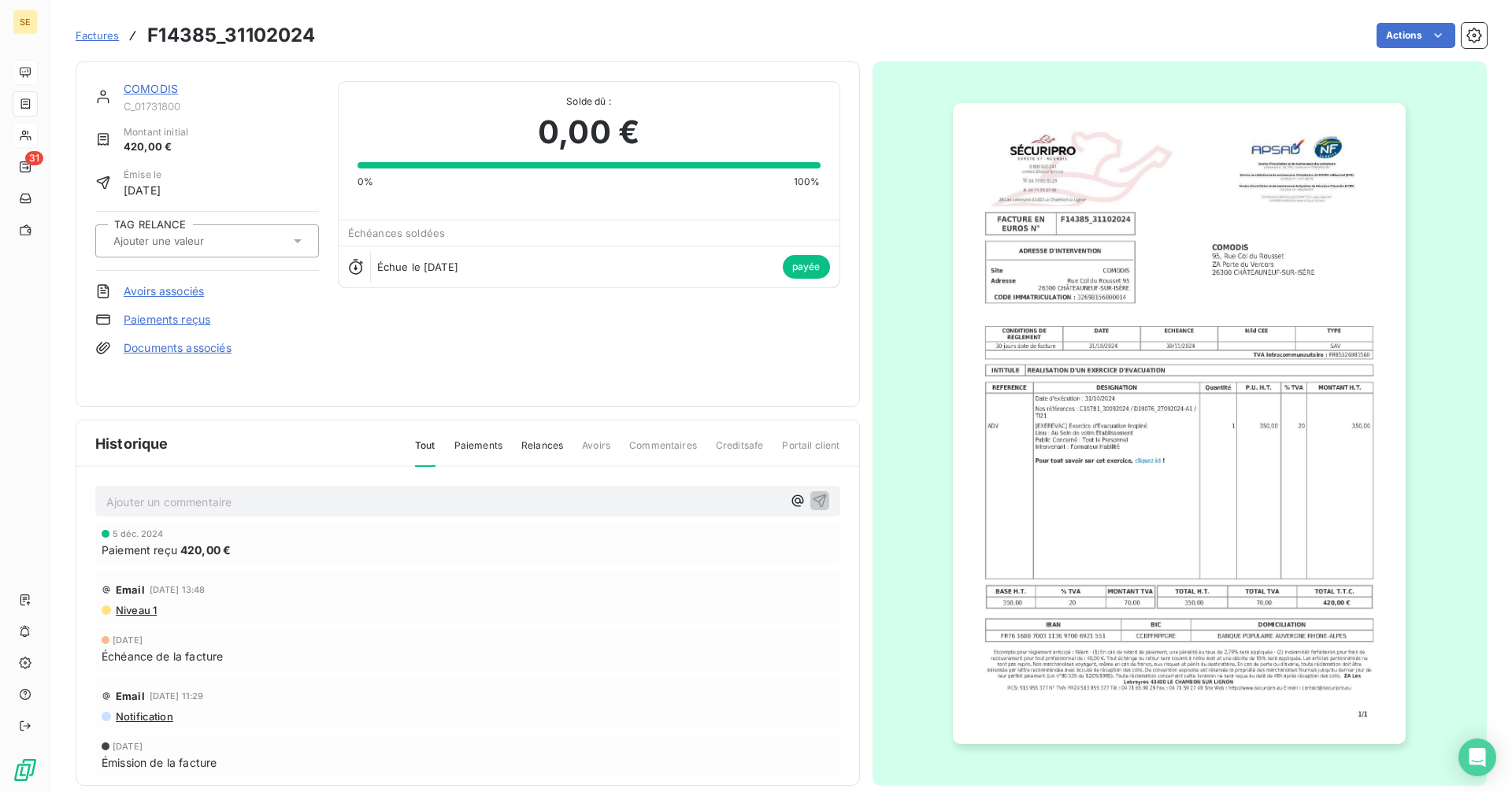
click at [168, 87] on link "COMODIS" at bounding box center [150, 88] width 54 height 13
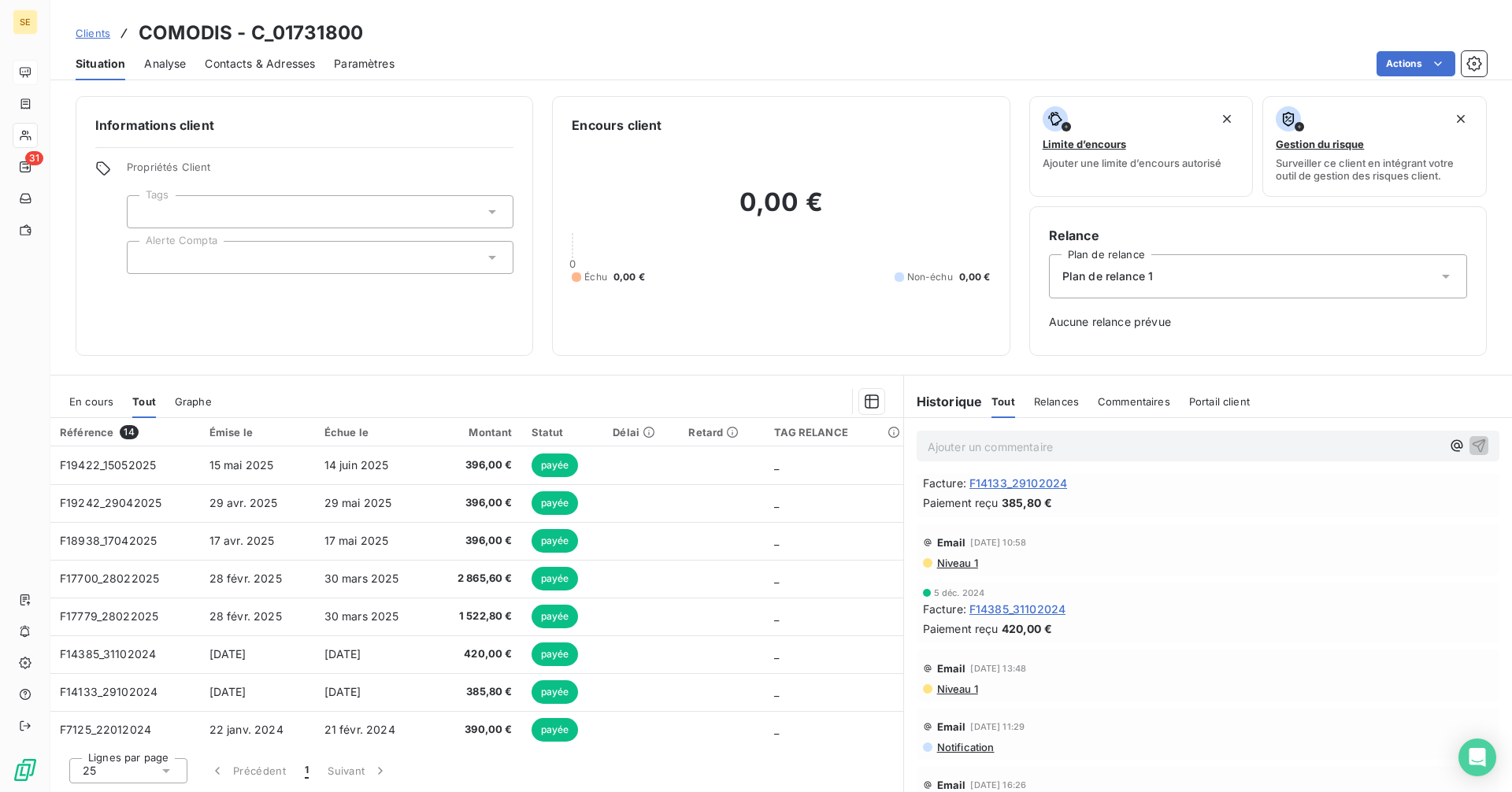
scroll to position [945, 0]
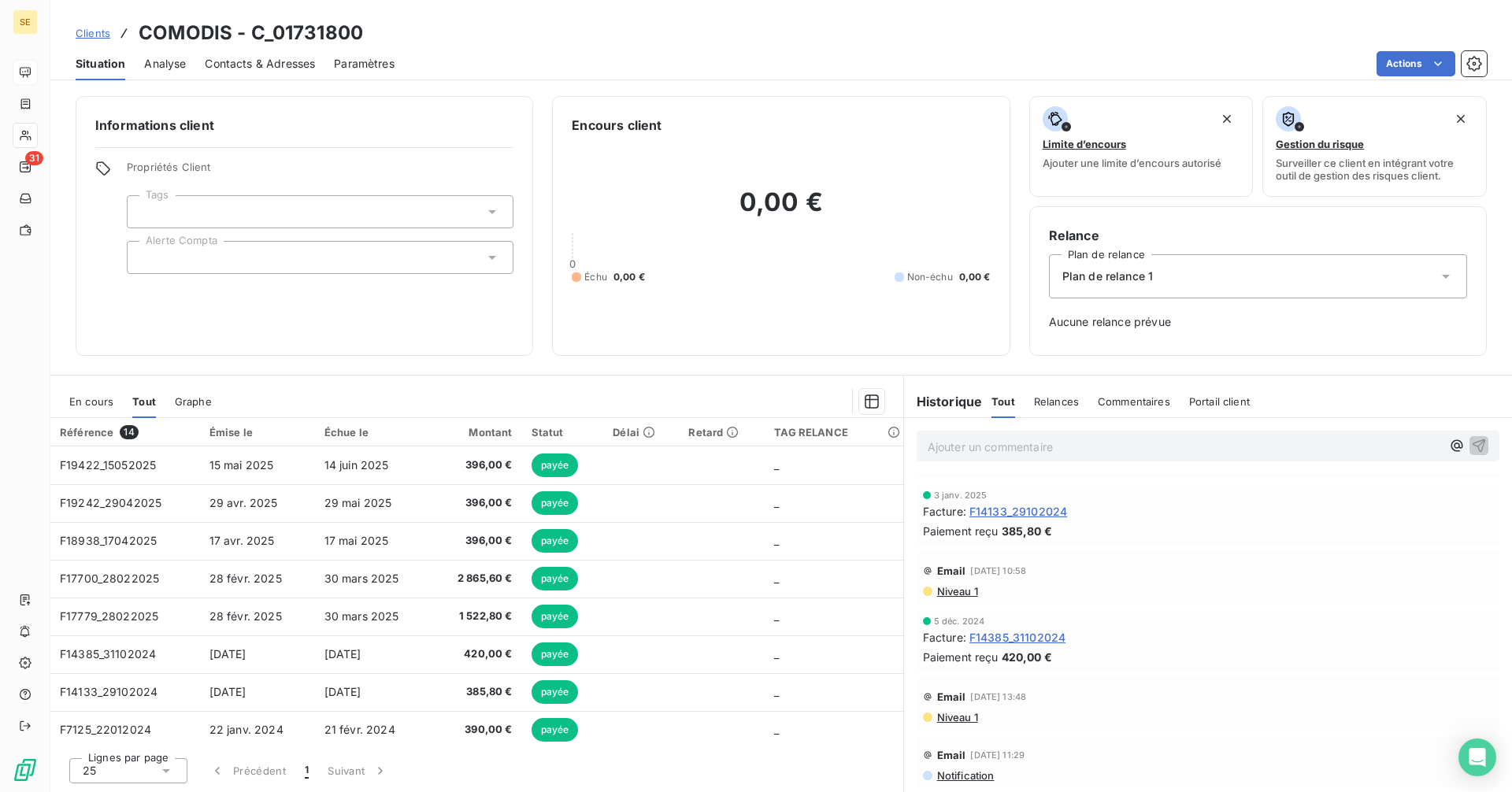
click at [1022, 514] on span "F14133_29102024" at bounding box center [1017, 511] width 98 height 17
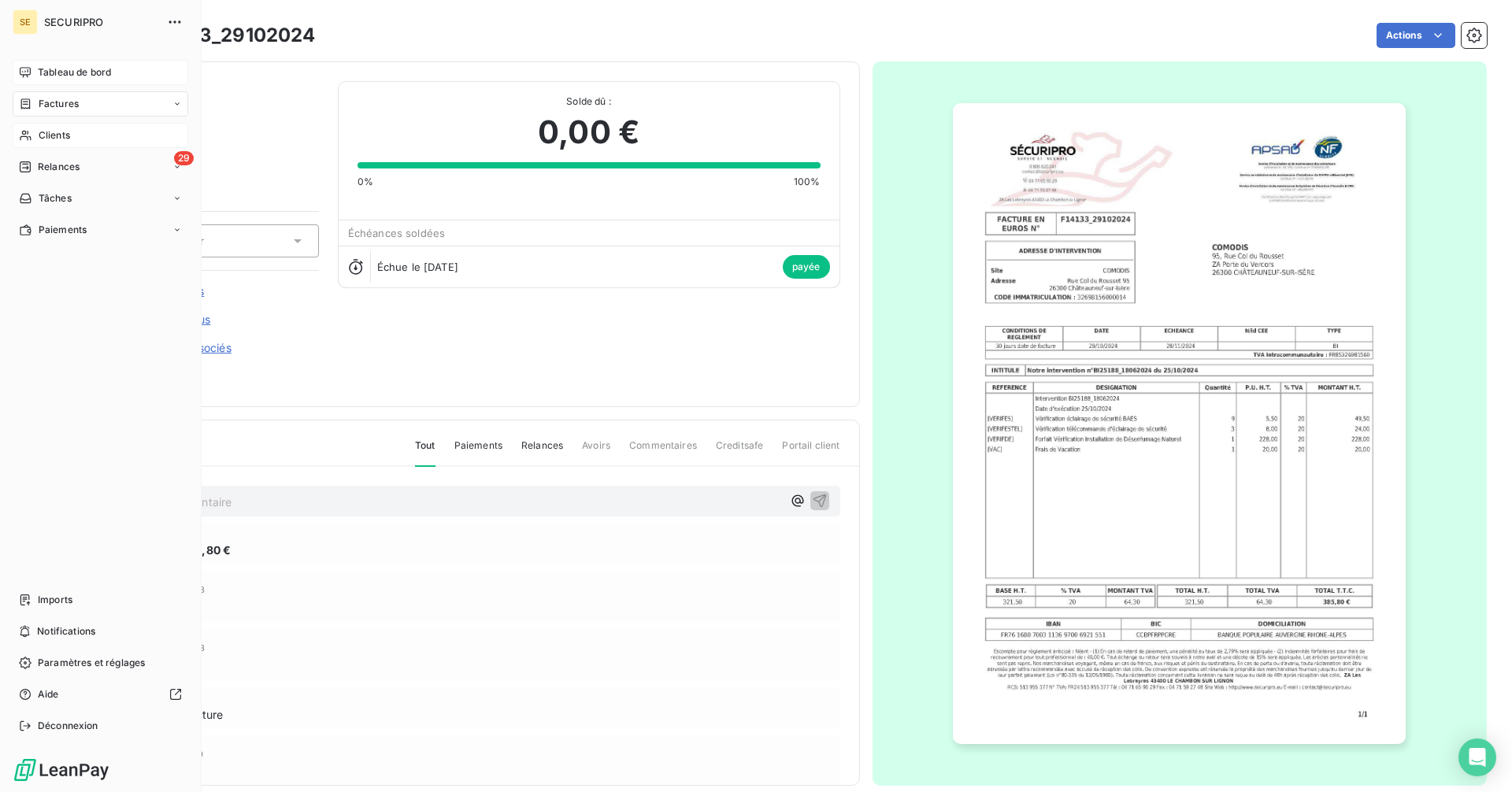
click at [47, 128] on span "Clients" at bounding box center [54, 135] width 32 height 14
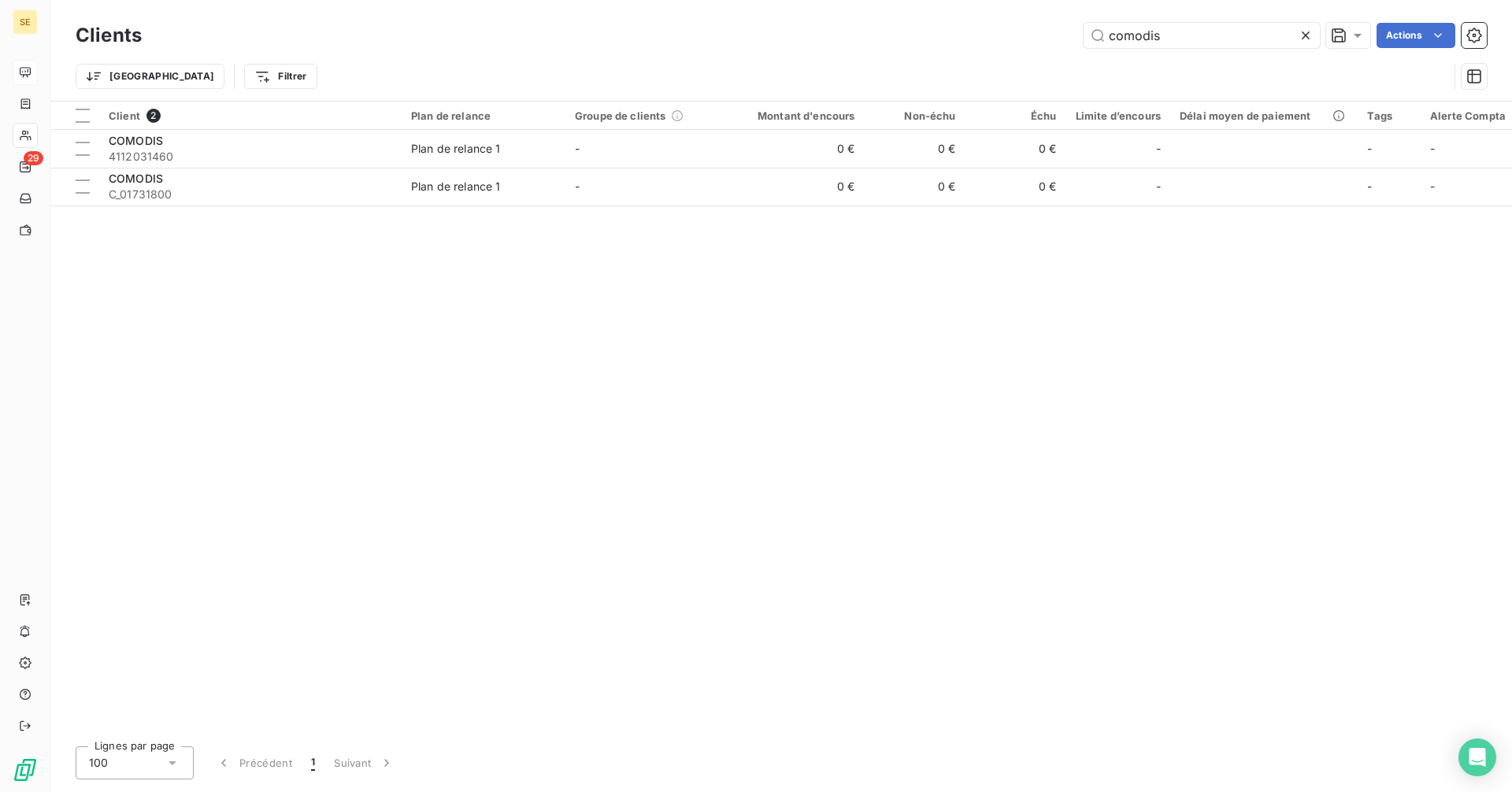
drag, startPoint x: 1192, startPoint y: 38, endPoint x: 914, endPoint y: 39, distance: 278.0
click at [914, 39] on div "comodis Actions" at bounding box center [824, 35] width 1326 height 25
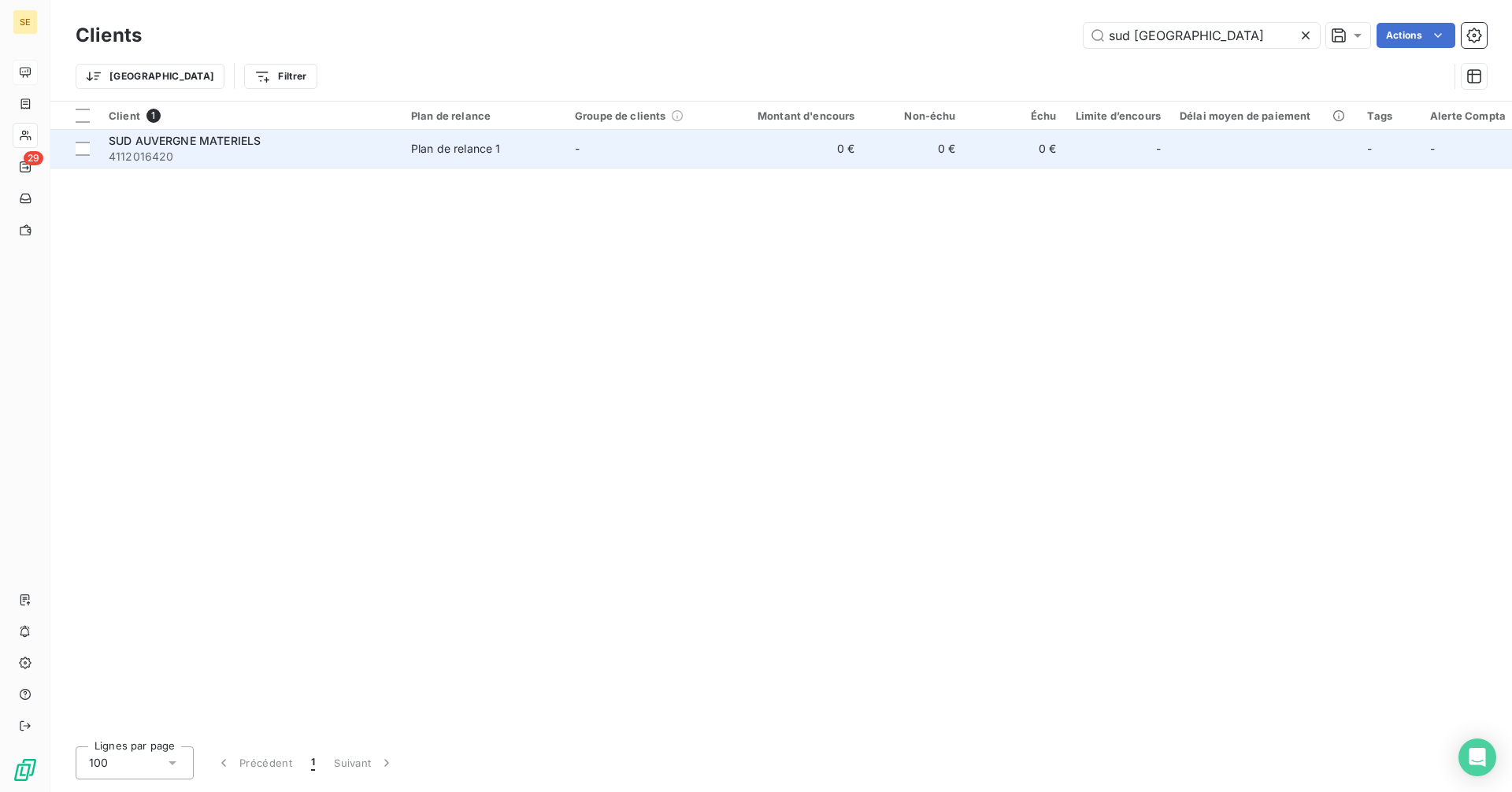
type input "sud [GEOGRAPHIC_DATA]"
click at [187, 148] on span "4112016420" at bounding box center [250, 156] width 284 height 16
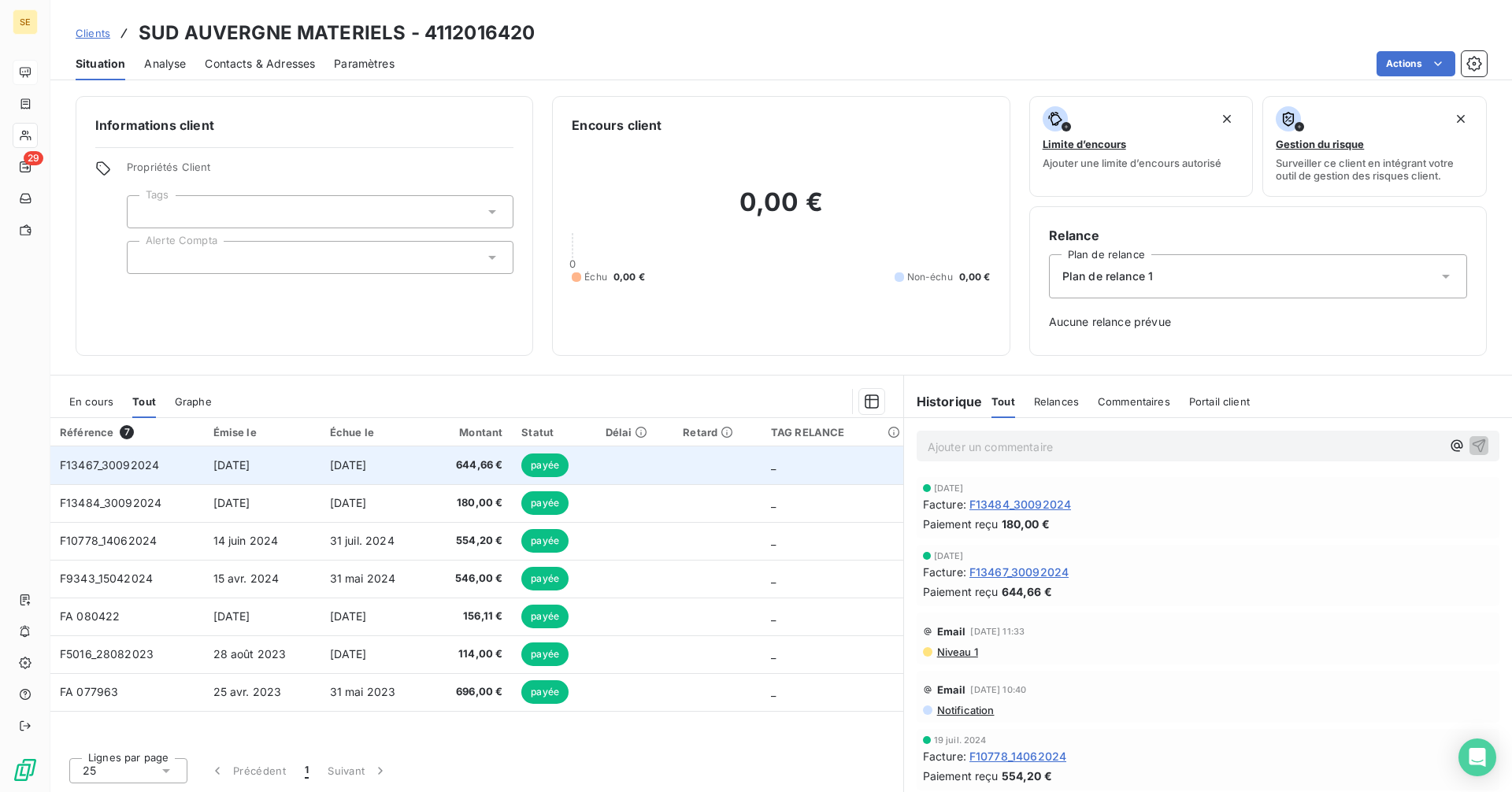
click at [400, 473] on td "[DATE]" at bounding box center [374, 464] width 108 height 38
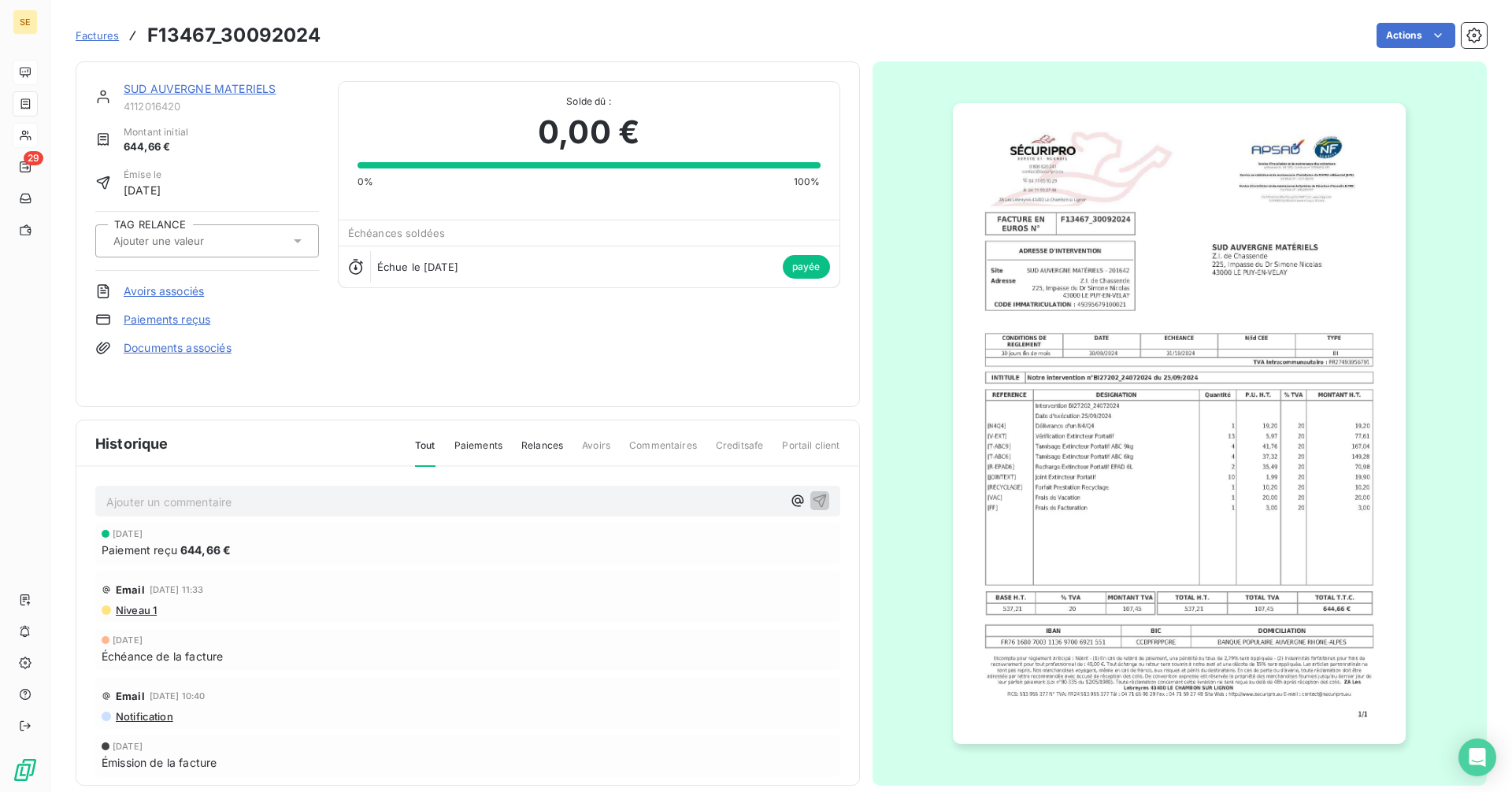
click at [219, 89] on link "SUD AUVERGNE MATERIELS" at bounding box center [199, 88] width 152 height 13
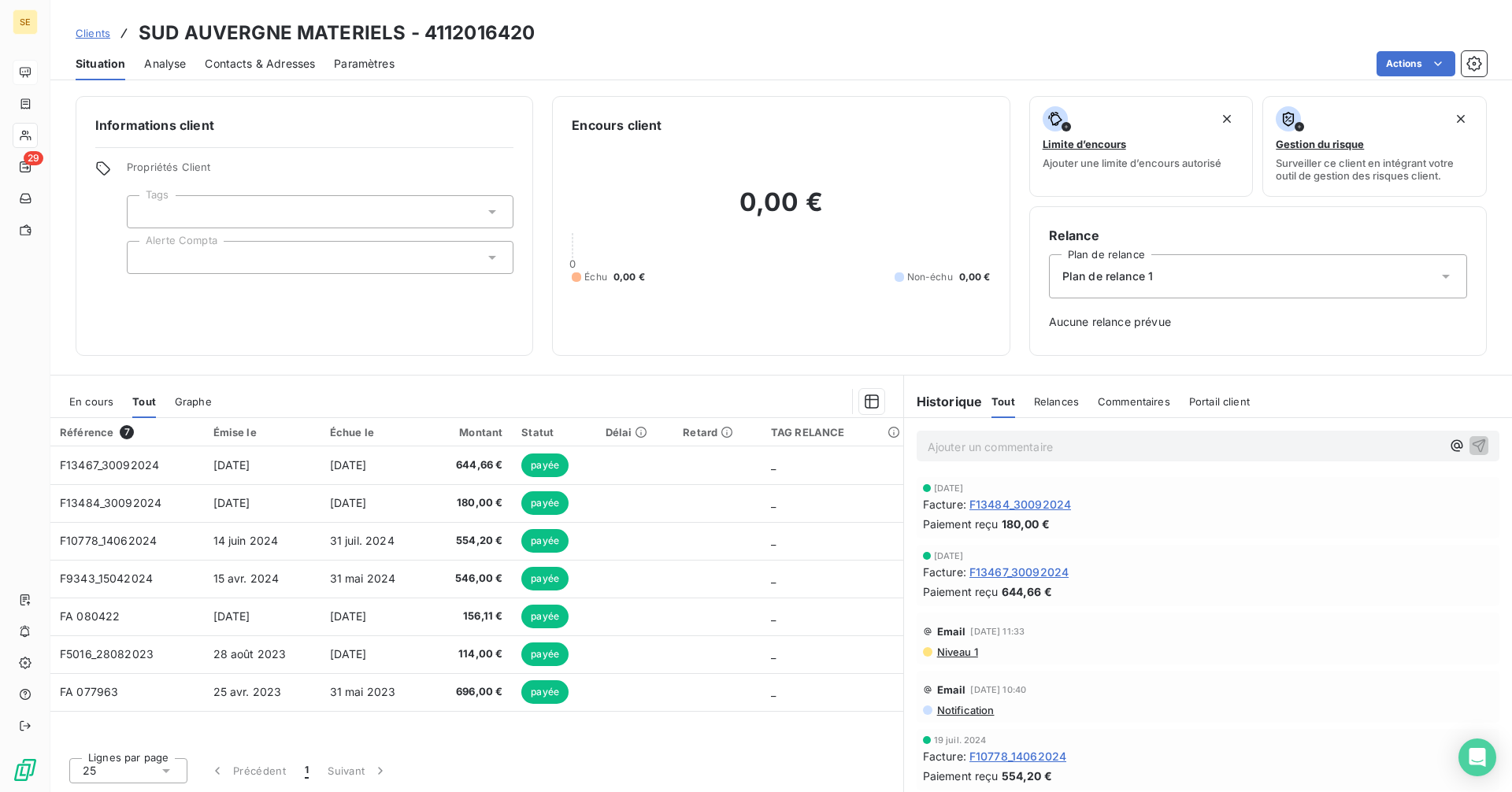
click at [272, 62] on span "Contacts & Adresses" at bounding box center [259, 63] width 110 height 16
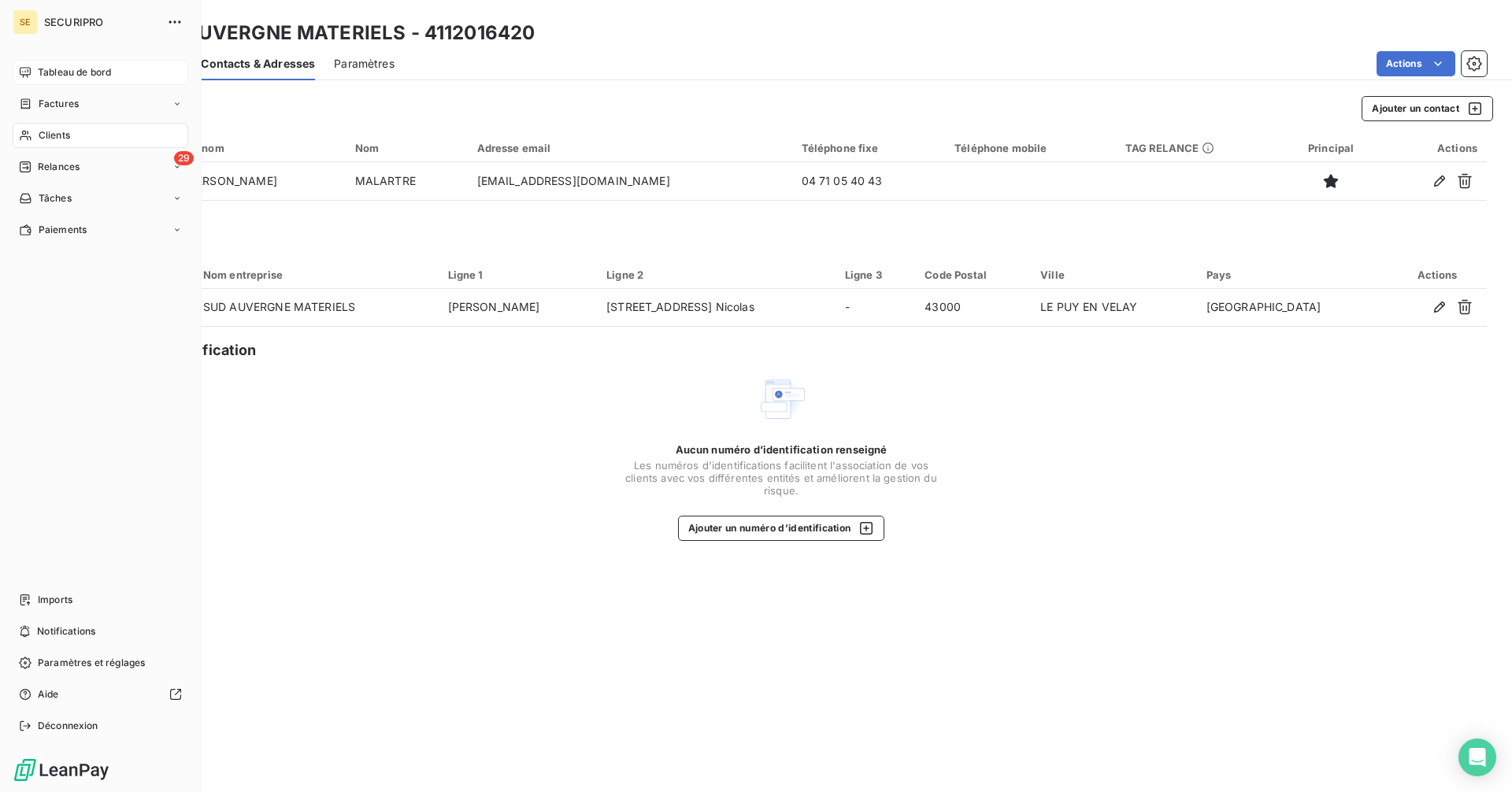
click at [84, 75] on span "Tableau de bord" at bounding box center [74, 72] width 73 height 14
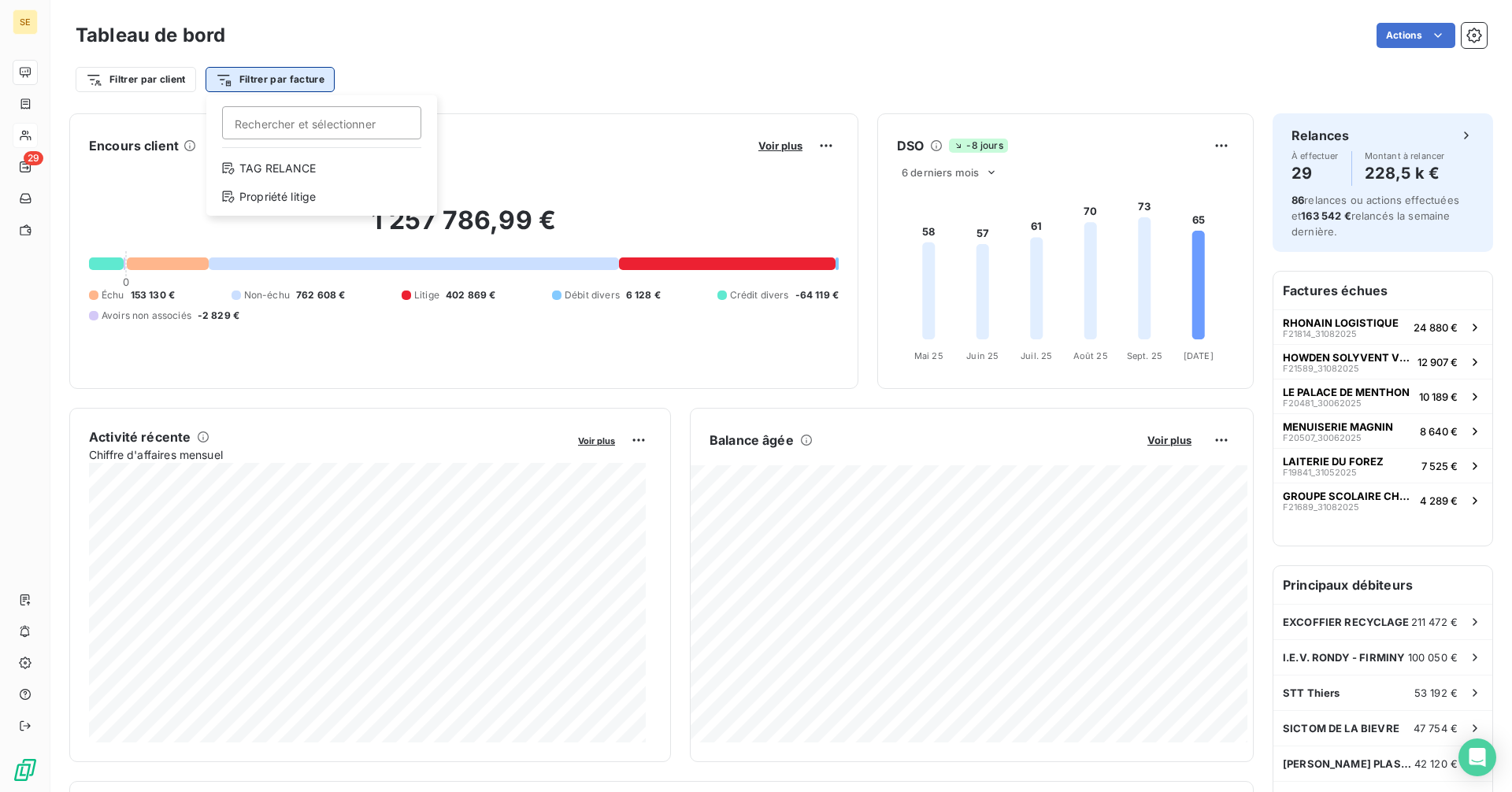
click at [274, 79] on html "SE 29 Tableau de bord Actions Filtrer par client Filtrer par facture Rechercher…" at bounding box center [756, 396] width 1512 height 792
click at [292, 198] on div "Propriété litige" at bounding box center [322, 197] width 219 height 25
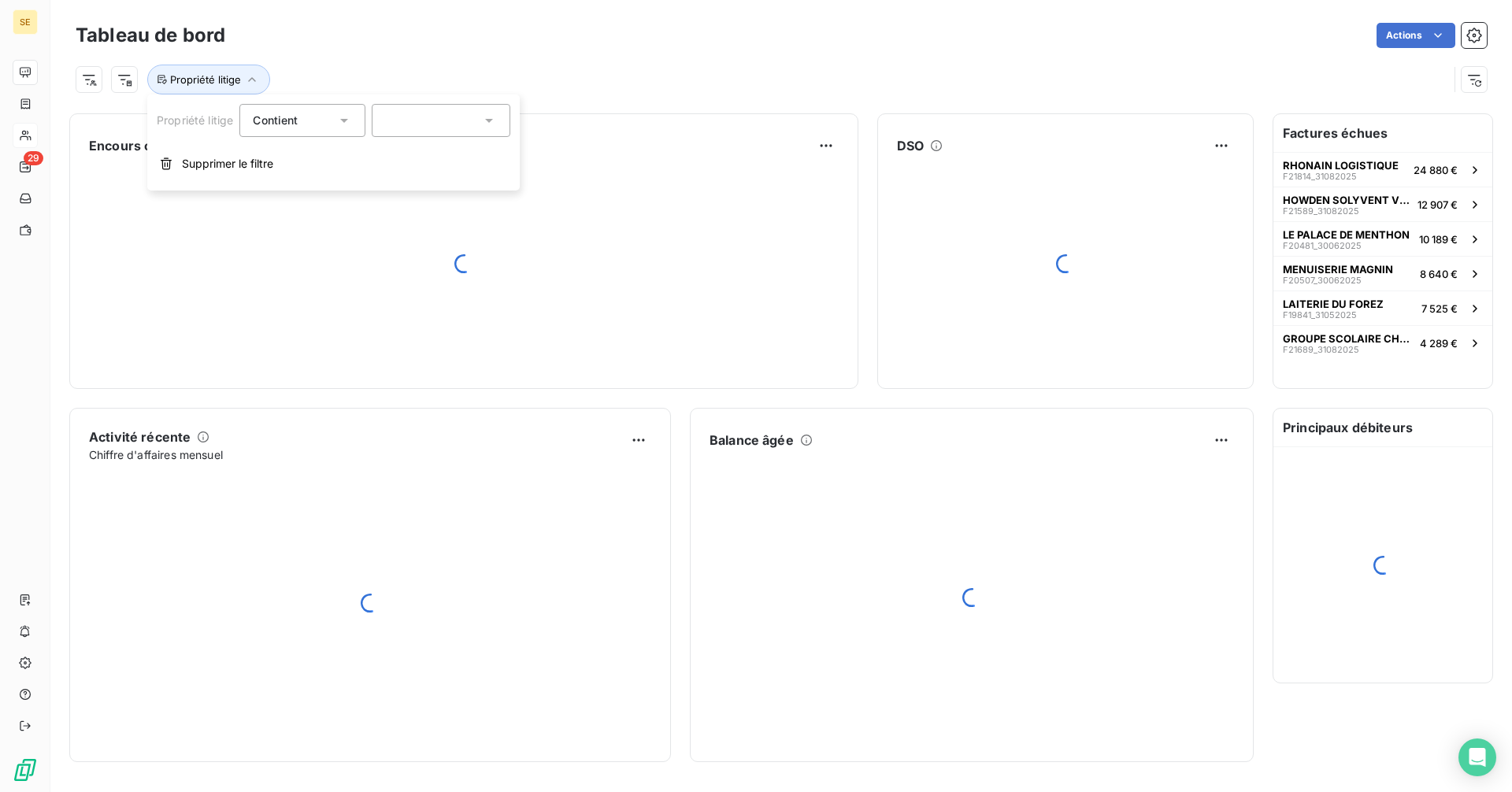
click at [418, 116] on div at bounding box center [441, 121] width 138 height 33
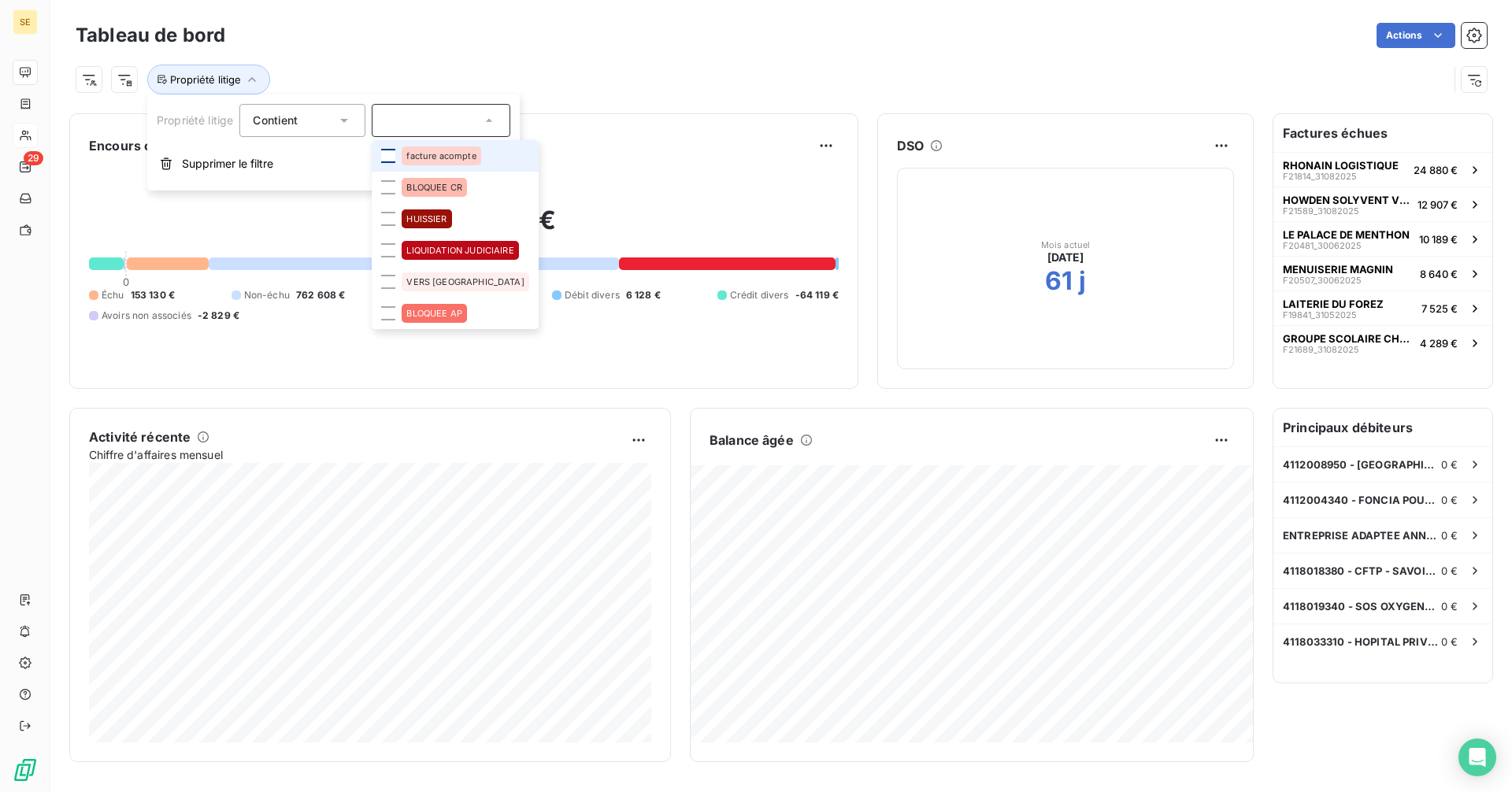
click at [385, 157] on div at bounding box center [388, 155] width 14 height 14
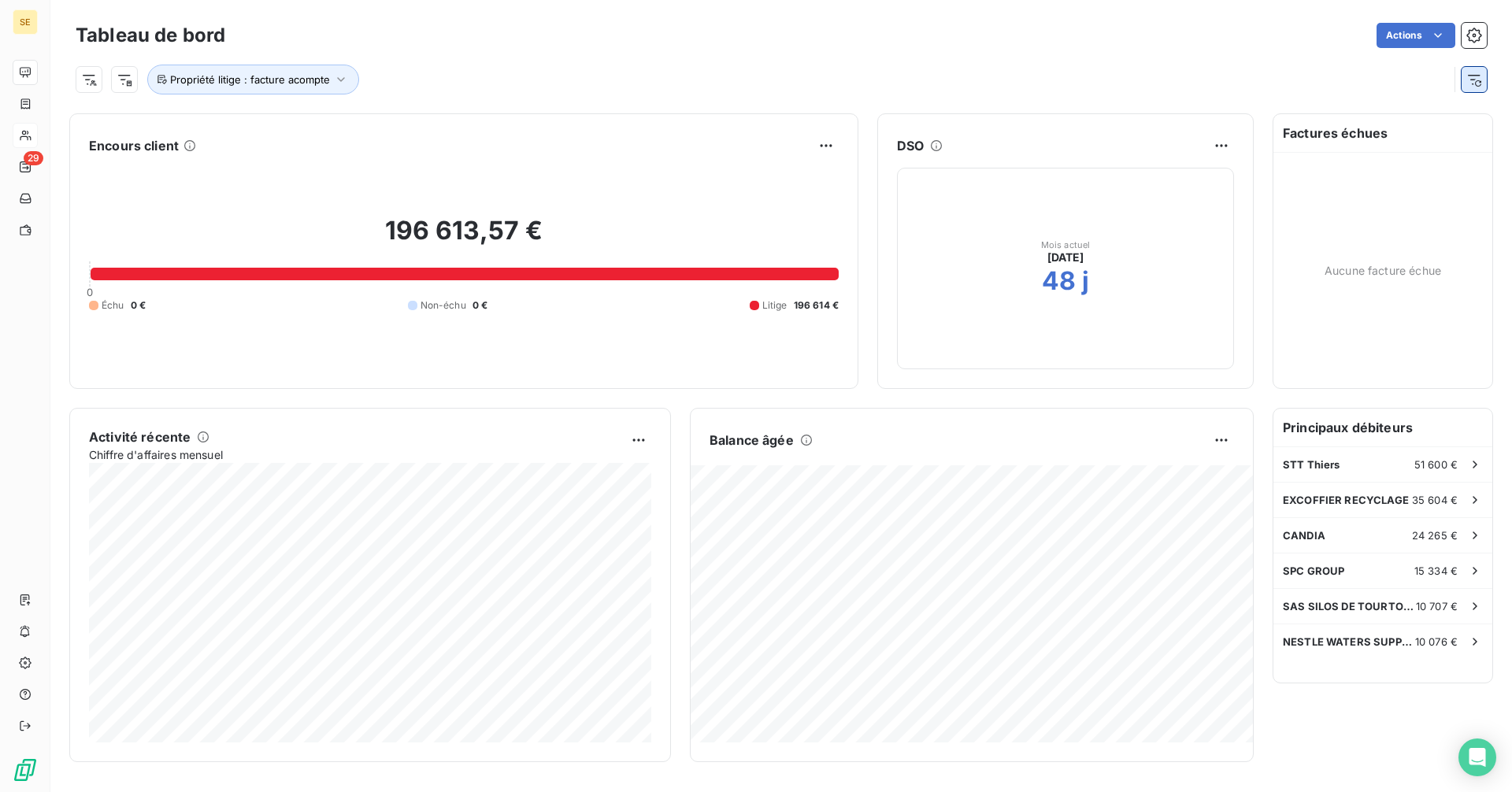
click at [1473, 80] on icon "button" at bounding box center [1474, 80] width 13 height 10
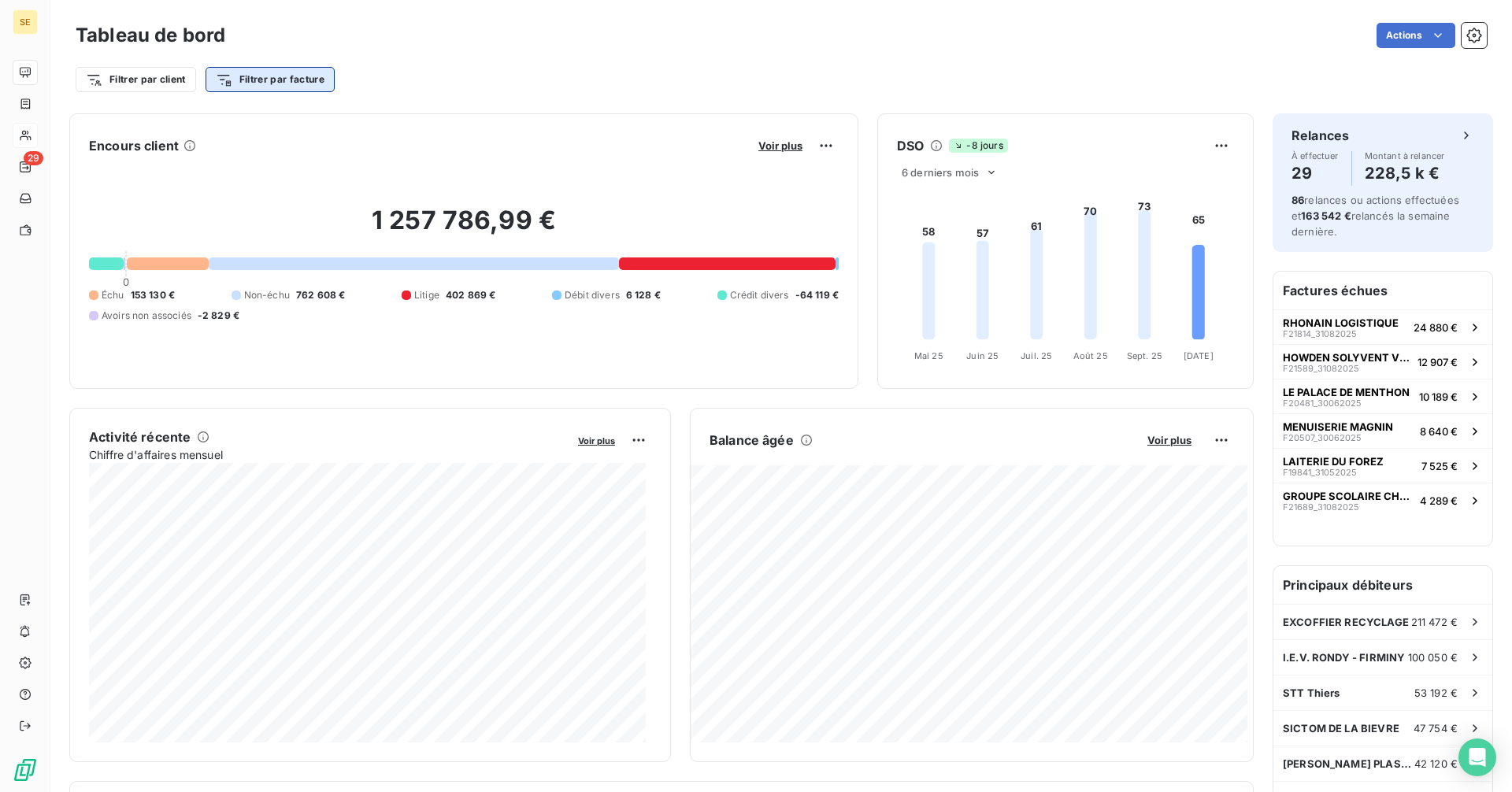
click at [273, 78] on html "SE 29 Tableau de bord Actions Filtrer par client Filtrer par facture Encours cl…" at bounding box center [756, 396] width 1512 height 792
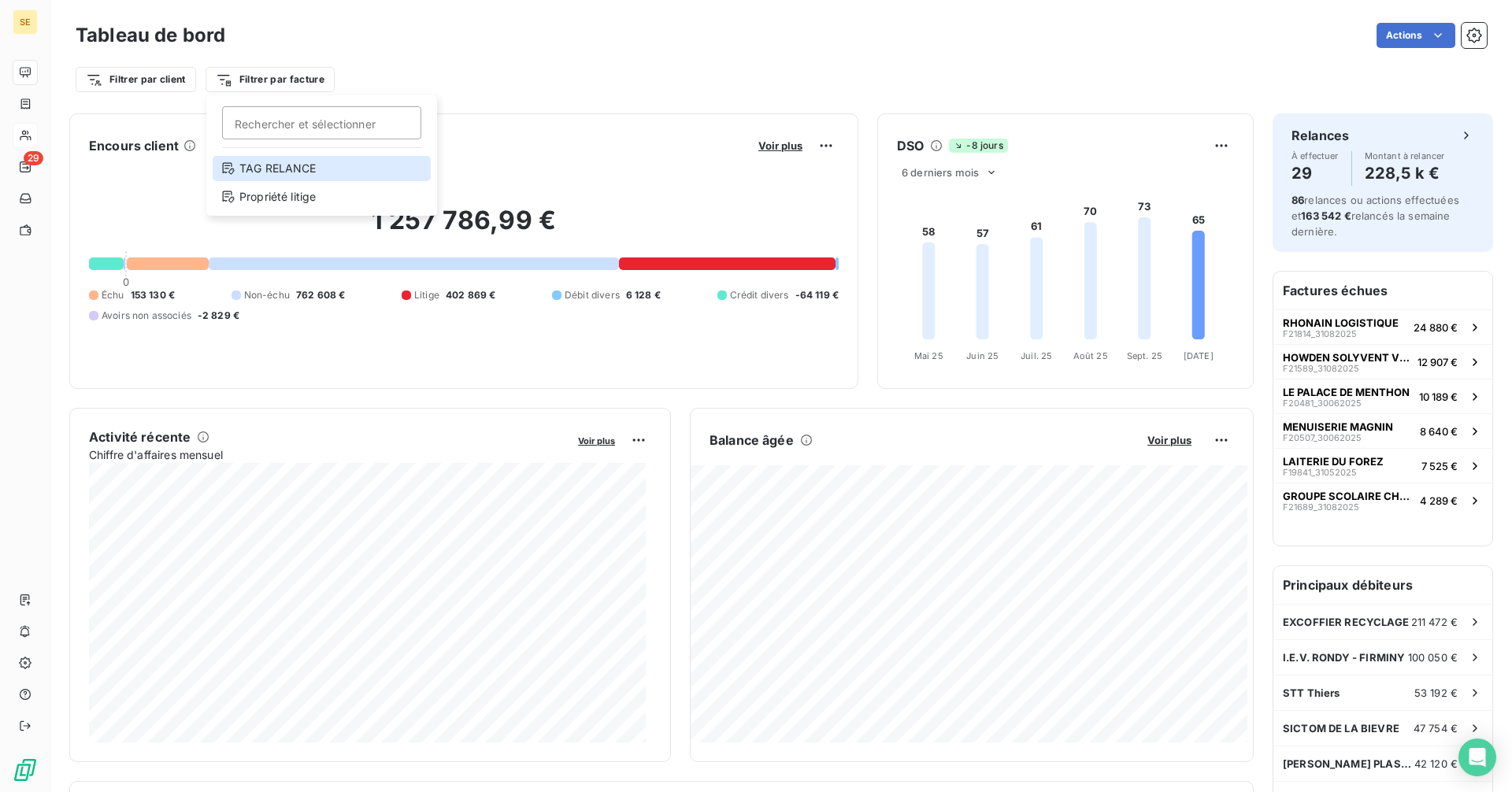
click at [269, 168] on div "TAG RELANCE" at bounding box center [322, 168] width 219 height 25
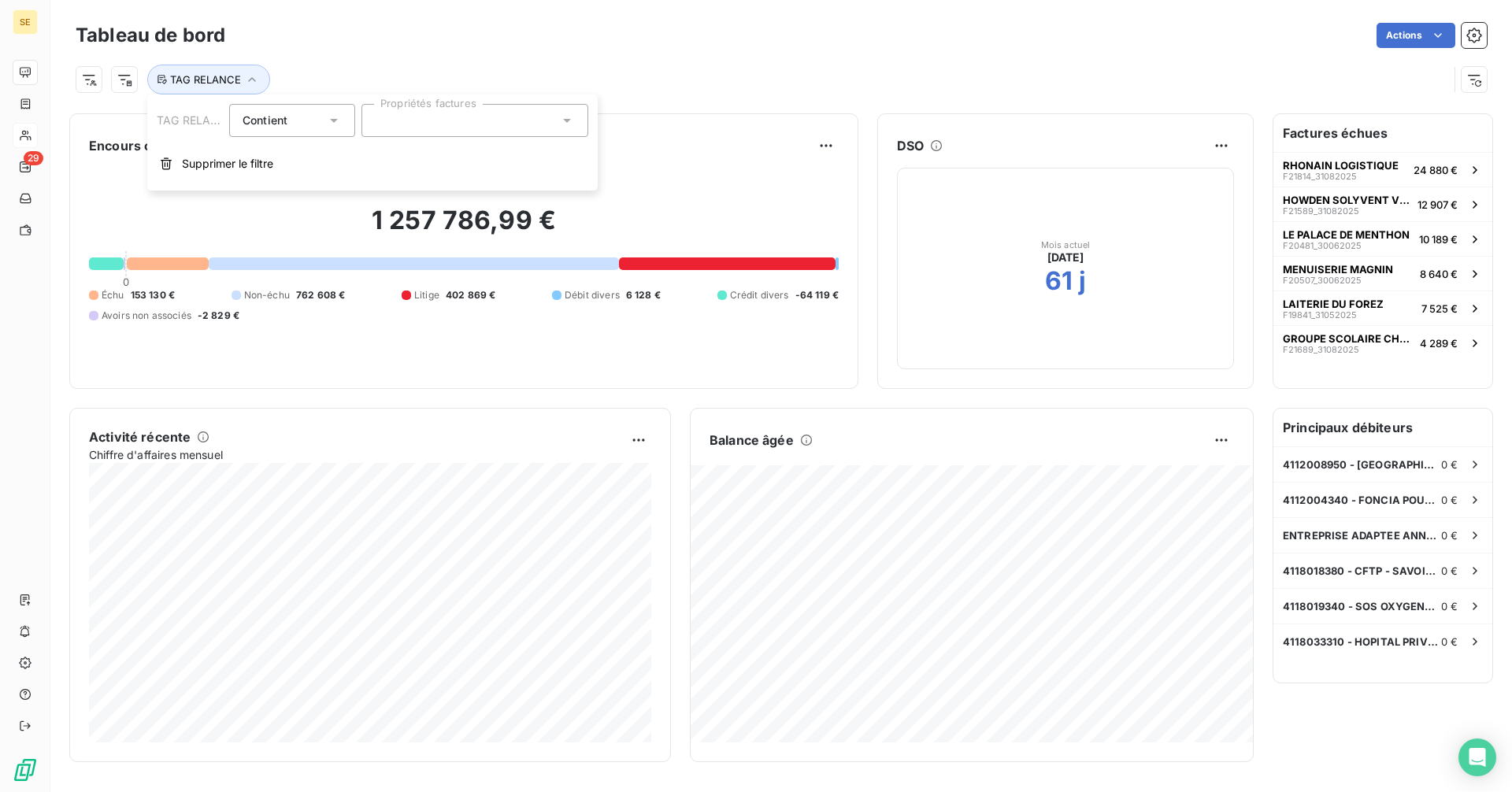
click at [400, 119] on div at bounding box center [475, 121] width 227 height 33
click at [334, 55] on div "TAG RELANCE" at bounding box center [781, 73] width 1411 height 43
click at [1484, 79] on button "button" at bounding box center [1474, 79] width 25 height 25
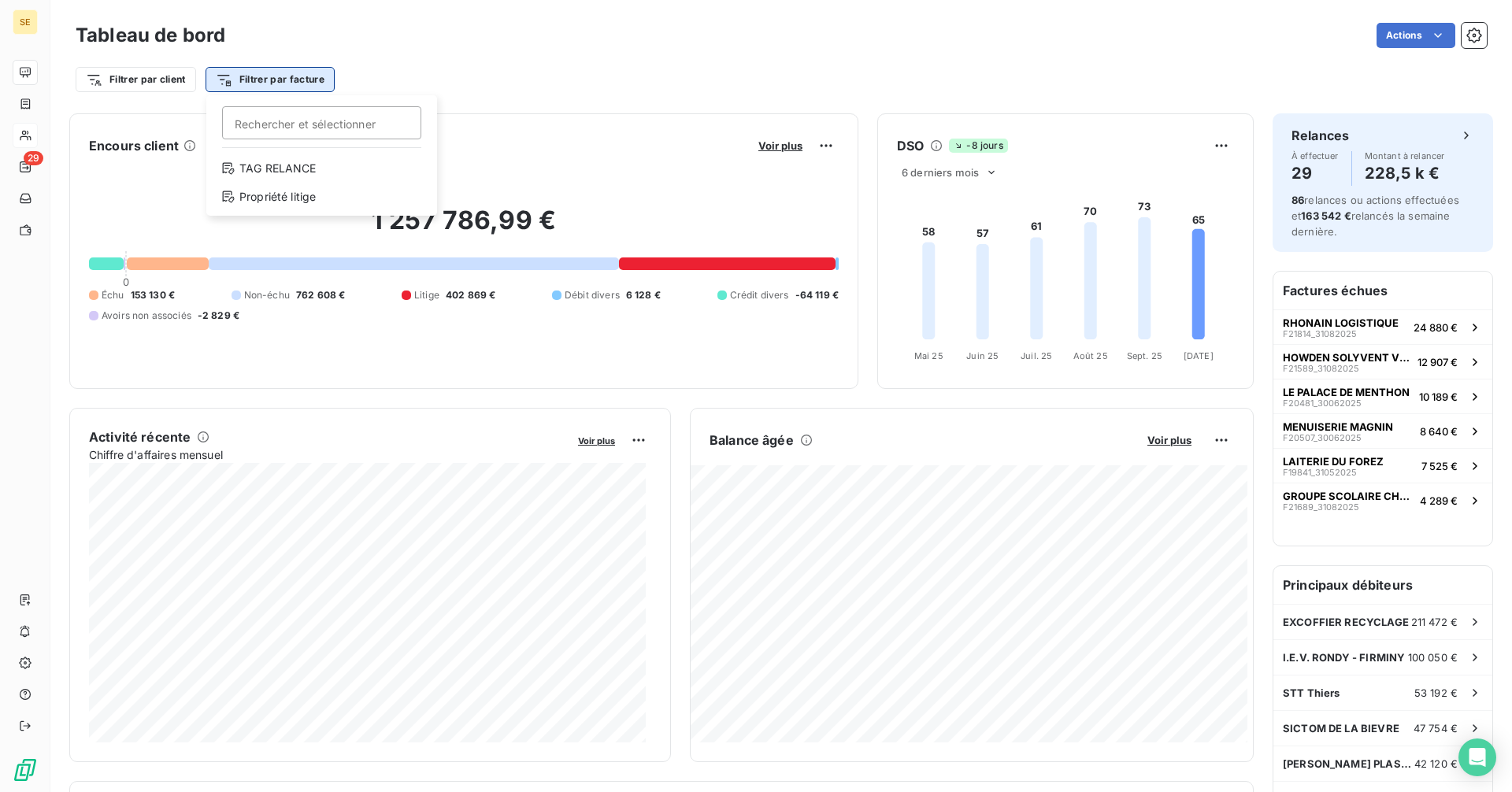
click at [292, 82] on html "SE 29 Tableau de bord Actions Filtrer par client Filtrer par facture Rechercher…" at bounding box center [756, 396] width 1512 height 792
click at [480, 61] on html "SE 29 Tableau de bord Actions Filtrer par client Filtrer par facture Encours cl…" at bounding box center [756, 396] width 1512 height 792
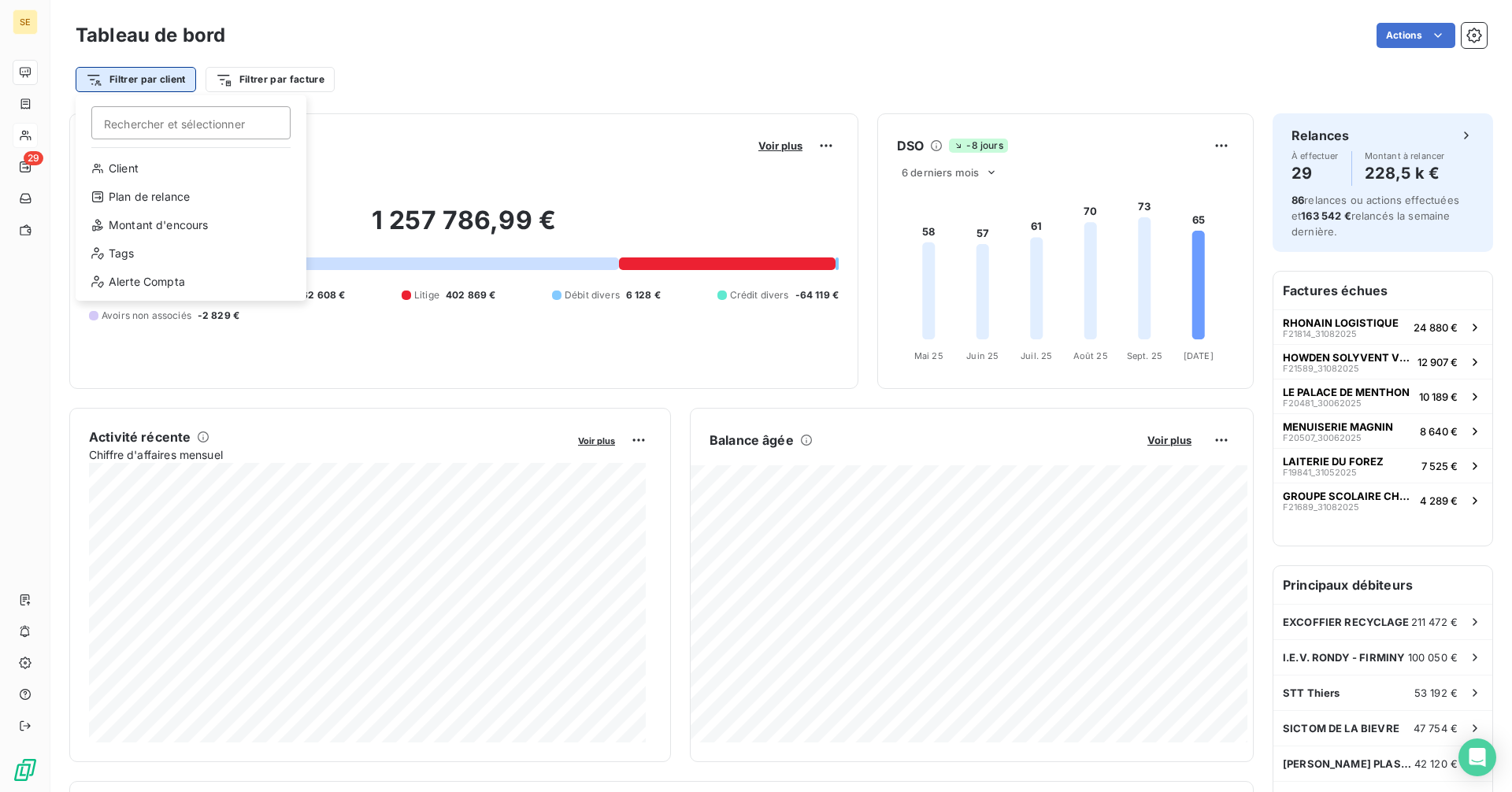
click at [167, 78] on html "SE 29 Tableau de bord Actions Filtrer par client [PERSON_NAME] et sélectionner …" at bounding box center [756, 396] width 1512 height 792
click at [560, 63] on html "SE 29 Tableau de bord Actions Filtrer par client [PERSON_NAME] et sélectionner …" at bounding box center [756, 396] width 1512 height 792
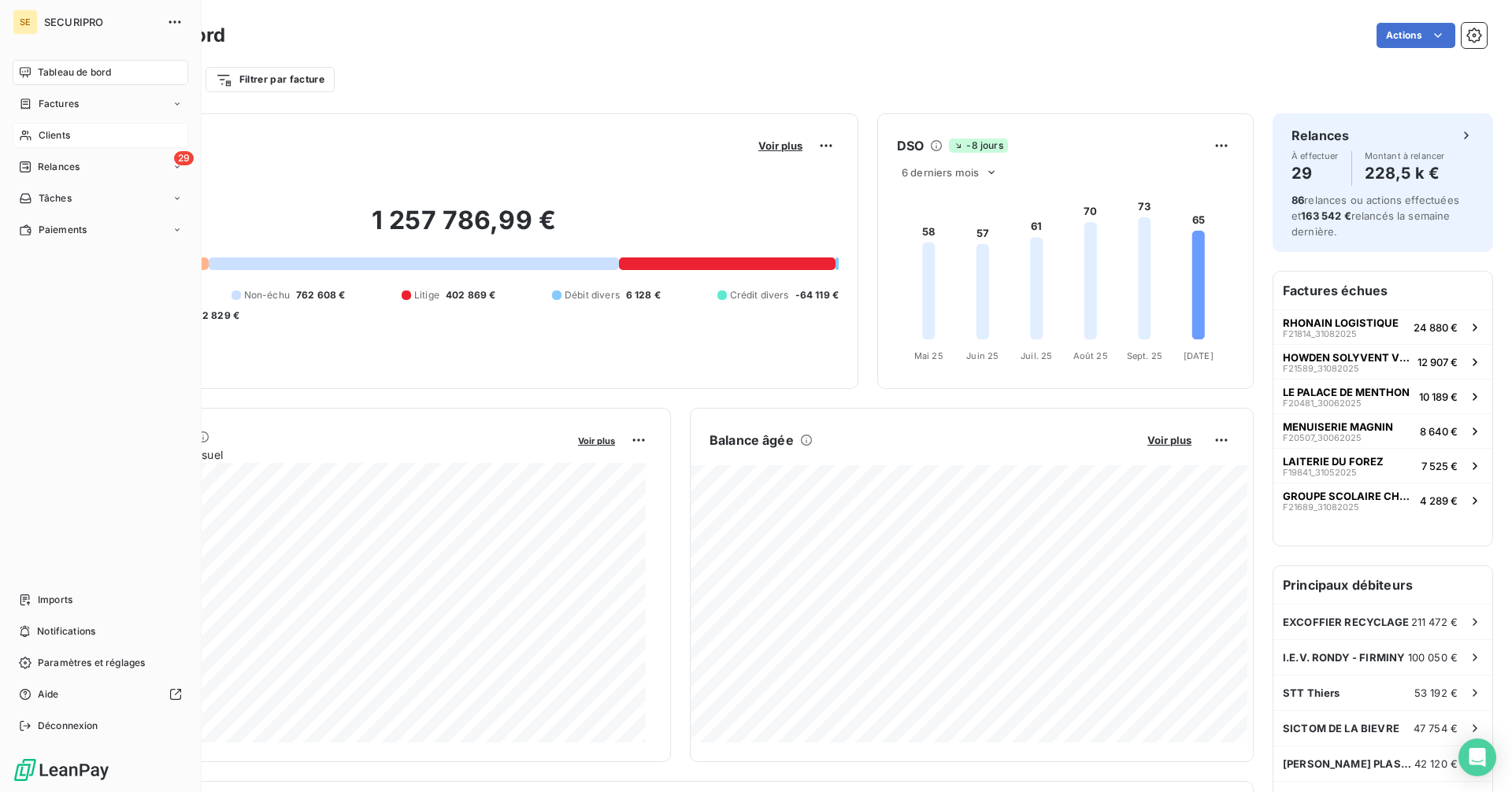
click at [65, 107] on span "Factures" at bounding box center [58, 103] width 40 height 14
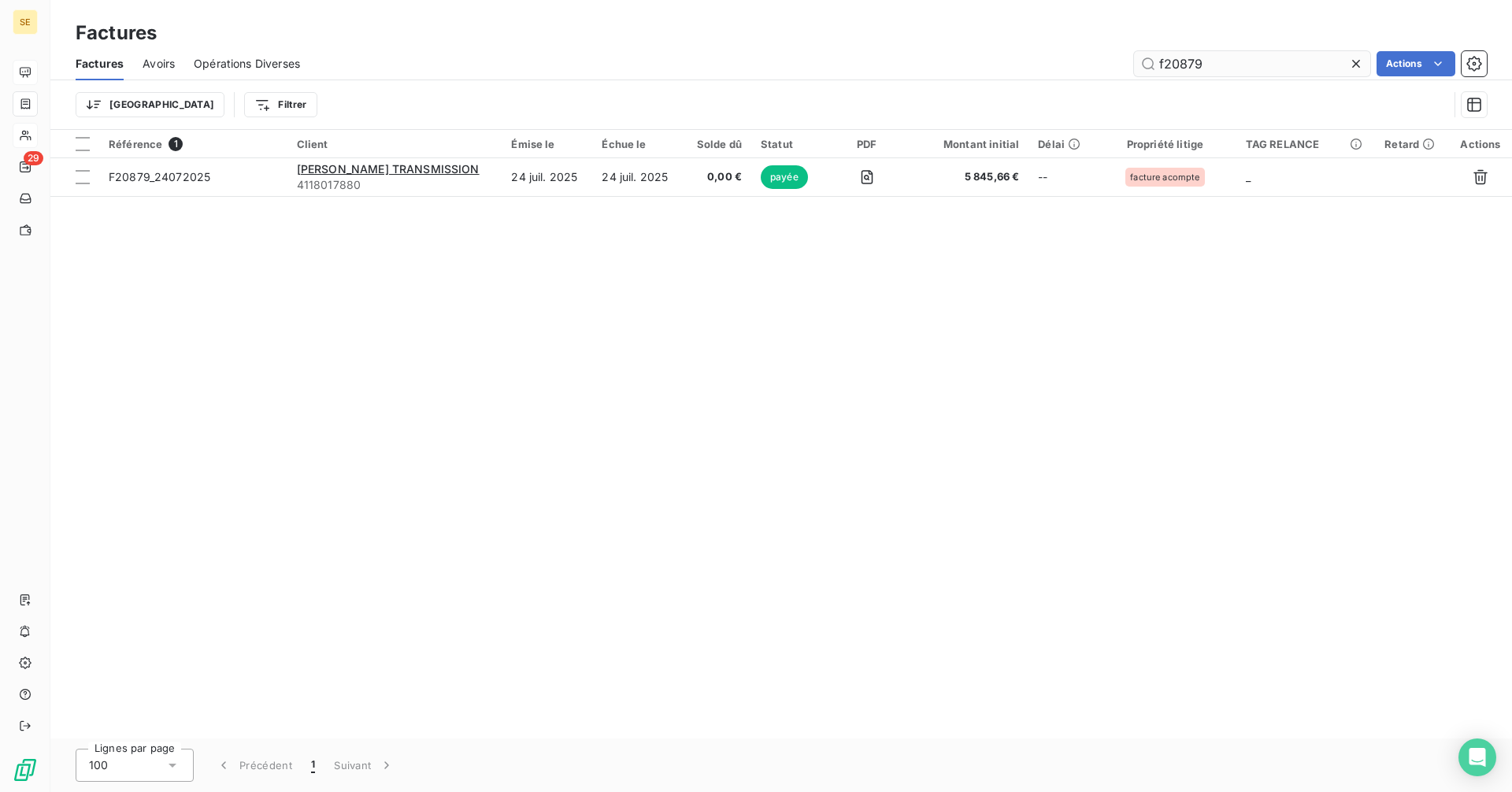
click at [1225, 60] on input "f20879" at bounding box center [1252, 63] width 236 height 25
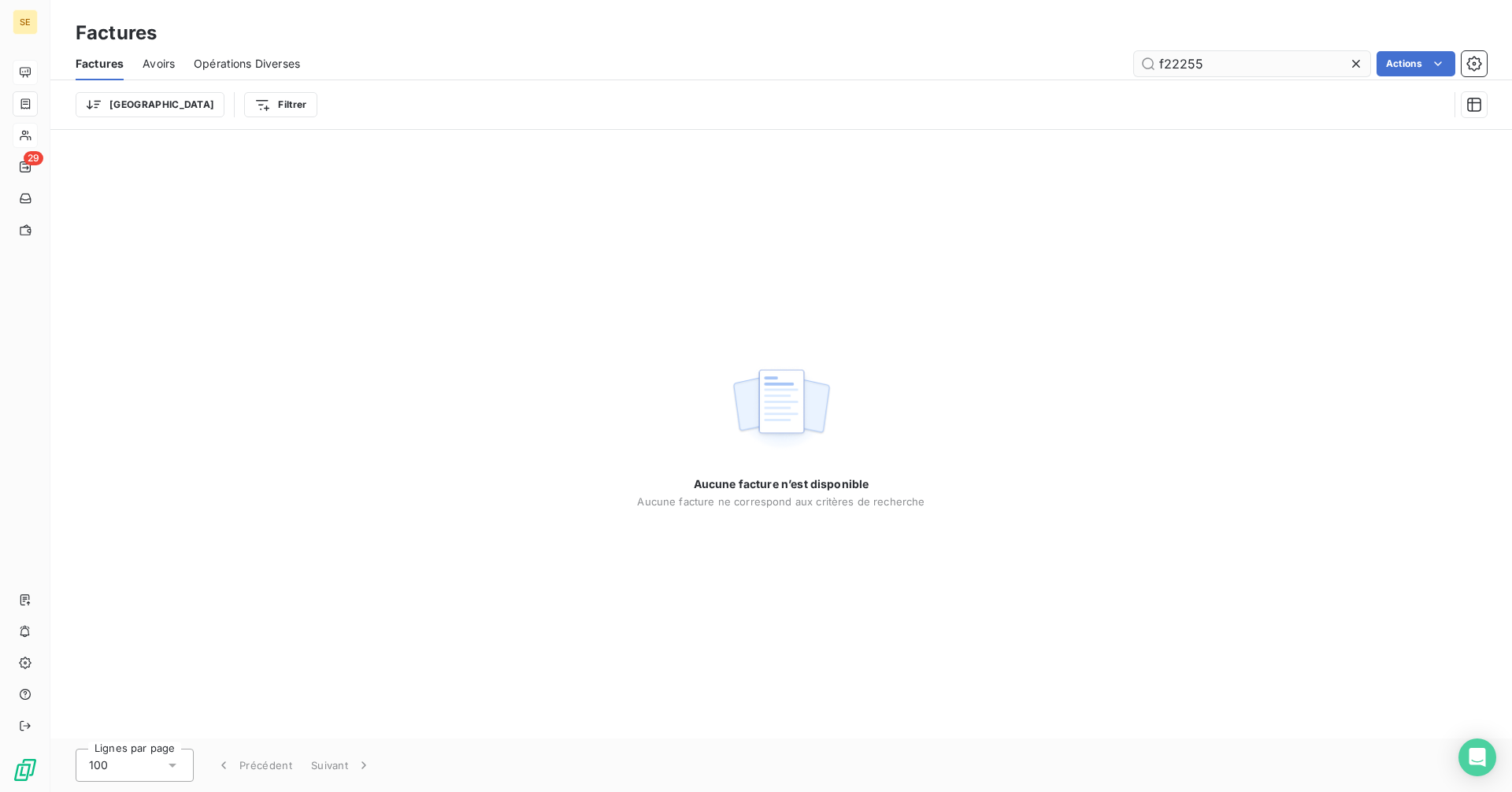
click at [1243, 58] on input "f22255" at bounding box center [1252, 63] width 236 height 25
click at [1267, 63] on input "f22255" at bounding box center [1252, 63] width 236 height 25
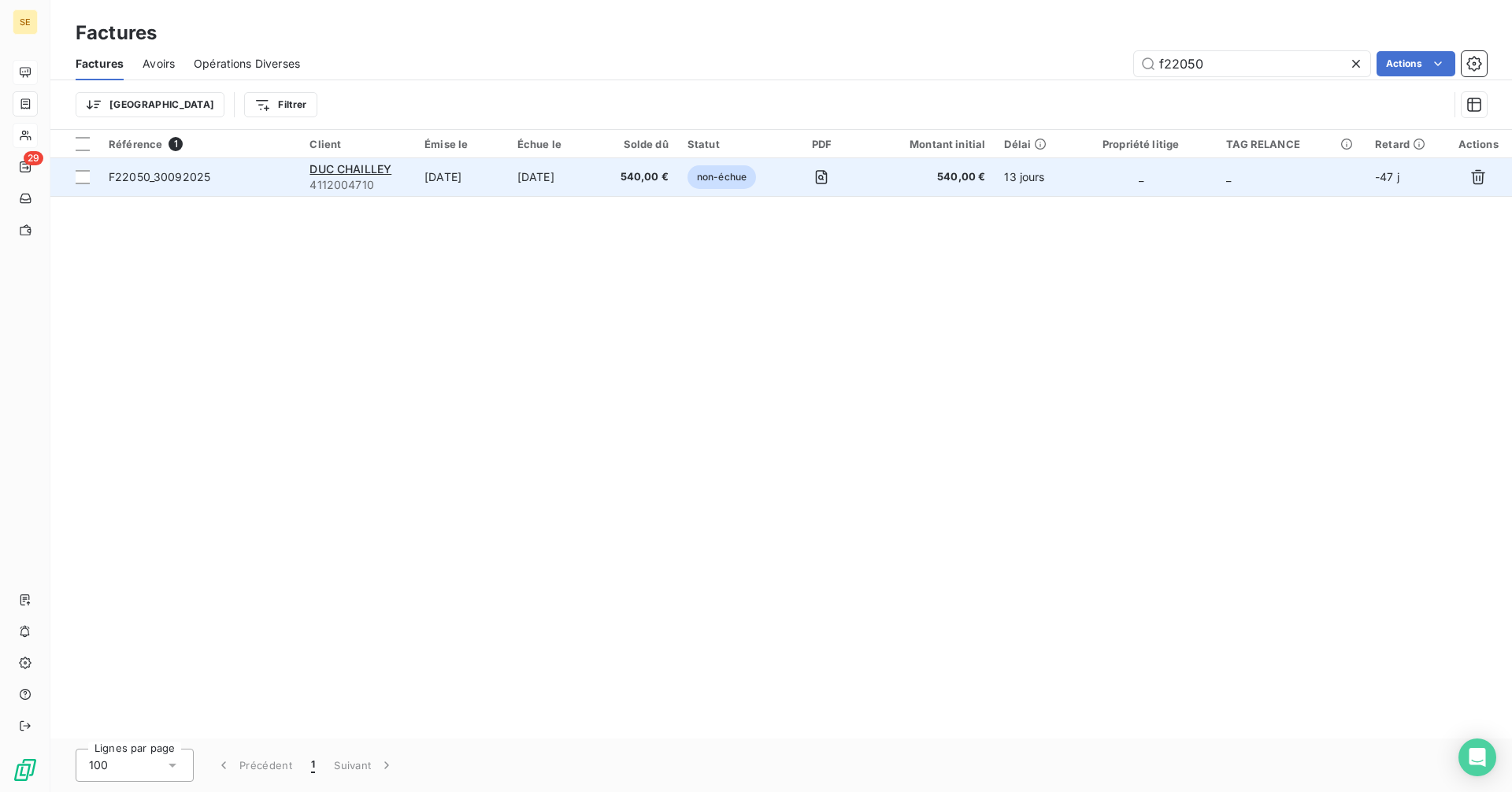
type input "f22050"
click at [550, 179] on td "[DATE]" at bounding box center [555, 177] width 93 height 38
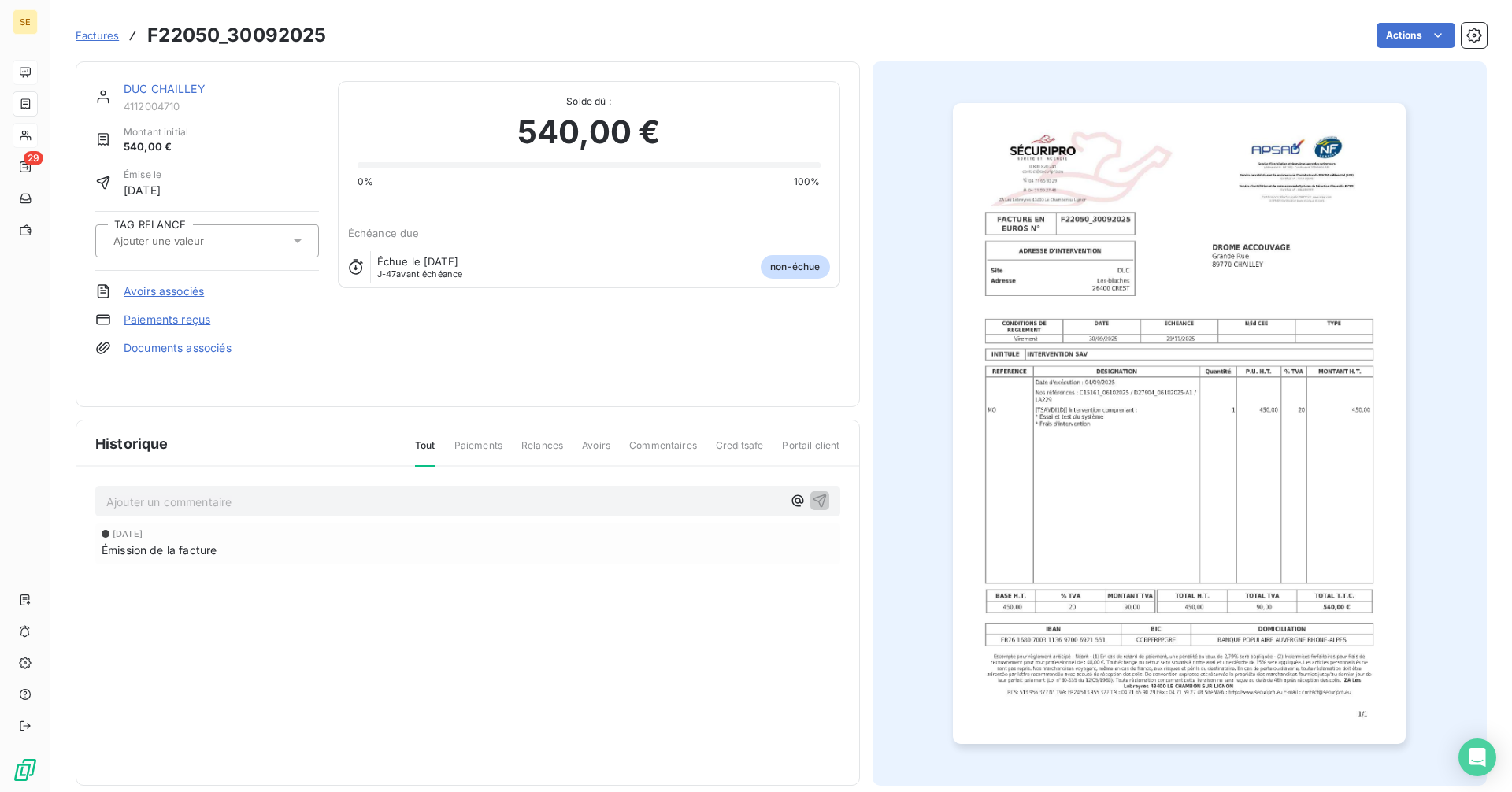
click at [169, 247] on input "text" at bounding box center [191, 240] width 158 height 14
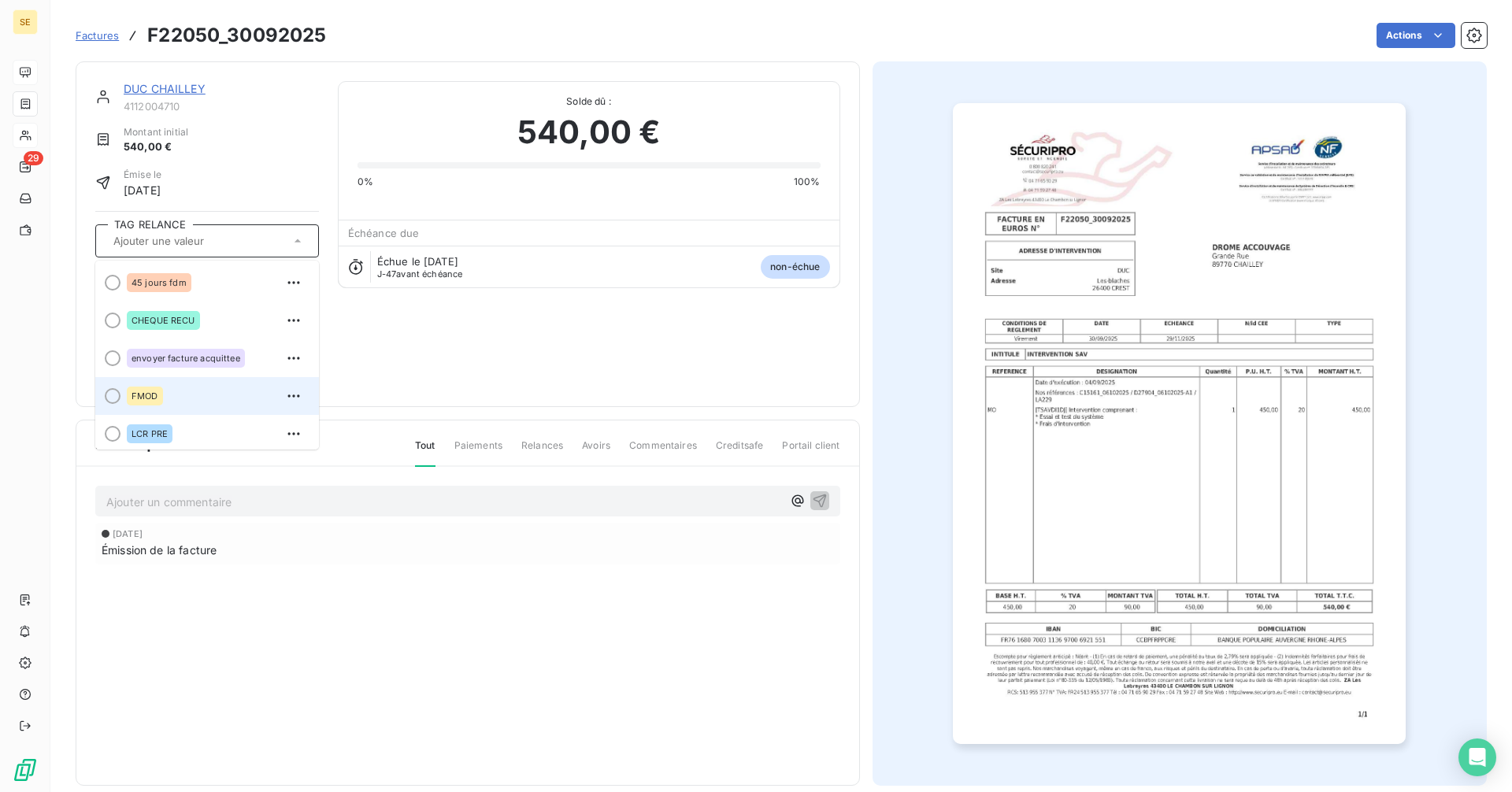
click at [148, 392] on span "FMOD" at bounding box center [145, 395] width 27 height 9
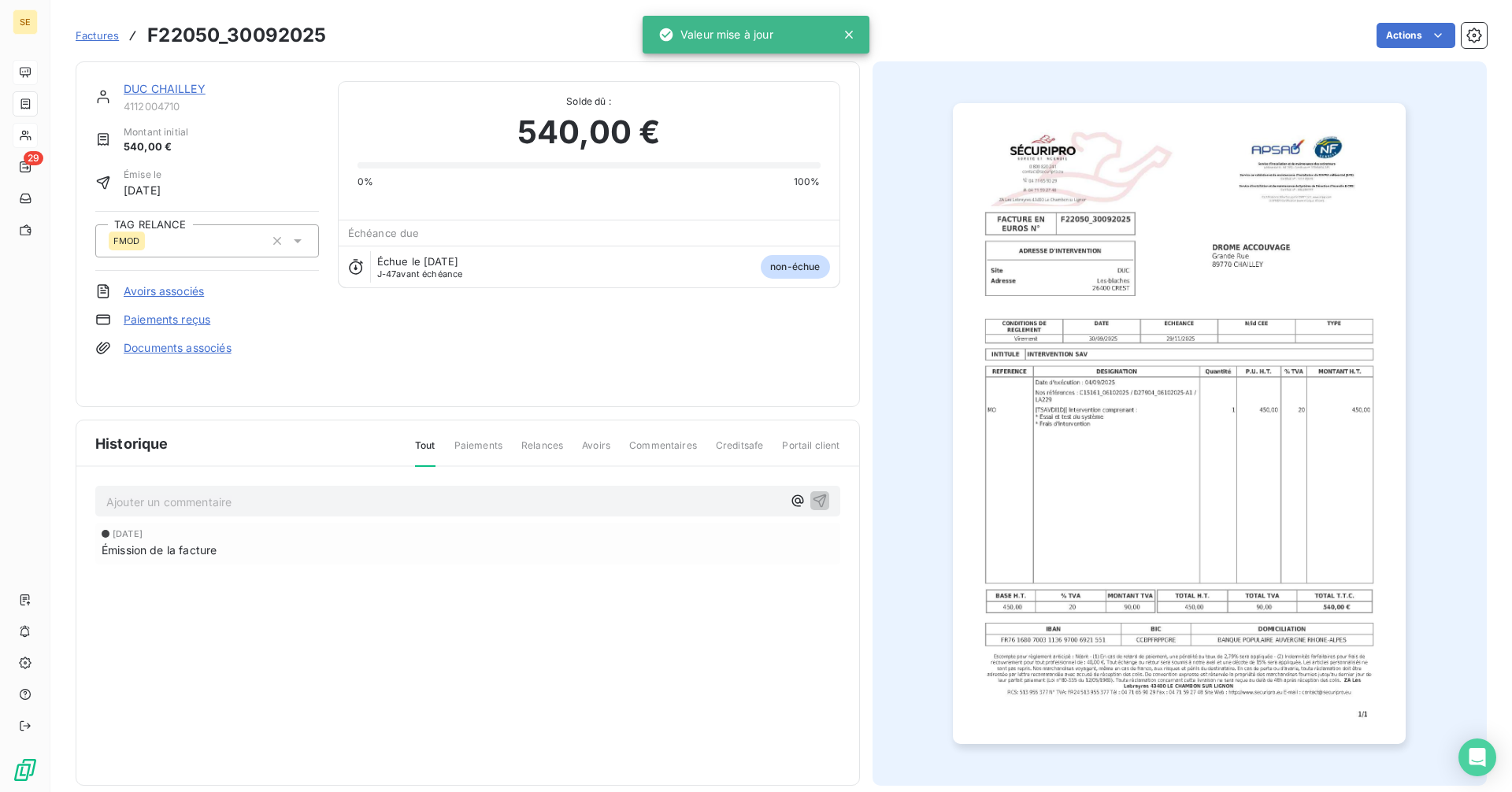
click at [218, 506] on p "Ajouter un commentaire ﻿" at bounding box center [444, 502] width 676 height 20
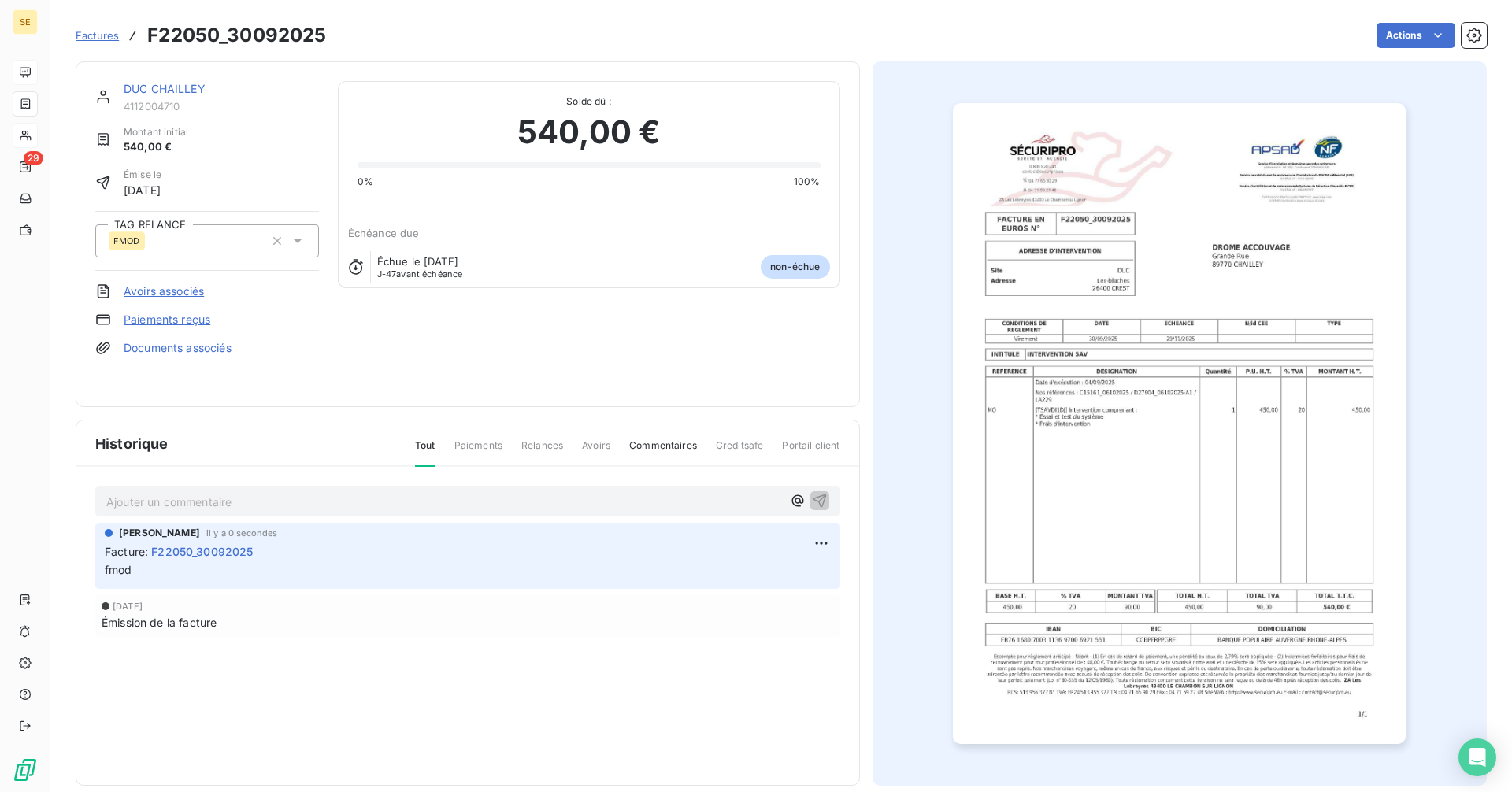
click at [102, 38] on span "Factures" at bounding box center [98, 35] width 43 height 13
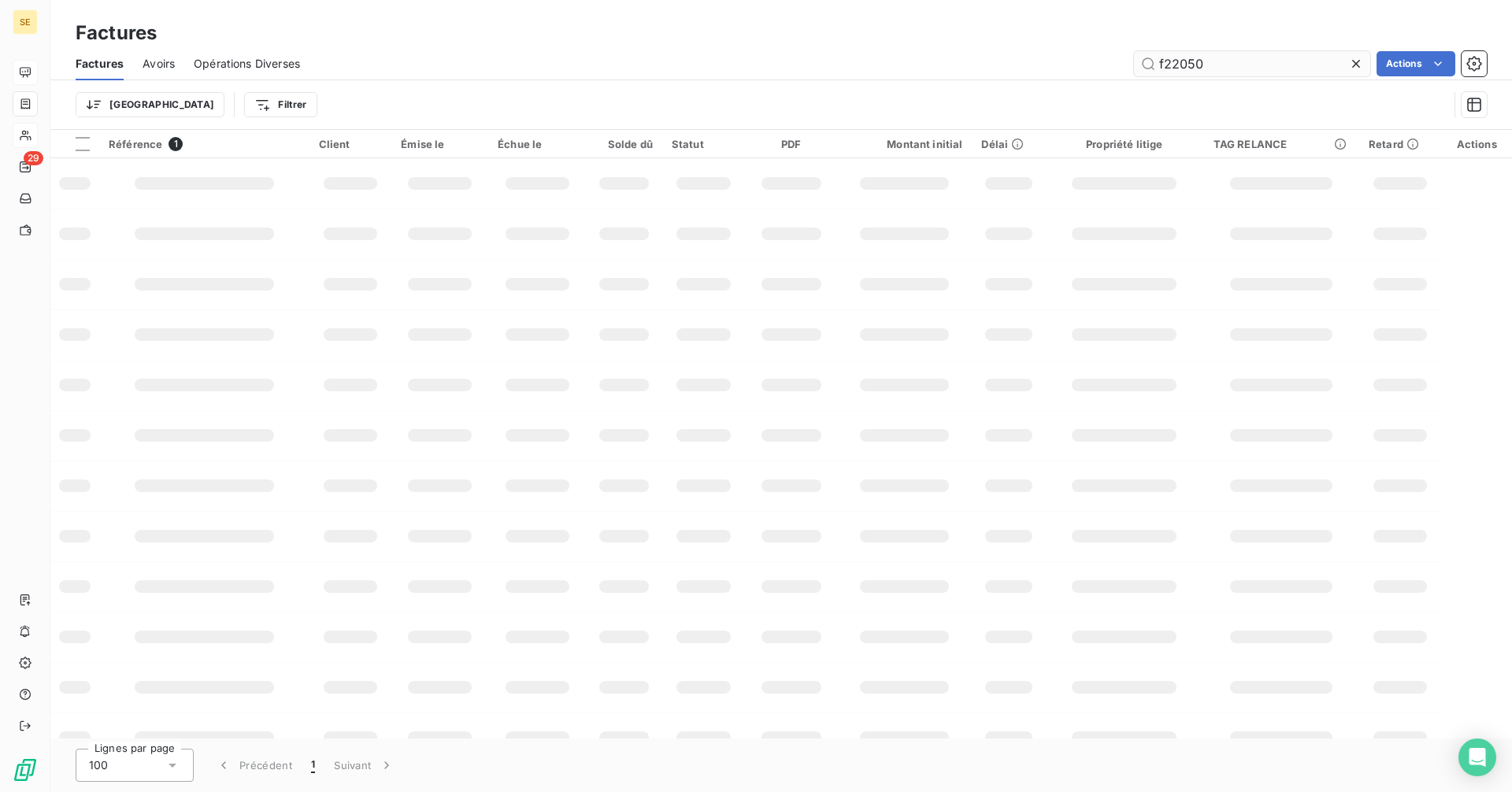
click at [1205, 65] on input "f22050" at bounding box center [1252, 63] width 236 height 25
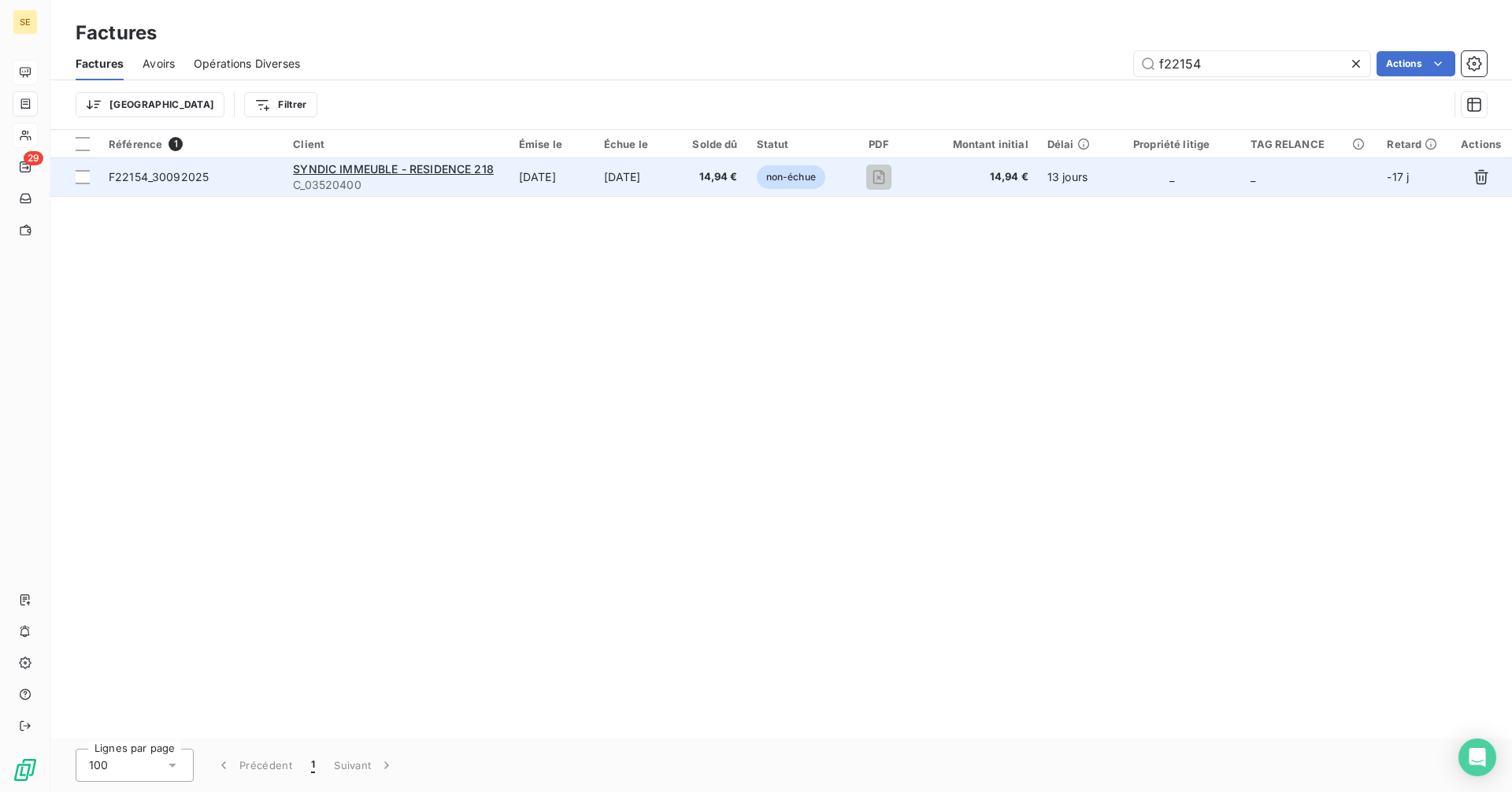
type input "f22154"
click at [130, 175] on span "F22154_30092025" at bounding box center [158, 177] width 100 height 13
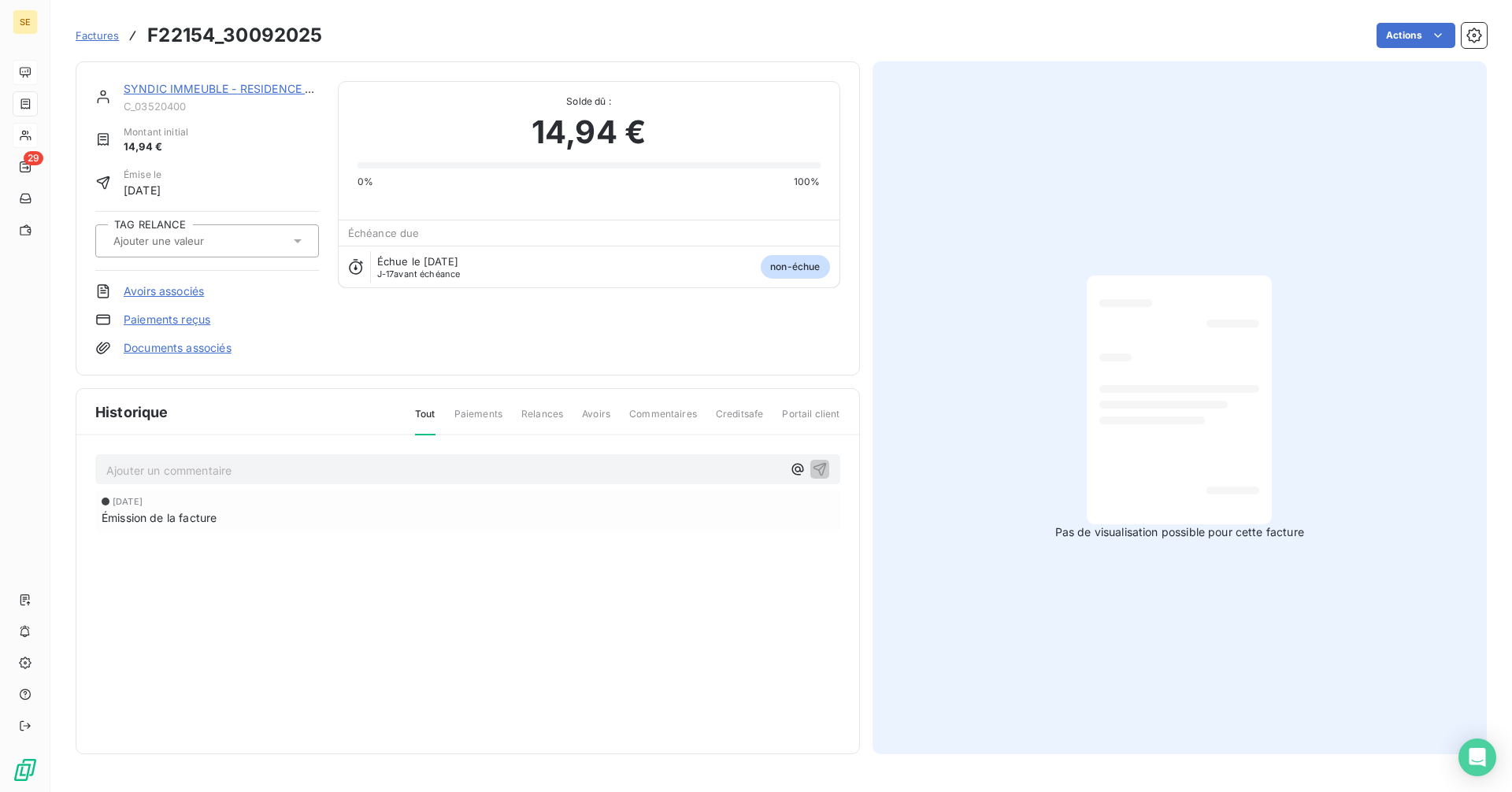
click at [163, 247] on input "text" at bounding box center [191, 240] width 158 height 14
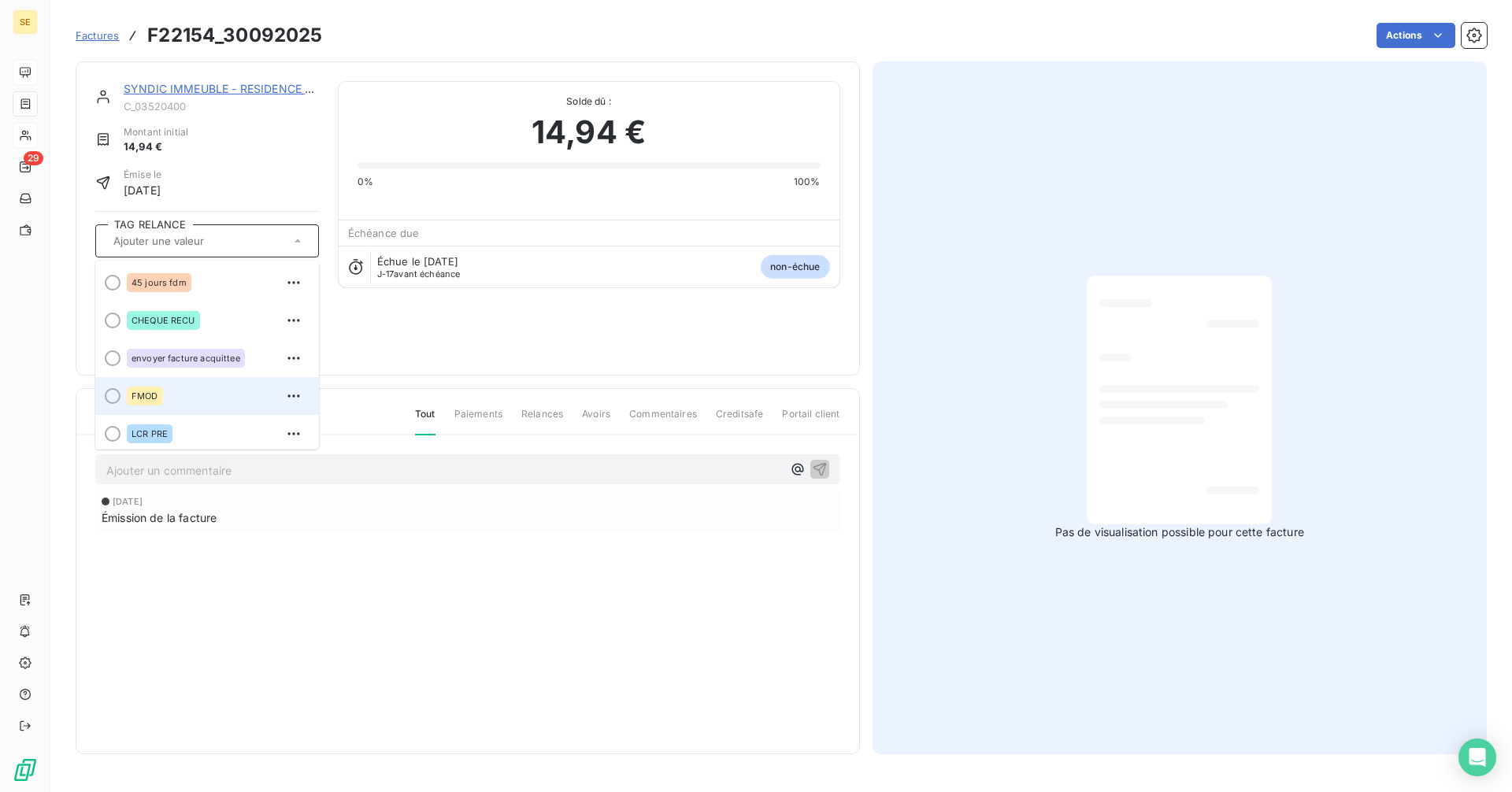
click at [108, 395] on div at bounding box center [113, 395] width 16 height 16
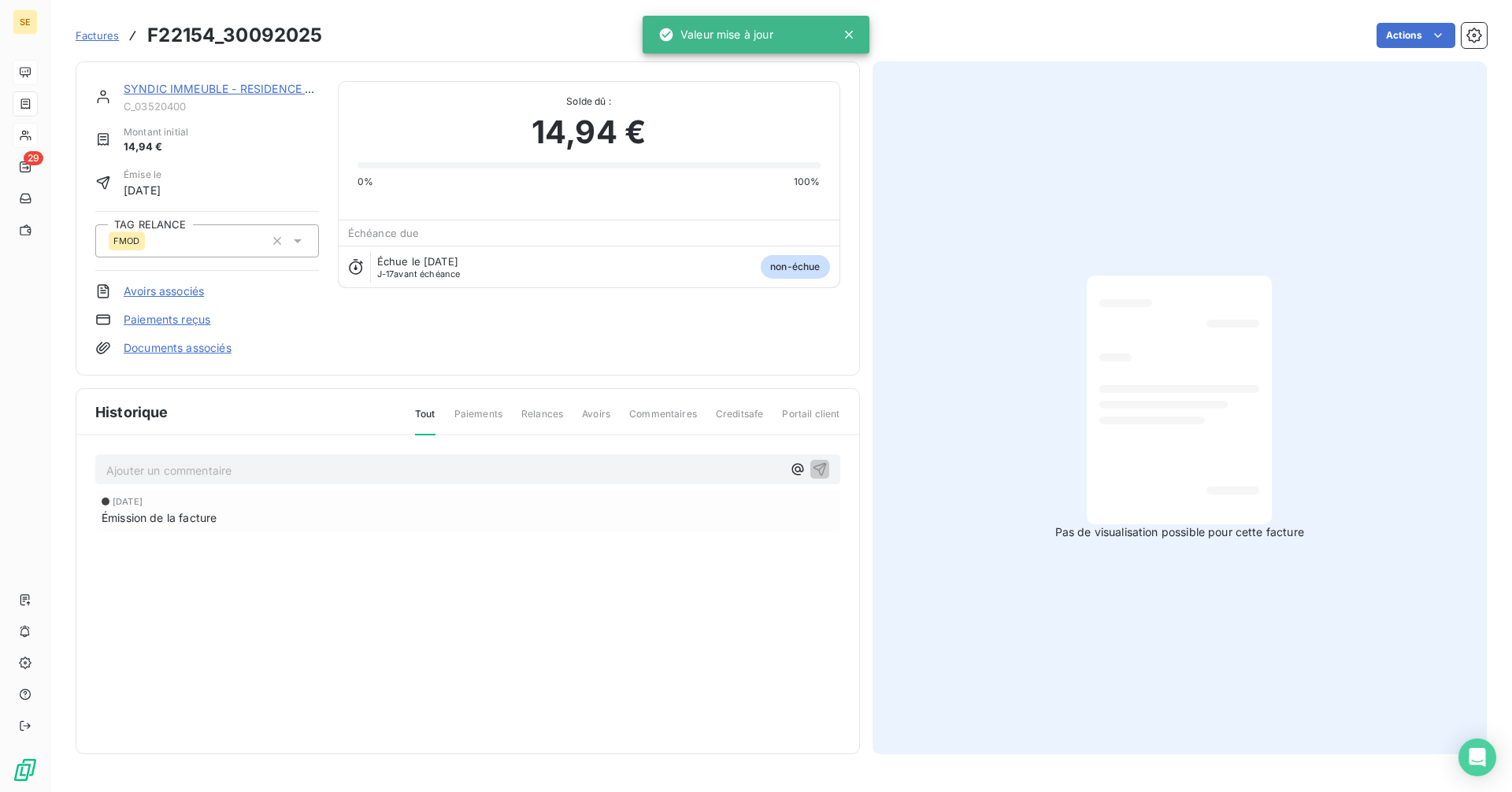
click at [164, 473] on p "Ajouter un commentaire ﻿" at bounding box center [444, 470] width 676 height 20
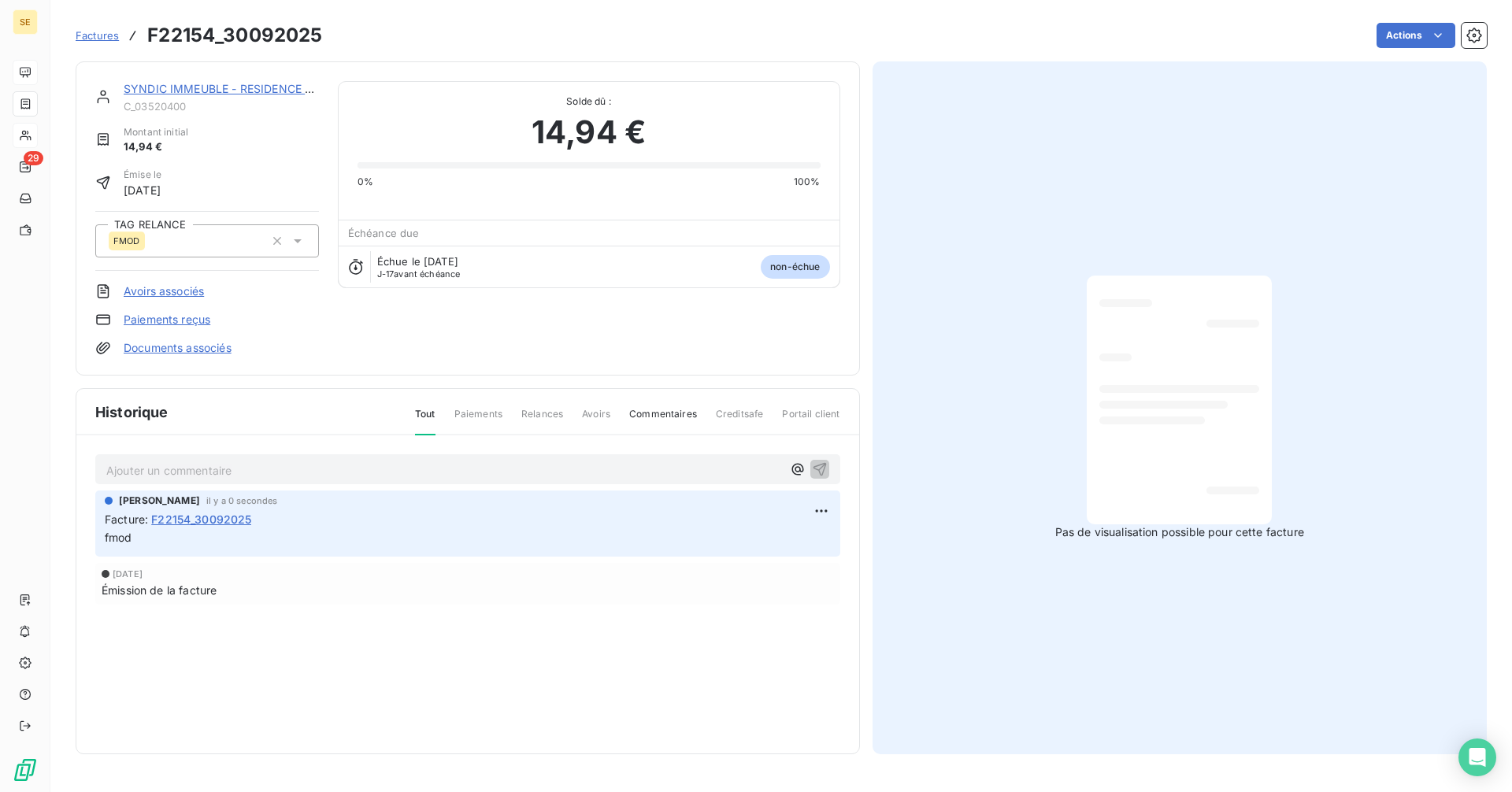
click at [102, 40] on span "Factures" at bounding box center [98, 35] width 43 height 13
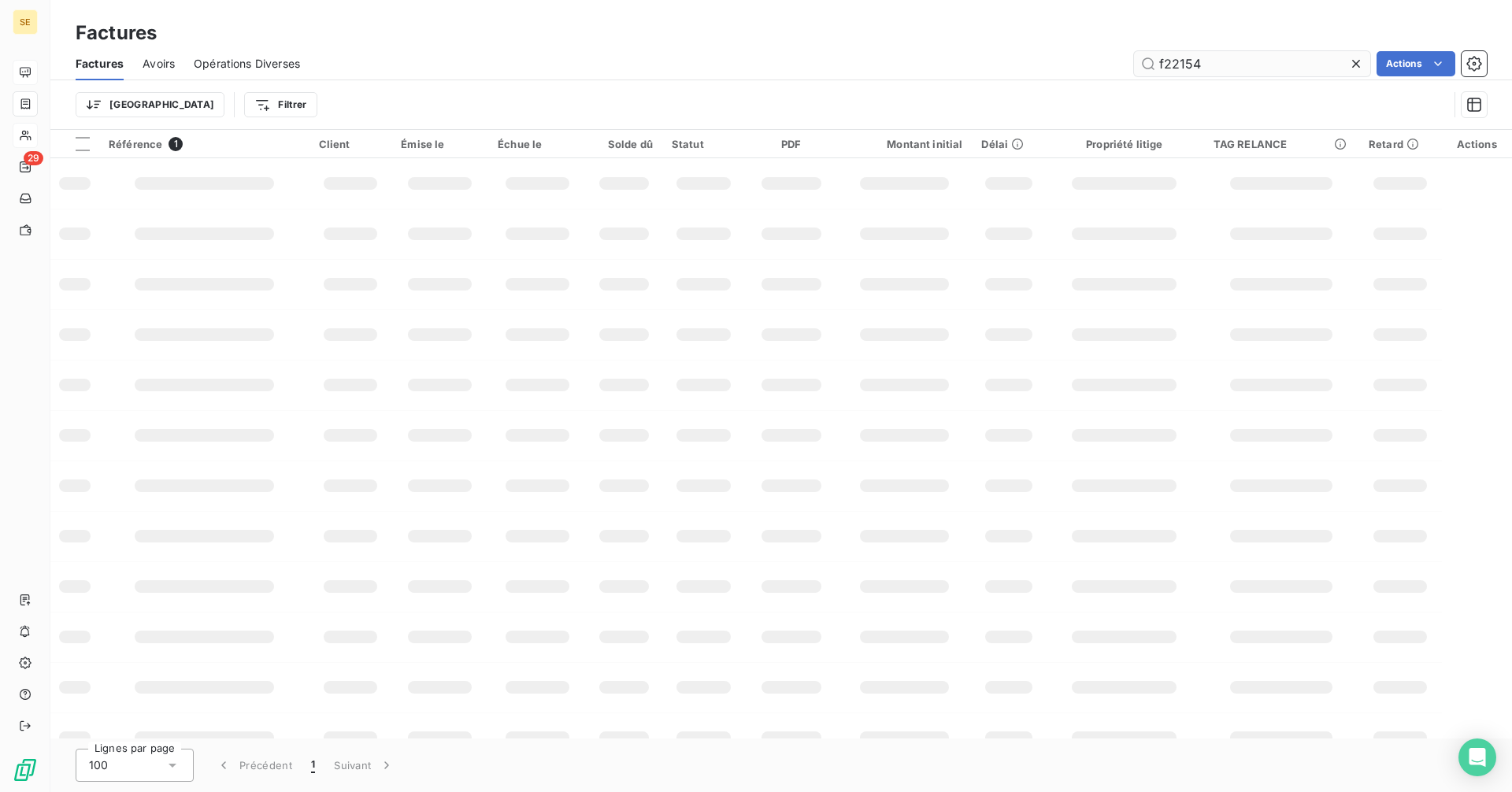
click at [1218, 64] on input "f22154" at bounding box center [1252, 63] width 236 height 25
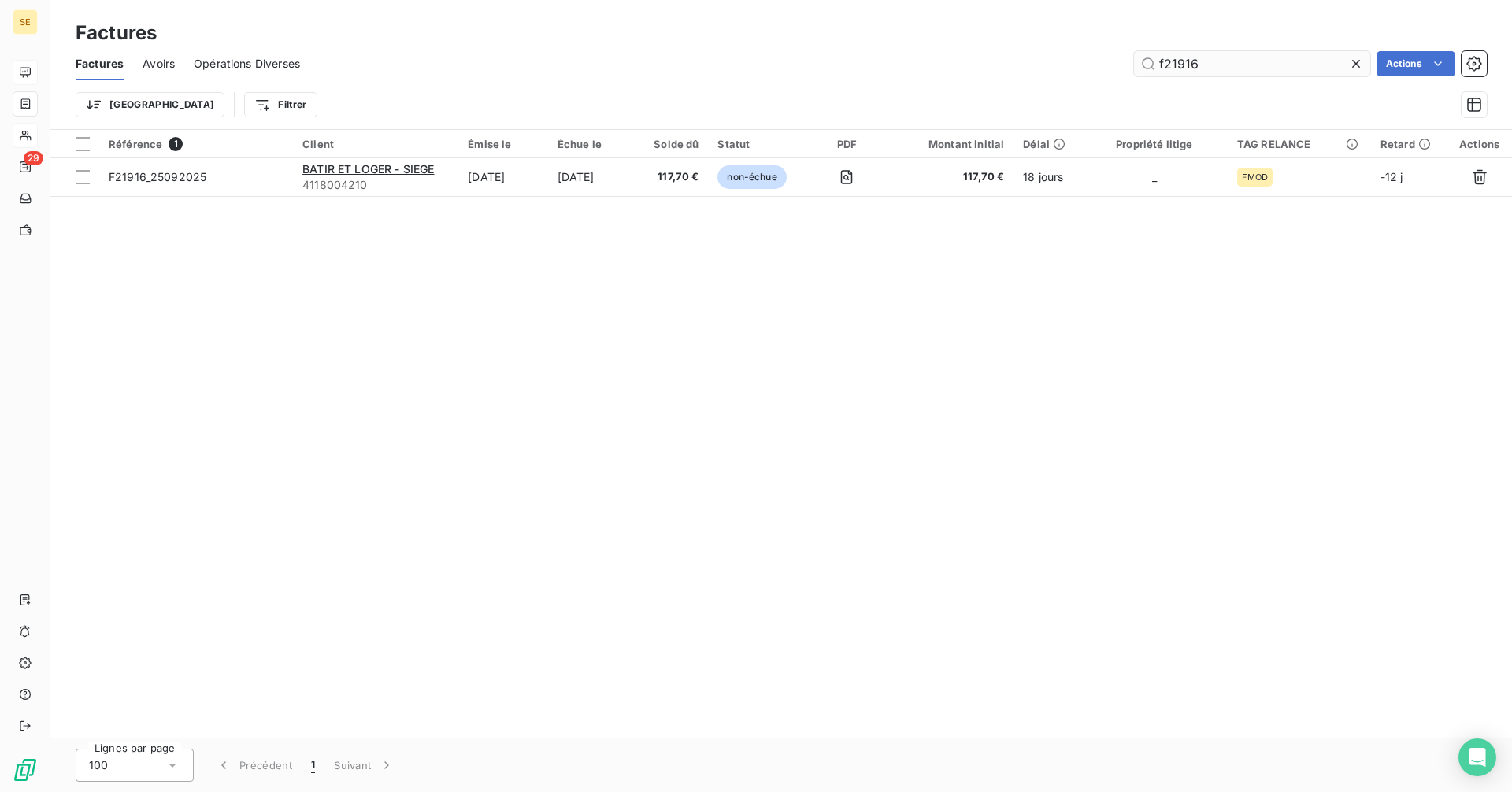
click at [1226, 67] on input "f21916" at bounding box center [1252, 63] width 236 height 25
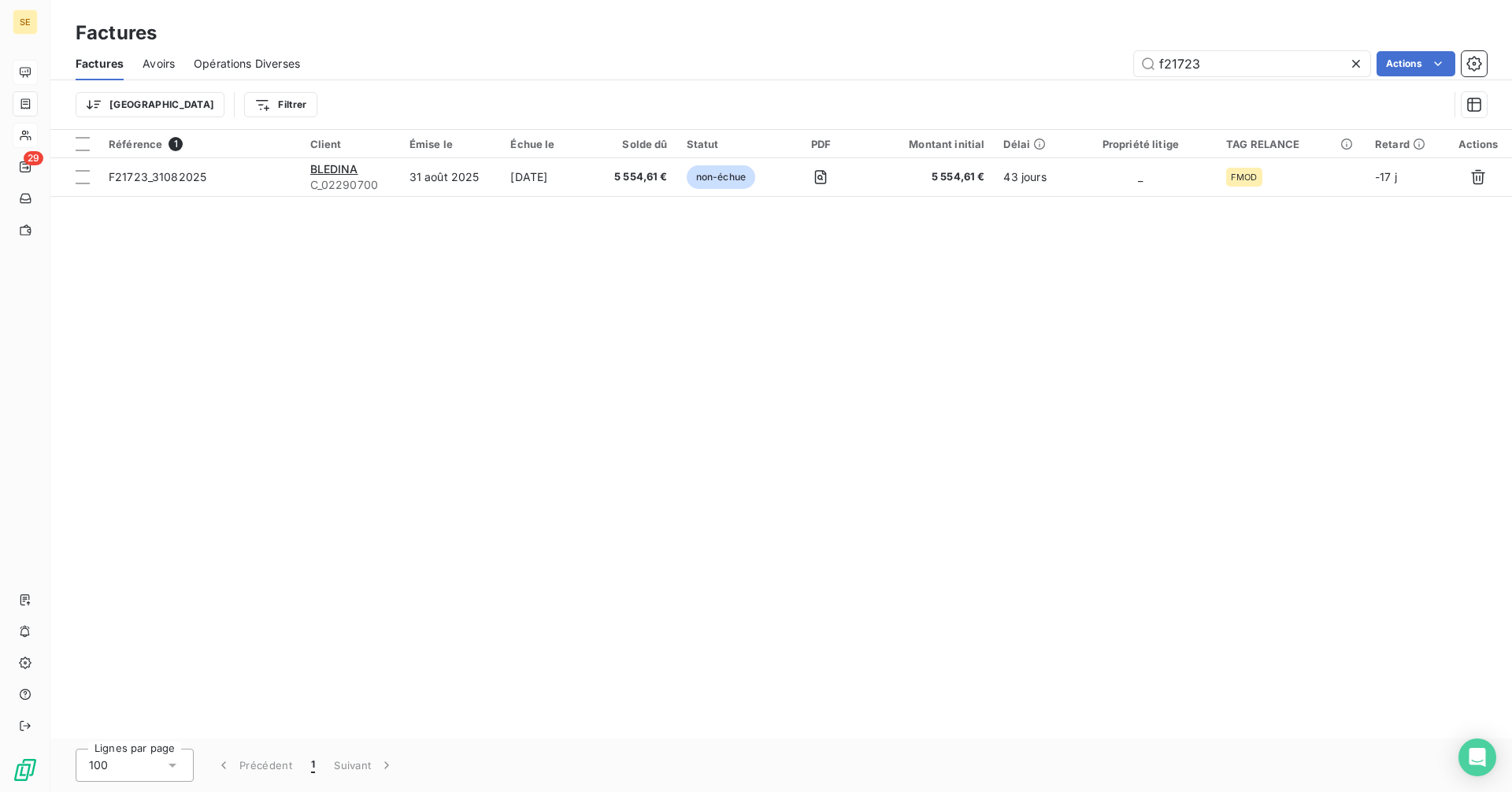
type input "f21723"
click at [1244, 66] on input "f21723" at bounding box center [1252, 63] width 236 height 25
drag, startPoint x: 1223, startPoint y: 68, endPoint x: 1061, endPoint y: 72, distance: 162.0
click at [1061, 72] on div "f21723 Actions" at bounding box center [902, 63] width 1168 height 25
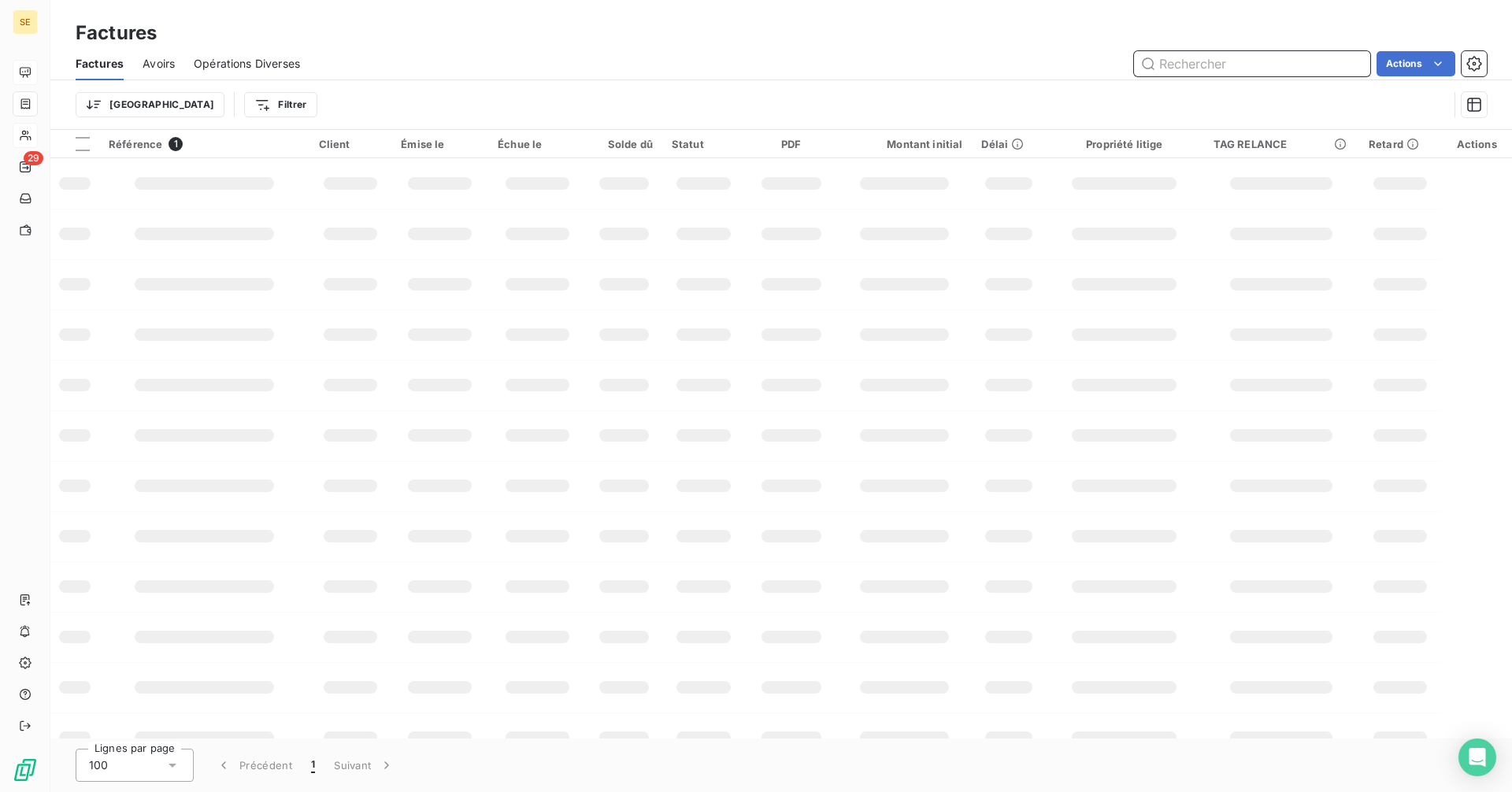
click at [155, 69] on span "Avoirs" at bounding box center [158, 63] width 33 height 16
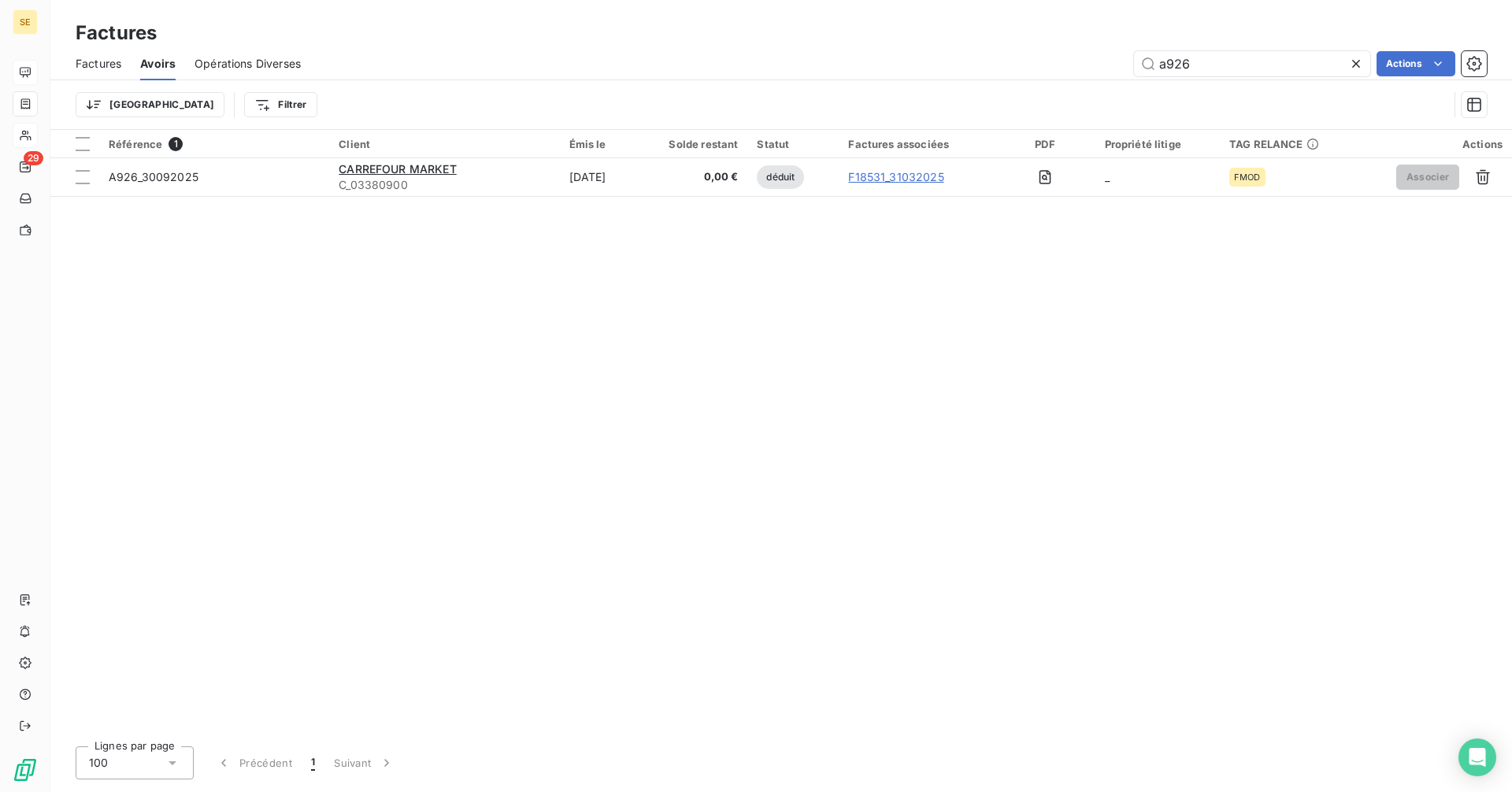
click at [98, 65] on span "Factures" at bounding box center [98, 63] width 46 height 16
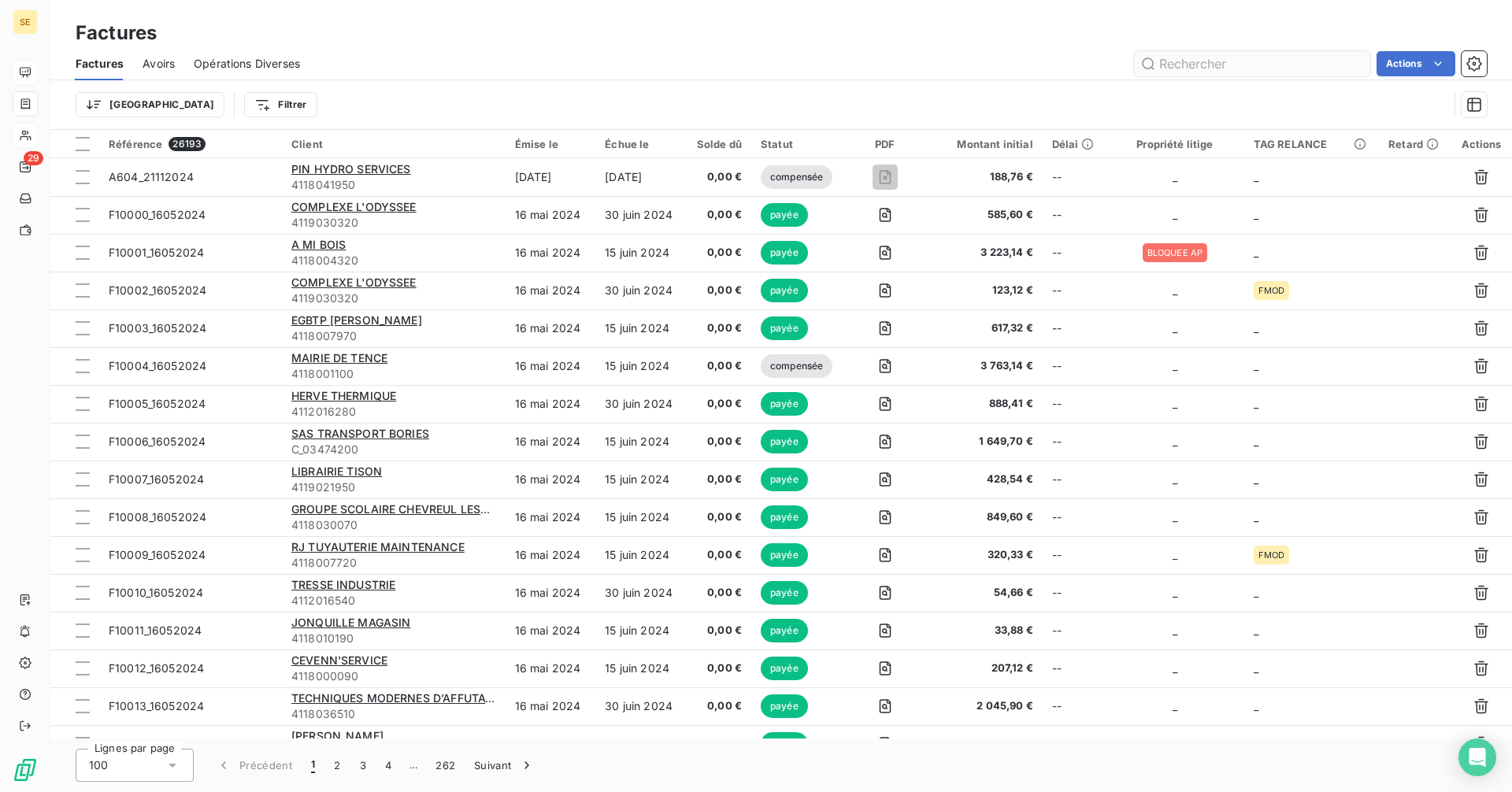
click at [1243, 64] on input "text" at bounding box center [1252, 63] width 236 height 25
type input "f22001"
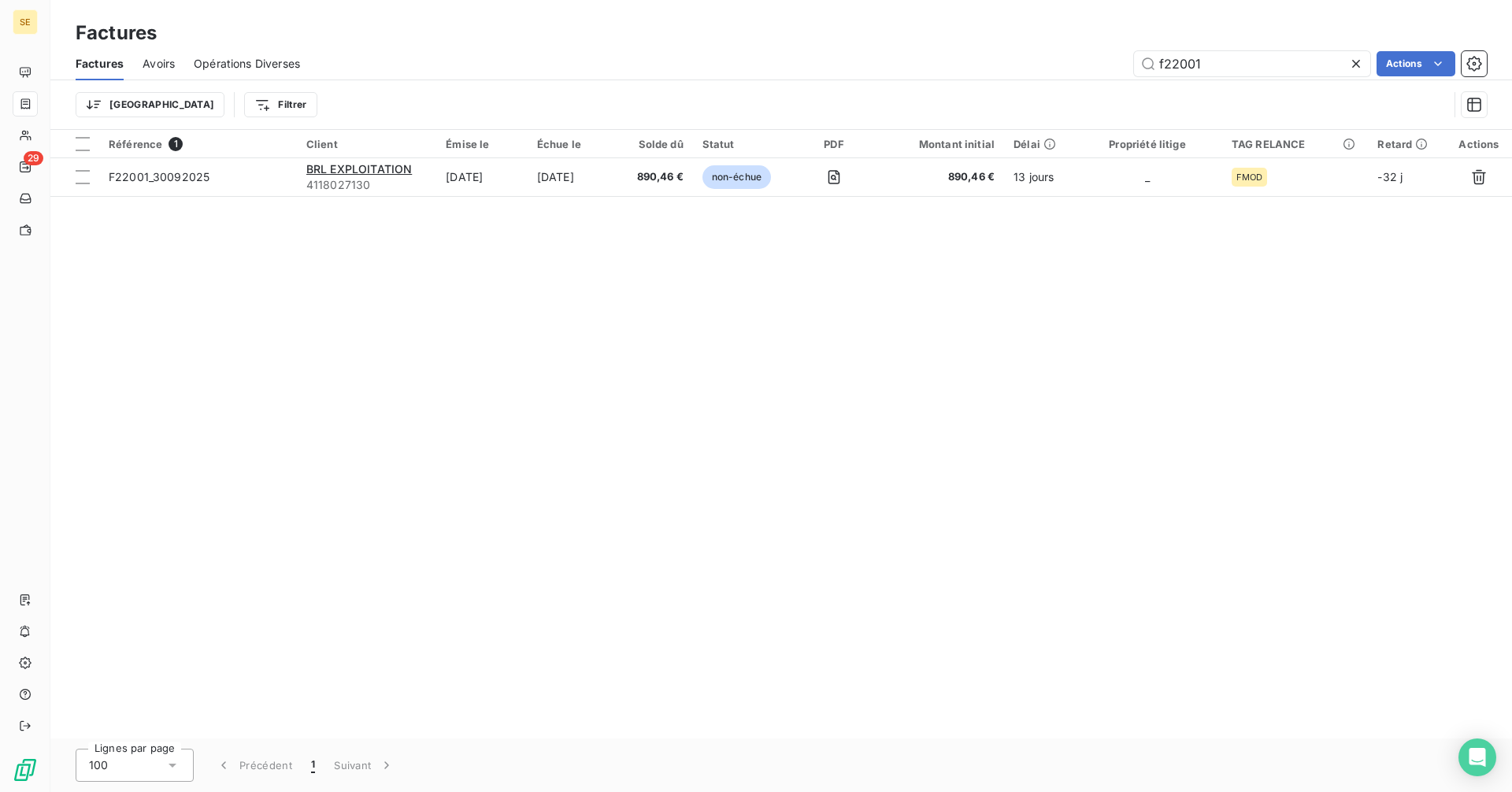
type input "f22001"
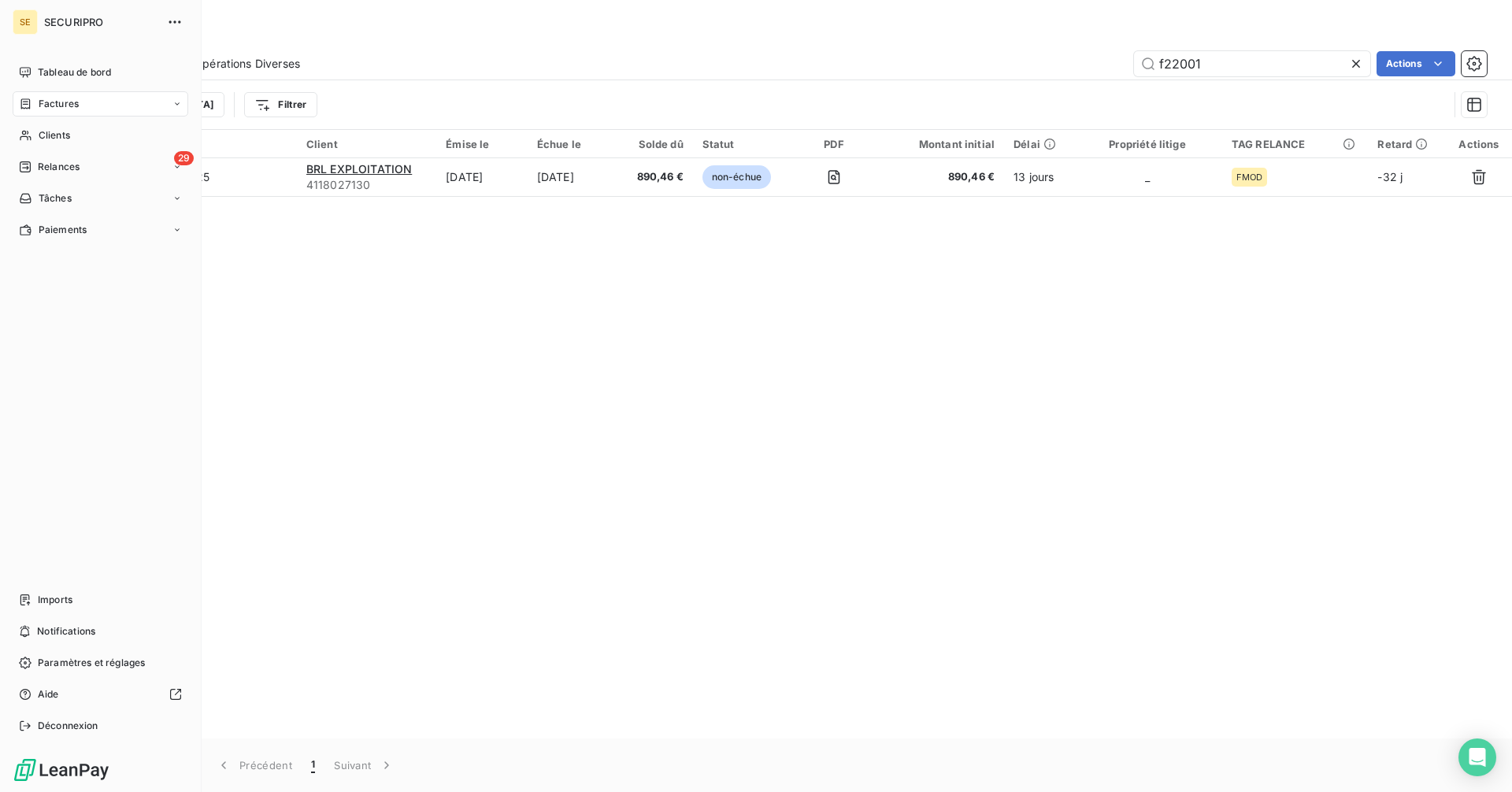
click at [8, 63] on div "SE SECURIPRO Tableau de bord Factures Clients 29 Relances Tâches Paiements Impo…" at bounding box center [101, 396] width 202 height 792
click at [28, 63] on div "Tableau de bord" at bounding box center [100, 73] width 176 height 25
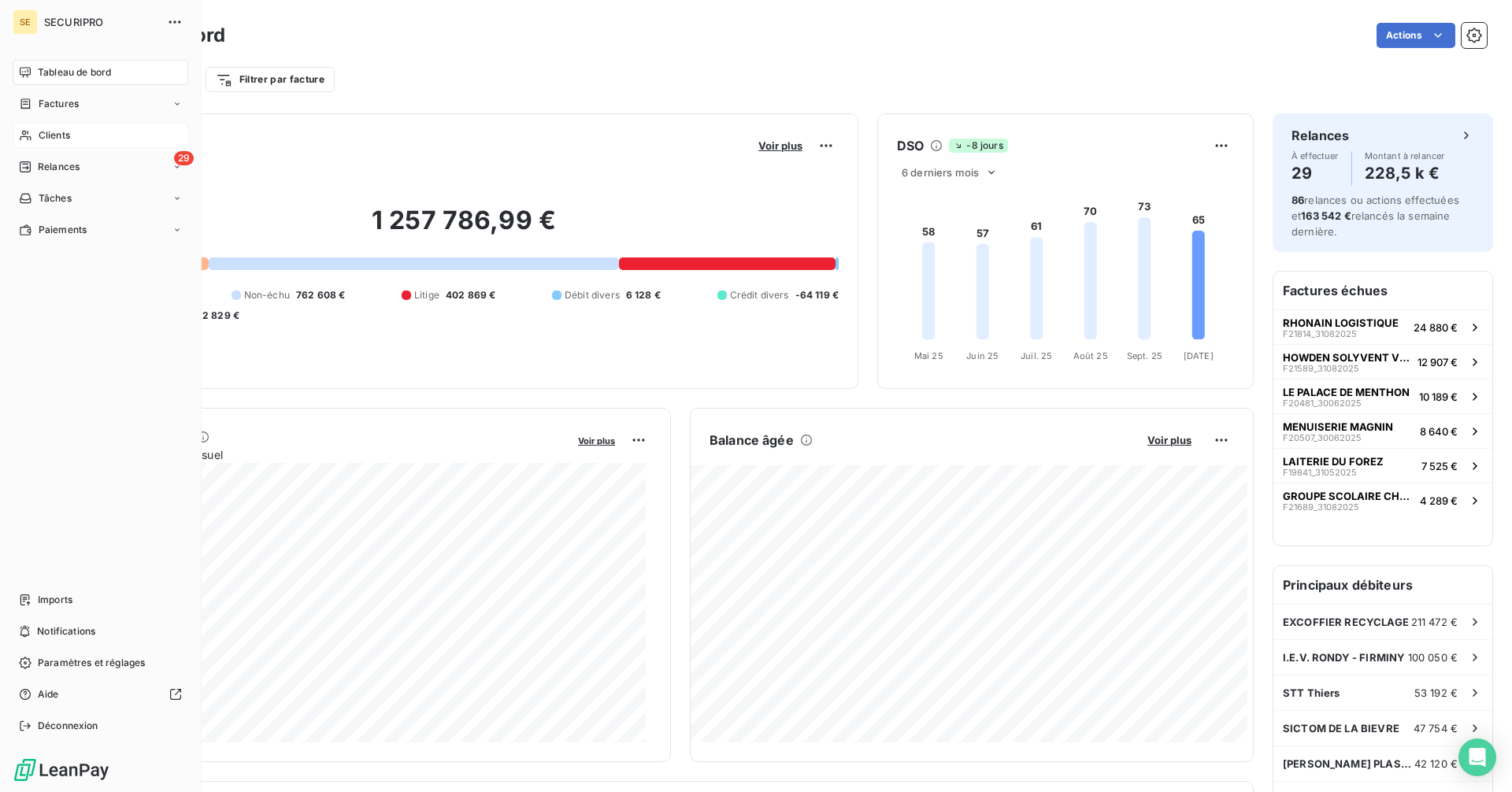
click at [46, 143] on div "Clients" at bounding box center [100, 135] width 176 height 25
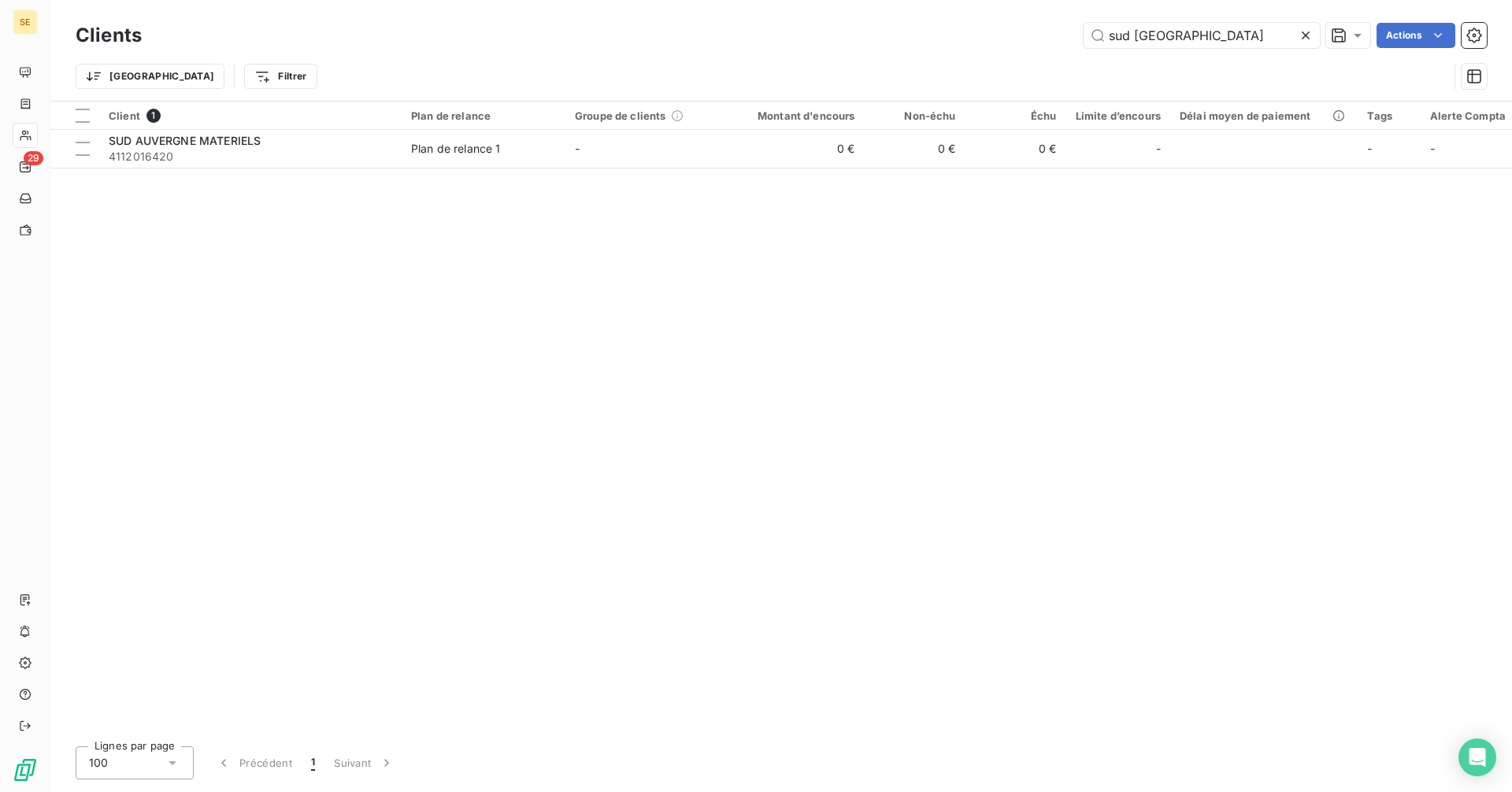
drag, startPoint x: 1229, startPoint y: 43, endPoint x: 1060, endPoint y: 46, distance: 169.0
click at [1054, 49] on div "Clients sud auvergne Actions" at bounding box center [781, 36] width 1411 height 33
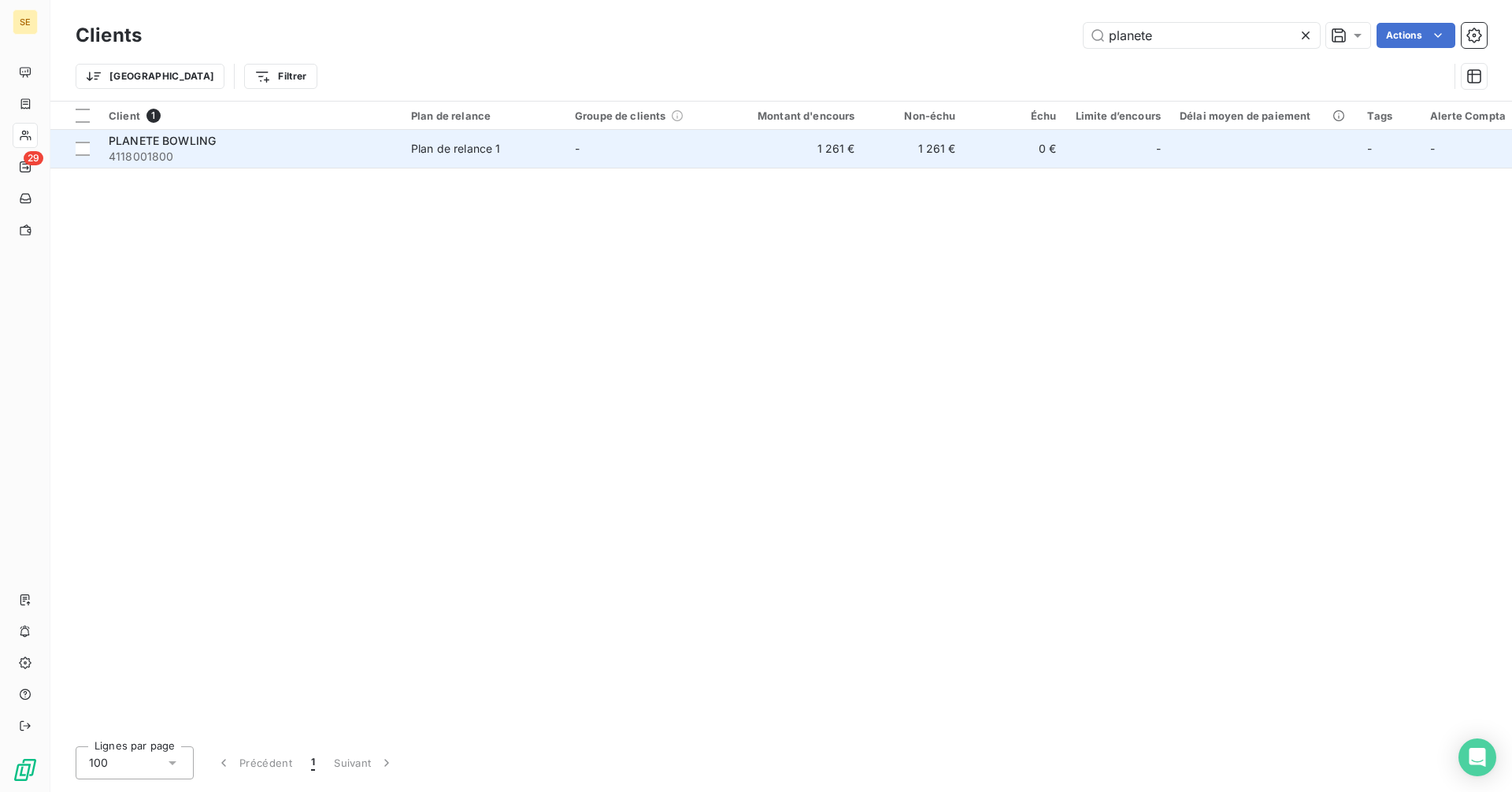
type input "planete"
click at [585, 159] on td "-" at bounding box center [647, 148] width 163 height 38
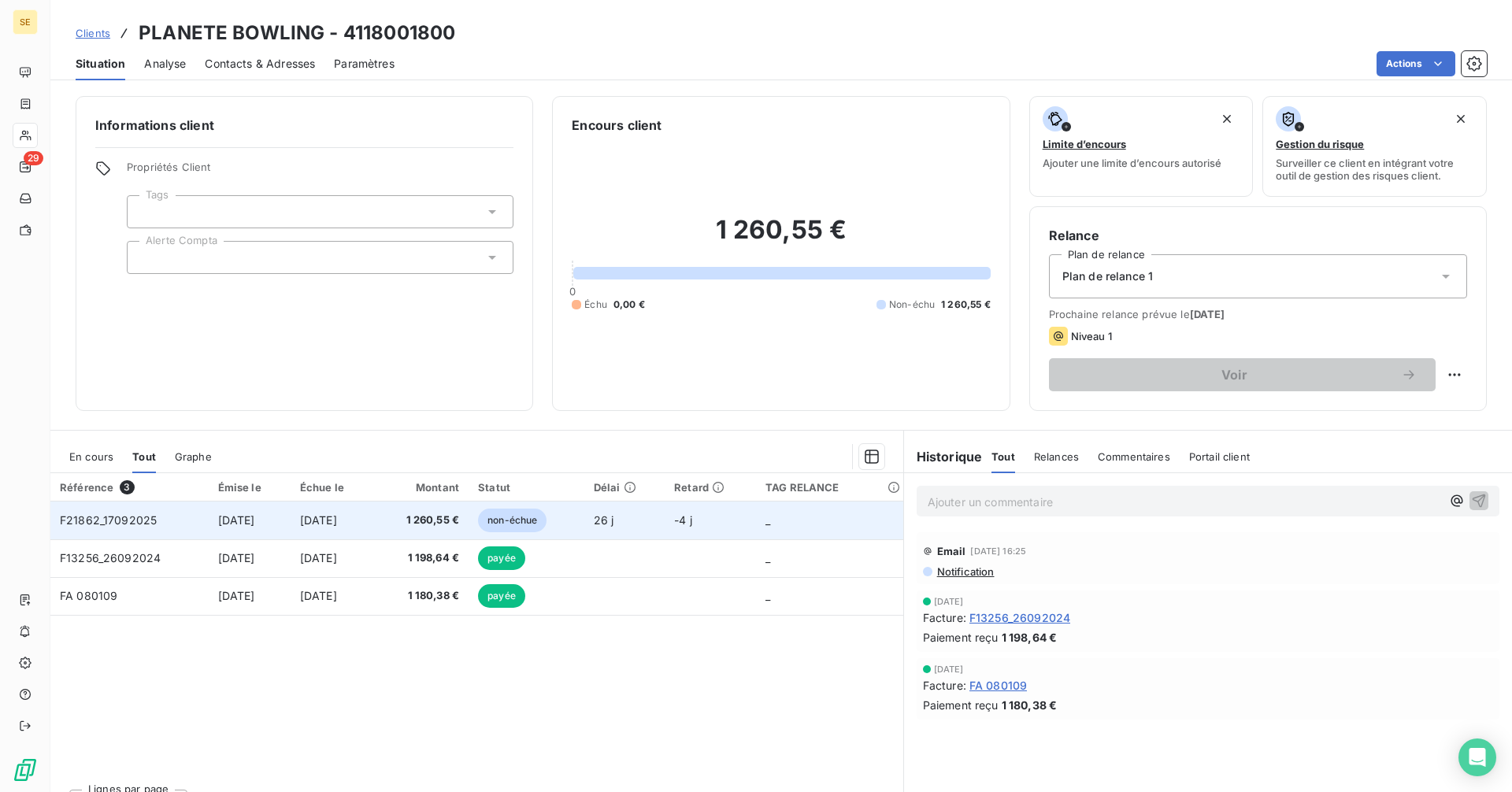
click at [307, 529] on td "[DATE]" at bounding box center [332, 519] width 83 height 38
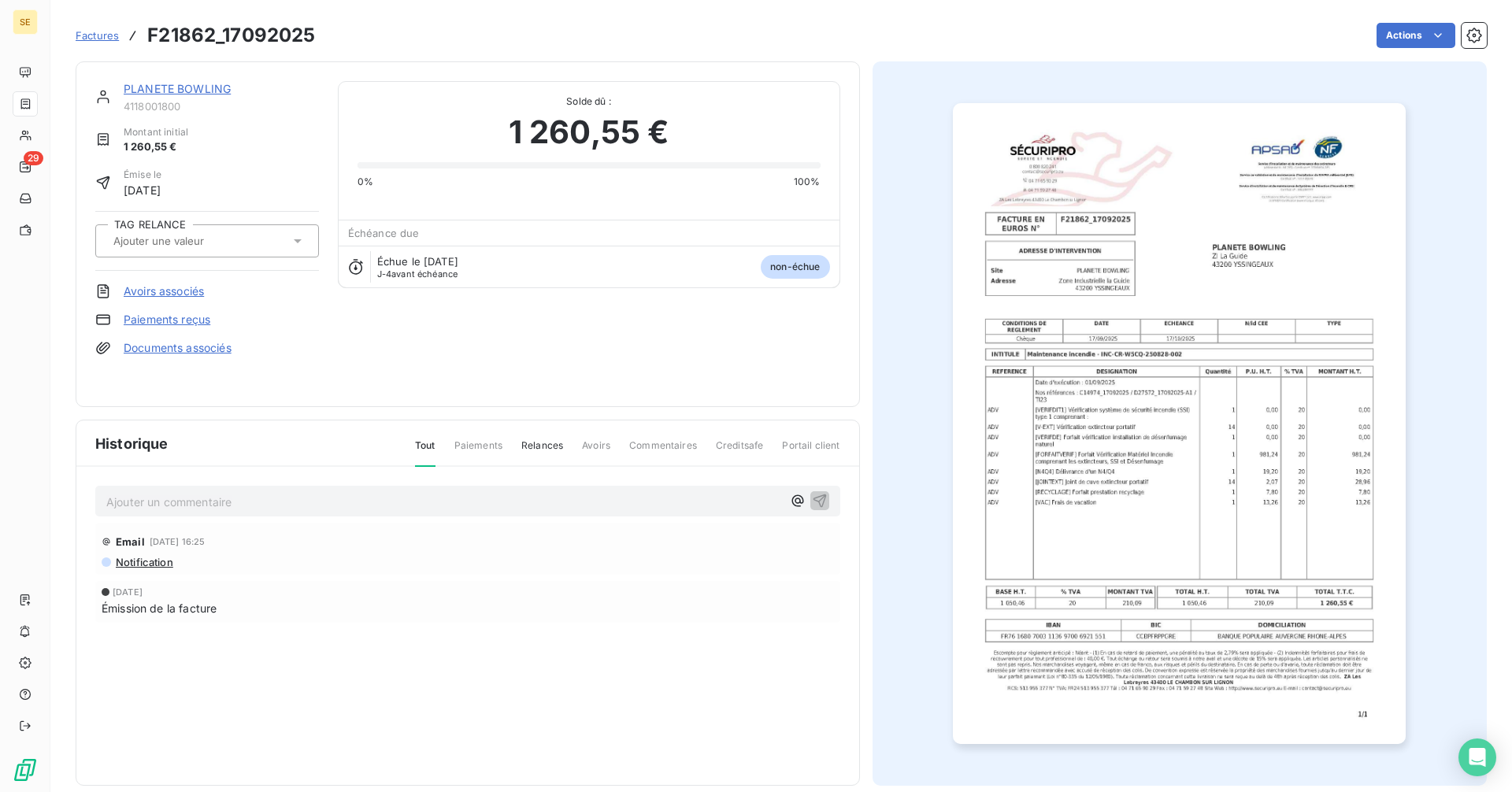
click at [1160, 425] on img "button" at bounding box center [1178, 424] width 453 height 641
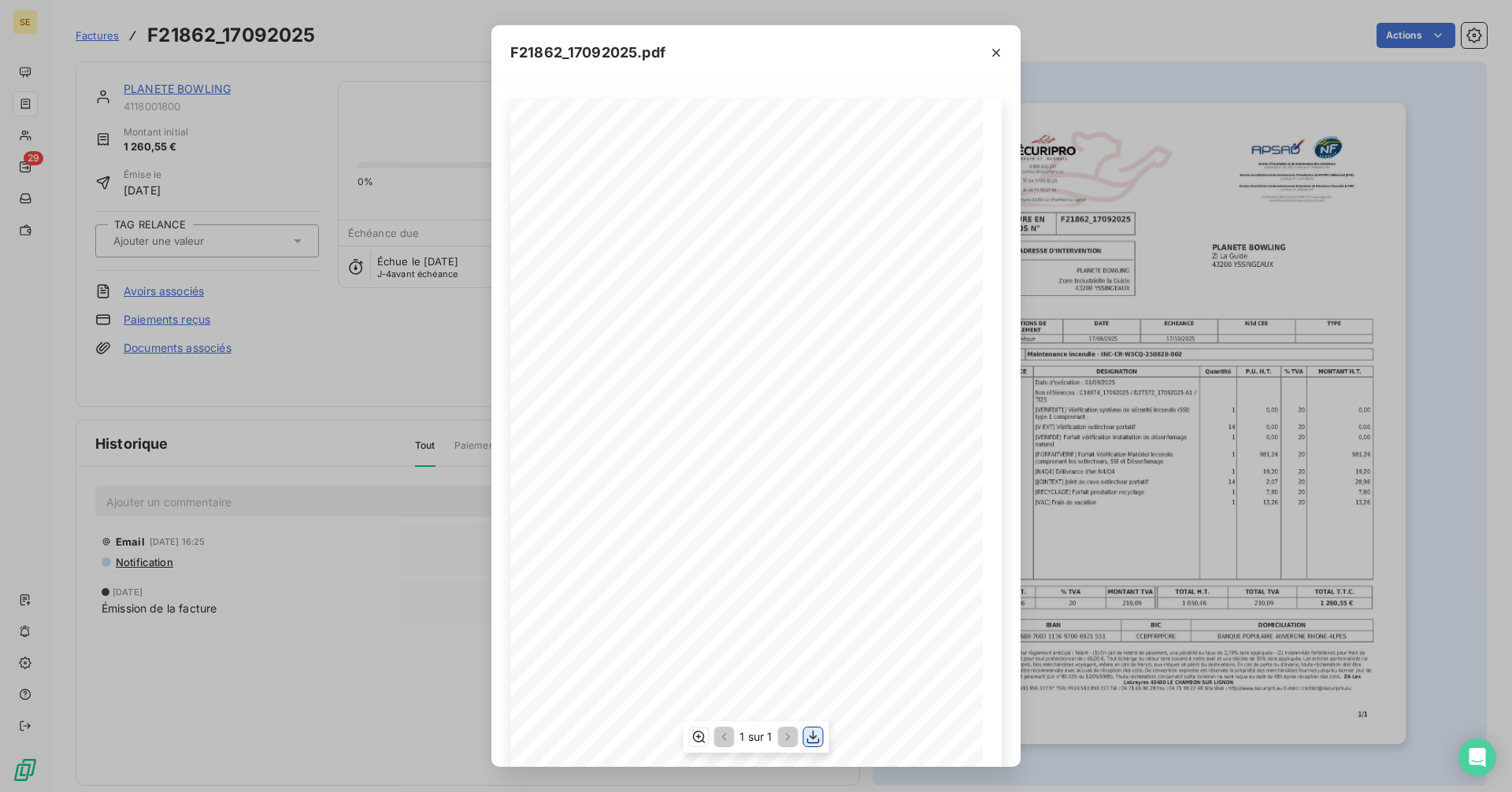
click at [809, 740] on icon "button" at bounding box center [813, 736] width 16 height 16
click at [992, 50] on icon "button" at bounding box center [996, 53] width 16 height 16
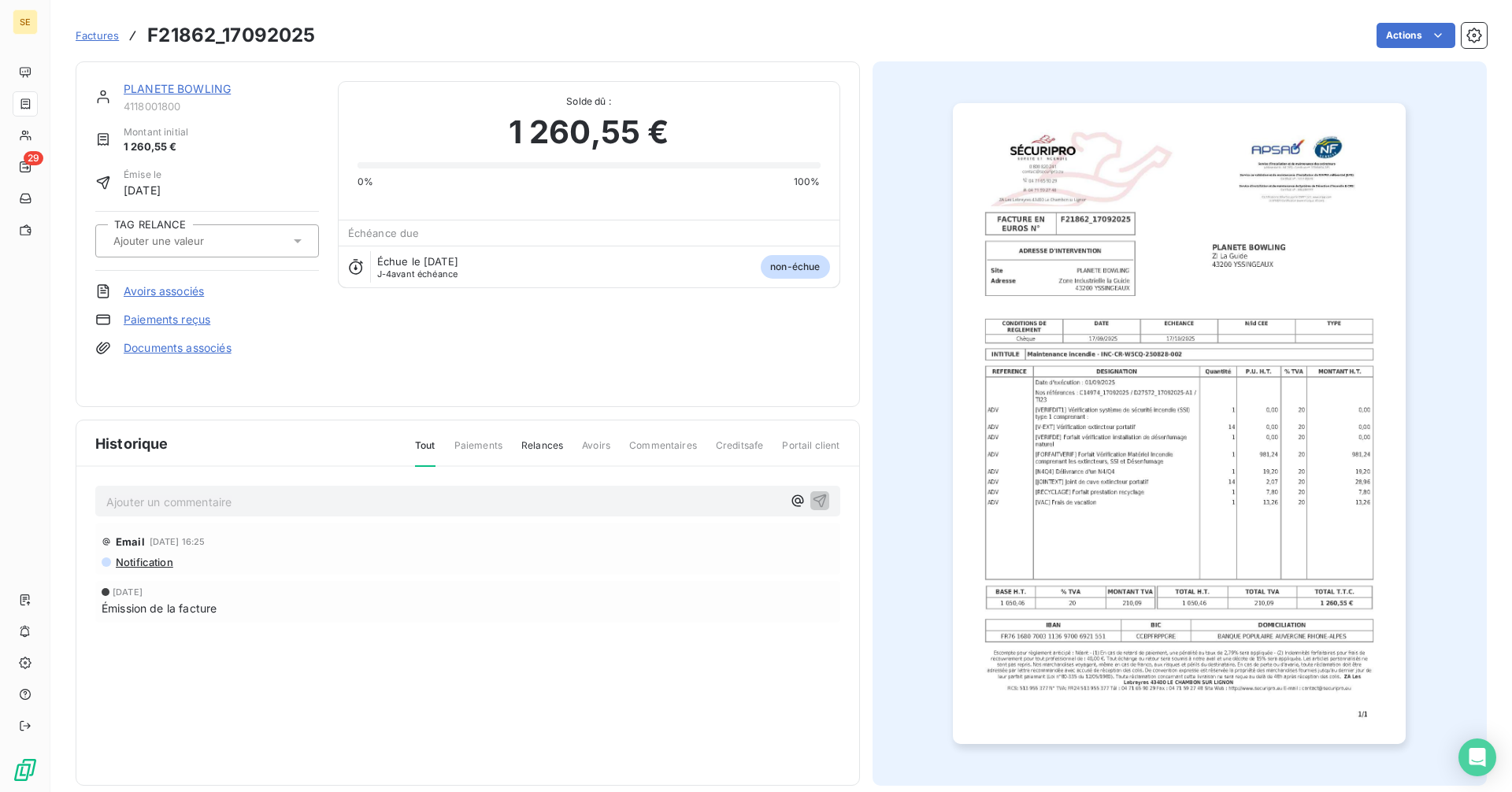
click at [193, 92] on link "PLANETE BOWLING" at bounding box center [177, 88] width 107 height 13
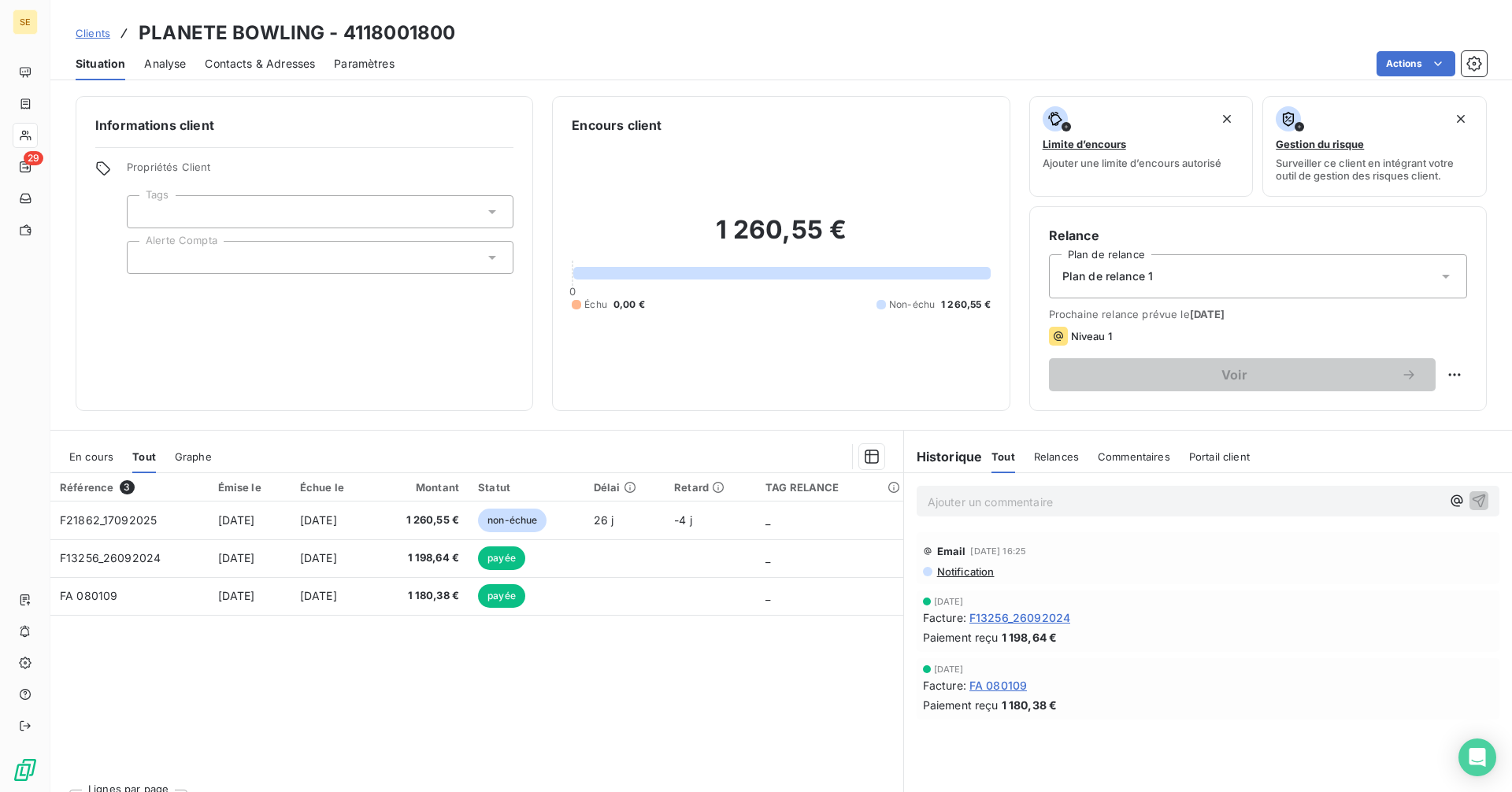
click at [962, 499] on p "Ajouter un commentaire ﻿" at bounding box center [1184, 502] width 514 height 20
click at [994, 495] on p "Ajouter un commentaire ﻿" at bounding box center [1184, 502] width 514 height 20
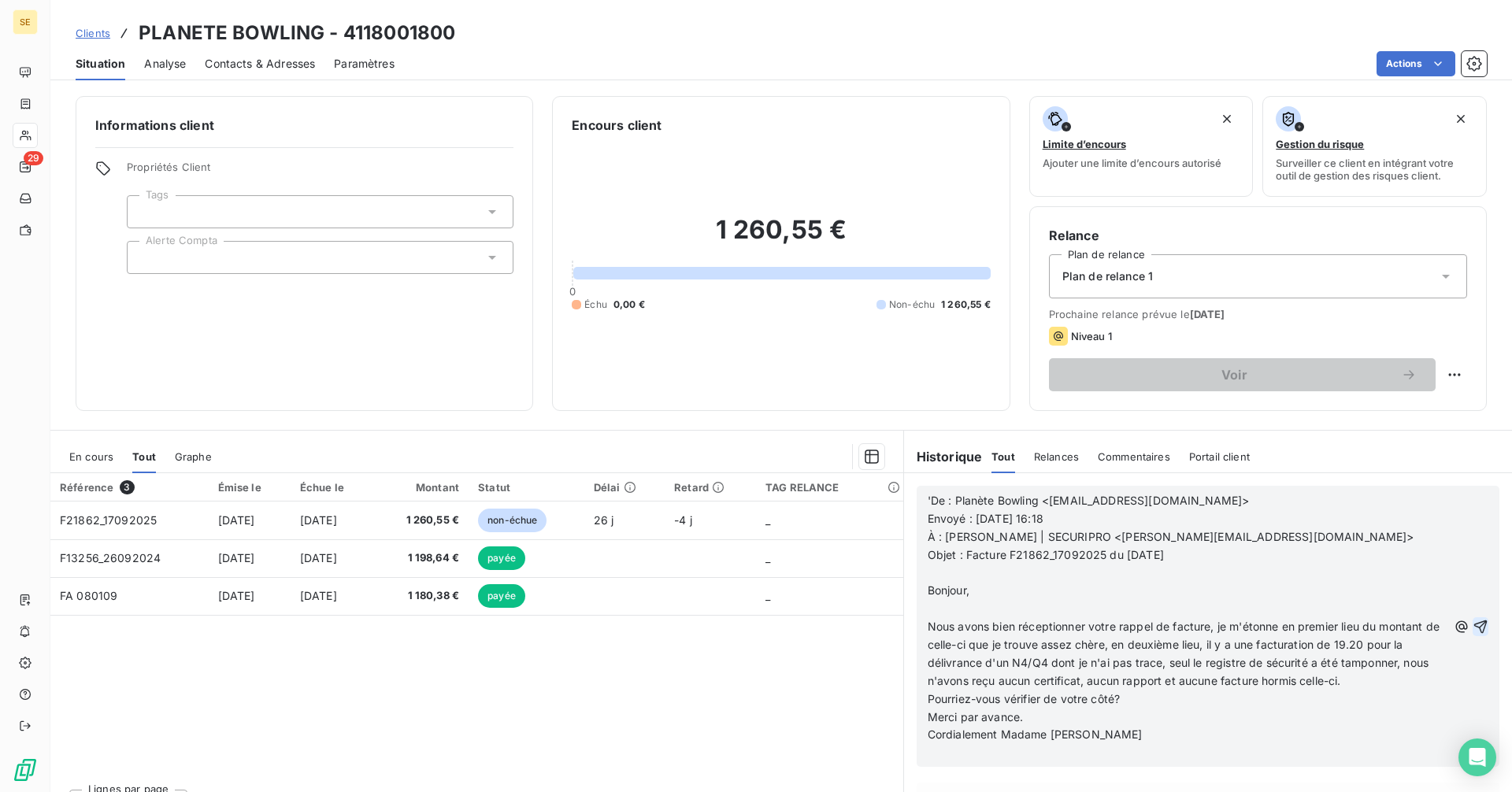
click at [1474, 623] on icon "button" at bounding box center [1480, 626] width 13 height 13
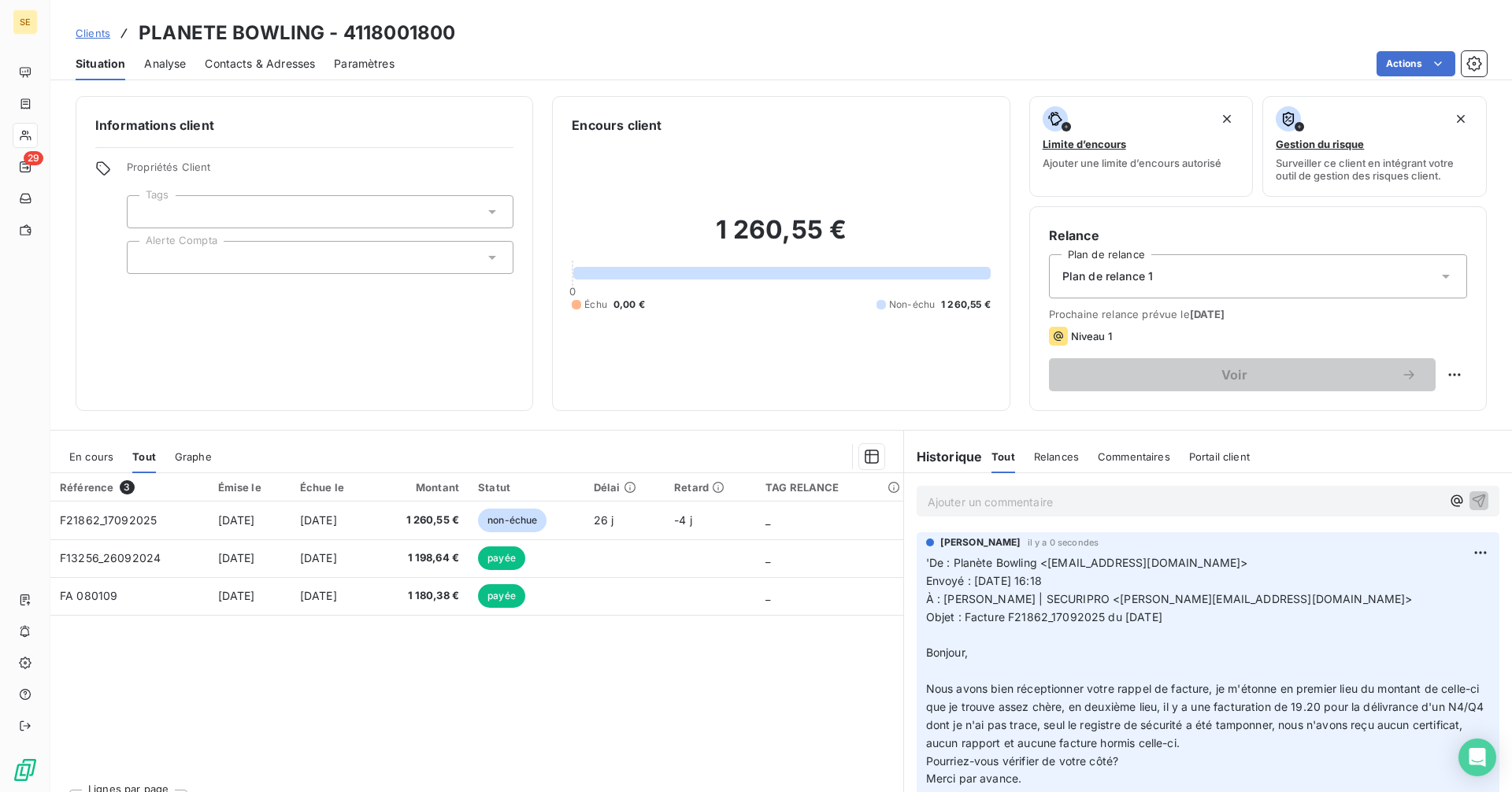
click at [967, 499] on p "Ajouter un commentaire ﻿" at bounding box center [1184, 502] width 514 height 20
click at [971, 497] on p "Ajouter un commentaire ﻿" at bounding box center [1184, 502] width 514 height 20
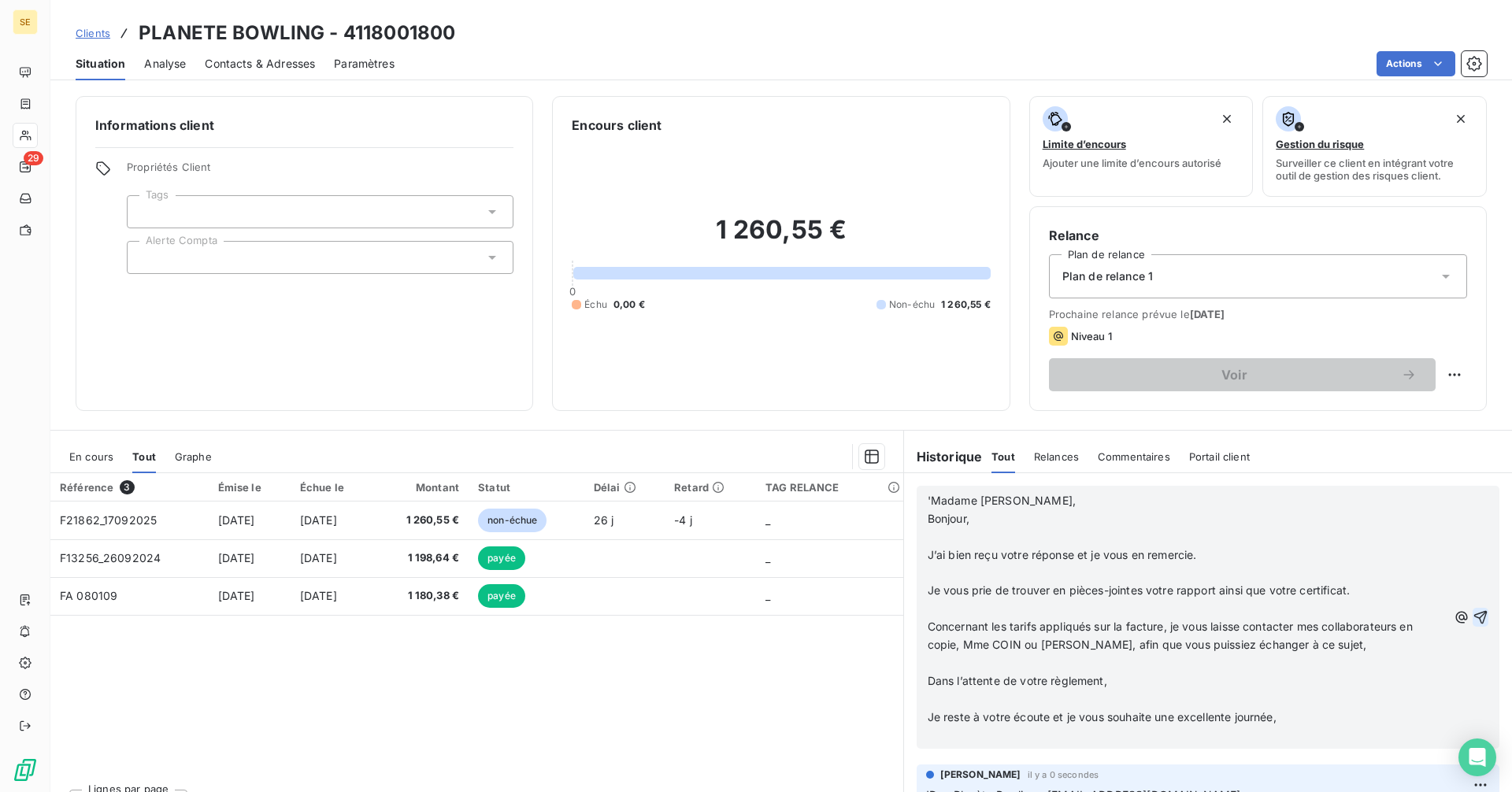
click at [1473, 614] on icon "button" at bounding box center [1480, 617] width 16 height 16
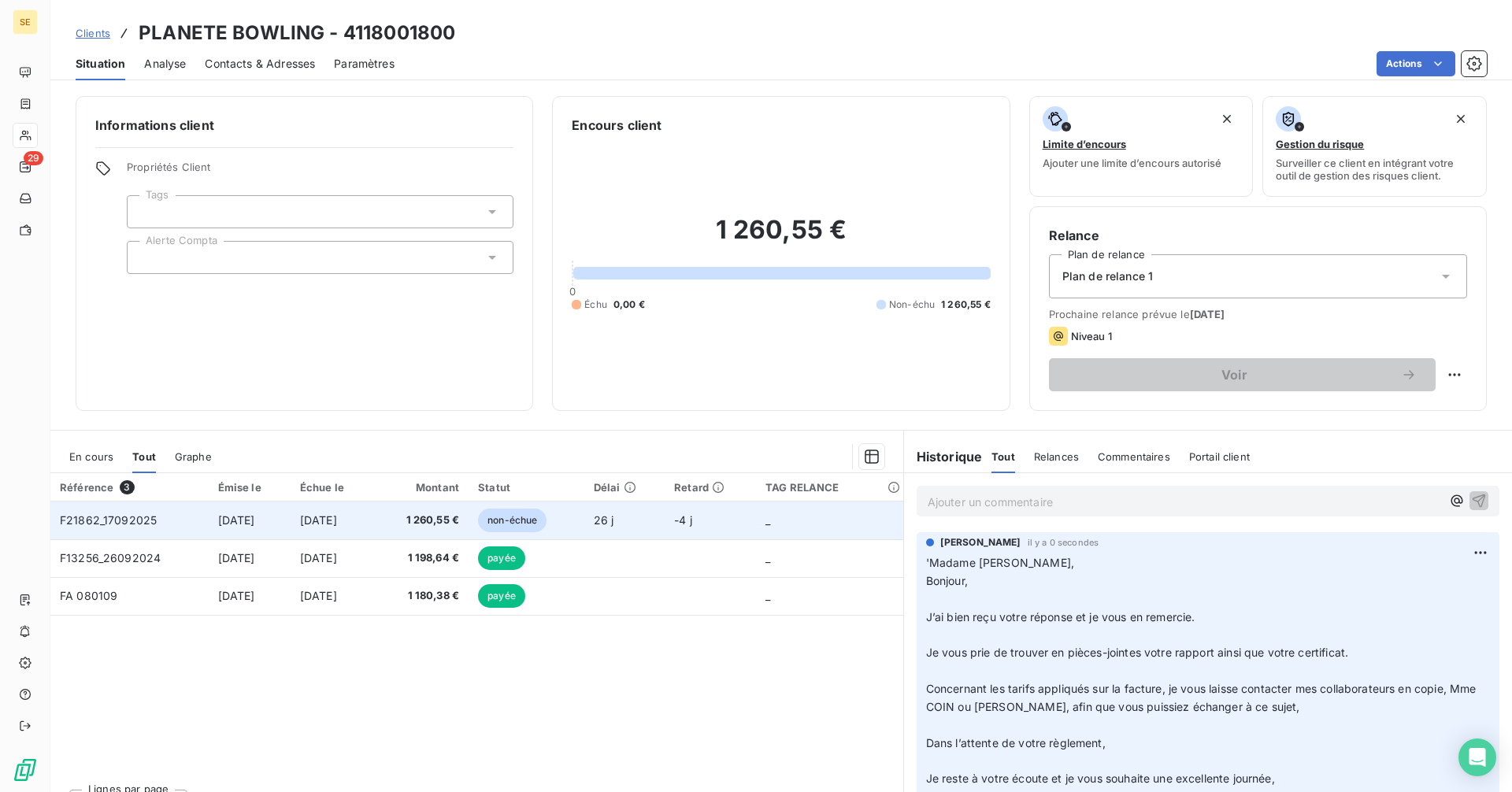
click at [337, 519] on span "[DATE]" at bounding box center [319, 520] width 37 height 13
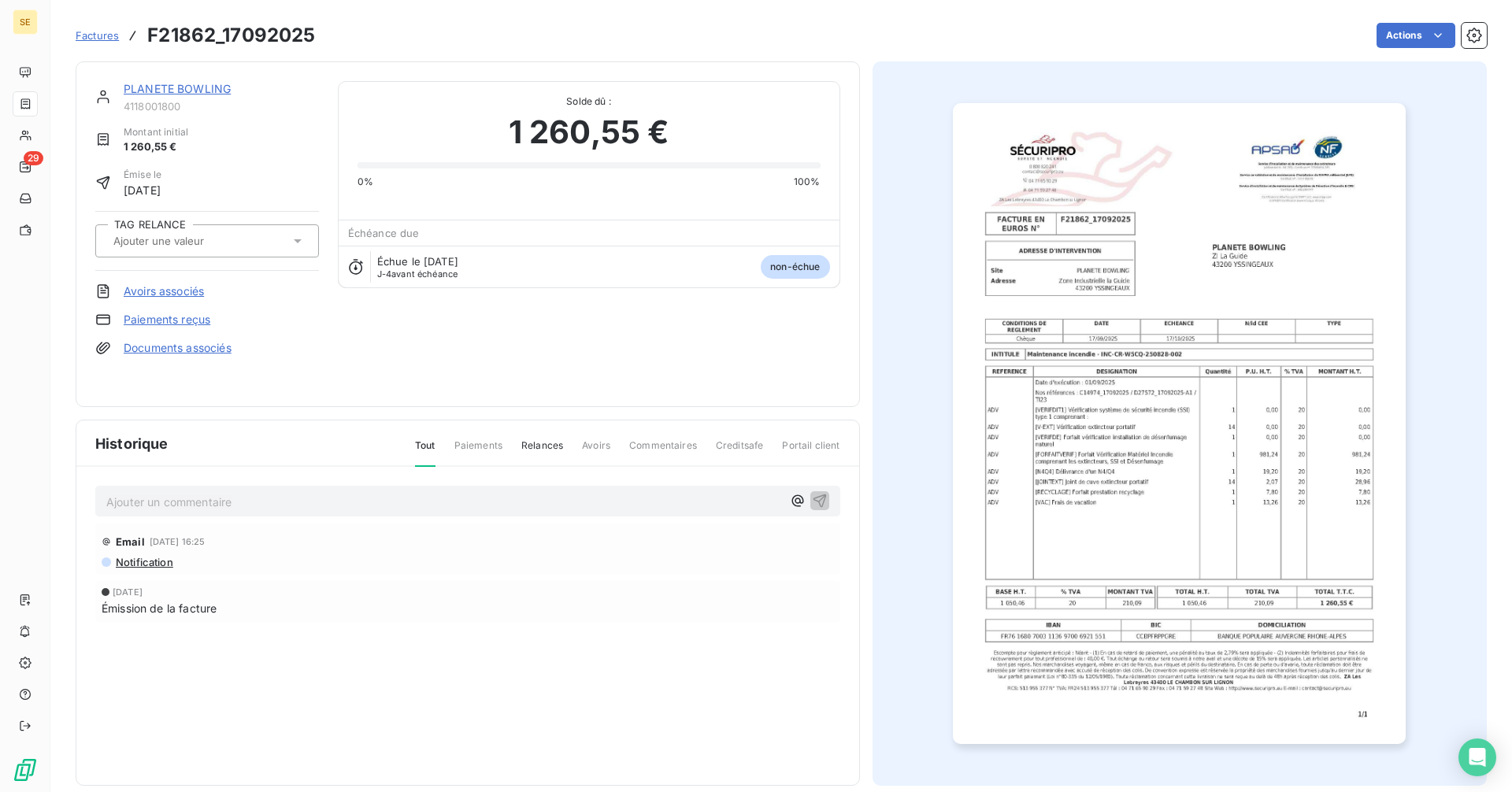
click at [1238, 263] on img "button" at bounding box center [1178, 424] width 453 height 641
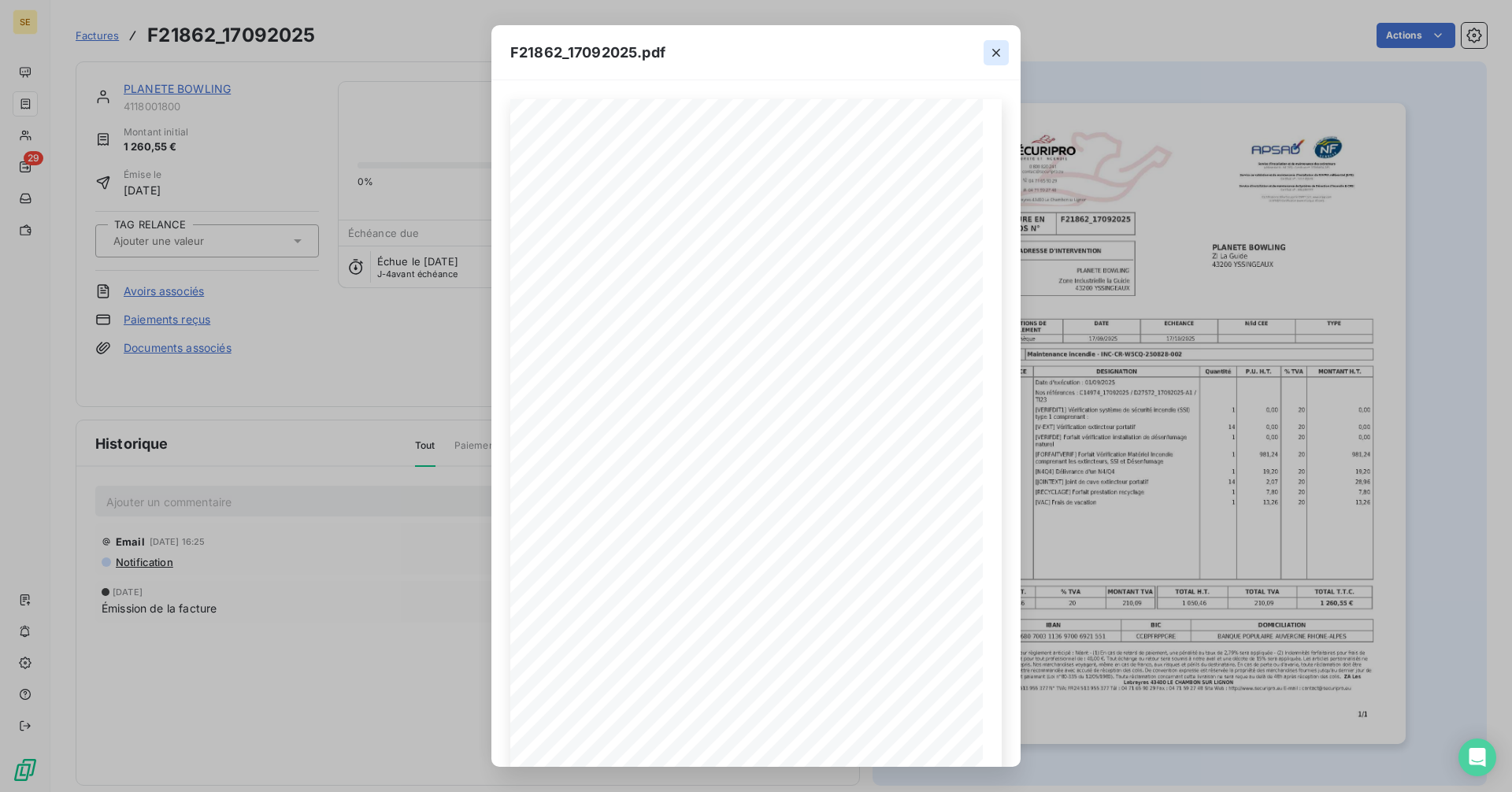
click at [998, 51] on icon "button" at bounding box center [996, 53] width 16 height 16
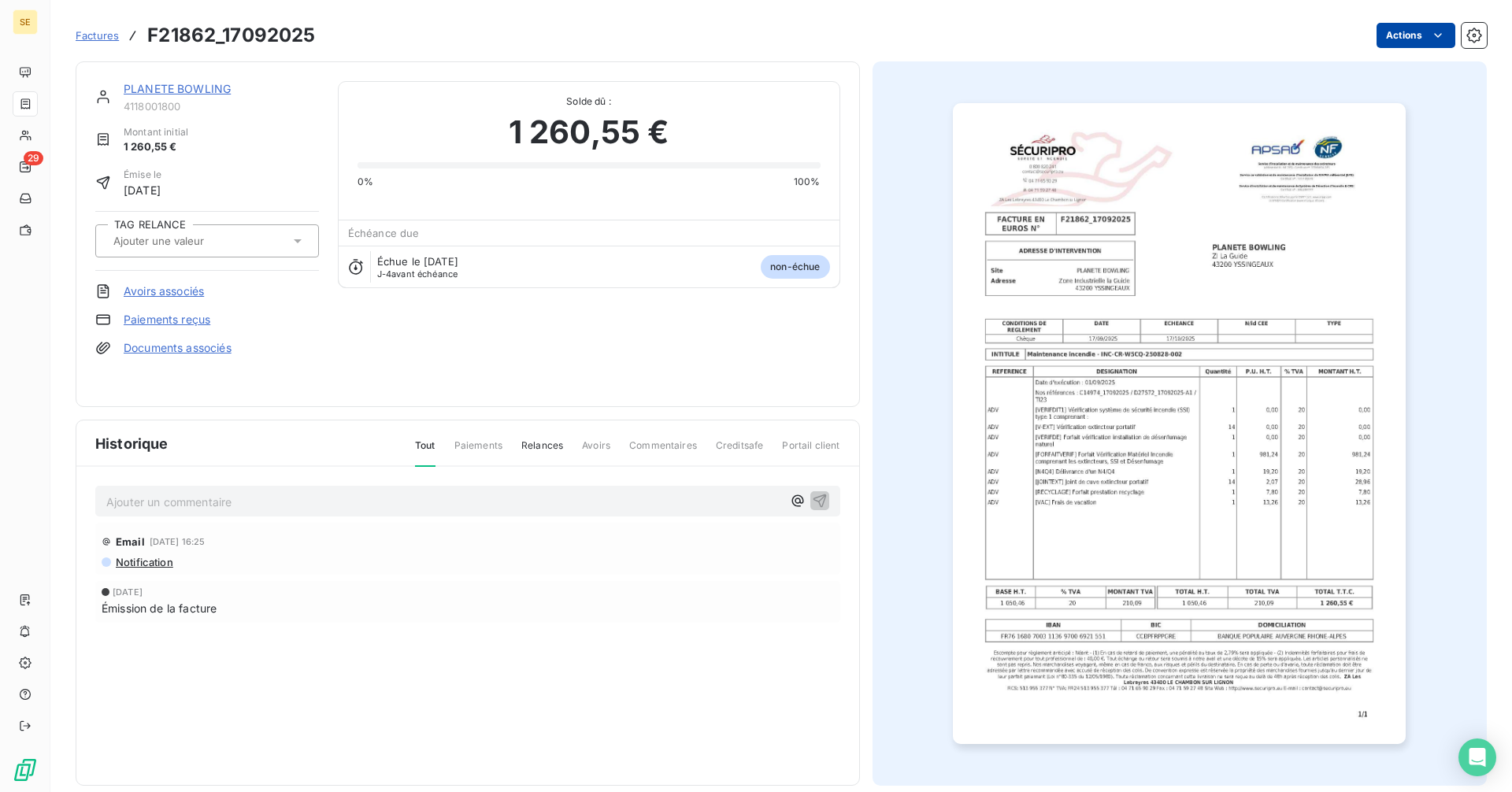
click at [1388, 34] on html "SE 29 Factures F21862_17092025 Actions PLANETE BOWLING 4118001800 Montant initi…" at bounding box center [756, 396] width 1512 height 792
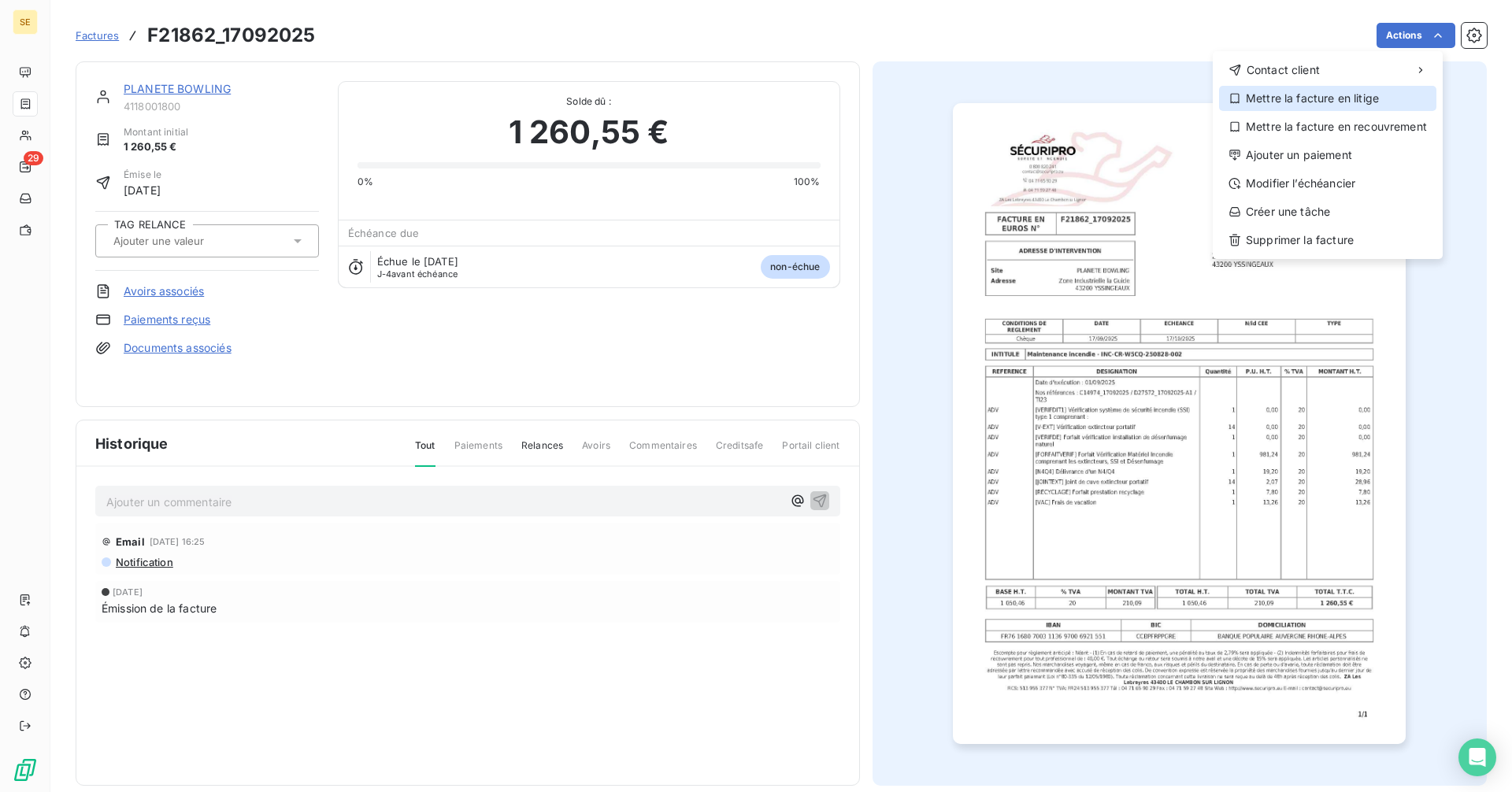
click at [1254, 106] on div "Mettre la facture en litige" at bounding box center [1328, 98] width 218 height 25
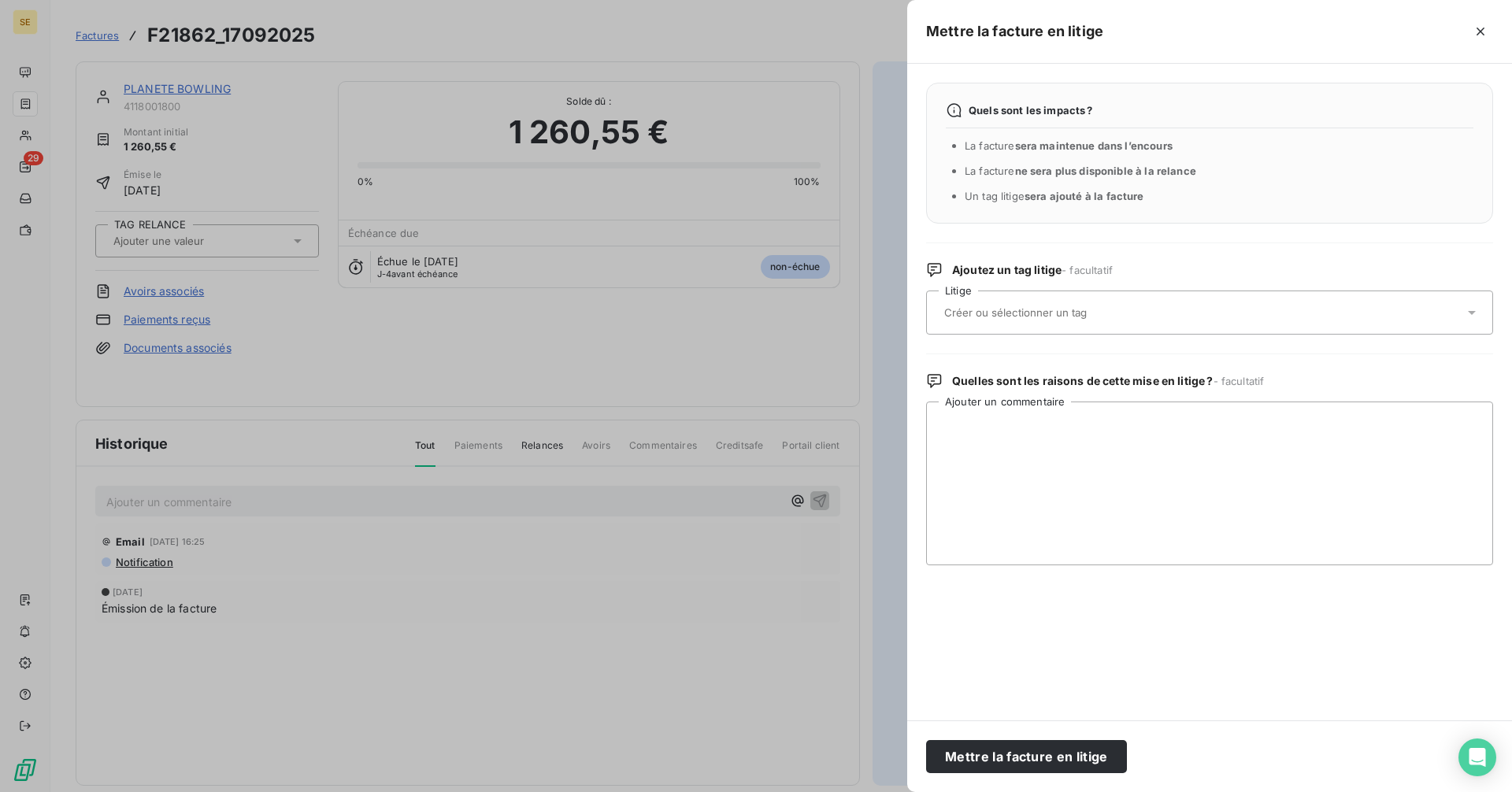
click at [980, 312] on input "text" at bounding box center [1057, 312] width 229 height 14
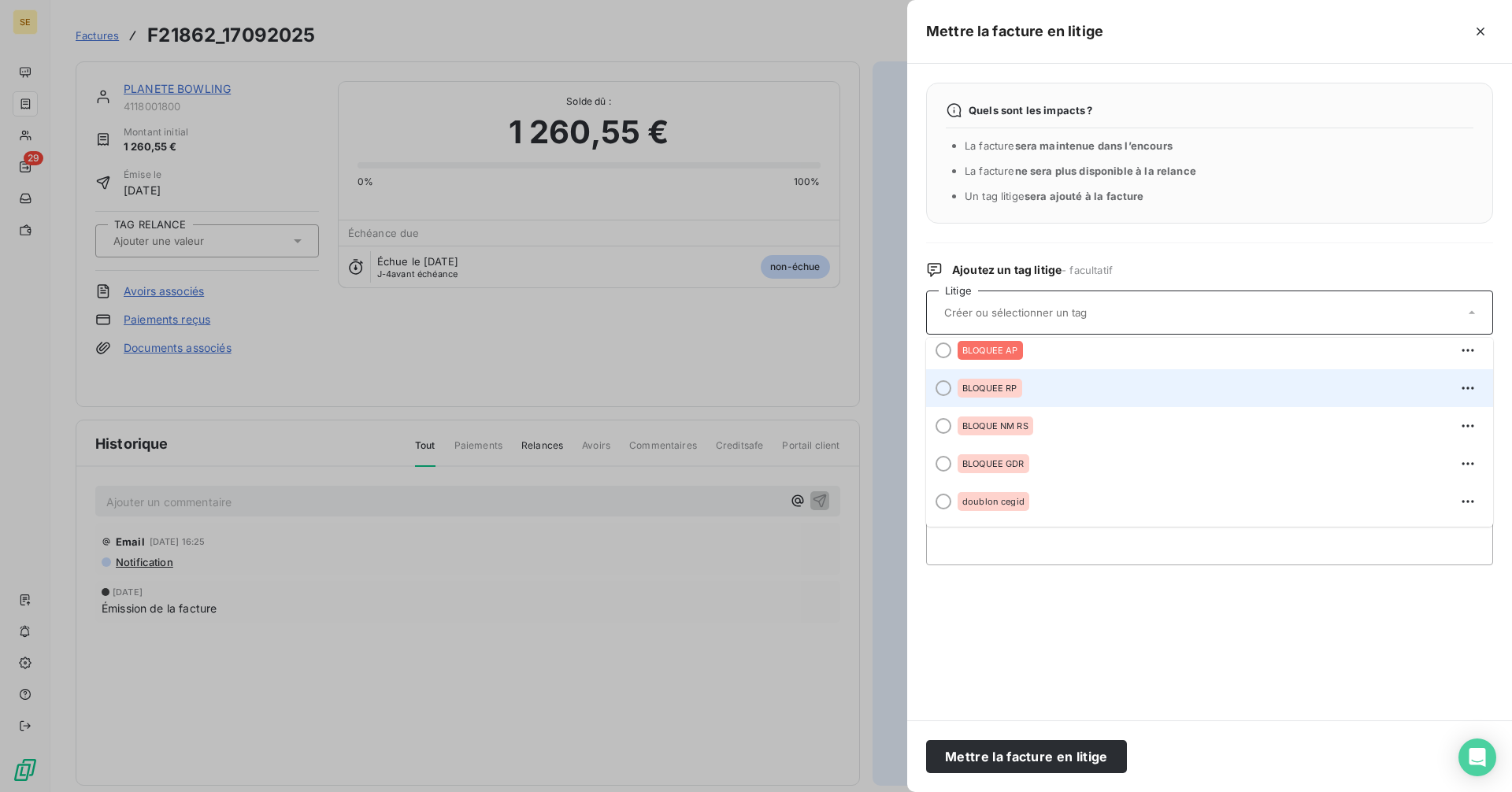
scroll to position [236, 0]
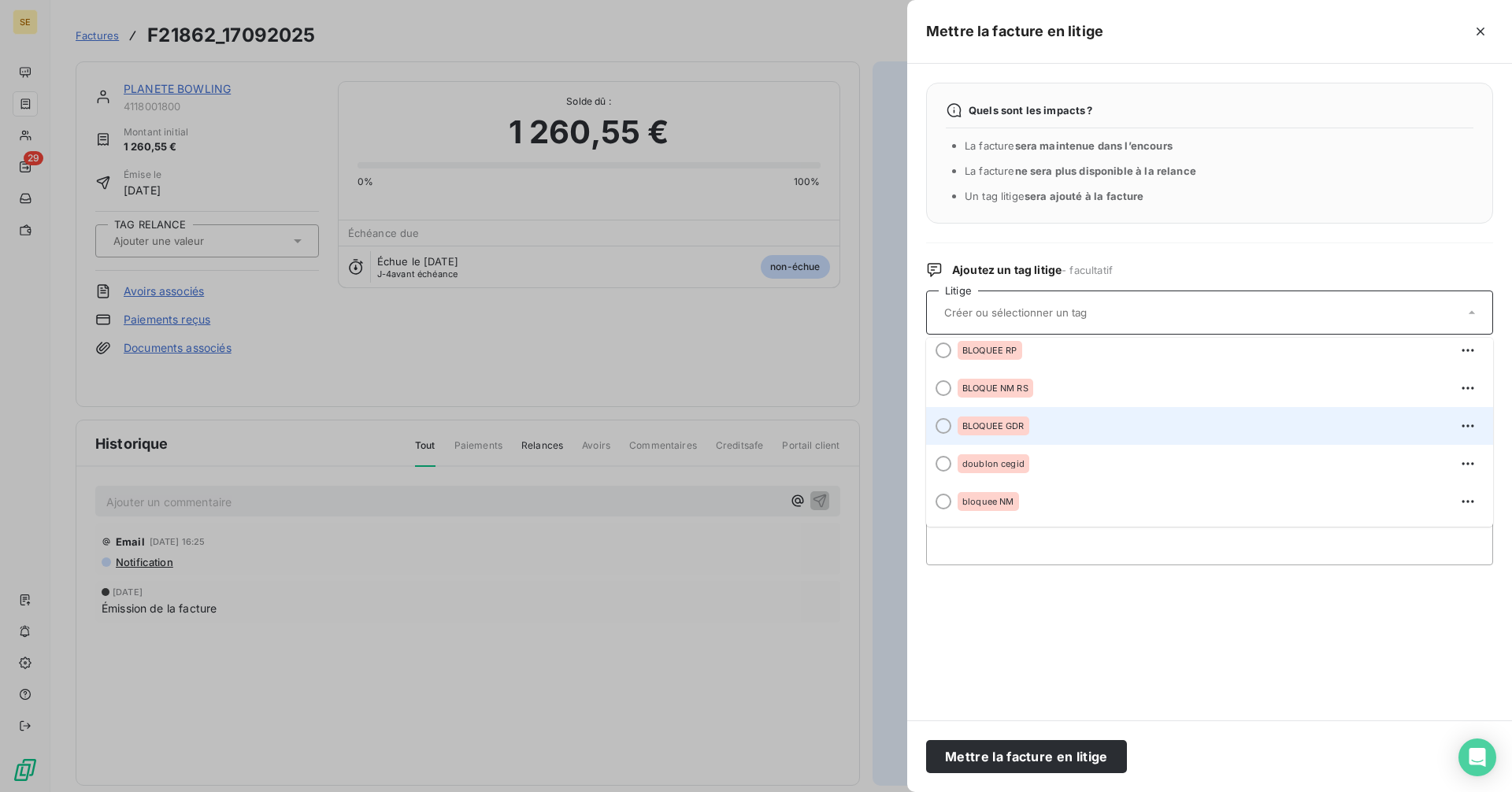
click at [1016, 423] on span "BLOQUEE GDR" at bounding box center [993, 425] width 63 height 9
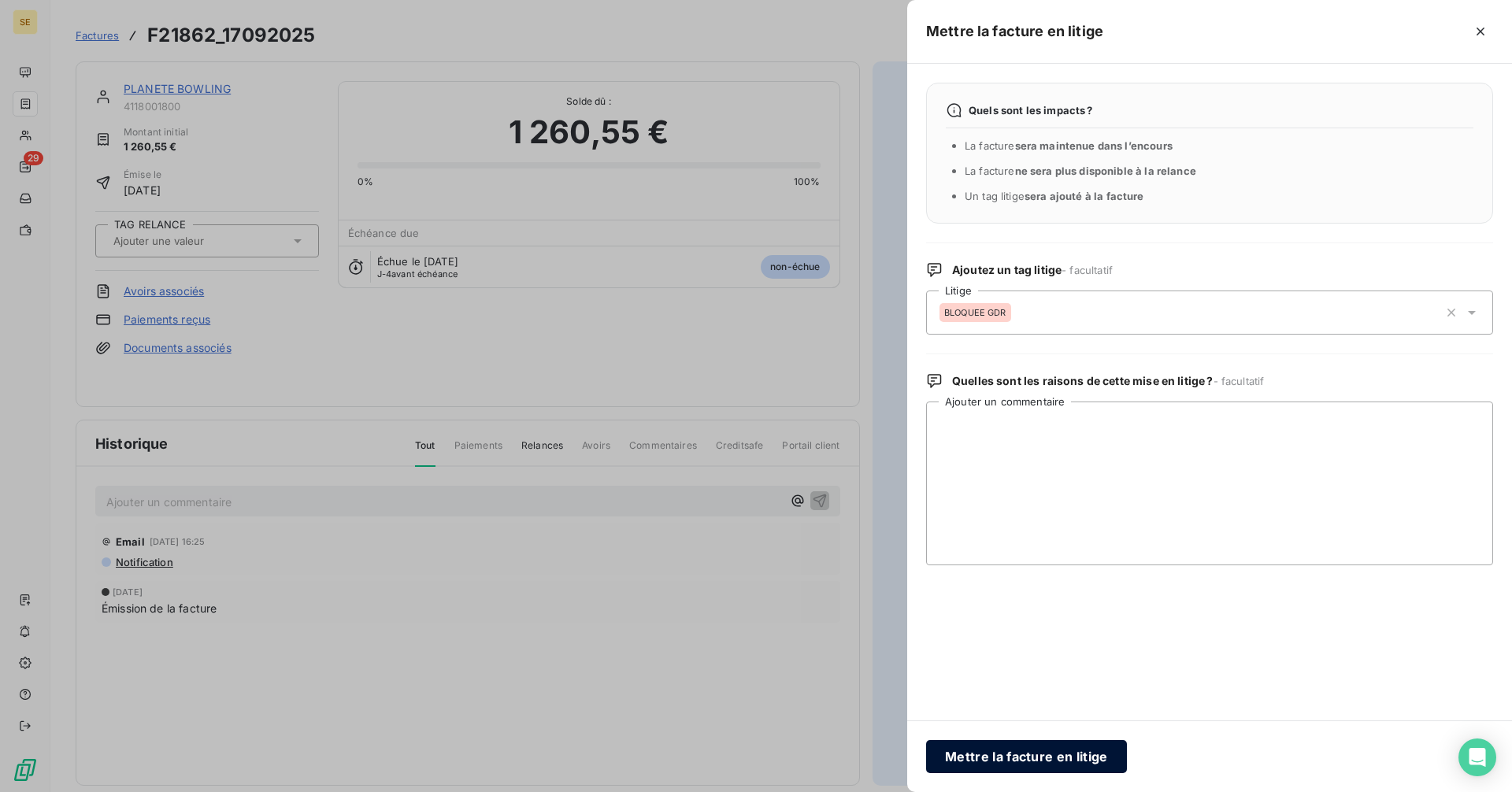
click at [1047, 759] on button "Mettre la facture en litige" at bounding box center [1026, 757] width 201 height 33
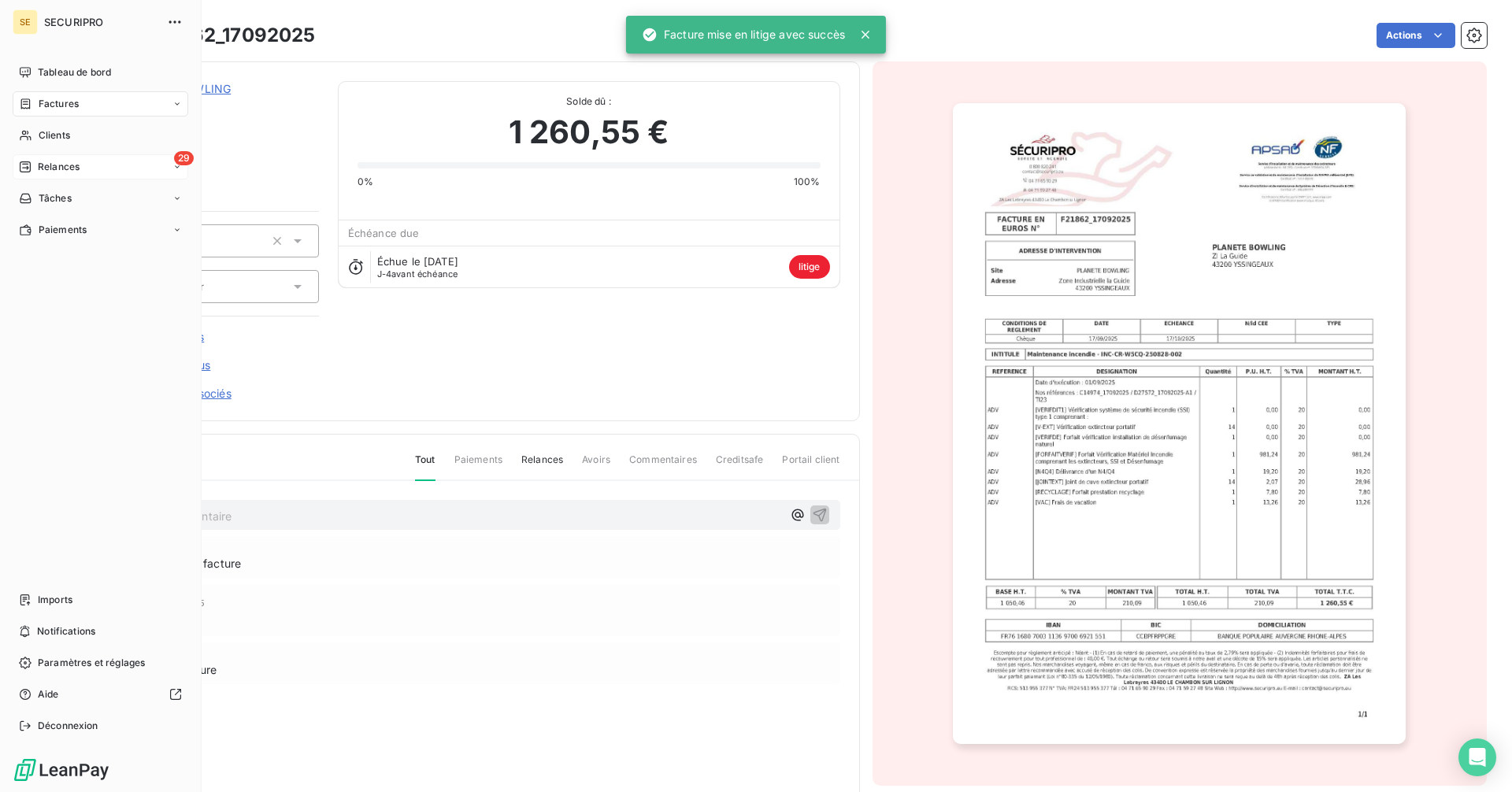
click at [74, 171] on span "Relances" at bounding box center [58, 167] width 42 height 14
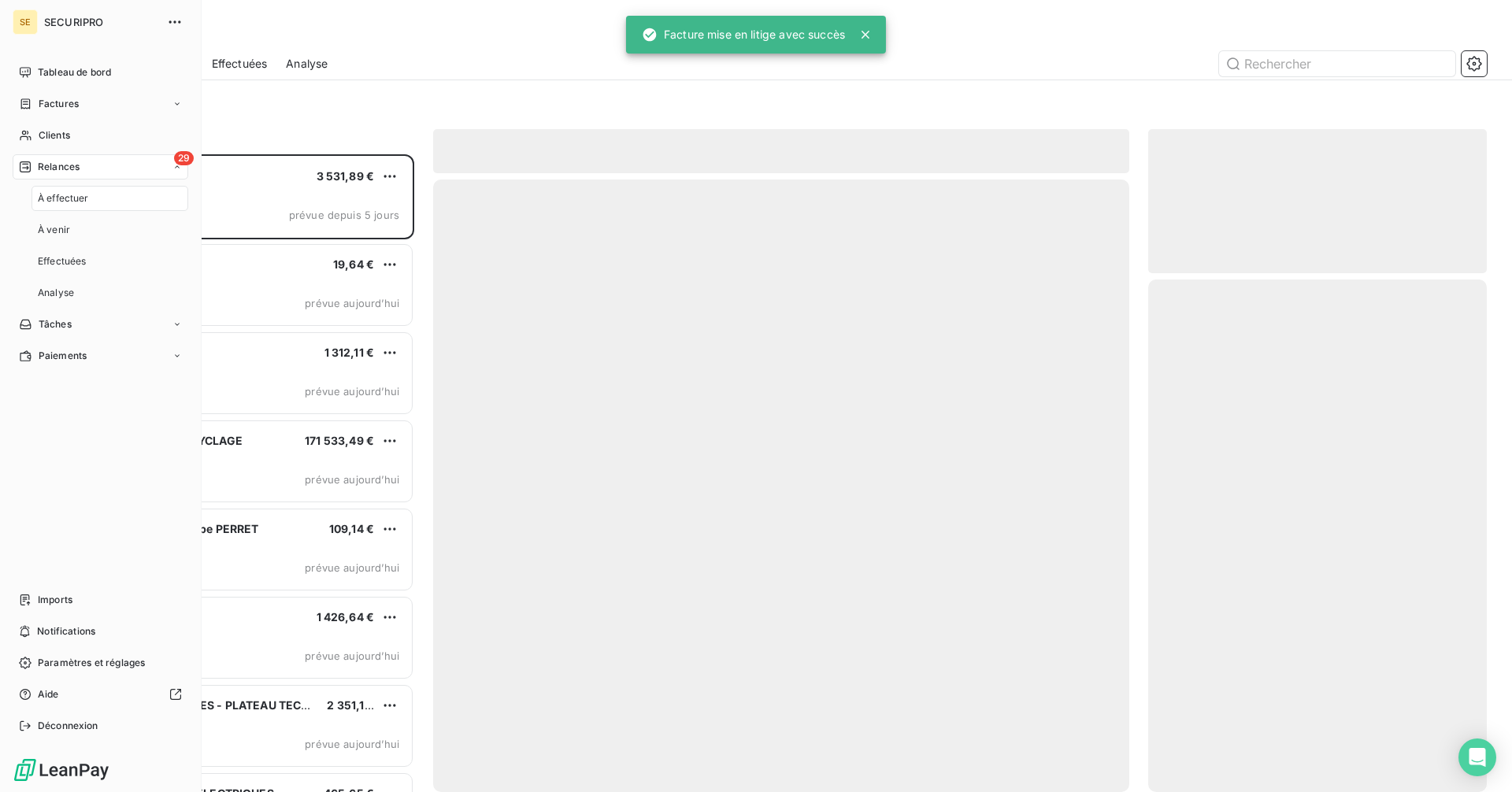
scroll to position [626, 327]
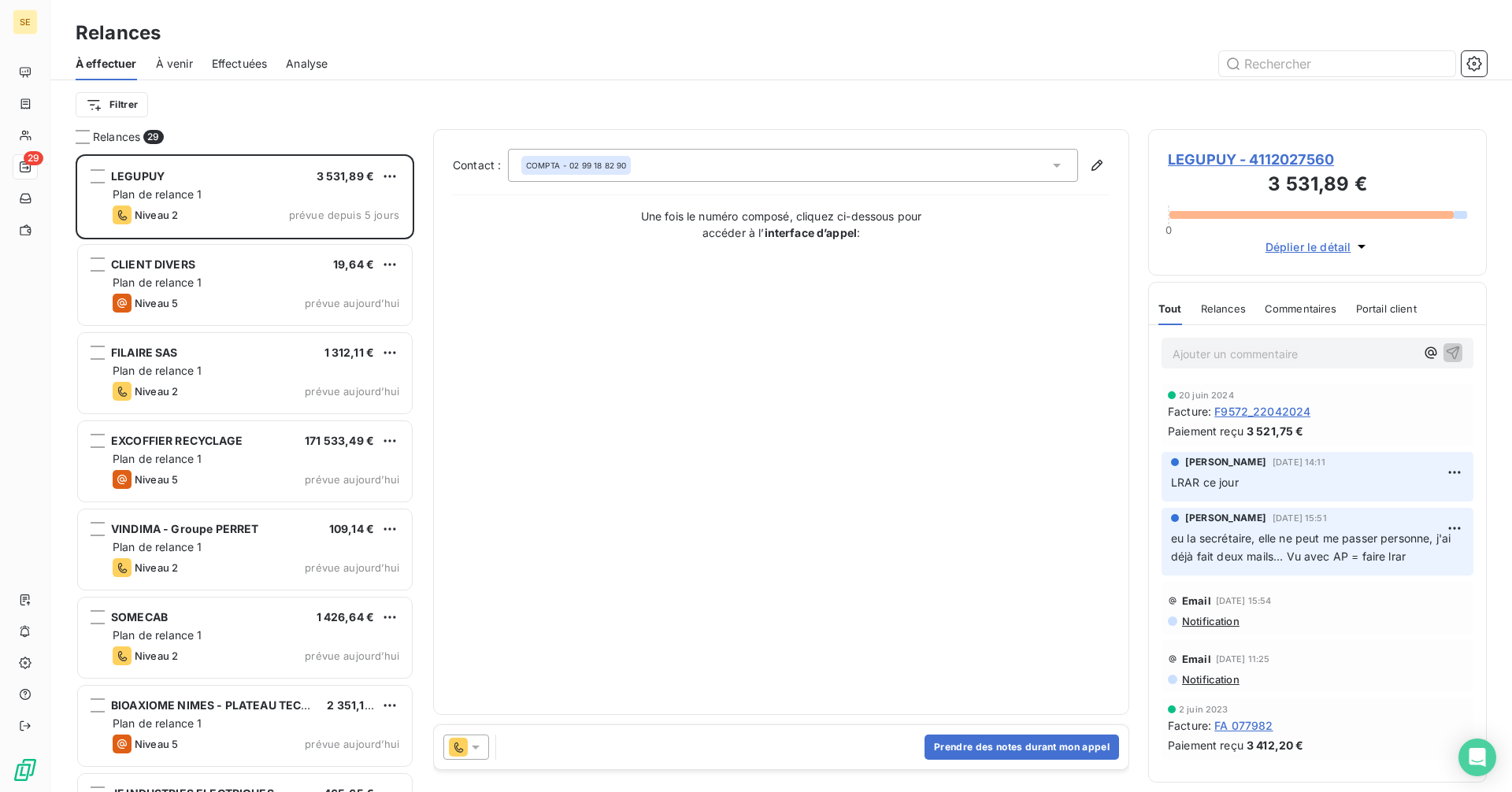
click at [1216, 153] on span "LEGUPUY - 4112027560" at bounding box center [1317, 158] width 299 height 21
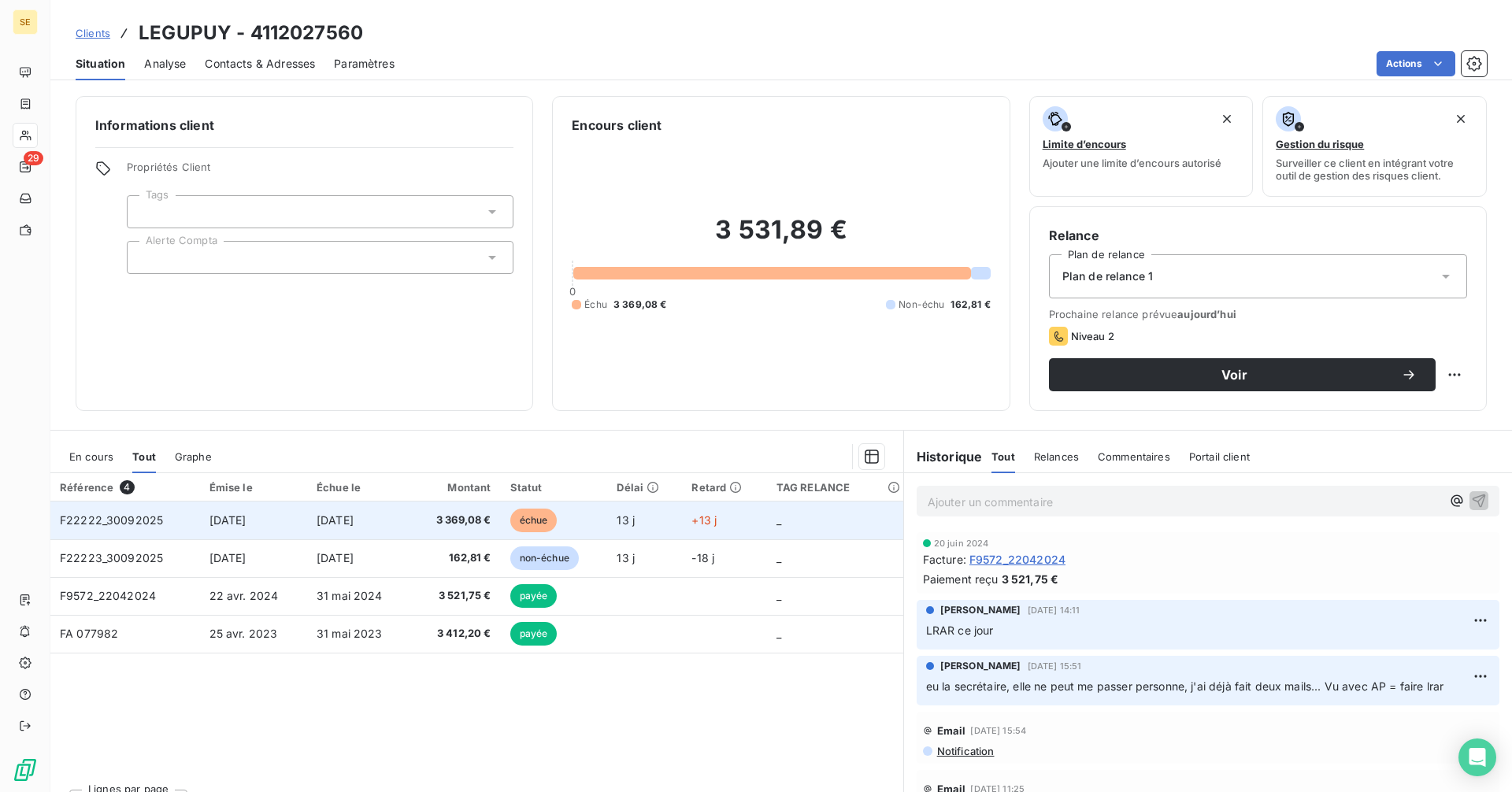
click at [425, 514] on span "3 369,08 €" at bounding box center [455, 520] width 71 height 16
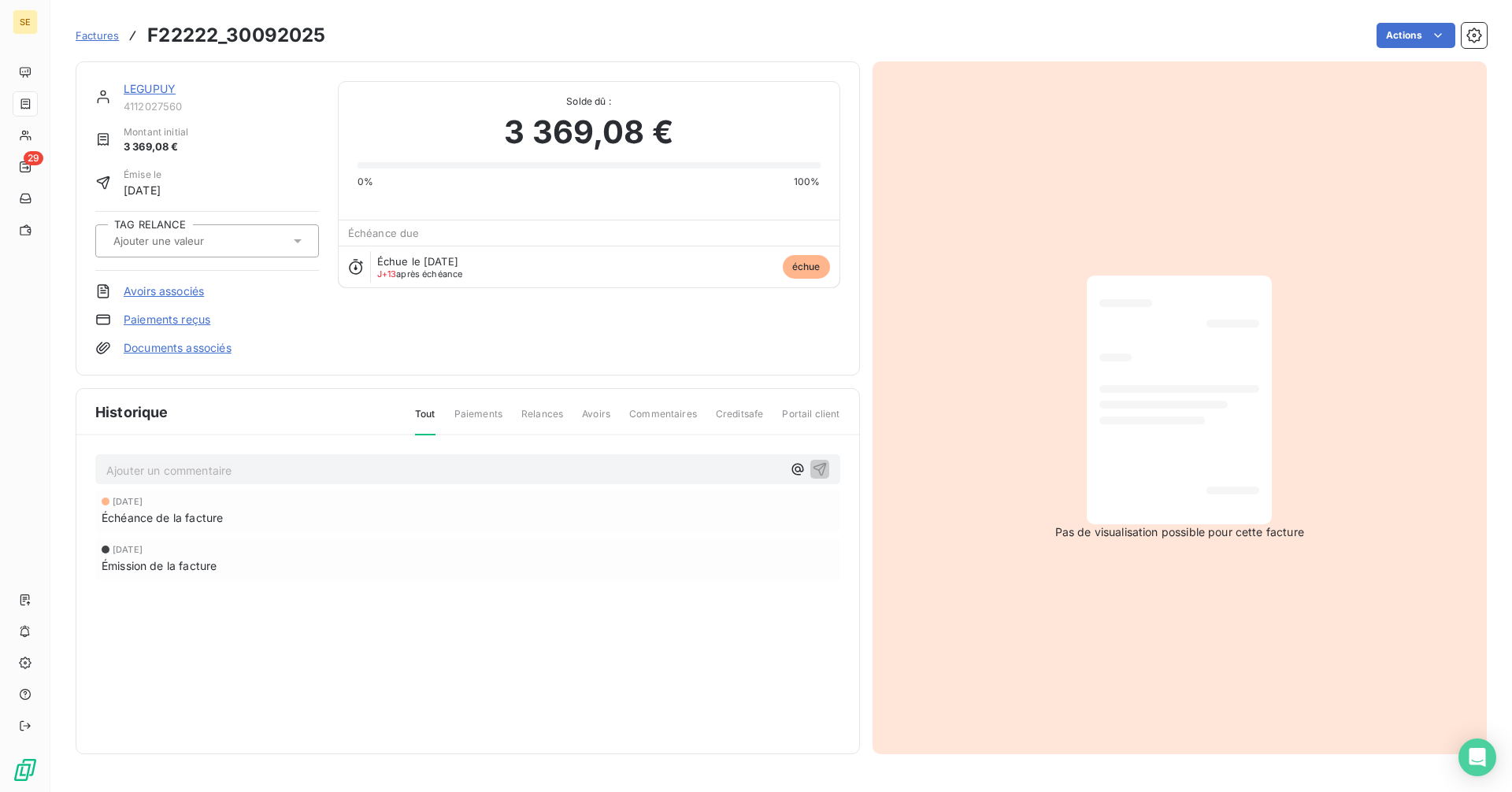
click at [155, 91] on link "LEGUPUY" at bounding box center [149, 88] width 52 height 13
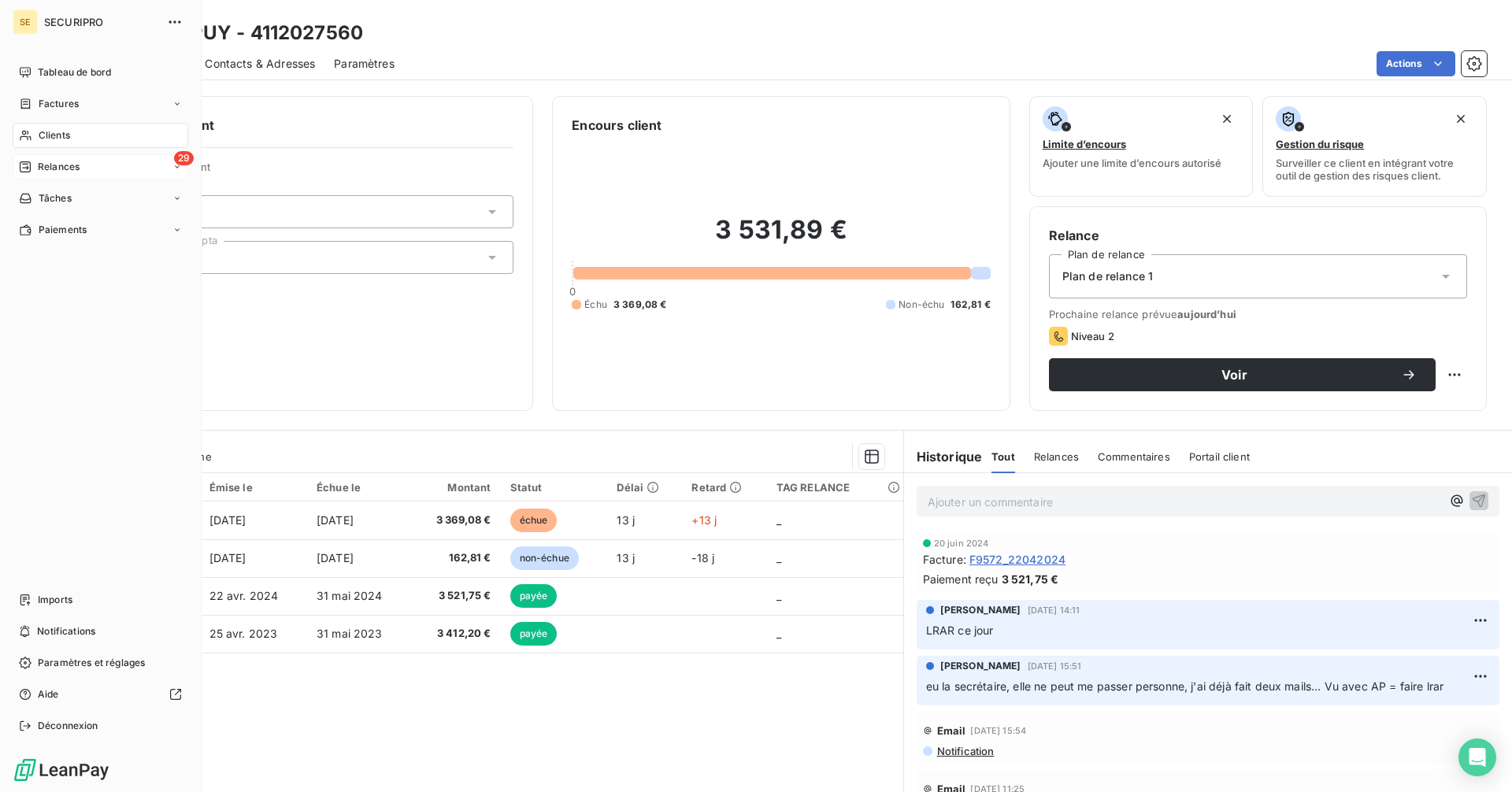
click at [35, 162] on div "Relances" at bounding box center [49, 167] width 61 height 14
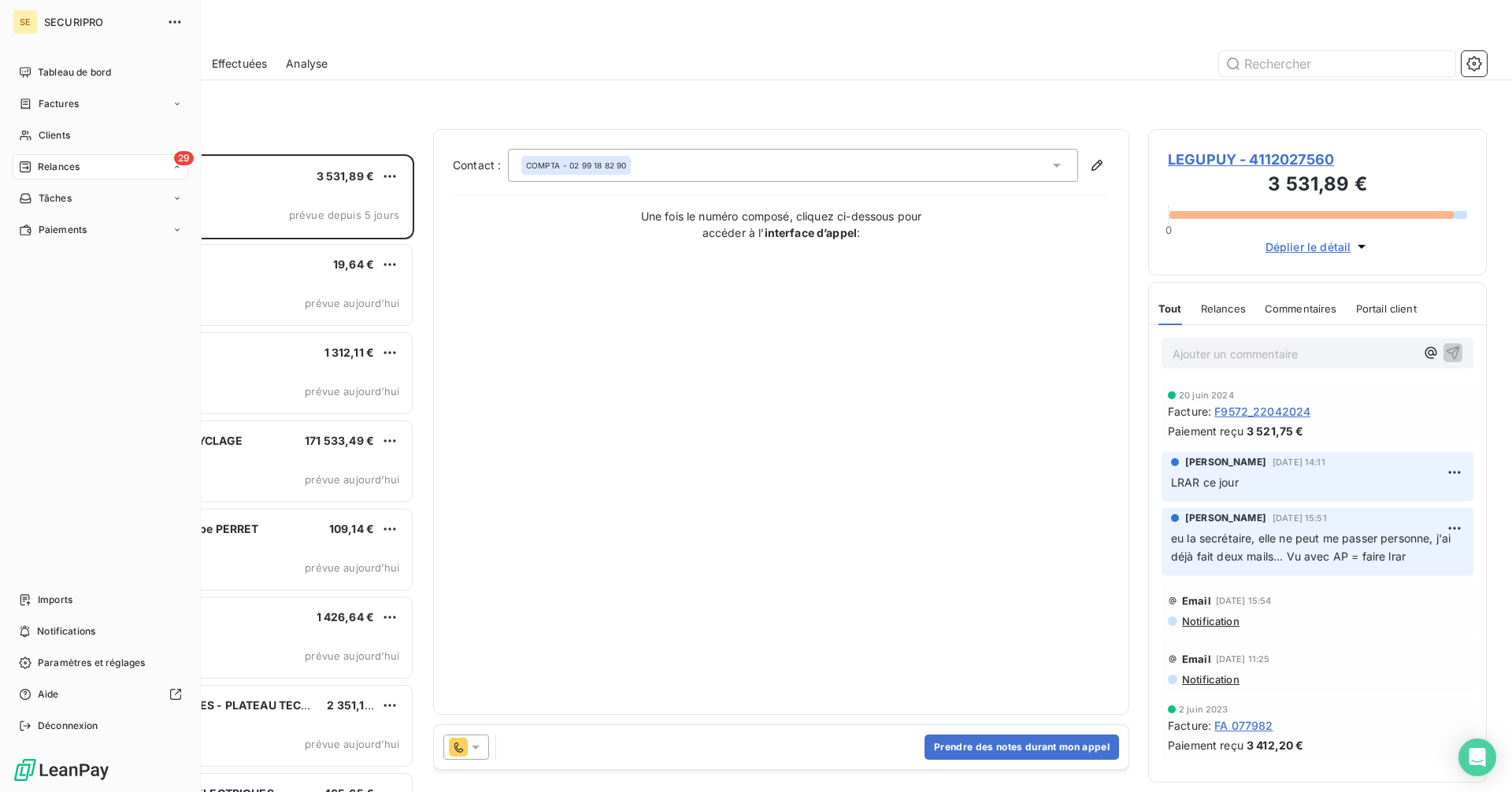
scroll to position [626, 327]
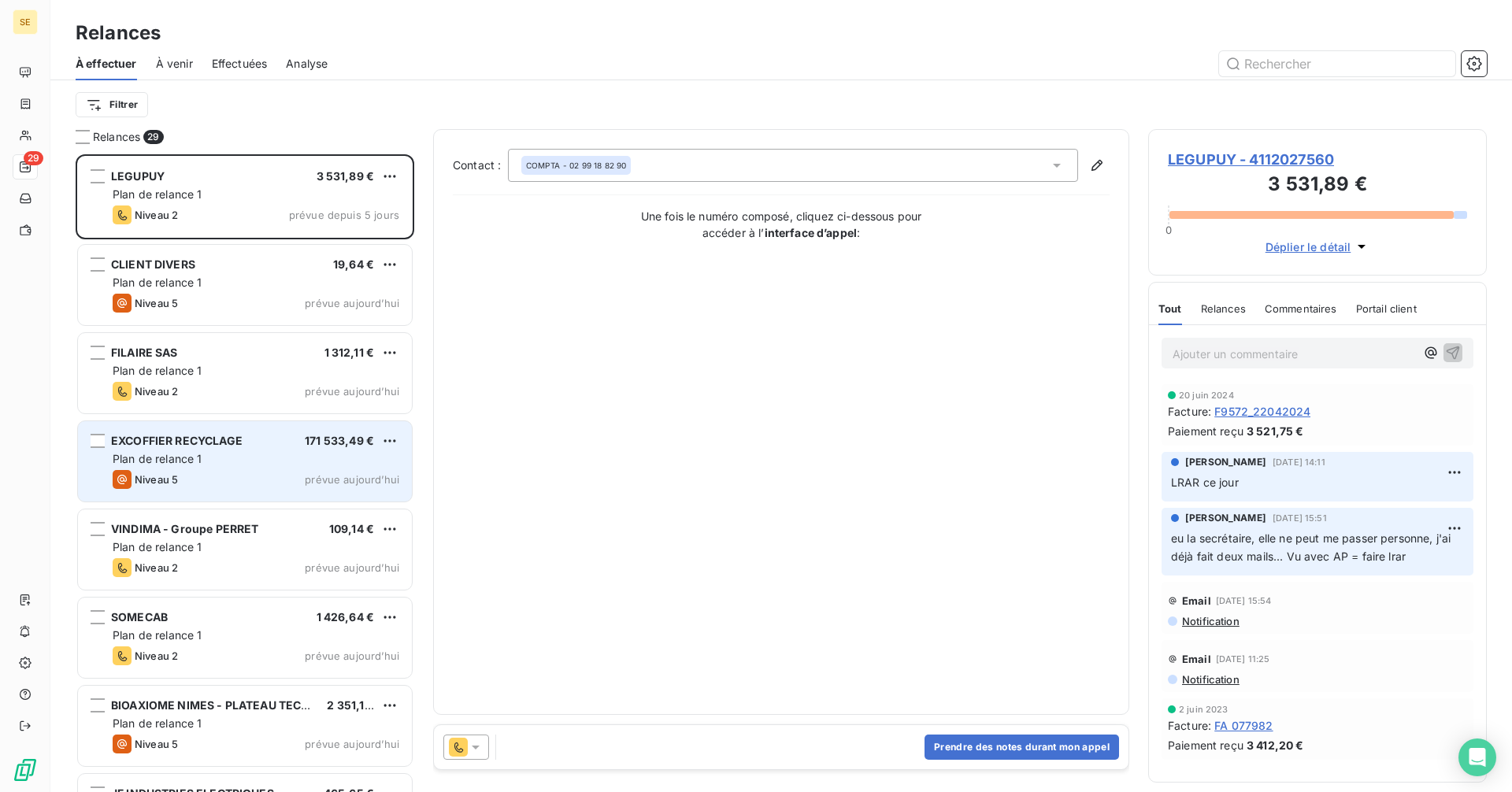
click at [250, 461] on div "Plan de relance 1" at bounding box center [256, 459] width 287 height 16
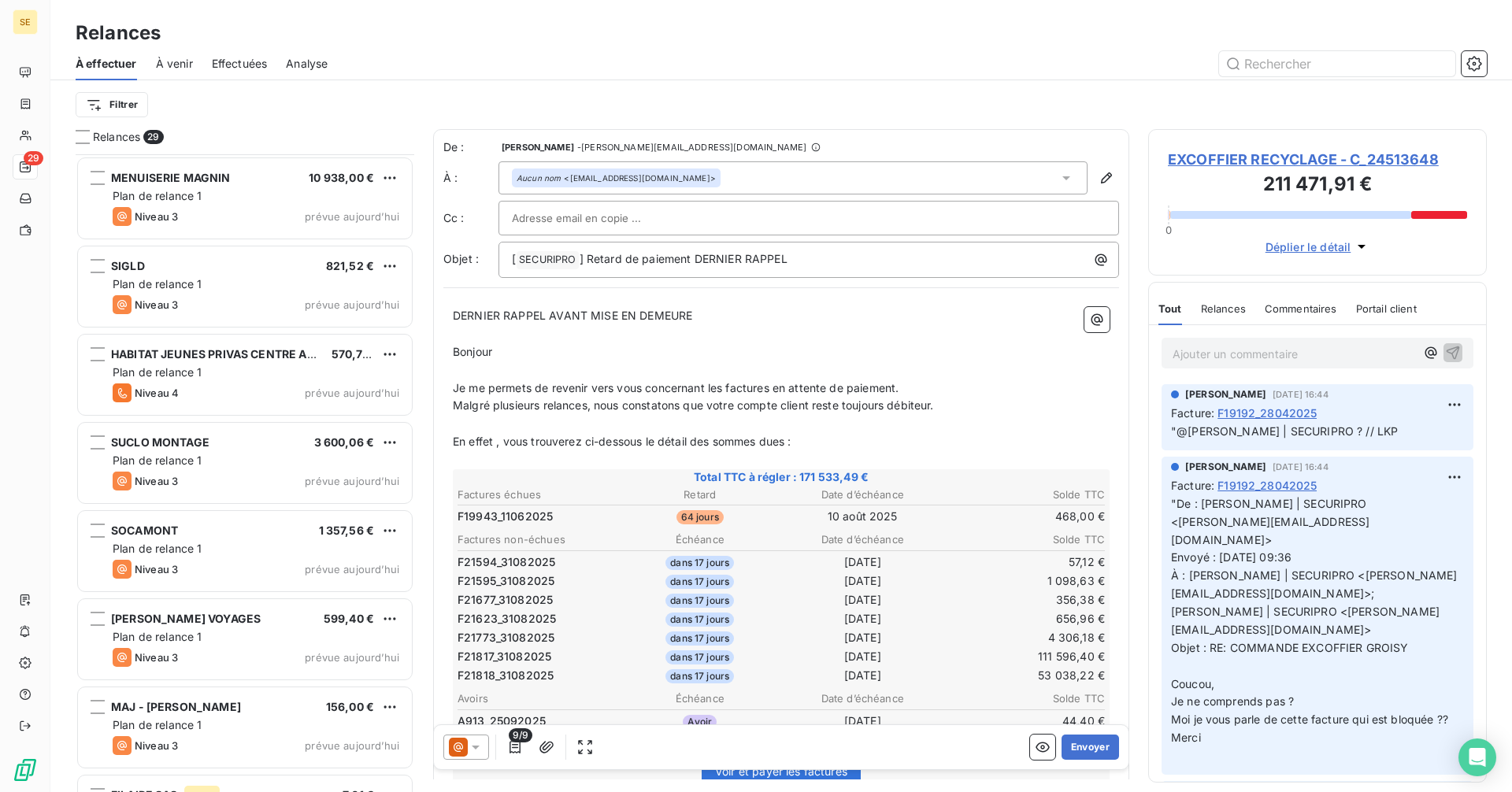
scroll to position [1605, 0]
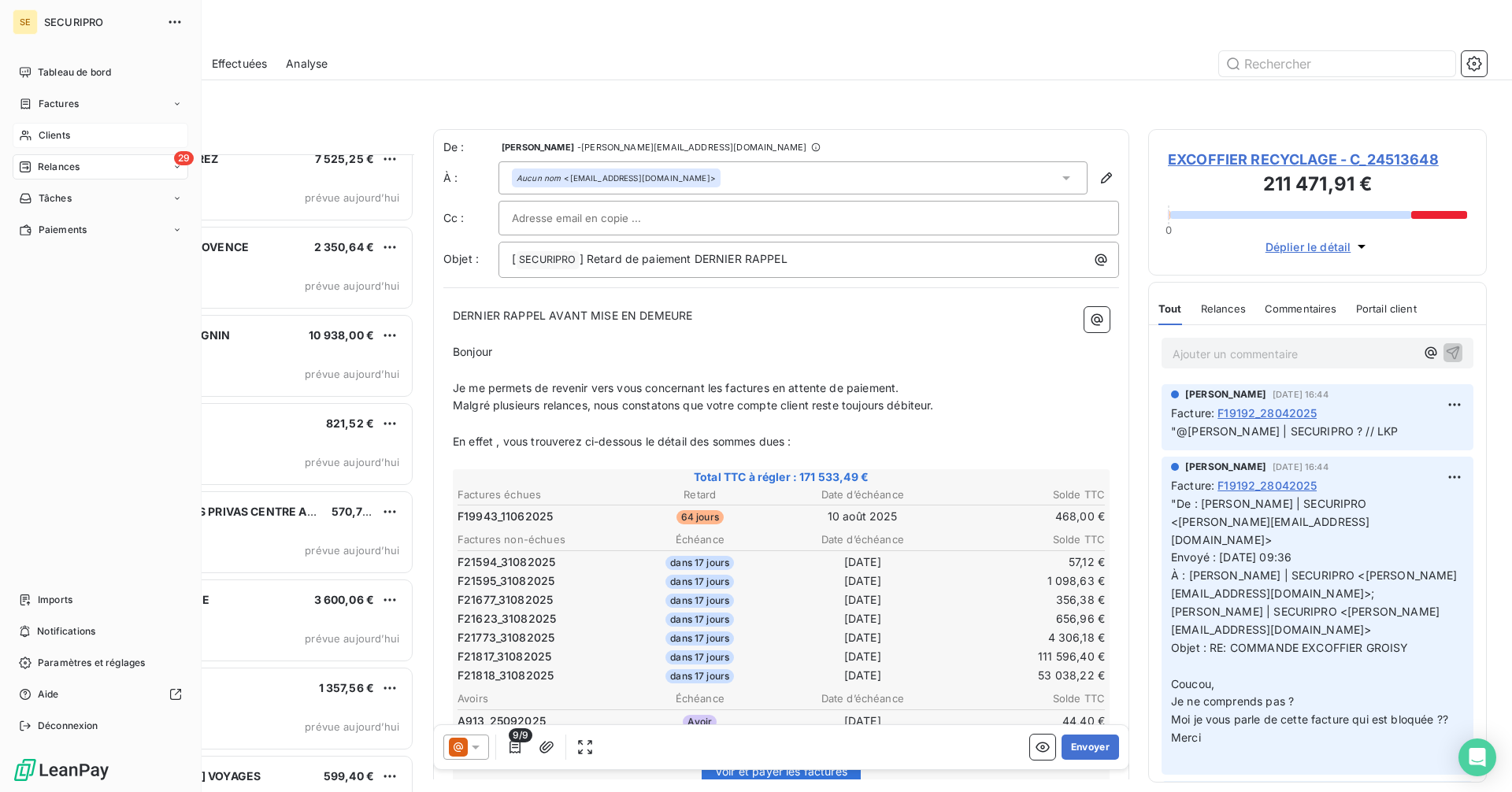
click at [31, 140] on icon at bounding box center [25, 136] width 11 height 10
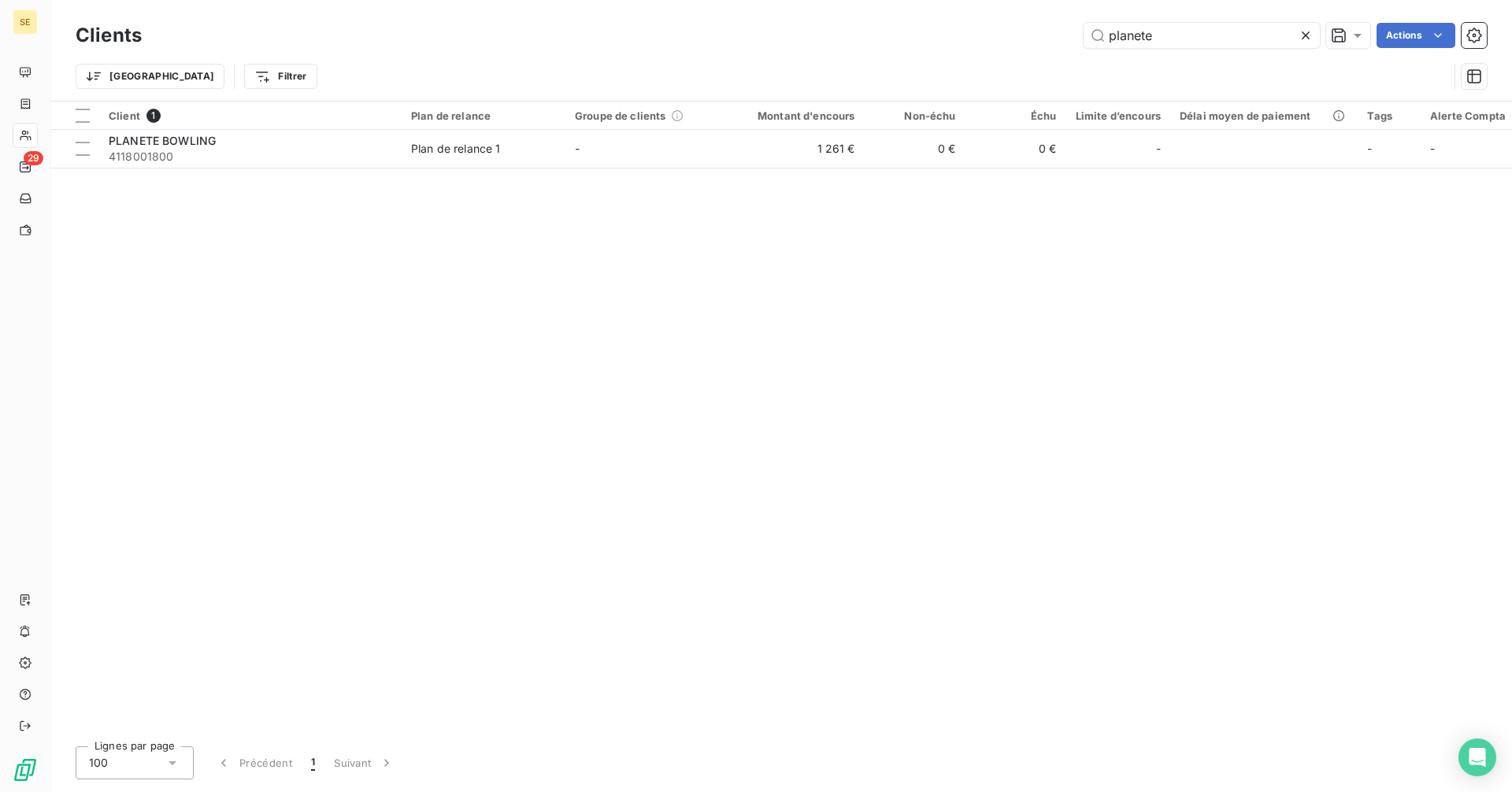
drag, startPoint x: 1188, startPoint y: 42, endPoint x: 969, endPoint y: 48, distance: 219.1
click at [969, 48] on div "Clients planete Actions" at bounding box center [781, 36] width 1411 height 33
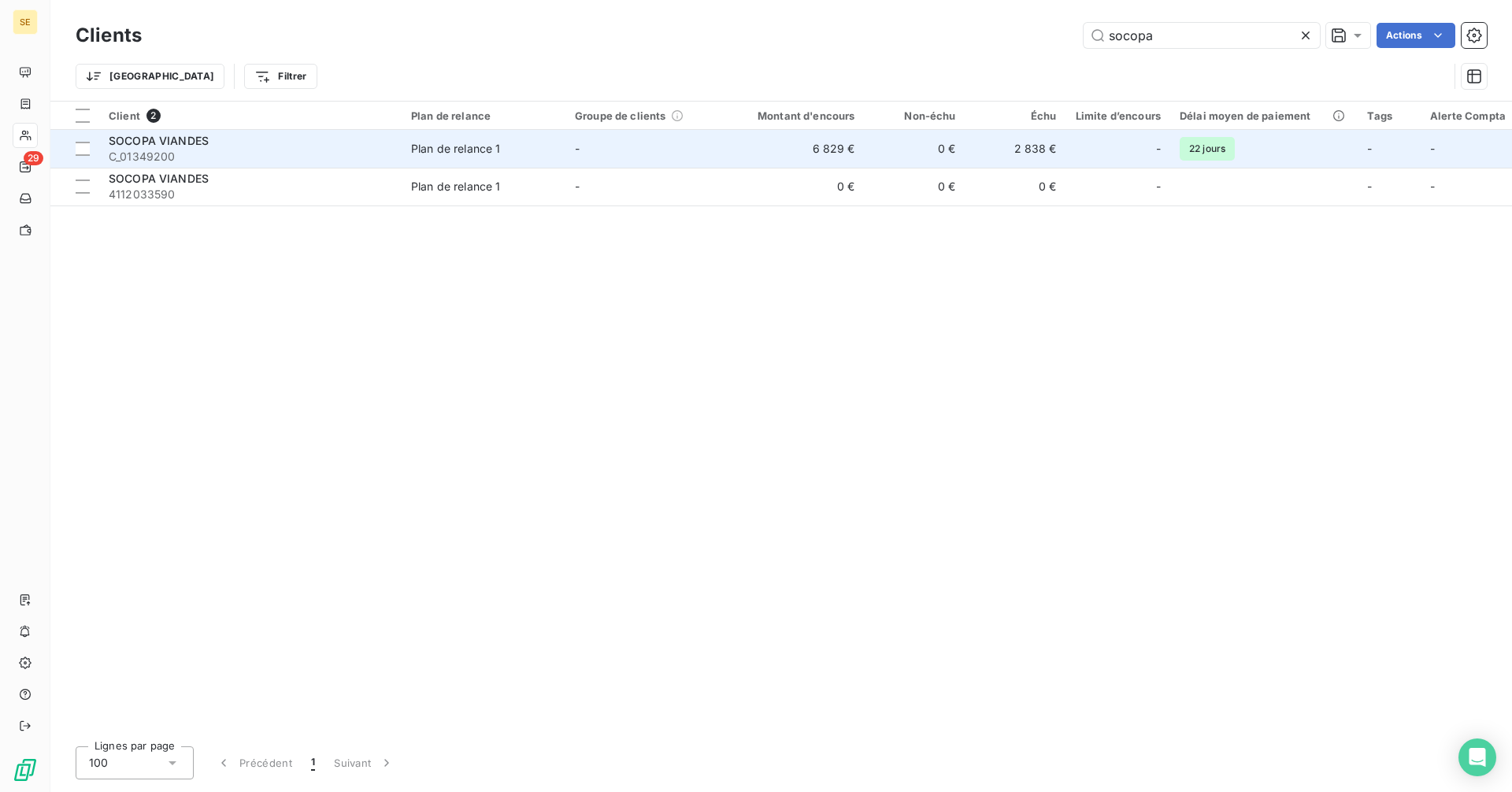
type input "socopa"
click at [867, 158] on td "0 €" at bounding box center [915, 148] width 101 height 38
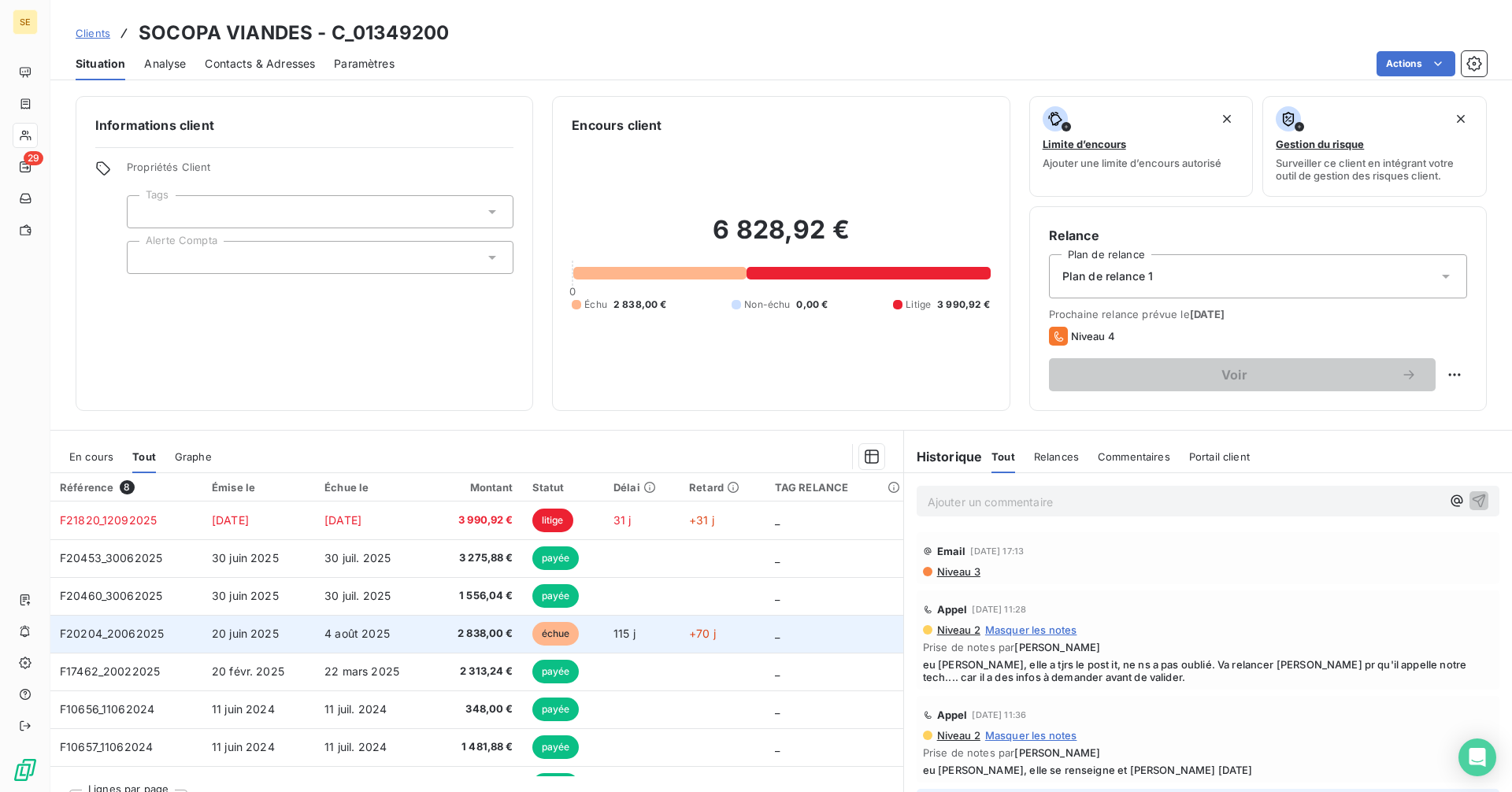
click at [379, 639] on span "4 août 2025" at bounding box center [357, 634] width 65 height 13
